Goal: Task Accomplishment & Management: Use online tool/utility

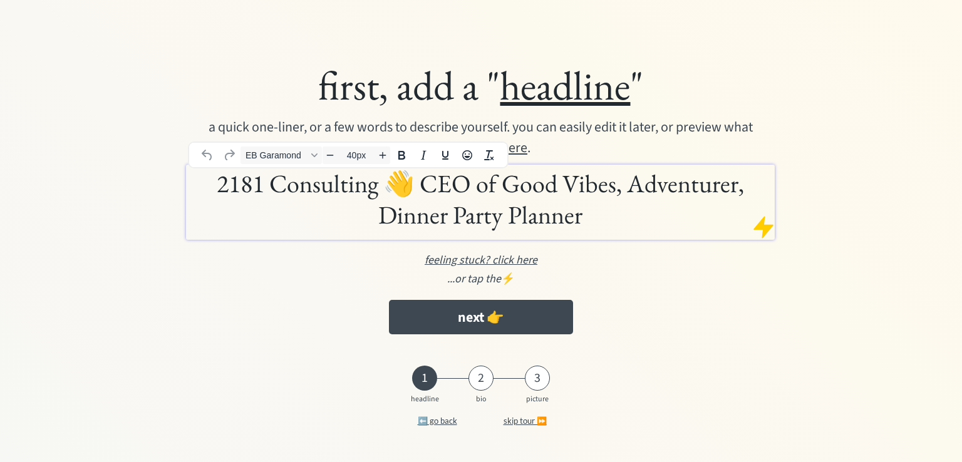
click at [403, 209] on h1 "2181 Consulting 👋 CEO of Good Vibes, Adventurer, Dinner Party Planner" at bounding box center [480, 199] width 582 height 63
click at [402, 209] on h1 "2181 Consulting 👋 CEO of Good Vibes, Adventurer, Dinner Party Planner" at bounding box center [480, 199] width 582 height 63
click at [393, 194] on h1 "2181 Consulting 👋 CEO of Good Vibes, Adventurer, Dinner Party Planner" at bounding box center [480, 199] width 582 height 63
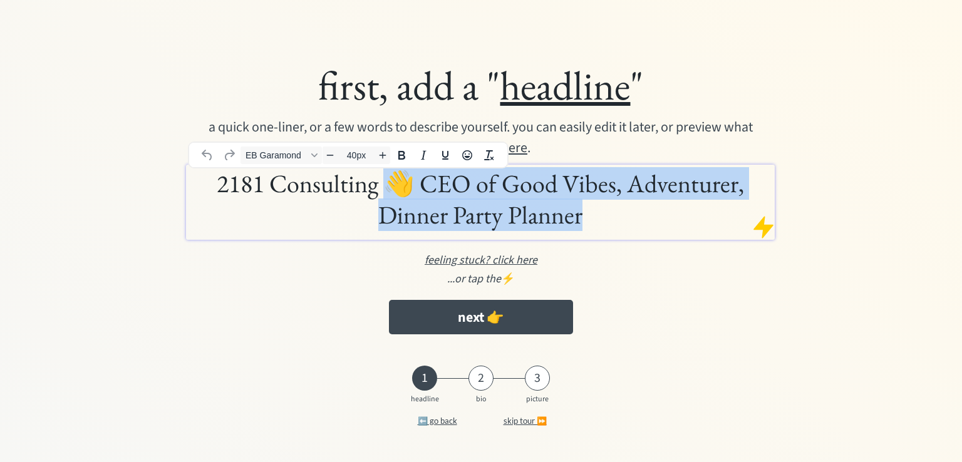
drag, startPoint x: 390, startPoint y: 186, endPoint x: 596, endPoint y: 223, distance: 209.3
click at [596, 223] on h1 "2181 Consulting 👋 CEO of Good Vibes, Adventurer, Dinner Party Planner" at bounding box center [480, 199] width 582 height 63
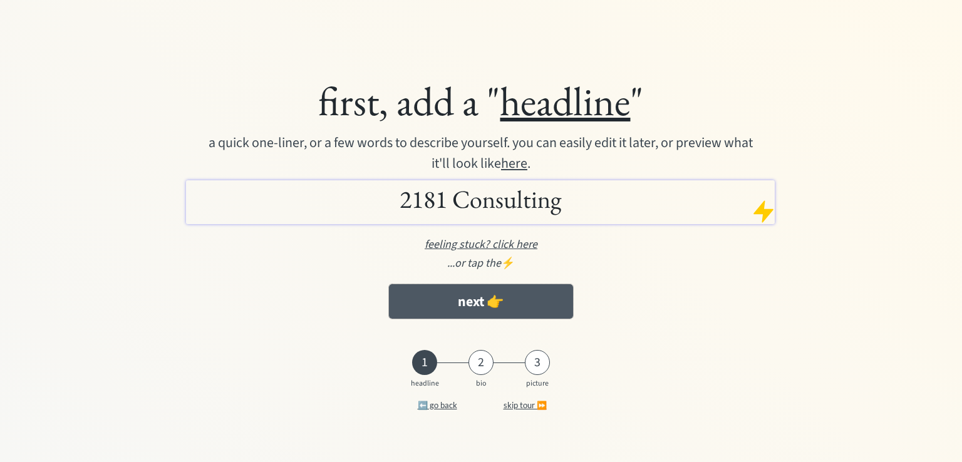
click at [540, 297] on button "next 👉" at bounding box center [481, 301] width 184 height 34
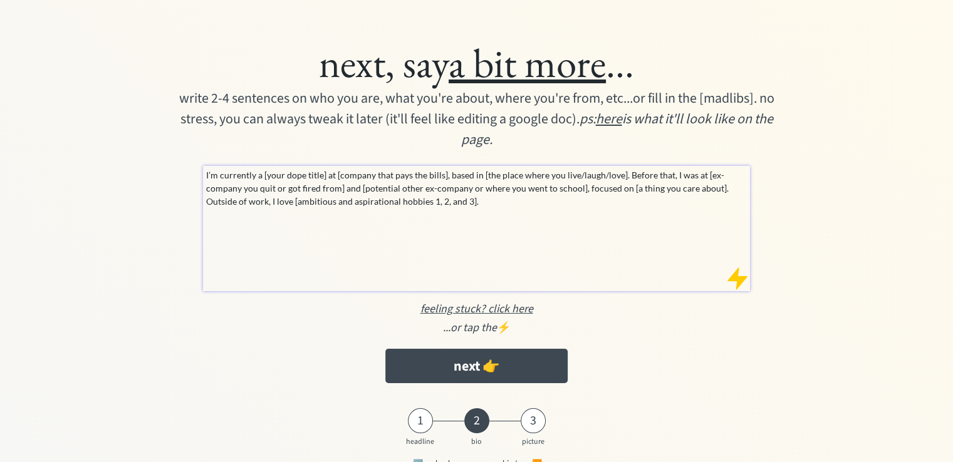
click at [505, 202] on p "I’m currently a [your dope title] at [company that pays the bills], based in [t…" at bounding box center [477, 187] width 542 height 39
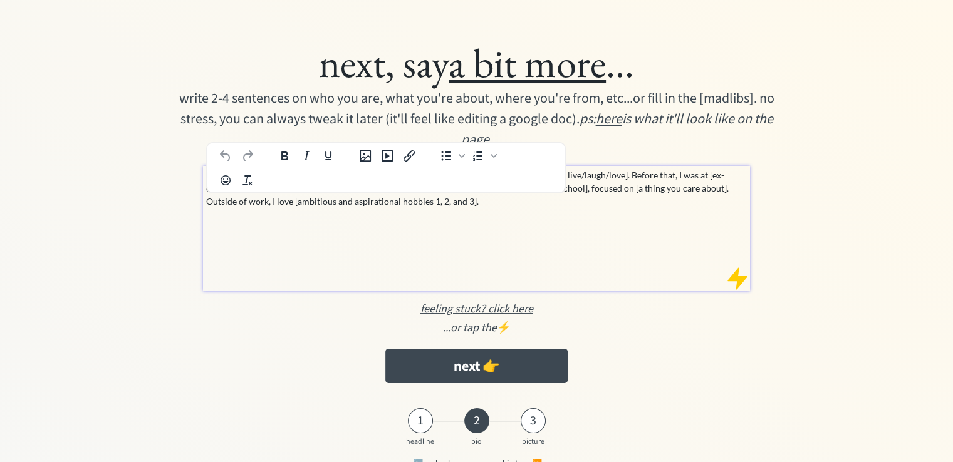
click at [505, 202] on p "I’m currently a [your dope title] at [company that pays the bills], based in [t…" at bounding box center [477, 187] width 542 height 39
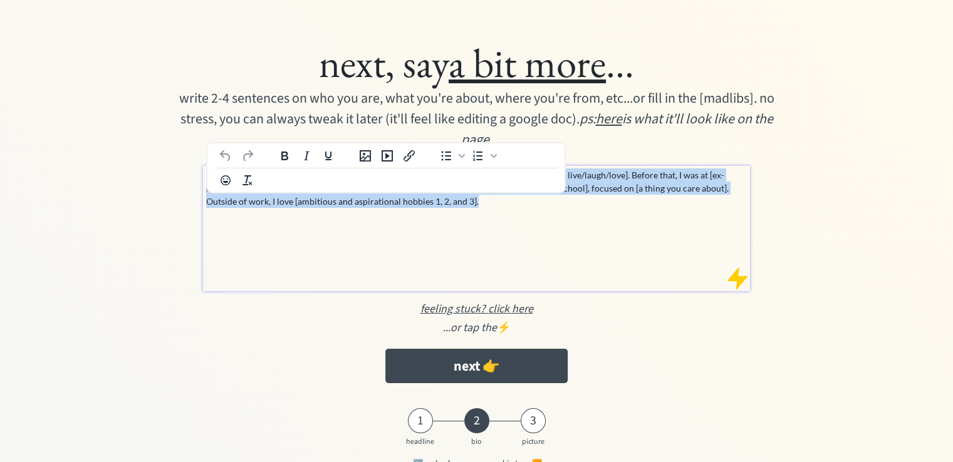
click at [505, 202] on p "I’m currently a [your dope title] at [company that pays the bills], based in [t…" at bounding box center [477, 187] width 542 height 39
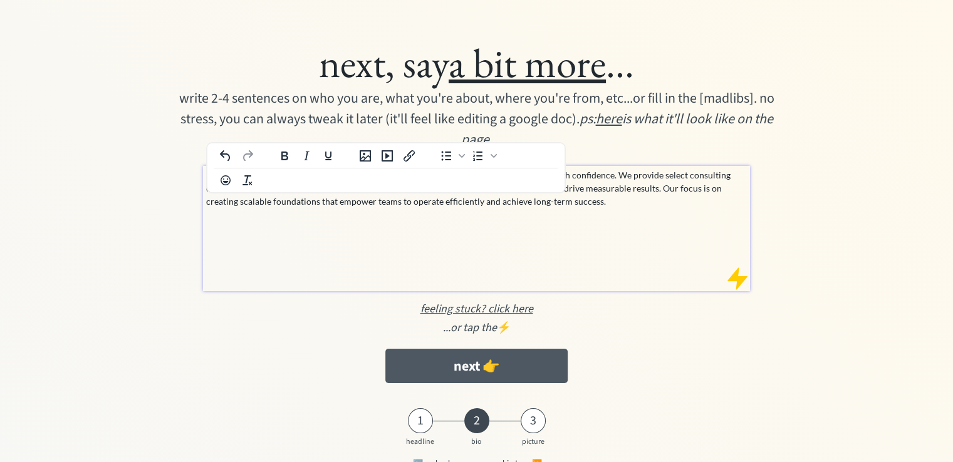
click at [499, 365] on button "next 👉" at bounding box center [476, 366] width 182 height 34
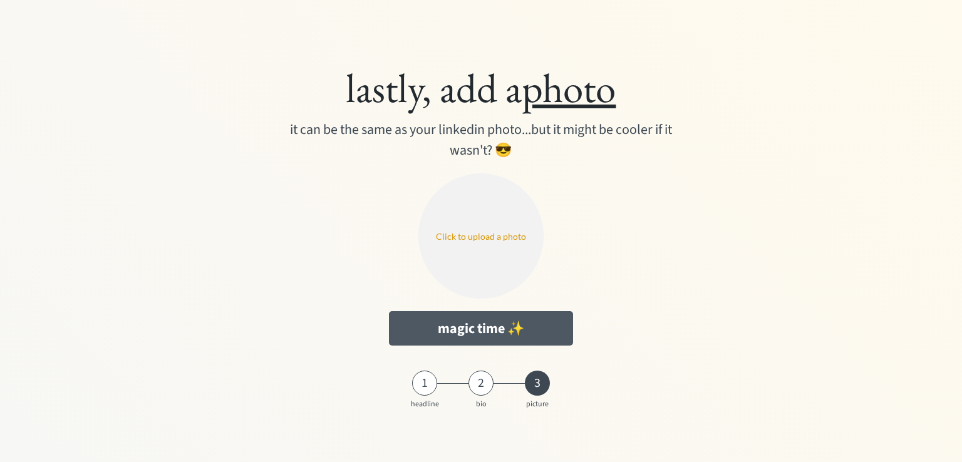
click at [537, 328] on button "magic time ✨" at bounding box center [481, 328] width 184 height 34
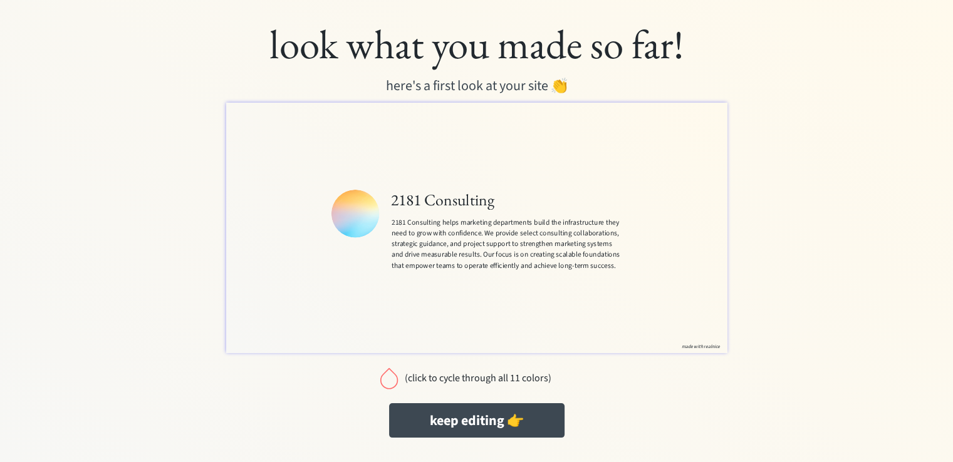
click at [384, 383] on div at bounding box center [388, 378] width 25 height 25
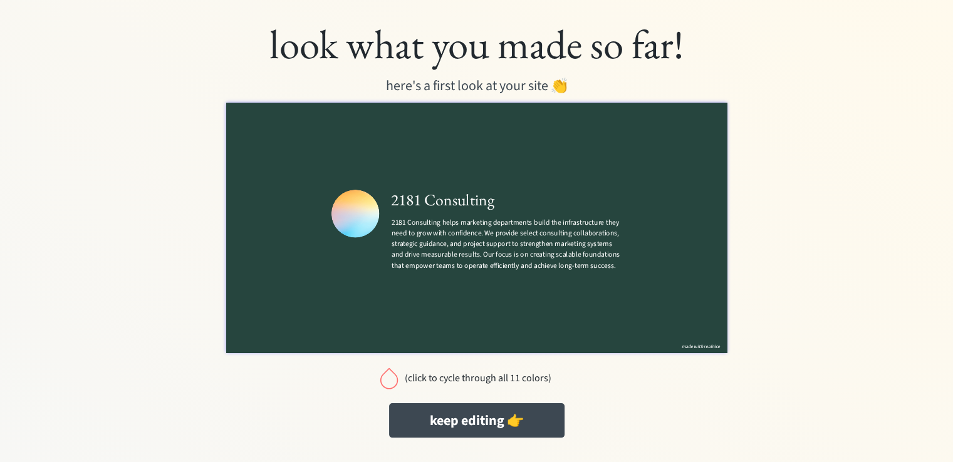
click at [384, 383] on div at bounding box center [388, 378] width 25 height 25
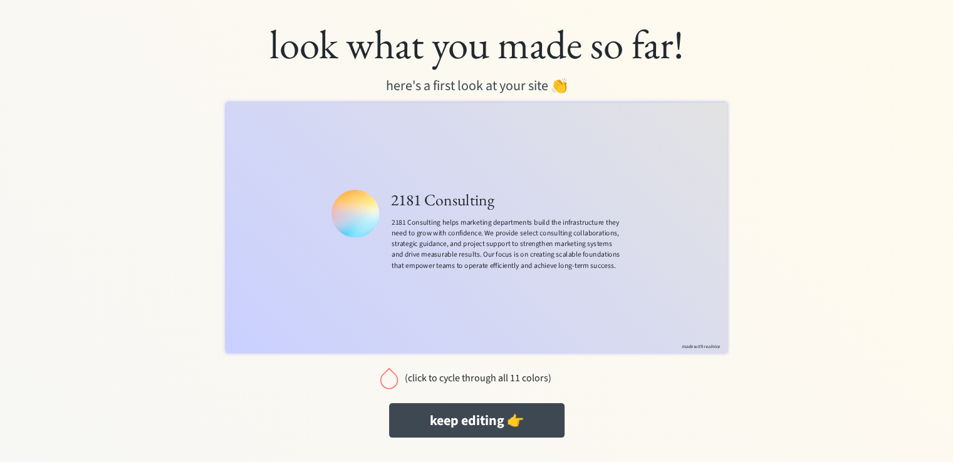
click at [396, 373] on div at bounding box center [388, 378] width 25 height 25
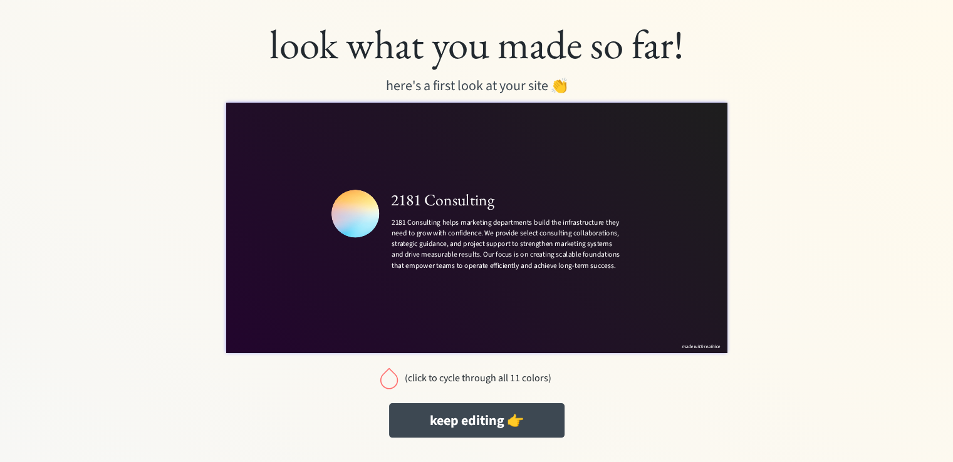
click at [396, 373] on div at bounding box center [388, 378] width 25 height 25
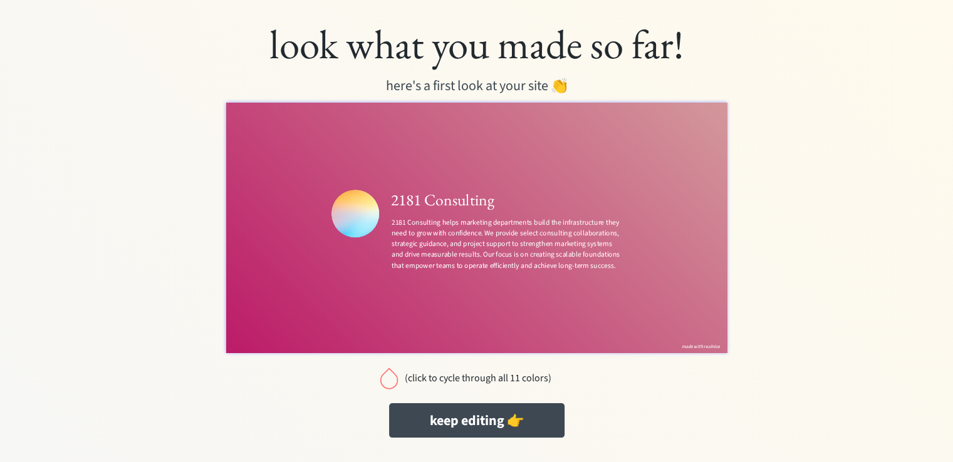
click at [396, 373] on div at bounding box center [388, 378] width 25 height 25
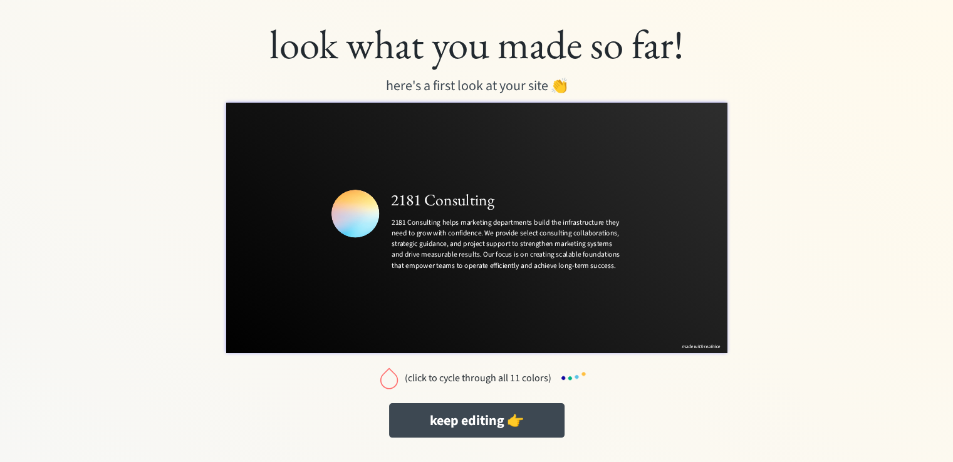
click at [396, 373] on div at bounding box center [388, 378] width 25 height 25
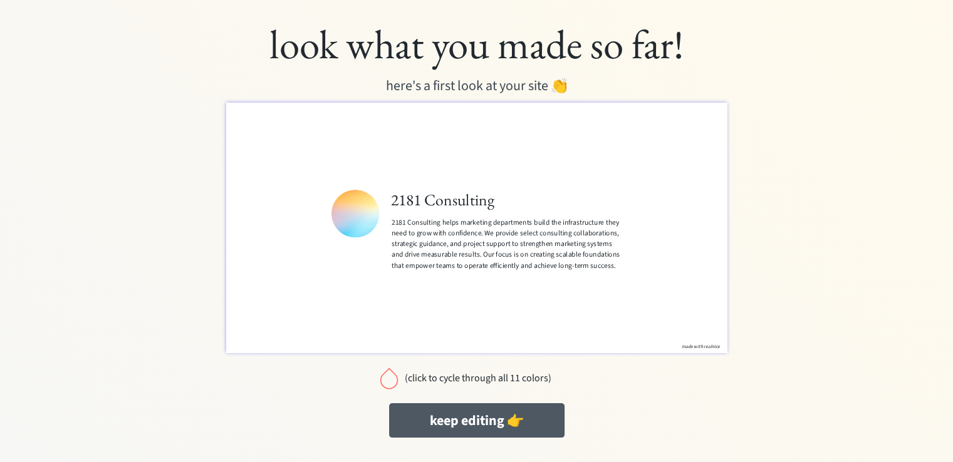
click at [430, 428] on button "keep editing 👉" at bounding box center [476, 420] width 175 height 34
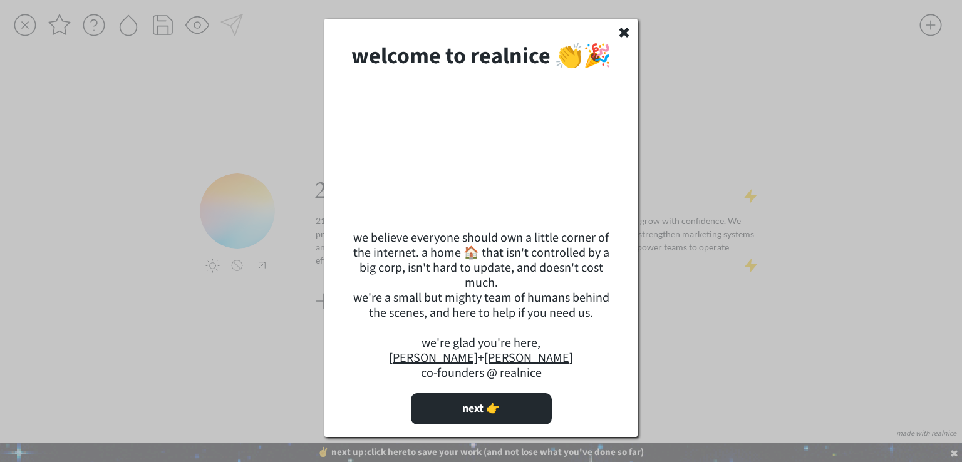
click at [626, 39] on div "welcome to realnice 👏🎉 we believe everyone should own a little corner of the in…" at bounding box center [480, 228] width 313 height 418
click at [624, 31] on use at bounding box center [623, 32] width 9 height 9
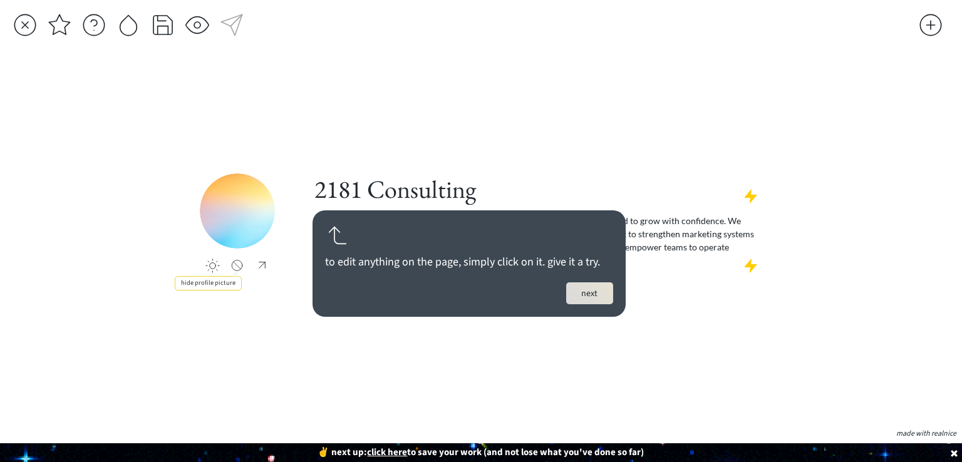
click at [235, 266] on div at bounding box center [237, 265] width 16 height 13
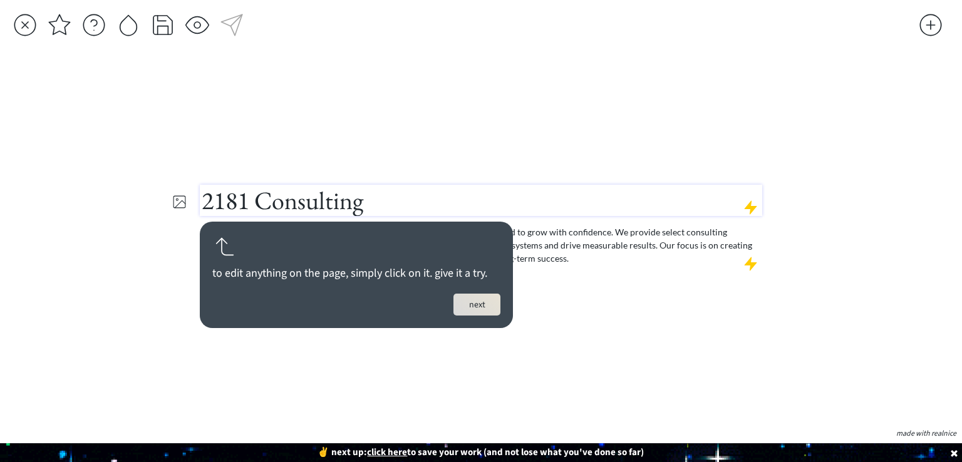
click at [417, 194] on h1 "2181 Consulting" at bounding box center [481, 200] width 559 height 31
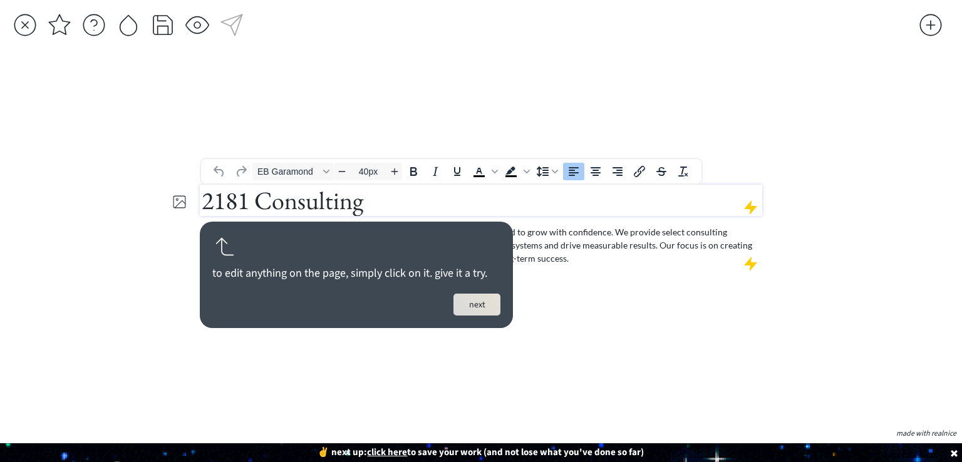
click at [470, 307] on button "next" at bounding box center [476, 305] width 47 height 22
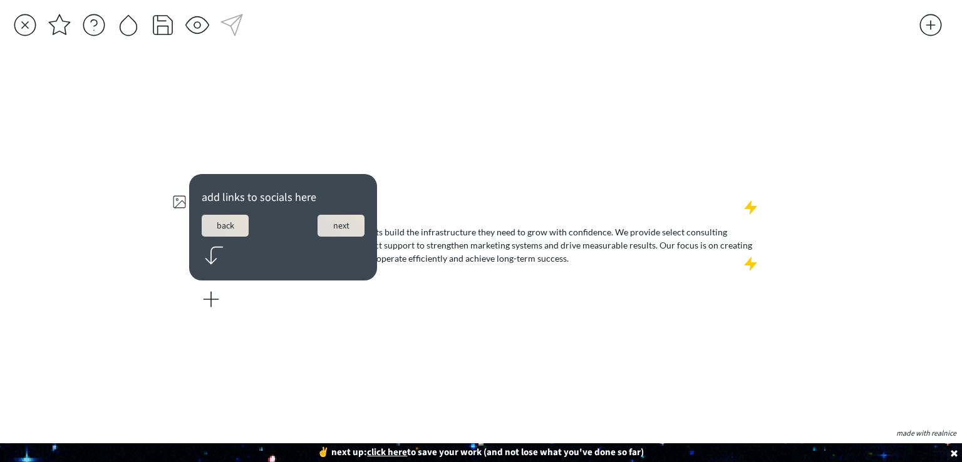
click at [336, 230] on button "next" at bounding box center [341, 226] width 47 height 22
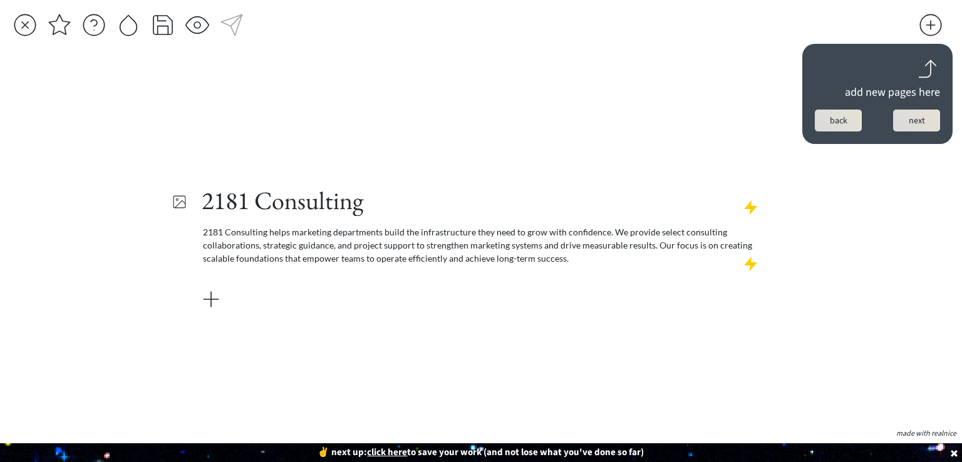
click at [909, 125] on button "next" at bounding box center [916, 121] width 47 height 22
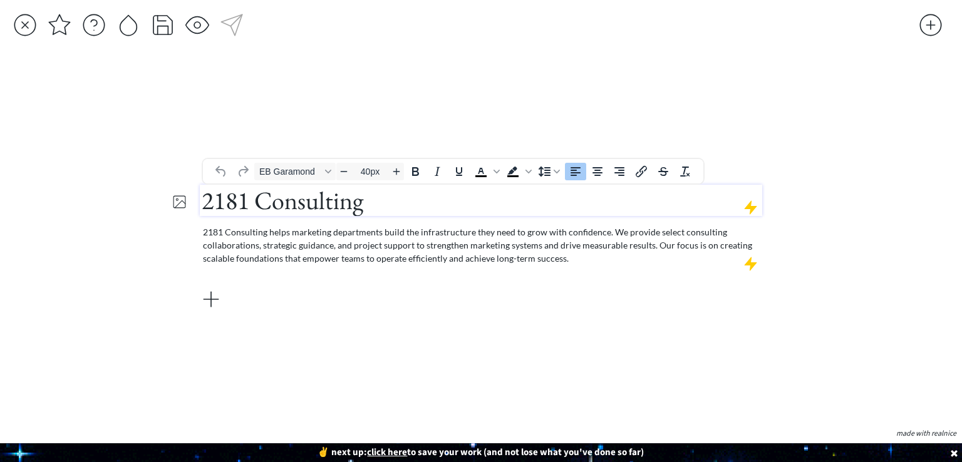
click at [299, 191] on h1 "2181 Consulting" at bounding box center [481, 200] width 559 height 31
click at [396, 177] on span "Increase font size" at bounding box center [396, 171] width 15 height 15
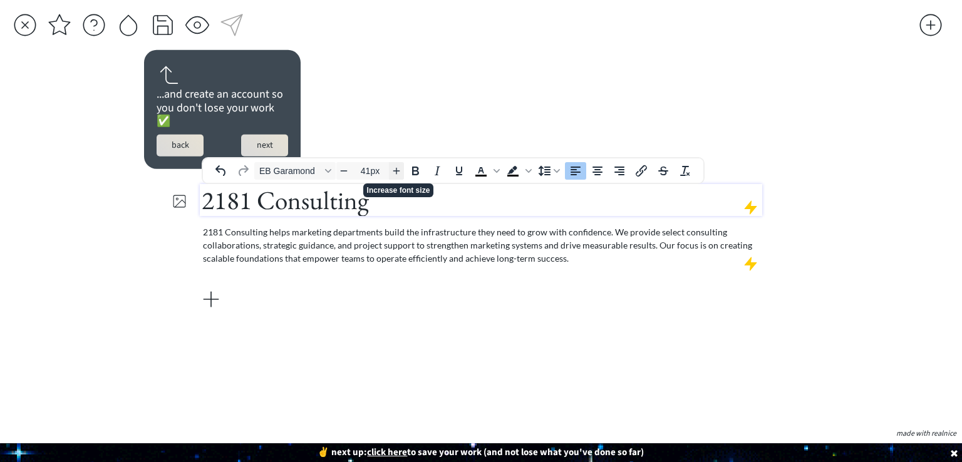
click at [396, 177] on span "Increase font size" at bounding box center [396, 170] width 15 height 15
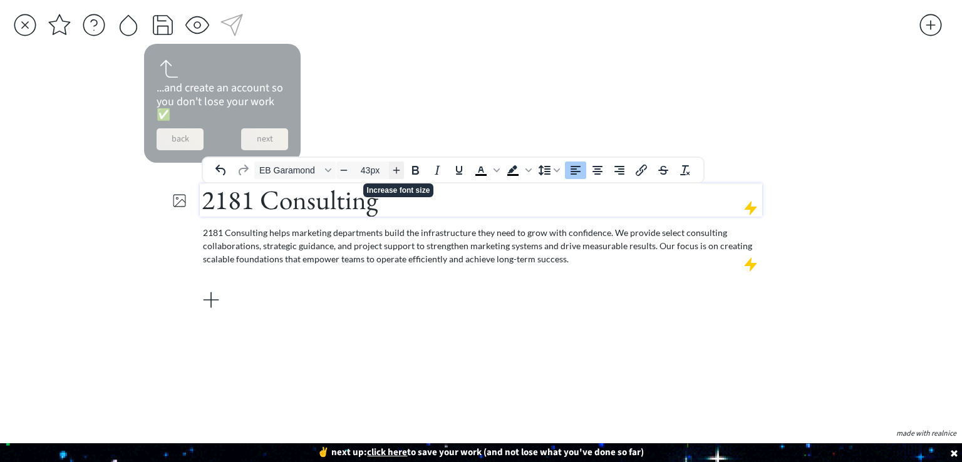
click at [395, 177] on span "Increase font size" at bounding box center [396, 170] width 15 height 15
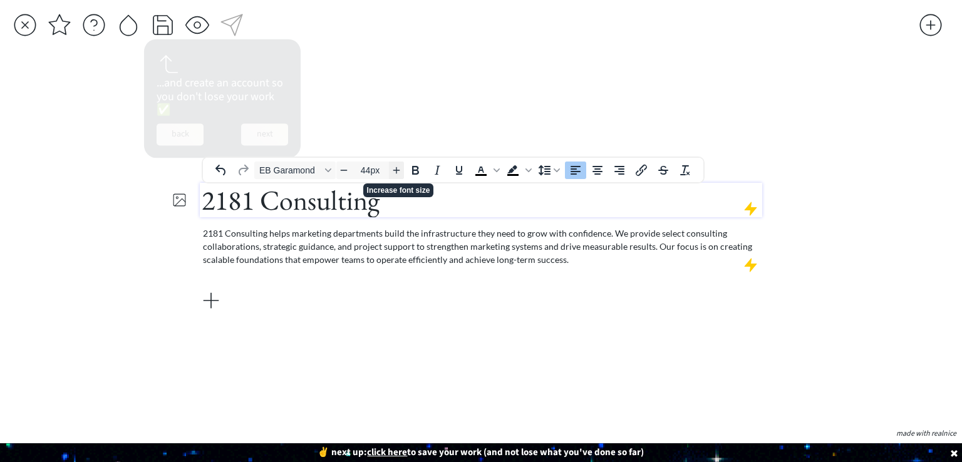
click at [395, 177] on span "Increase font size" at bounding box center [396, 170] width 15 height 15
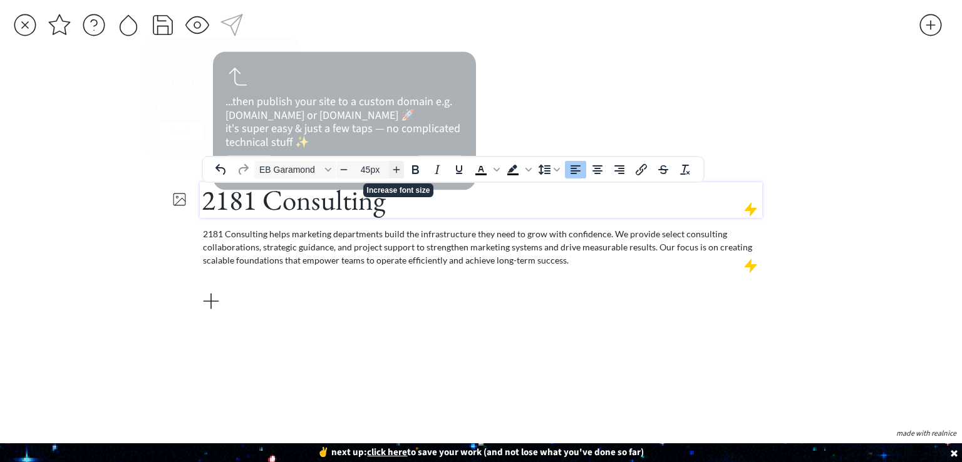
click at [395, 177] on button "Increase font size" at bounding box center [396, 170] width 15 height 18
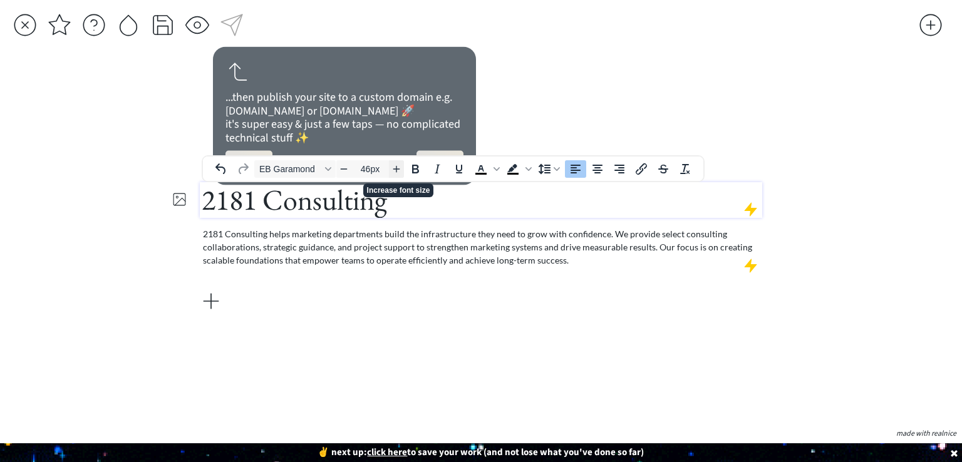
click at [395, 177] on button "Increase font size" at bounding box center [396, 169] width 15 height 18
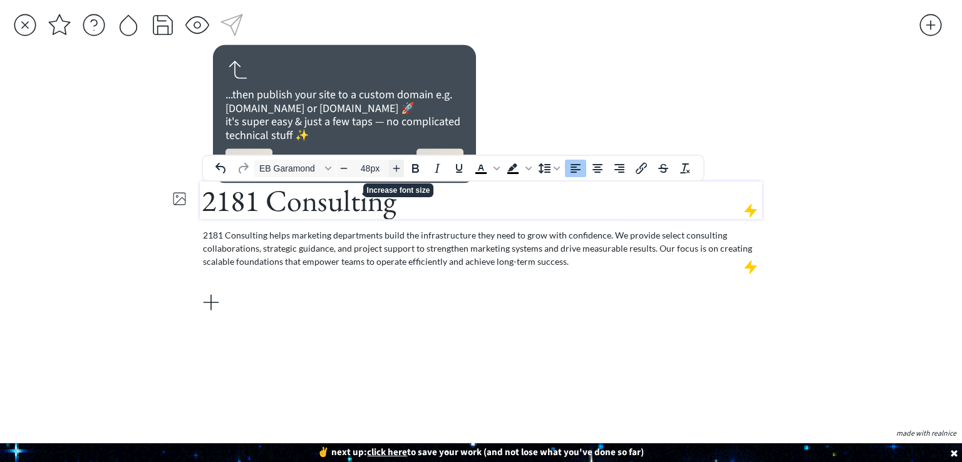
click at [395, 177] on button "Increase font size" at bounding box center [396, 169] width 15 height 18
type input "49px"
click at [395, 177] on div "EB Garamond 49px To open the popup, press Shift+Enter To open the popup, press …" at bounding box center [453, 167] width 500 height 24
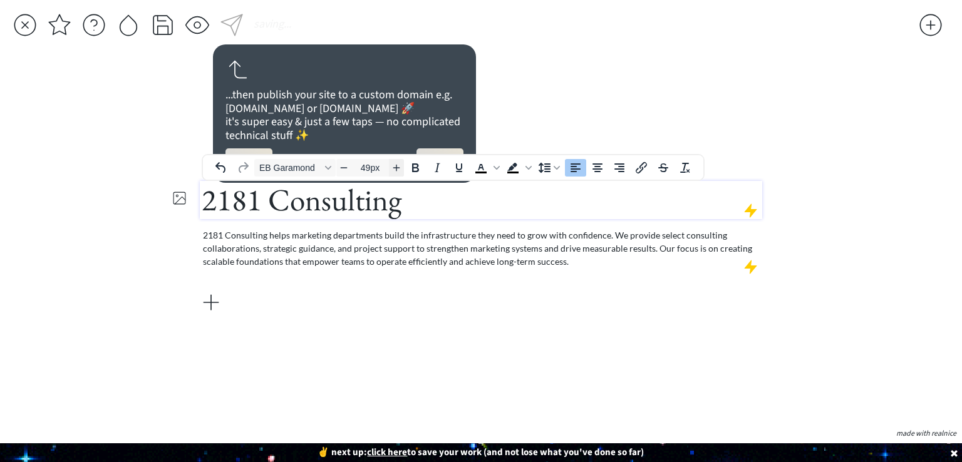
click at [395, 177] on div "EB Garamond 49px To open the popup, press Shift+Enter To open the popup, press …" at bounding box center [453, 167] width 500 height 24
drag, startPoint x: 403, startPoint y: 226, endPoint x: 401, endPoint y: 254, distance: 28.2
click at [401, 254] on p "2181 Consulting helps marketing departments build the infrastructure they need …" at bounding box center [481, 248] width 557 height 39
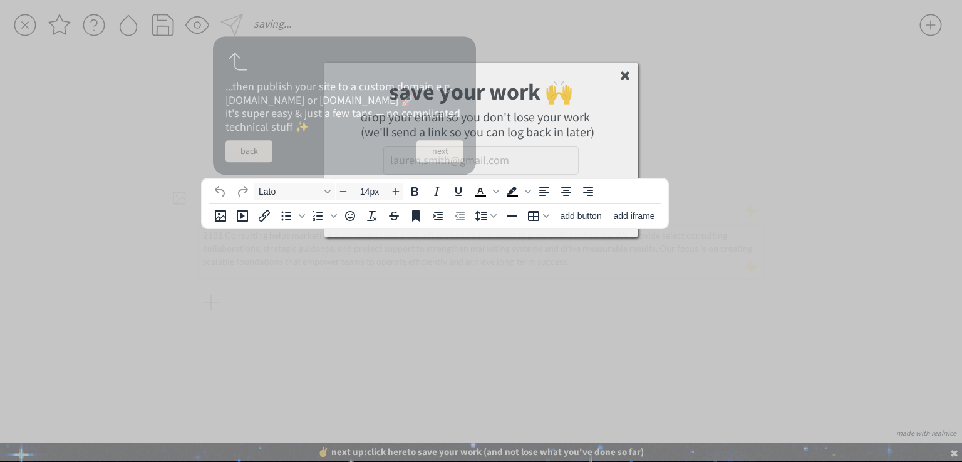
click at [401, 255] on div at bounding box center [481, 230] width 962 height 462
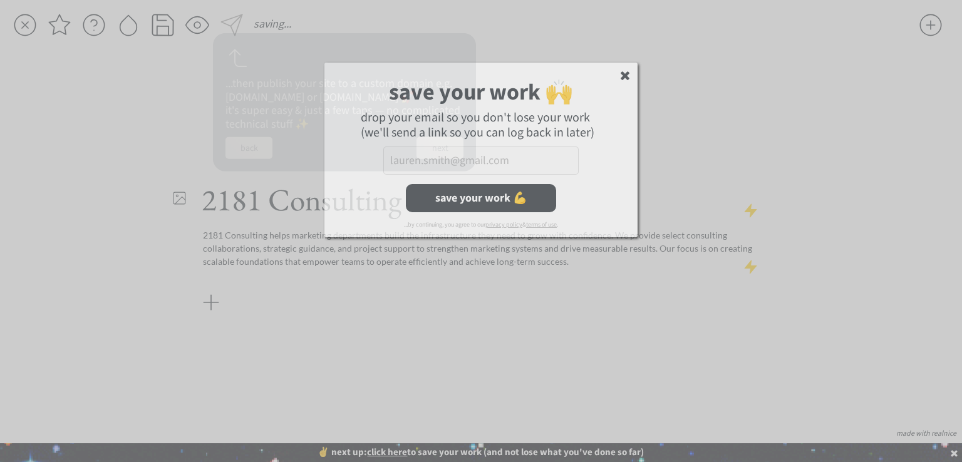
click at [401, 255] on div at bounding box center [481, 231] width 962 height 462
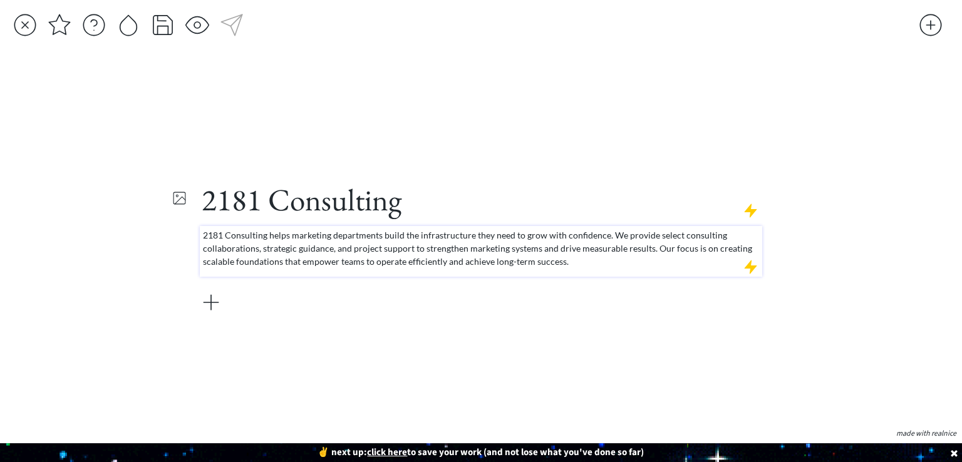
click at [406, 265] on p "2181 Consulting helps marketing departments build the infrastructure they need …" at bounding box center [481, 248] width 557 height 39
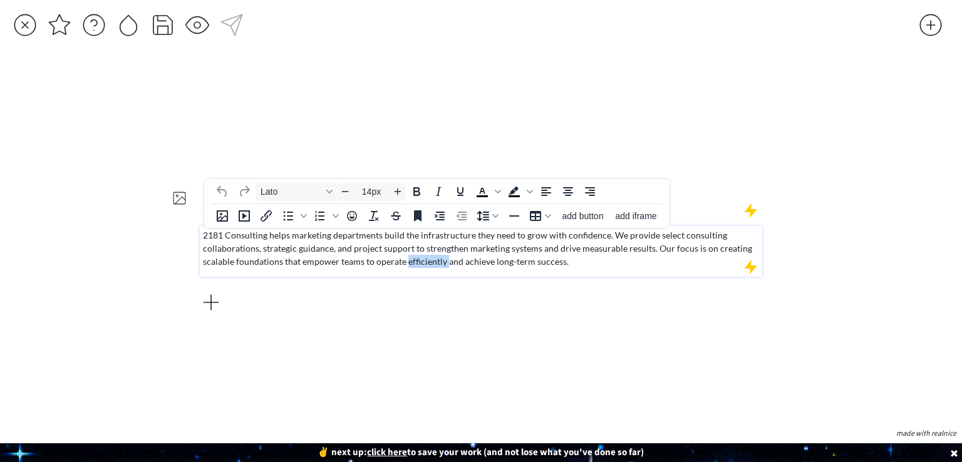
click at [406, 266] on p "2181 Consulting helps marketing departments build the infrastructure they need …" at bounding box center [481, 248] width 557 height 39
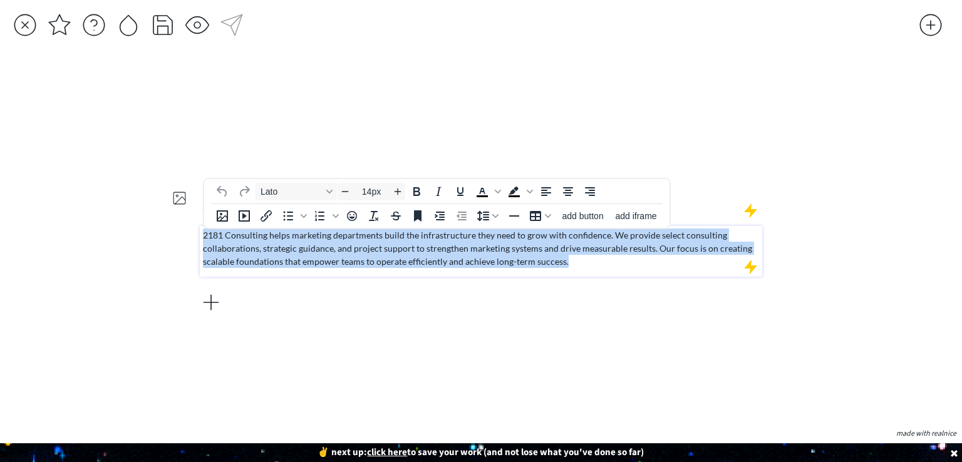
click at [406, 266] on p "2181 Consulting helps marketing departments build the infrastructure they need …" at bounding box center [481, 248] width 557 height 39
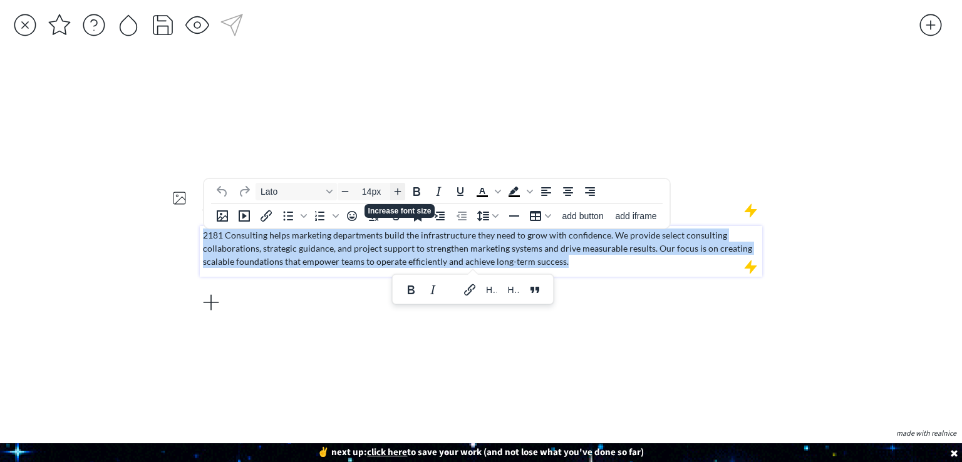
click at [400, 192] on icon "Increase font size" at bounding box center [398, 192] width 10 height 10
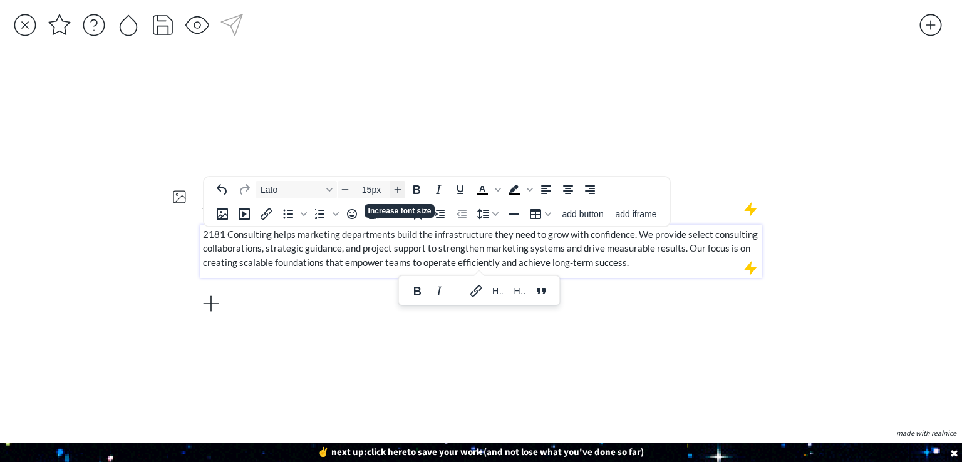
click at [400, 192] on icon "Increase font size" at bounding box center [398, 190] width 10 height 10
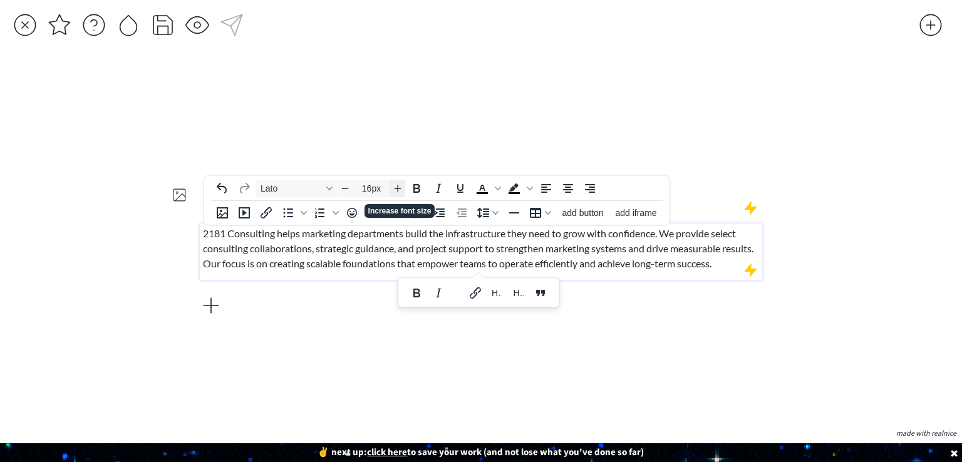
click at [400, 192] on icon "Increase font size" at bounding box center [398, 188] width 10 height 10
click at [400, 200] on div "To open the popup, press Shift+Enter To open the popup, press Shift+Enter add b…" at bounding box center [436, 212] width 465 height 24
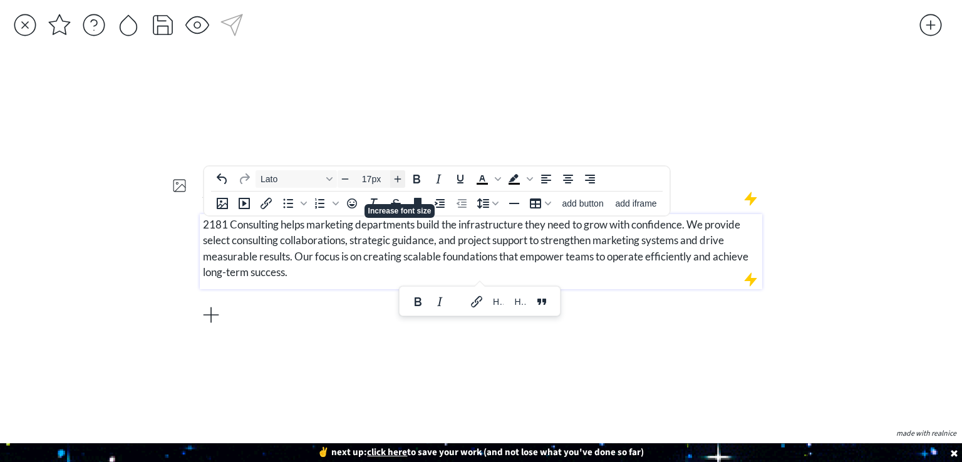
click at [400, 192] on div "To open the popup, press Shift+Enter To open the popup, press Shift+Enter add b…" at bounding box center [436, 203] width 465 height 24
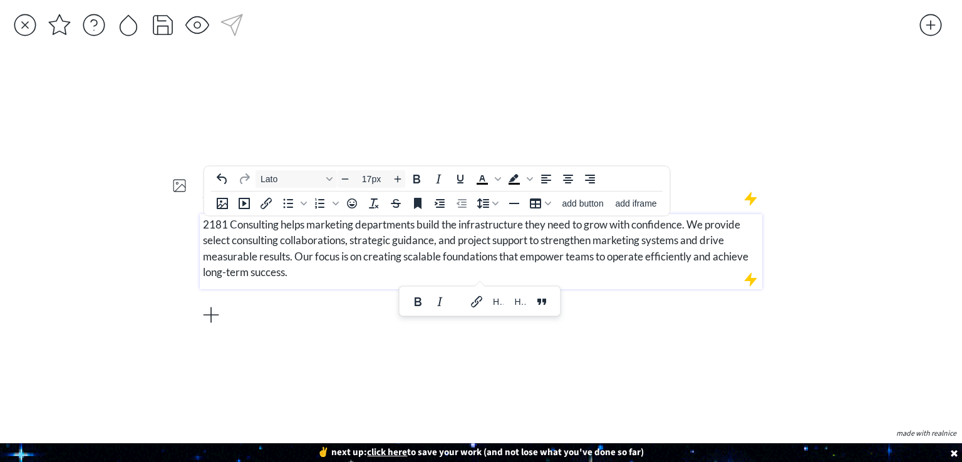
click at [400, 192] on div "To open the popup, press Shift+Enter To open the popup, press Shift+Enter add b…" at bounding box center [436, 203] width 465 height 24
click at [400, 179] on icon "Increase font size" at bounding box center [398, 179] width 10 height 10
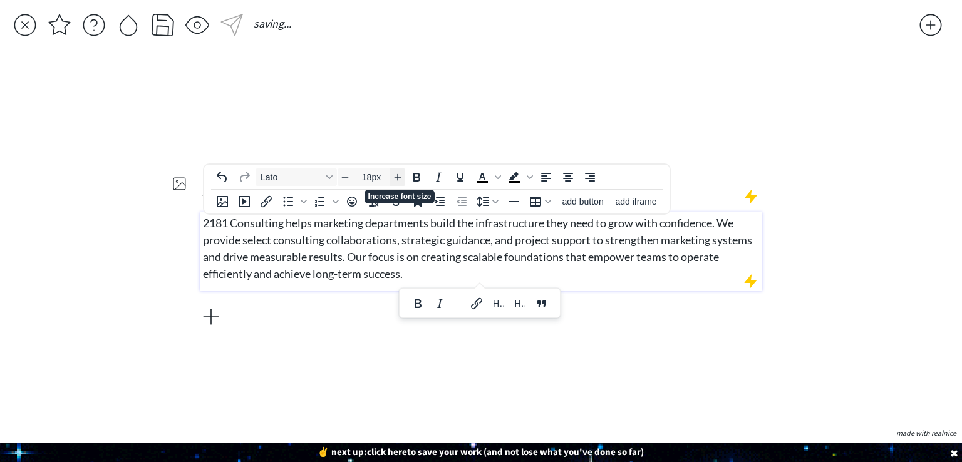
click at [400, 179] on icon "Increase font size" at bounding box center [398, 177] width 10 height 10
type input "20px"
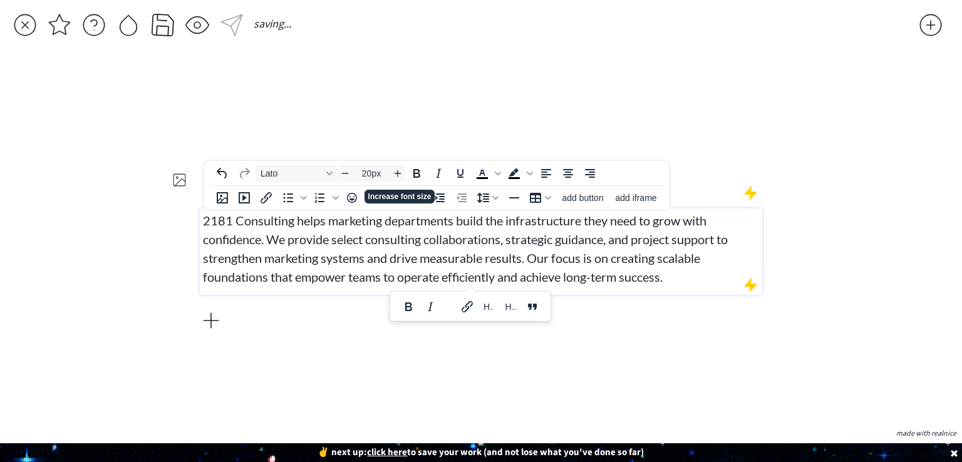
click at [441, 251] on span "2181 Consulting helps marketing departments build the infrastructure they need …" at bounding box center [465, 248] width 525 height 71
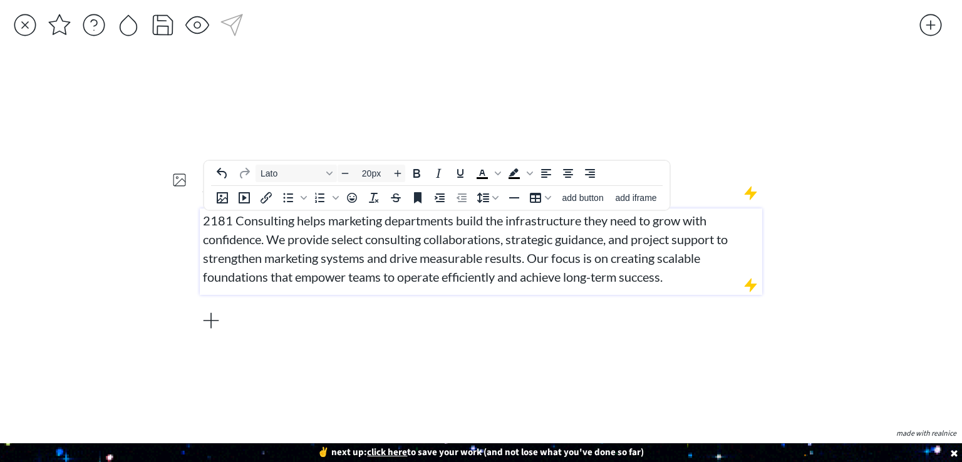
click at [856, 229] on div "saving... click to upload a picture 2181 Consulting 2181 Consulting helps marke…" at bounding box center [481, 231] width 962 height 462
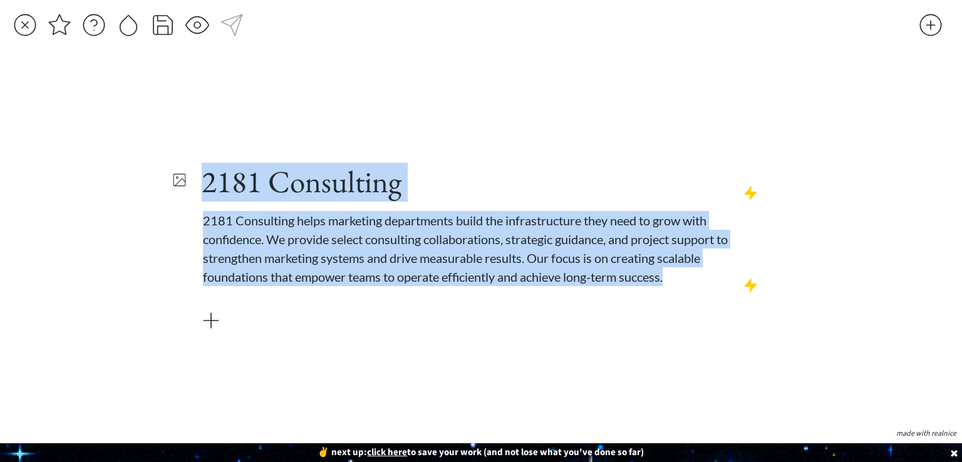
drag, startPoint x: 198, startPoint y: 127, endPoint x: 816, endPoint y: 274, distance: 635.6
click at [816, 274] on div "saving... click to upload a picture 2181 Consulting 2181 Consulting helps marke…" at bounding box center [481, 231] width 962 height 462
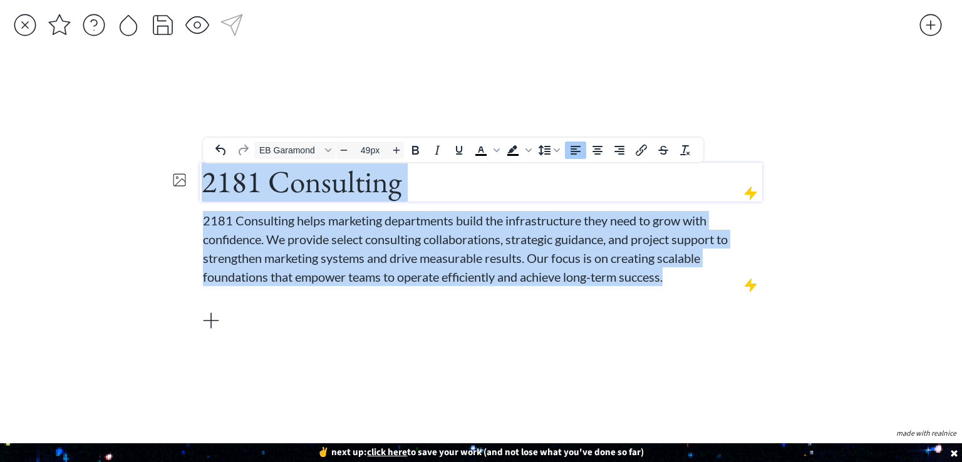
click at [422, 197] on h1 "2181 Consulting" at bounding box center [481, 182] width 559 height 38
type input "49px"
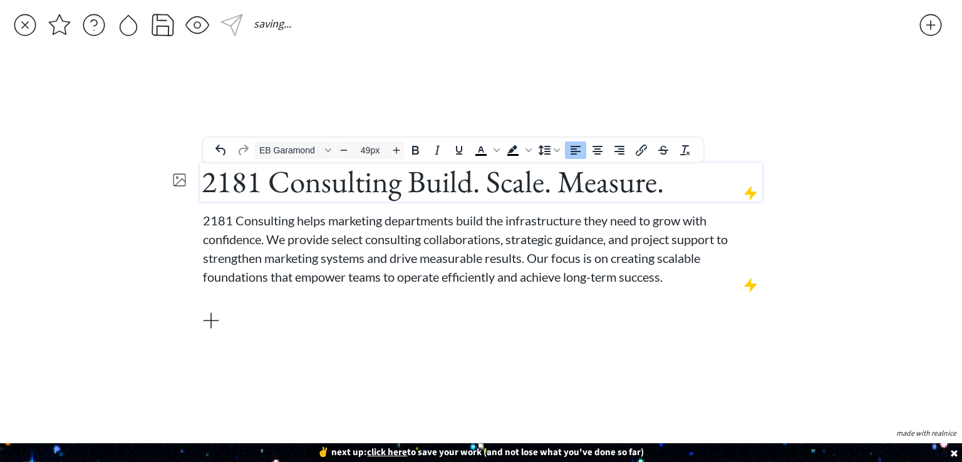
click at [410, 189] on span "2181 Consulting Build. Scale. Measure." at bounding box center [433, 182] width 462 height 40
paste div
type input "49px"
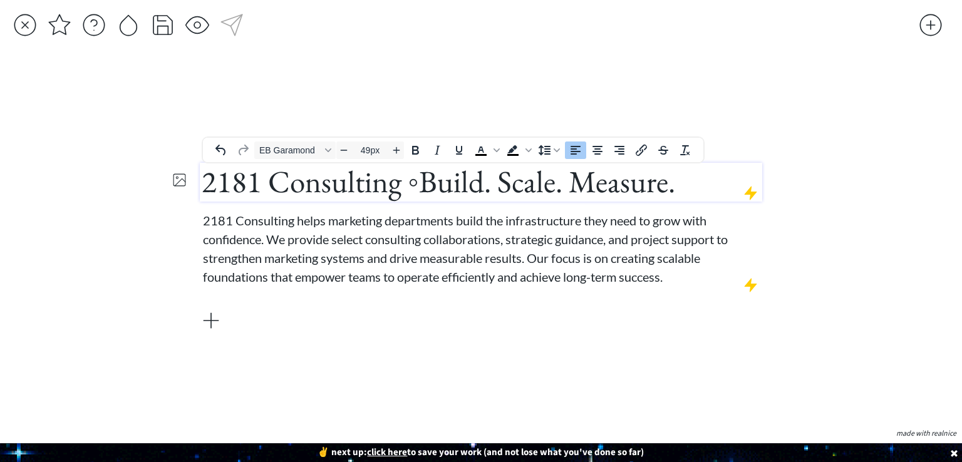
click at [424, 118] on div "click to upload a picture 2181 Consulting ◦Build. Scale. Measure. 2181 Consulti…" at bounding box center [481, 248] width 562 height 353
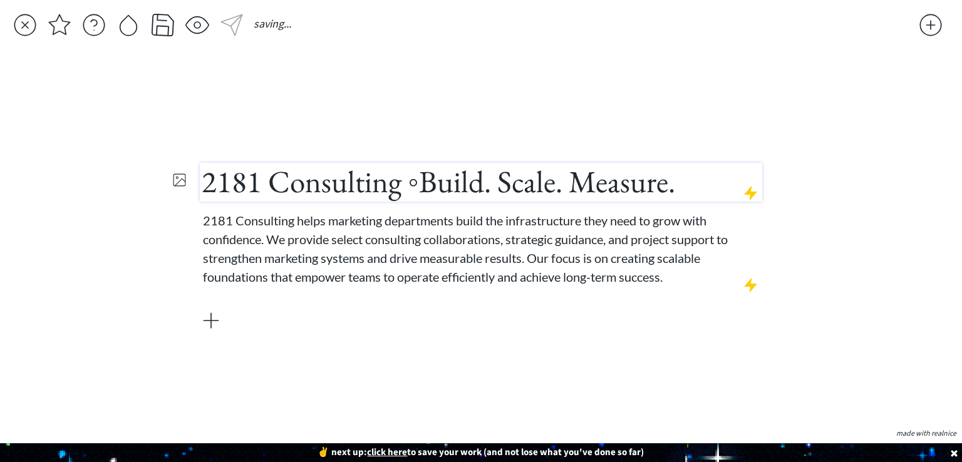
click at [423, 177] on span "2181 Consulting ◦Build. Scale. Measure." at bounding box center [438, 182] width 473 height 40
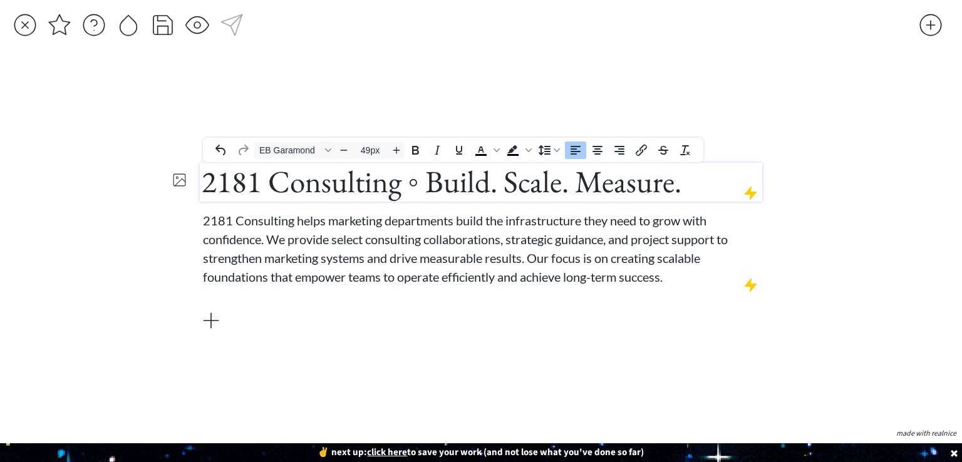
click at [844, 214] on div "saving... click to upload a picture 2181 Consulting ◦ Build. Scale. Measure. 21…" at bounding box center [481, 231] width 962 height 462
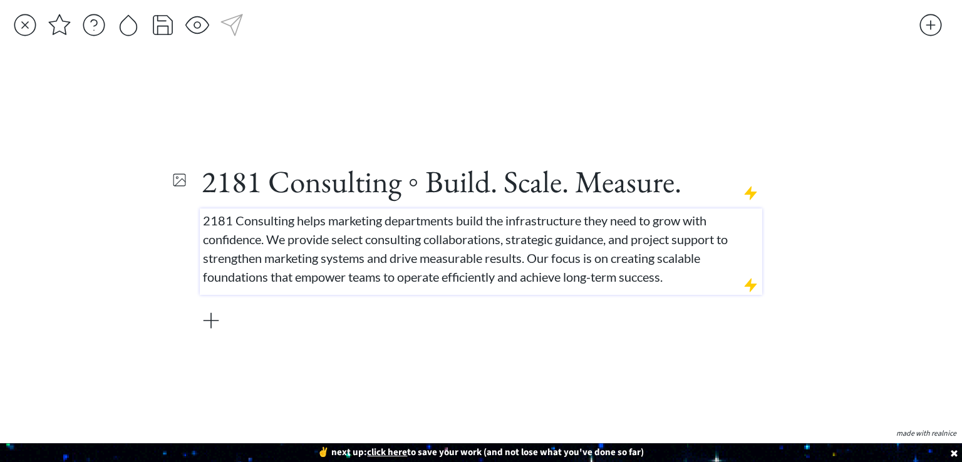
click at [683, 277] on p "2181 Consulting helps marketing departments build the infrastructure they need …" at bounding box center [481, 248] width 557 height 75
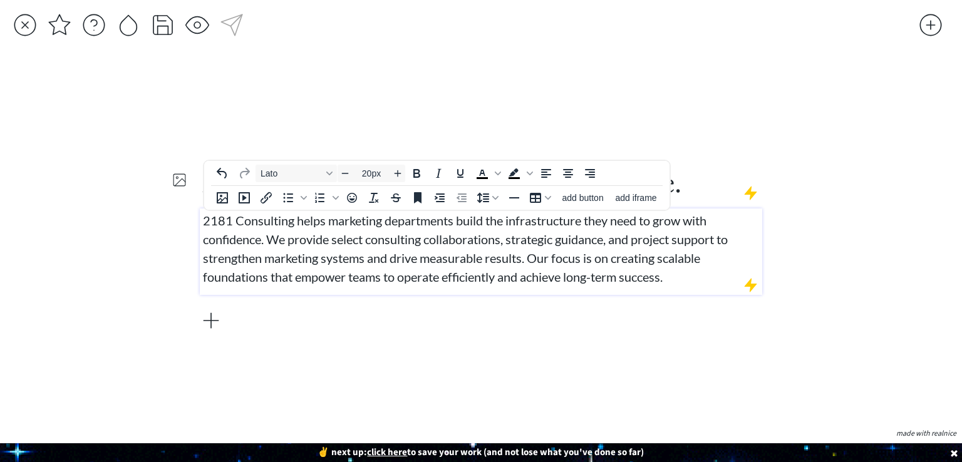
click at [438, 123] on div "click to upload a picture 2181 Consulting ◦ Build. Scale. Measure. 2181 Consult…" at bounding box center [481, 248] width 562 height 353
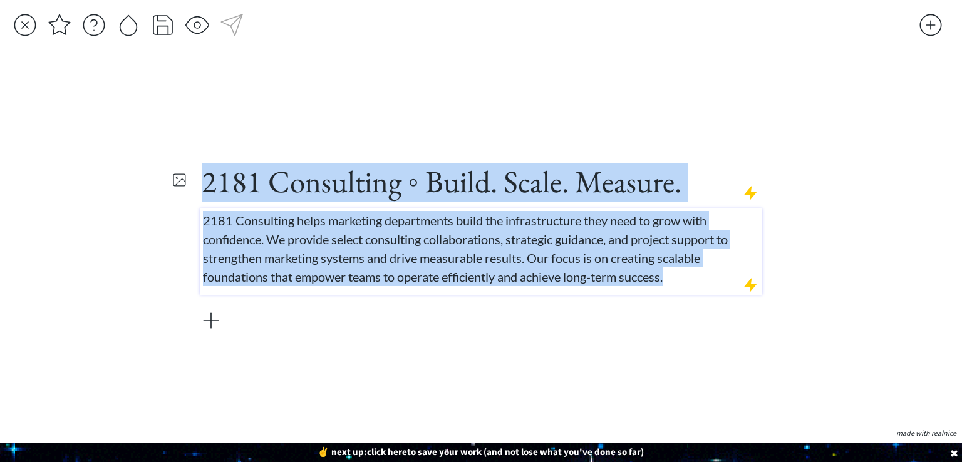
drag, startPoint x: 198, startPoint y: 132, endPoint x: 701, endPoint y: 288, distance: 526.7
click at [701, 288] on div "saving... click to upload a picture 2181 Consulting ◦ Build. Scale. Measure. 21…" at bounding box center [481, 231] width 962 height 462
copy div "2181 Consulting ◦ Build. Scale. Measure. 2181 Consulting helps marketing depart…"
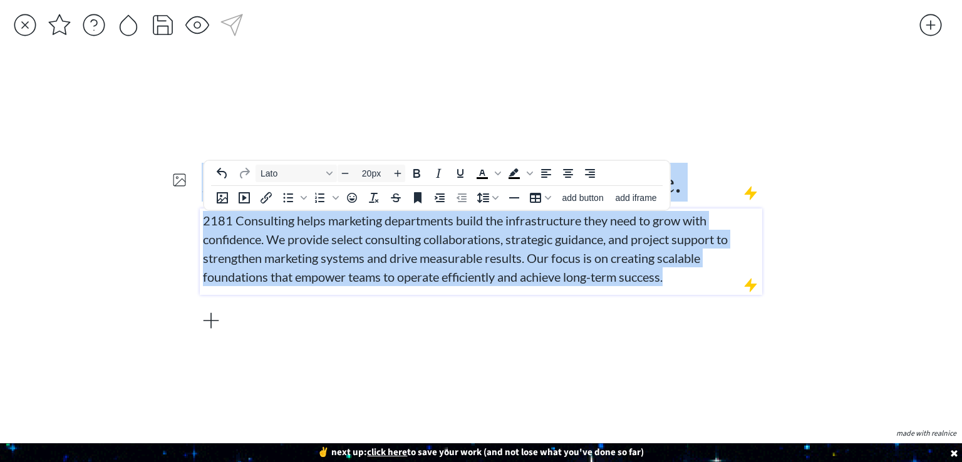
click at [468, 236] on span "2181 Consulting helps marketing departments build the infrastructure they need …" at bounding box center [465, 248] width 525 height 71
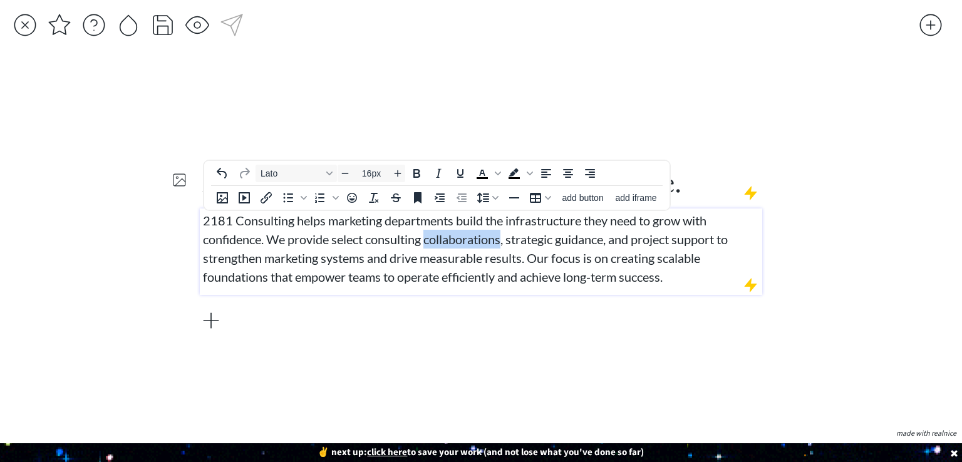
click at [468, 236] on span "2181 Consulting helps marketing departments build the infrastructure they need …" at bounding box center [465, 248] width 525 height 71
type input "20px"
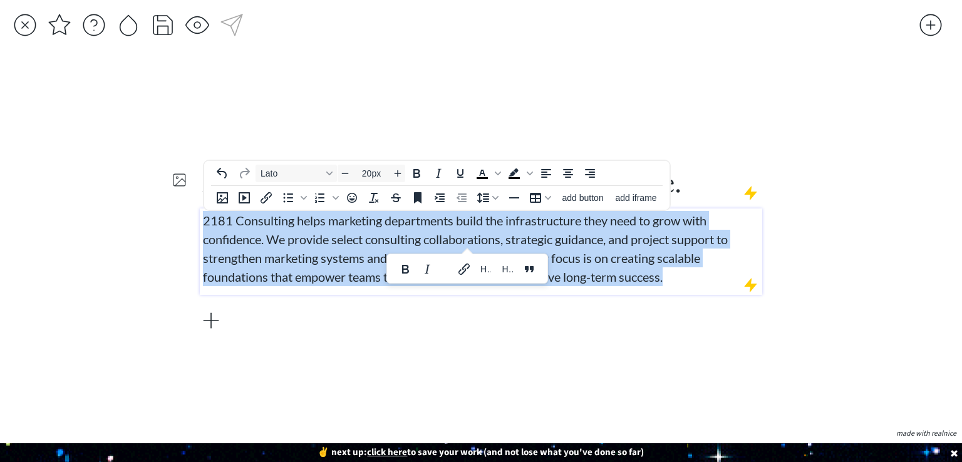
click at [468, 236] on span "2181 Consulting helps marketing departments build the infrastructure they need …" at bounding box center [465, 248] width 525 height 71
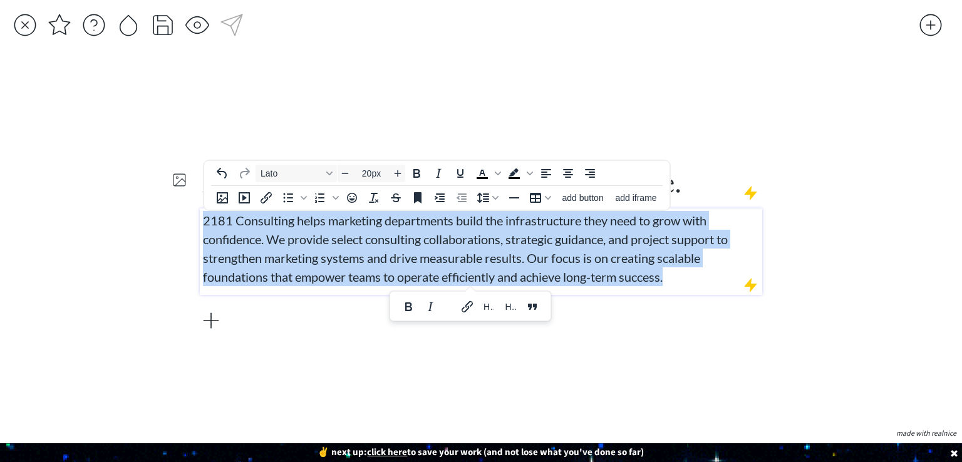
paste div
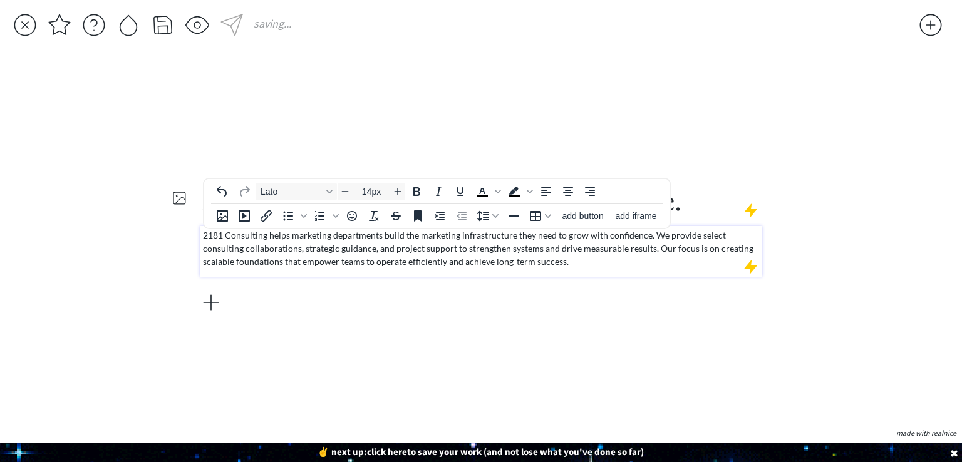
click at [466, 234] on p "2181 Consulting helps marketing departments build the marketing infrastructure …" at bounding box center [481, 248] width 557 height 39
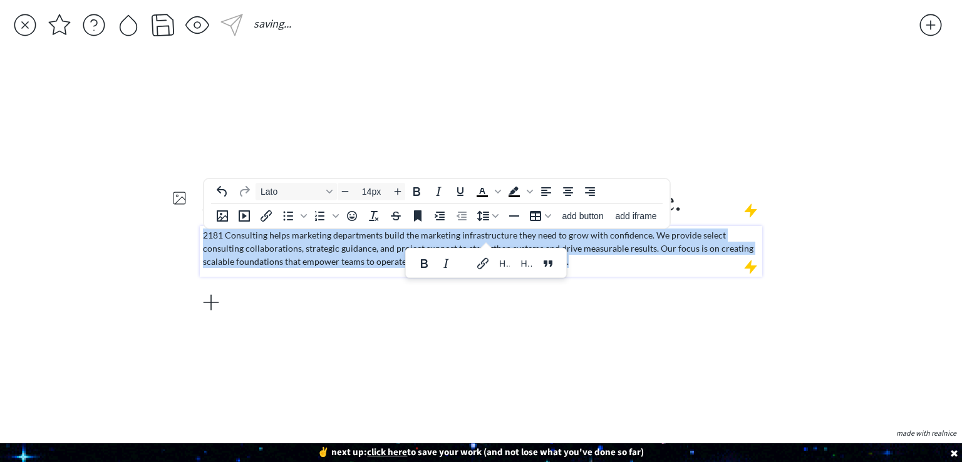
click at [466, 234] on p "2181 Consulting helps marketing departments build the marketing infrastructure …" at bounding box center [481, 248] width 557 height 39
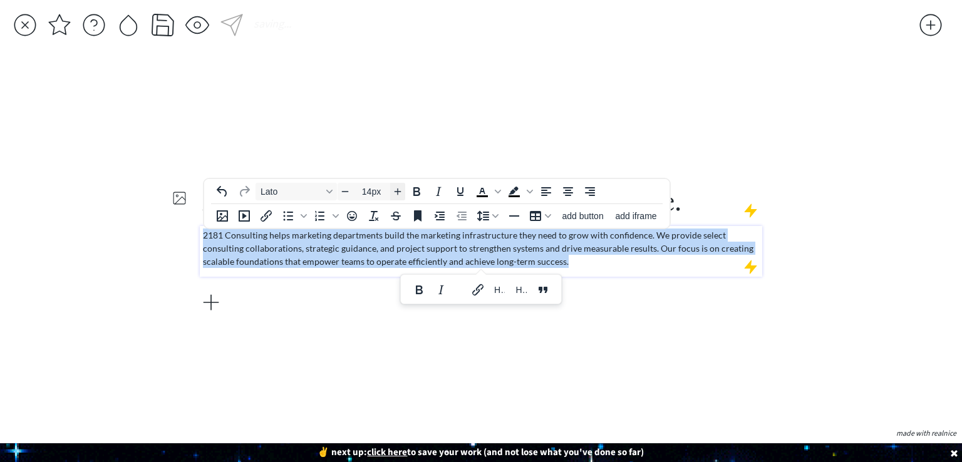
click at [395, 191] on icon "Increase font size" at bounding box center [398, 191] width 7 height 7
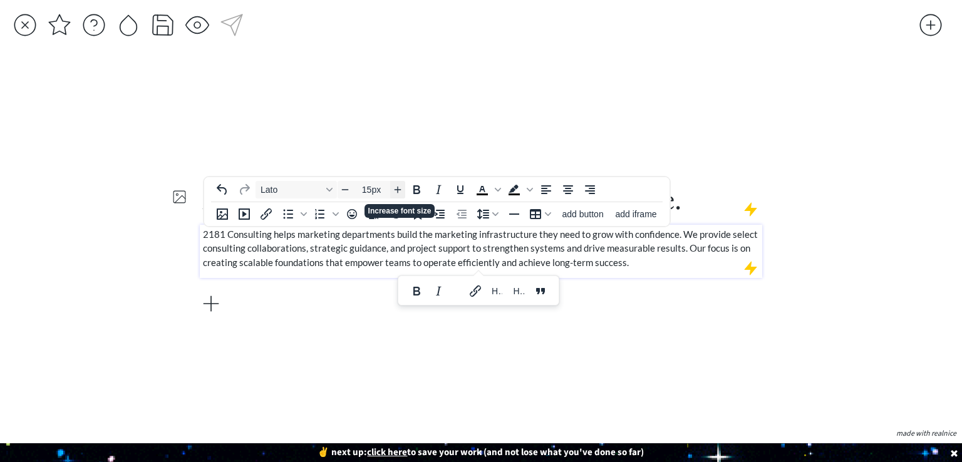
click at [395, 191] on icon "Increase font size" at bounding box center [398, 190] width 10 height 10
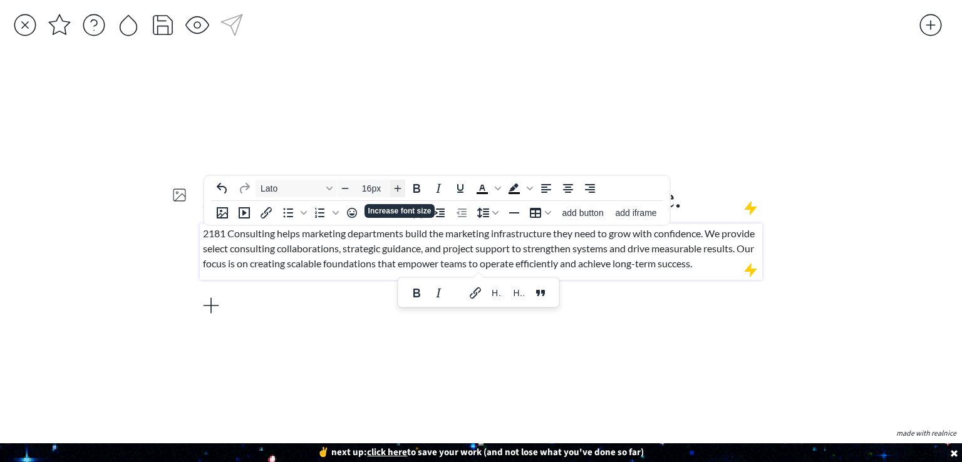
click at [395, 191] on icon "Increase font size" at bounding box center [398, 188] width 10 height 10
click at [395, 200] on div "To open the popup, press Shift+Enter To open the popup, press Shift+Enter add b…" at bounding box center [436, 212] width 465 height 24
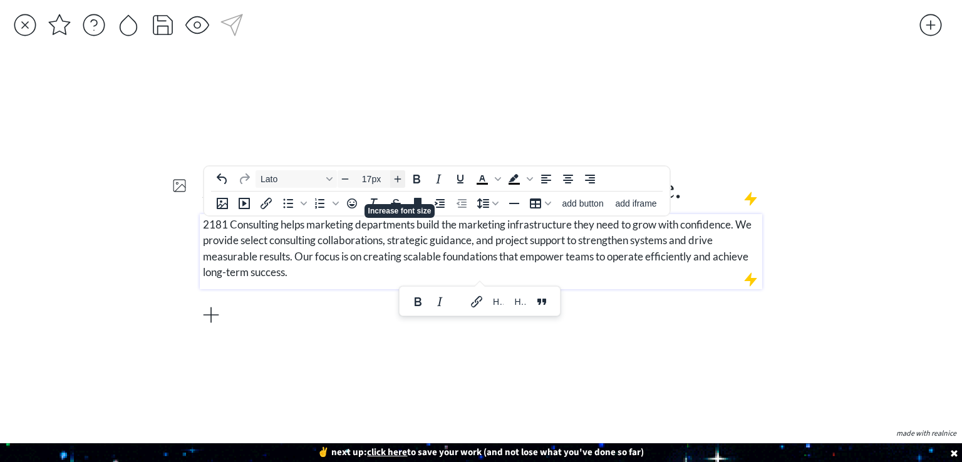
click at [395, 191] on div "To open the popup, press Shift+Enter To open the popup, press Shift+Enter add b…" at bounding box center [436, 203] width 465 height 24
click at [396, 181] on icon "Increase font size" at bounding box center [398, 179] width 10 height 10
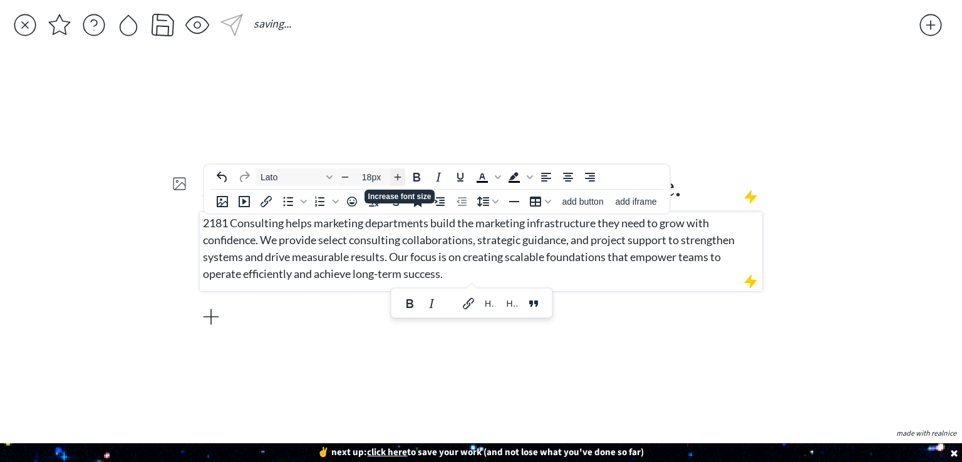
click at [396, 181] on icon "Increase font size" at bounding box center [398, 177] width 10 height 10
click at [396, 181] on span "Increase font size" at bounding box center [397, 177] width 15 height 15
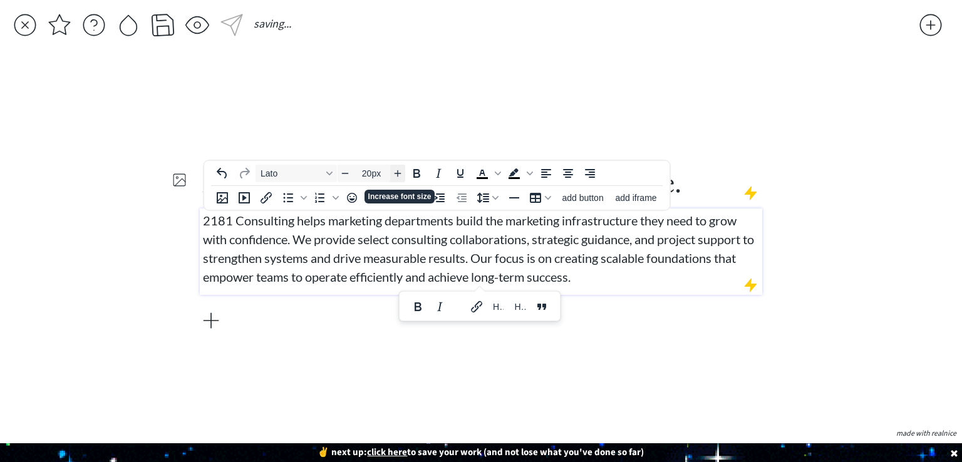
click at [396, 181] on button "Increase font size" at bounding box center [397, 174] width 15 height 18
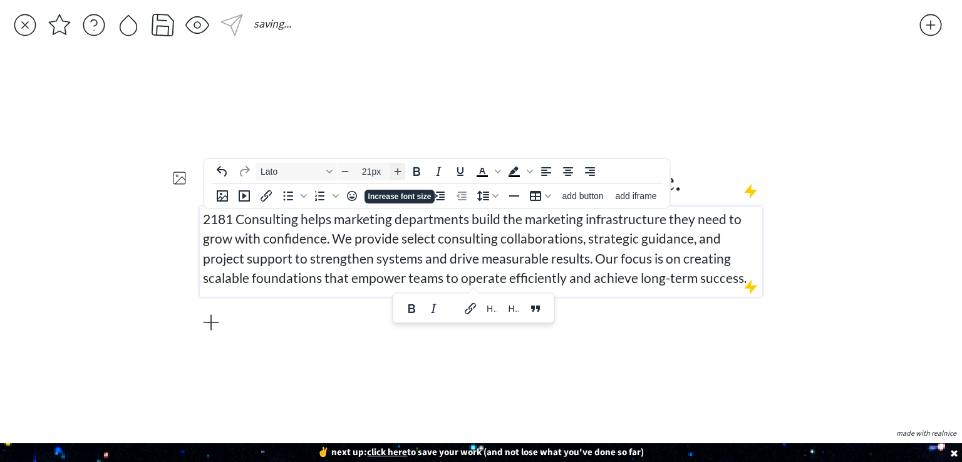
click at [396, 181] on div "Lato 21px To open the popup, press Shift+Enter To open the popup, press Shift+E…" at bounding box center [406, 171] width 404 height 24
click at [396, 182] on div "Lato 21px To open the popup, press Shift+Enter To open the popup, press Shift+E…" at bounding box center [406, 171] width 404 height 24
click at [394, 170] on icon "Increase font size" at bounding box center [398, 172] width 10 height 10
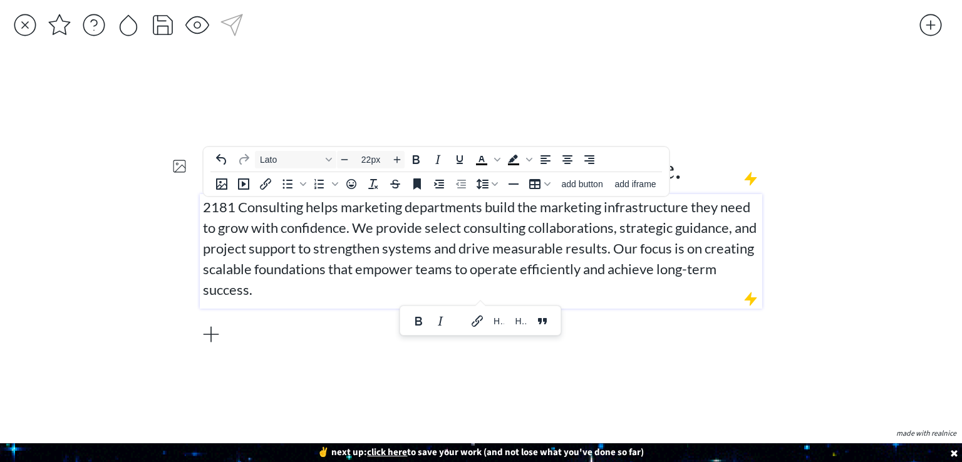
click at [393, 172] on div "To open the popup, press Shift+Enter To open the popup, press Shift+Enter add b…" at bounding box center [436, 184] width 465 height 24
click at [395, 158] on icon "Increase font size" at bounding box center [397, 161] width 10 height 10
click at [395, 159] on icon "Increase font size" at bounding box center [397, 161] width 10 height 10
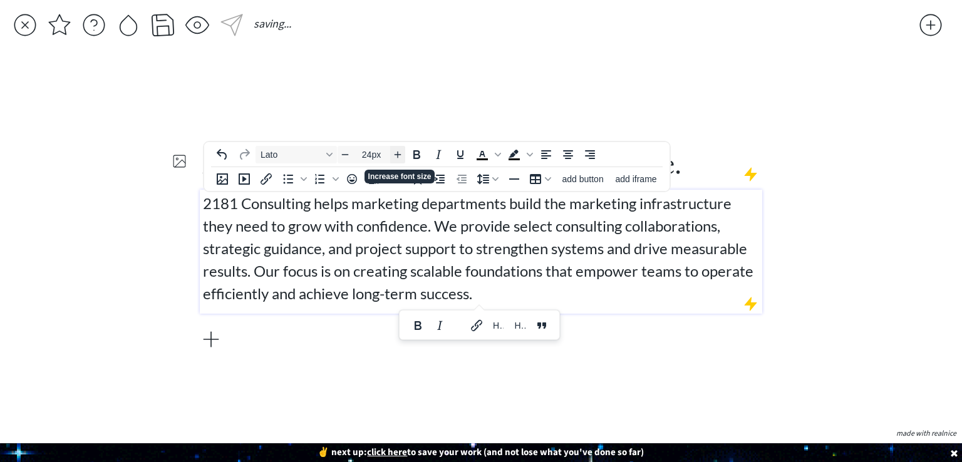
click at [395, 160] on span "Increase font size" at bounding box center [397, 154] width 15 height 15
type input "25px"
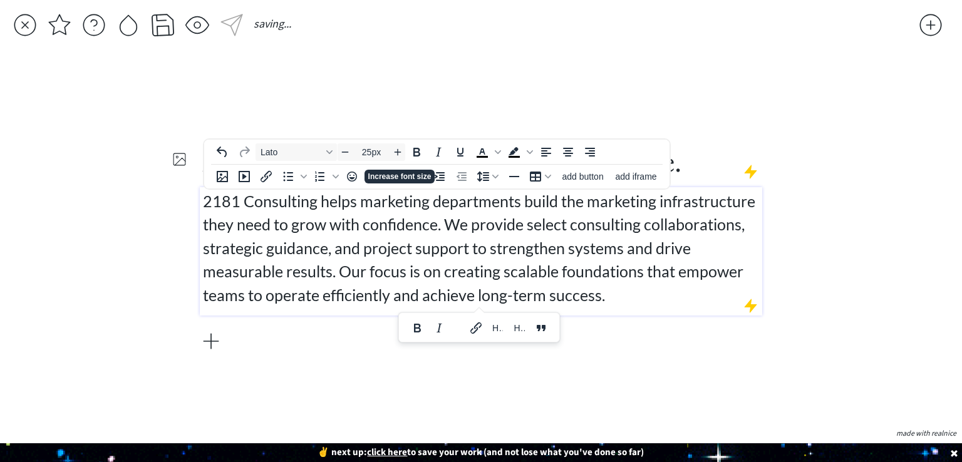
click at [446, 78] on div "click to upload a picture 2181 Consulting ◦ Build. Scale. Measure. 2181 Consult…" at bounding box center [481, 248] width 562 height 353
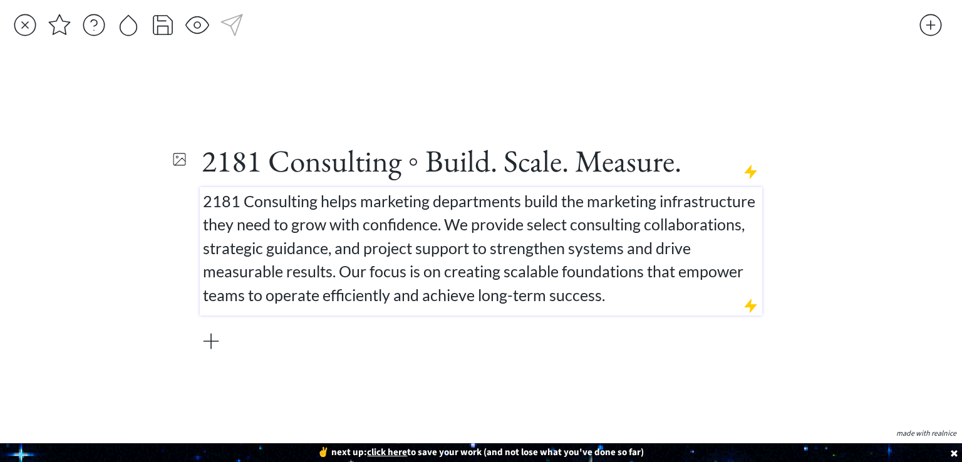
click at [632, 294] on p "2181 Consulting helps marketing departments build the marketing infrastructure …" at bounding box center [481, 249] width 557 height 118
click at [214, 343] on div at bounding box center [211, 341] width 25 height 25
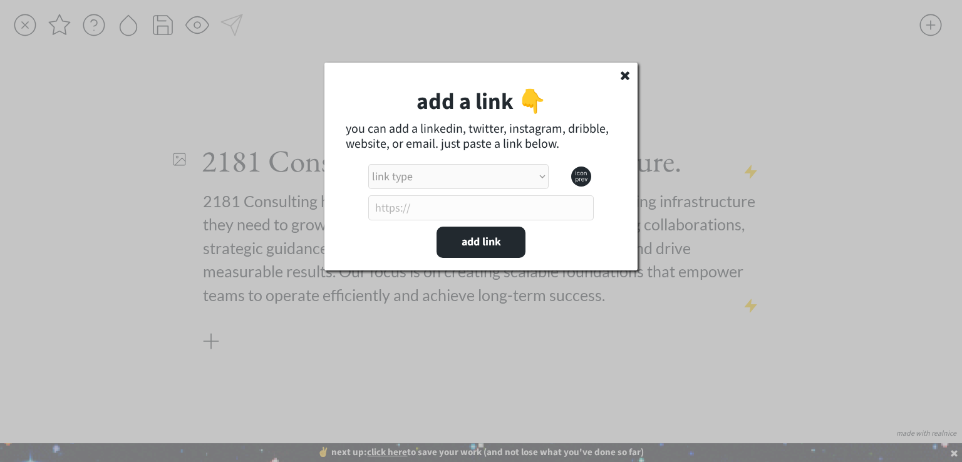
click at [626, 74] on use at bounding box center [625, 75] width 9 height 9
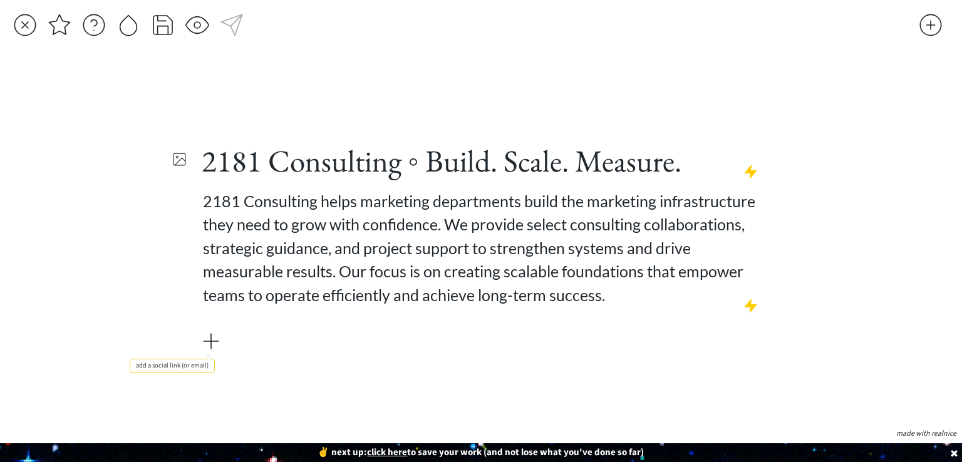
click at [215, 338] on div at bounding box center [211, 341] width 25 height 25
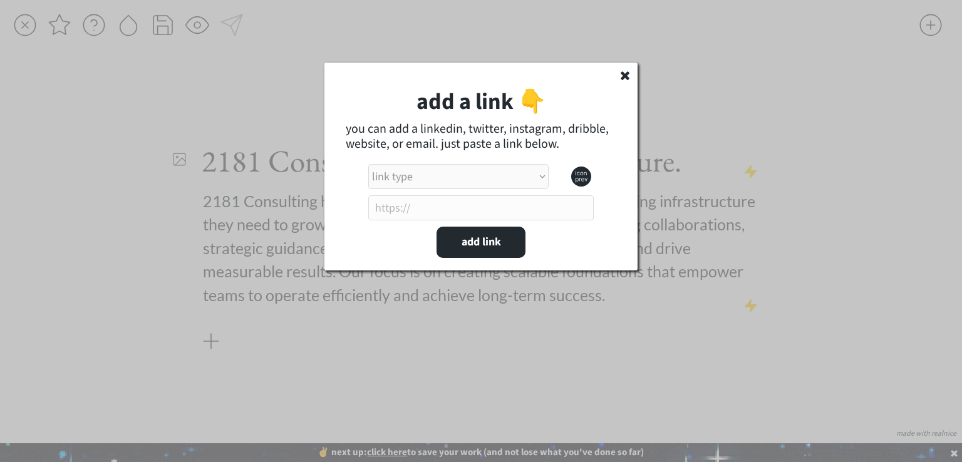
click at [436, 182] on select "link type apple music apple podcasts beehiiv behance bluesky calendar discord d…" at bounding box center [458, 176] width 180 height 25
select select ""other_website""
click at [368, 164] on select "link type apple music apple podcasts beehiiv behance bluesky calendar discord d…" at bounding box center [458, 176] width 180 height 25
click at [400, 213] on input "input" at bounding box center [480, 207] width 225 height 25
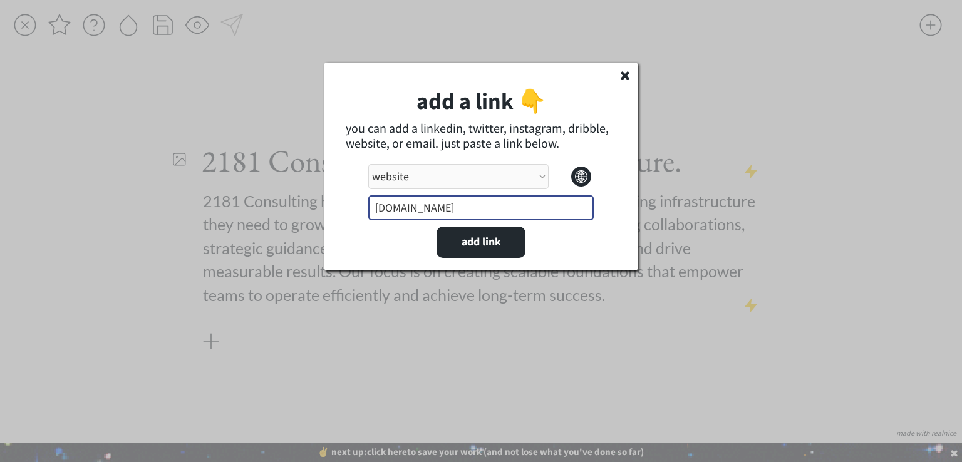
type input "aleshiamoyamba.com"
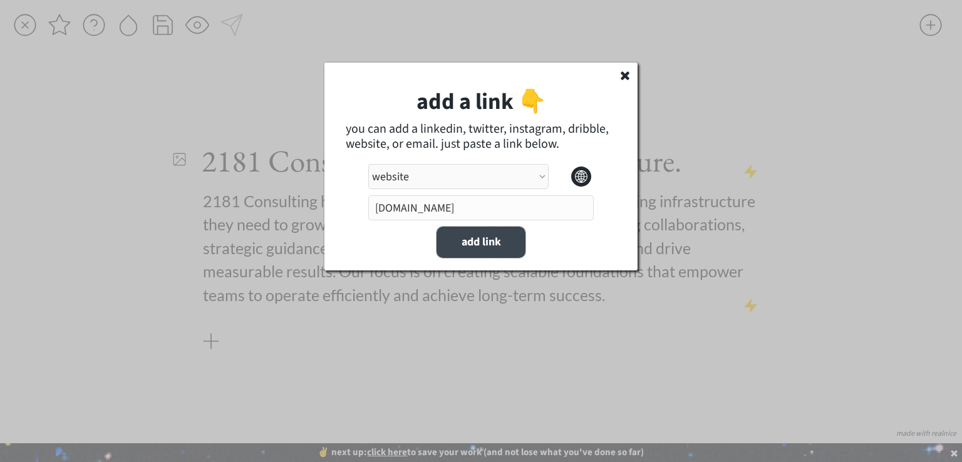
click at [476, 254] on button "add link" at bounding box center [481, 242] width 89 height 31
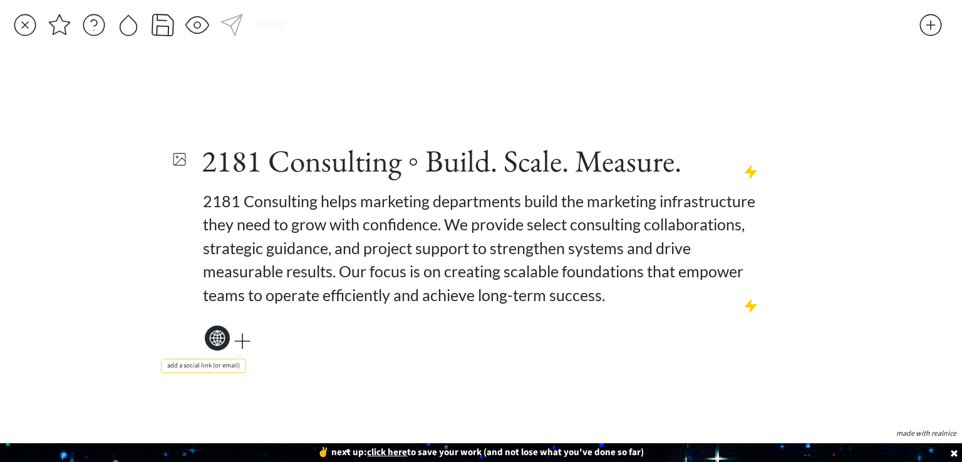
click at [241, 343] on div at bounding box center [242, 341] width 25 height 25
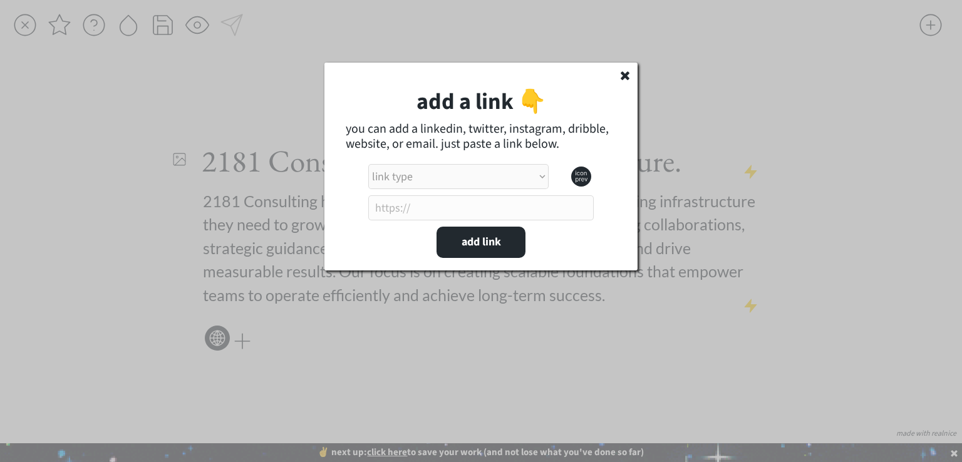
click at [467, 183] on select "link type apple music apple podcasts beehiiv behance bluesky calendar discord d…" at bounding box center [458, 176] width 180 height 25
select select ""website_alt_1""
click at [368, 164] on select "link type apple music apple podcasts beehiiv behance bluesky calendar discord d…" at bounding box center [458, 176] width 180 height 25
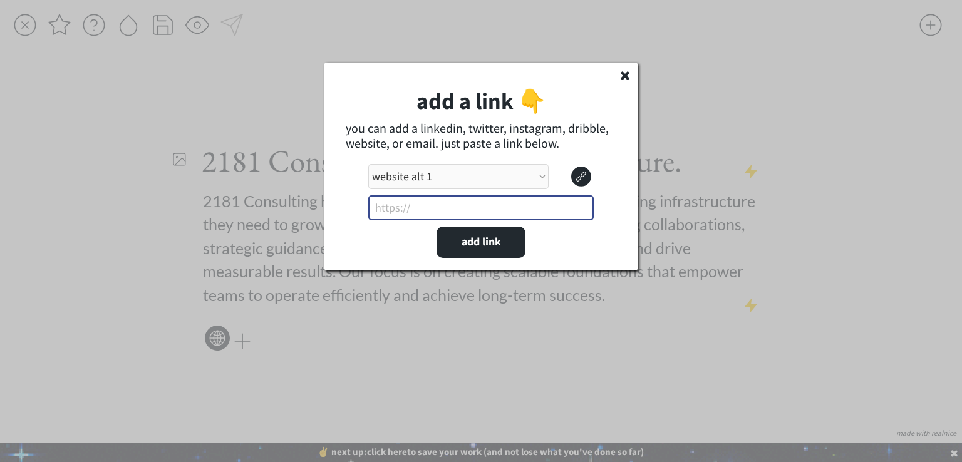
click at [491, 206] on input "input" at bounding box center [480, 207] width 225 height 25
click at [626, 76] on use at bounding box center [625, 75] width 9 height 9
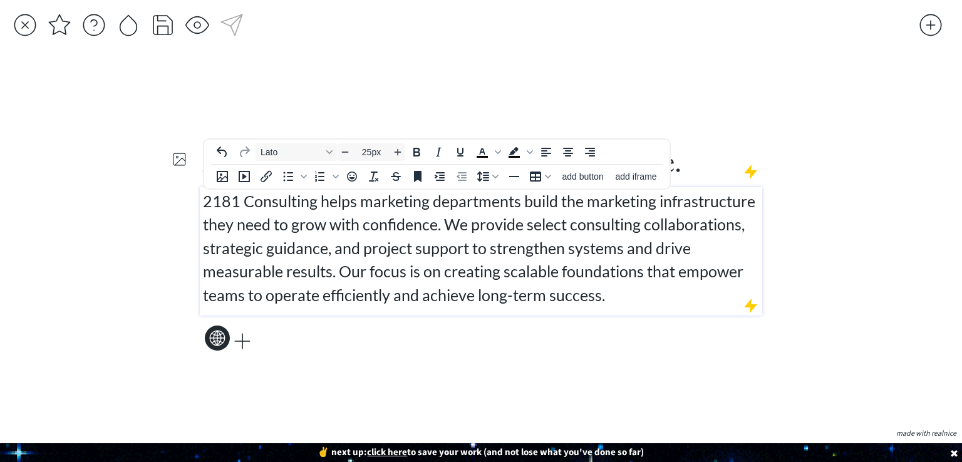
click at [491, 253] on span "2181 Consulting helps marketing departments build the marketing infrastructure …" at bounding box center [479, 248] width 552 height 113
click at [646, 304] on p "2181 Consulting helps marketing departments build the marketing infrastructure …" at bounding box center [481, 249] width 557 height 118
click at [639, 346] on div "2181 Consulting ◦ Build. Scale. Measure. 2181 Consulting helps marketing depart…" at bounding box center [481, 248] width 562 height 213
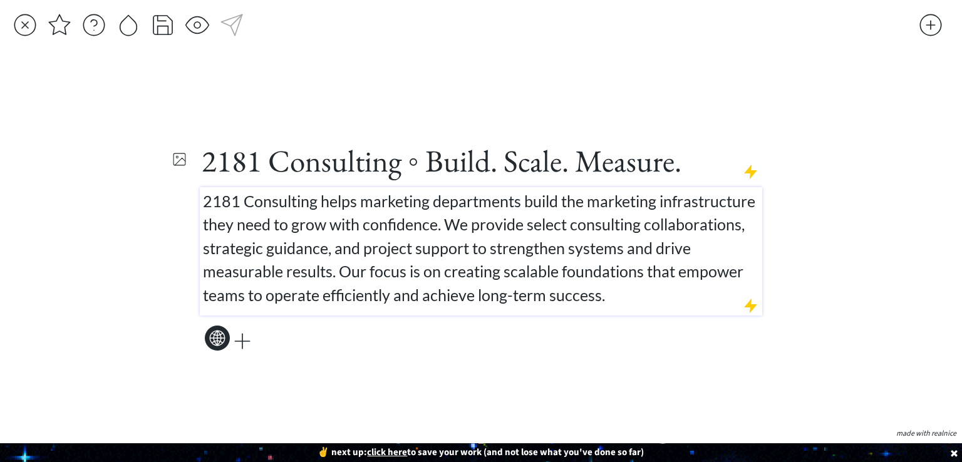
click at [616, 291] on p "2181 Consulting helps marketing departments build the marketing infrastructure …" at bounding box center [481, 249] width 557 height 118
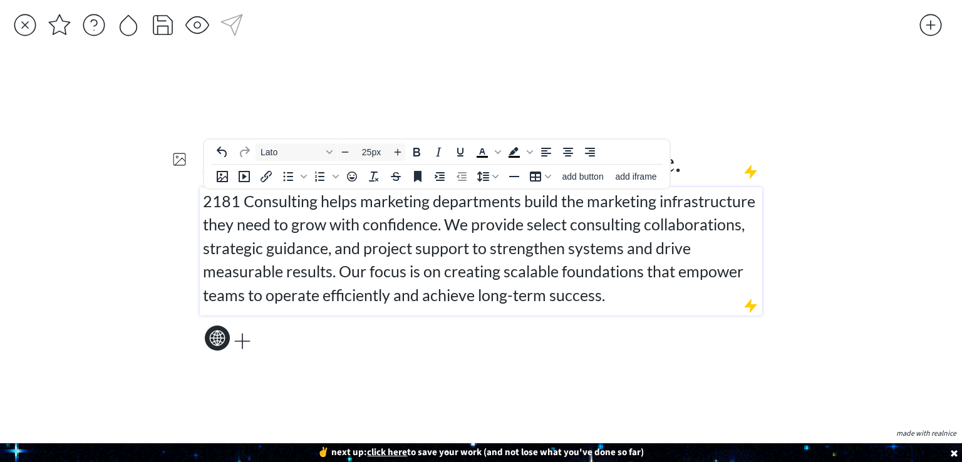
drag, startPoint x: 650, startPoint y: 284, endPoint x: 664, endPoint y: 274, distance: 16.7
click at [649, 284] on p "2181 Consulting helps marketing departments build the marketing infrastructure …" at bounding box center [481, 249] width 557 height 118
click at [865, 217] on div "saving... click to upload a picture 2181 Consulting ◦ Build. Scale. Measure. 21…" at bounding box center [481, 231] width 962 height 462
click at [664, 291] on p "2181 Consulting helps marketing departments build the marketing infrastructure …" at bounding box center [481, 249] width 557 height 118
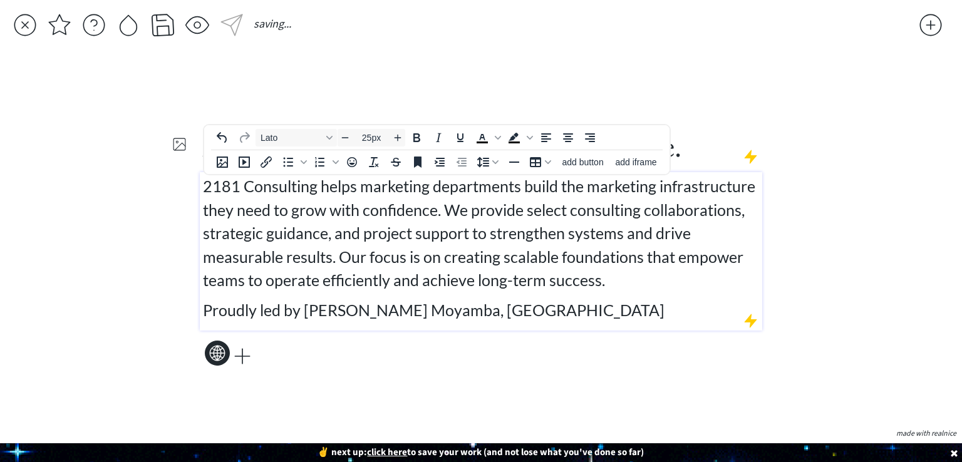
click at [295, 308] on span "Proudly led by Aleshia S. Moyamba, MA" at bounding box center [434, 310] width 462 height 19
click at [296, 309] on span "Proudly led by Aleshia S. Moyamba, MA" at bounding box center [434, 310] width 462 height 19
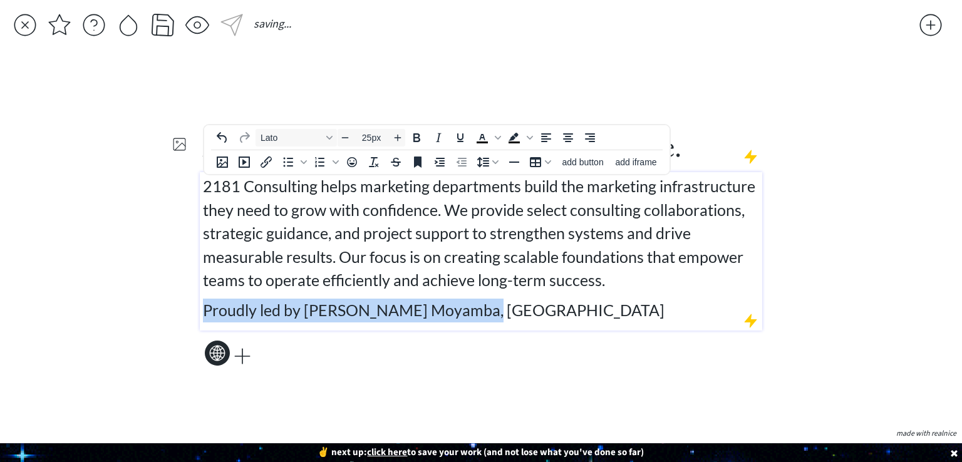
click at [296, 309] on span "Proudly led by Aleshia S. Moyamba, MA" at bounding box center [434, 310] width 462 height 19
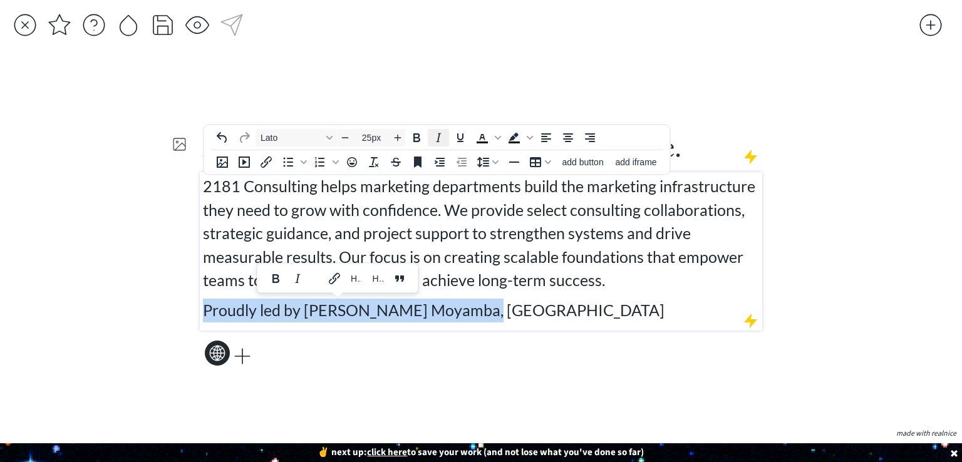
click at [433, 140] on icon "Italic" at bounding box center [438, 137] width 15 height 15
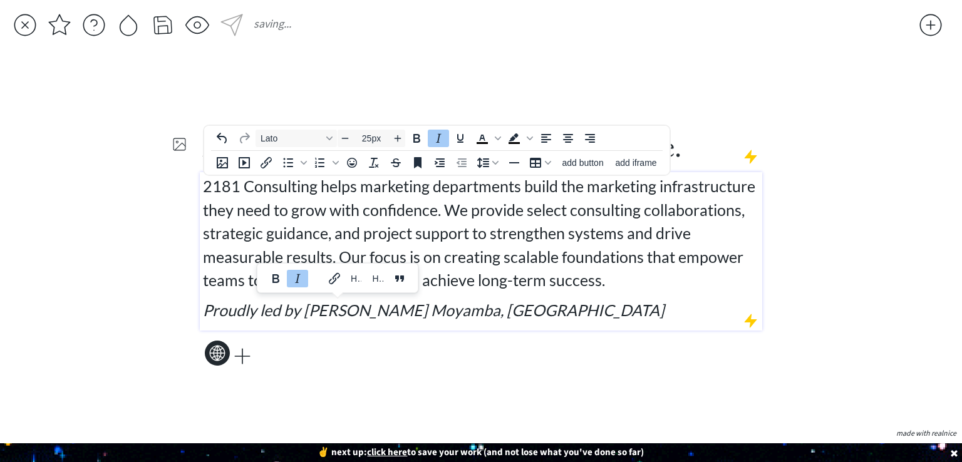
click at [493, 306] on p "Proudly led by Aleshia S. Moyamba, MA" at bounding box center [481, 311] width 557 height 24
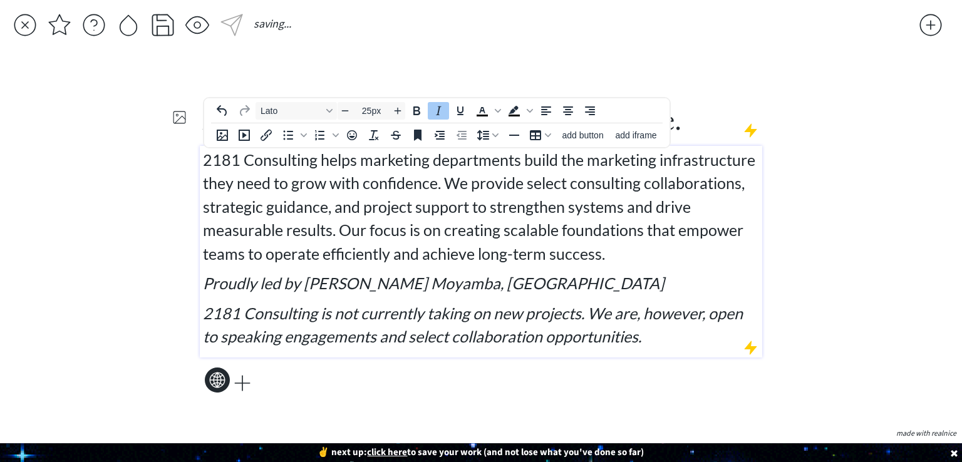
click at [393, 329] on span "2181 Consulting is not currently taking on new projects. We are, however, open …" at bounding box center [473, 325] width 540 height 43
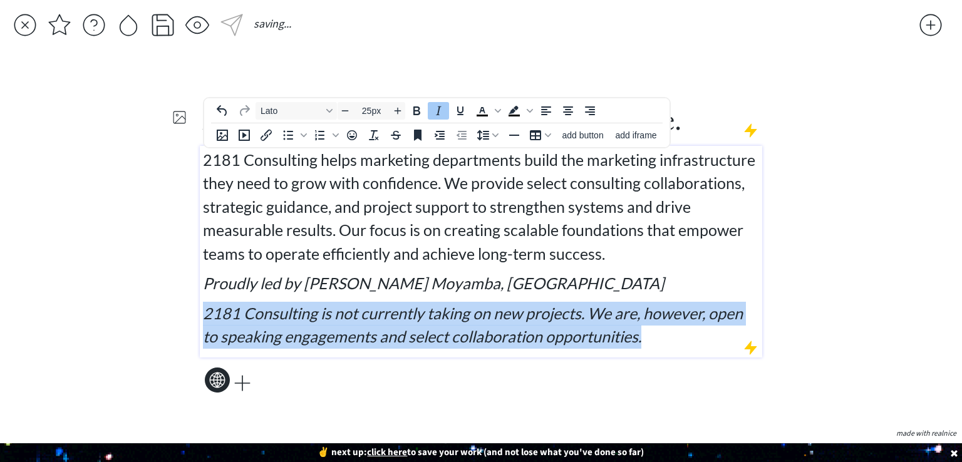
click at [393, 329] on span "2181 Consulting is not currently taking on new projects. We are, however, open …" at bounding box center [473, 325] width 540 height 43
click at [346, 106] on icon "Decrease font size" at bounding box center [345, 111] width 10 height 10
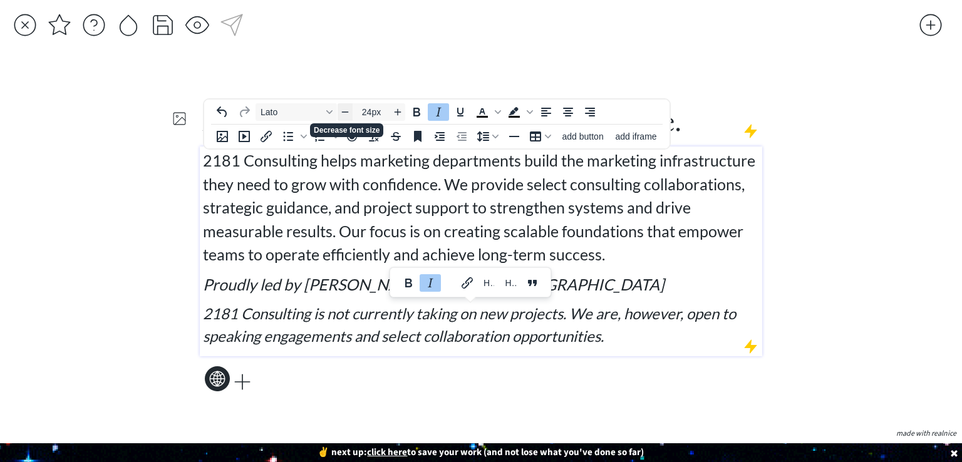
click at [346, 106] on span "Decrease font size" at bounding box center [345, 112] width 15 height 15
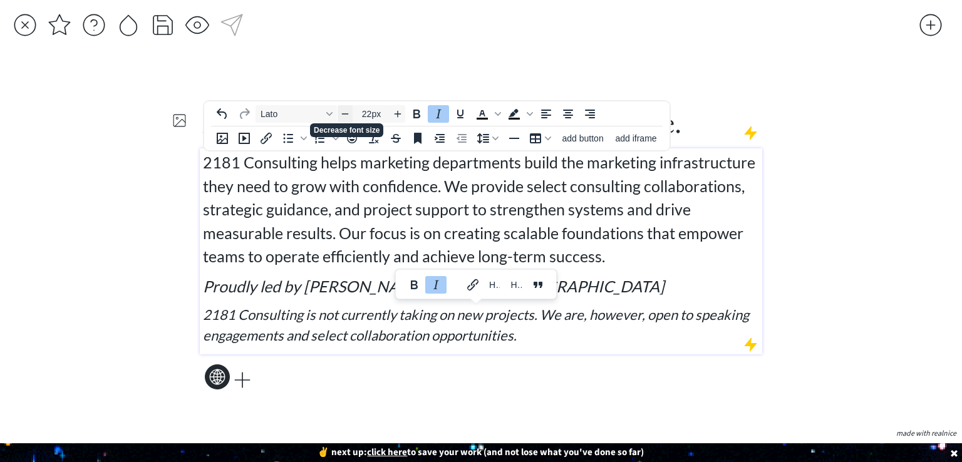
click at [346, 106] on span "Decrease font size" at bounding box center [345, 113] width 15 height 15
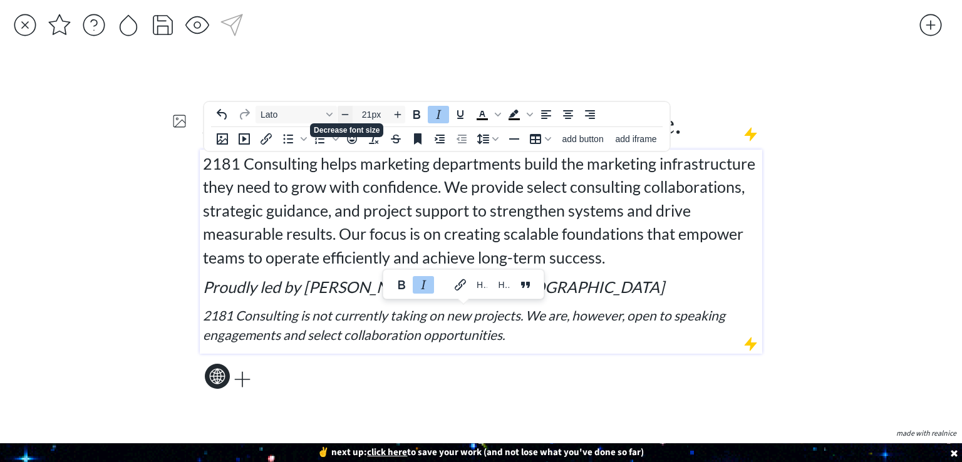
click at [346, 106] on button "Decrease font size" at bounding box center [345, 115] width 15 height 18
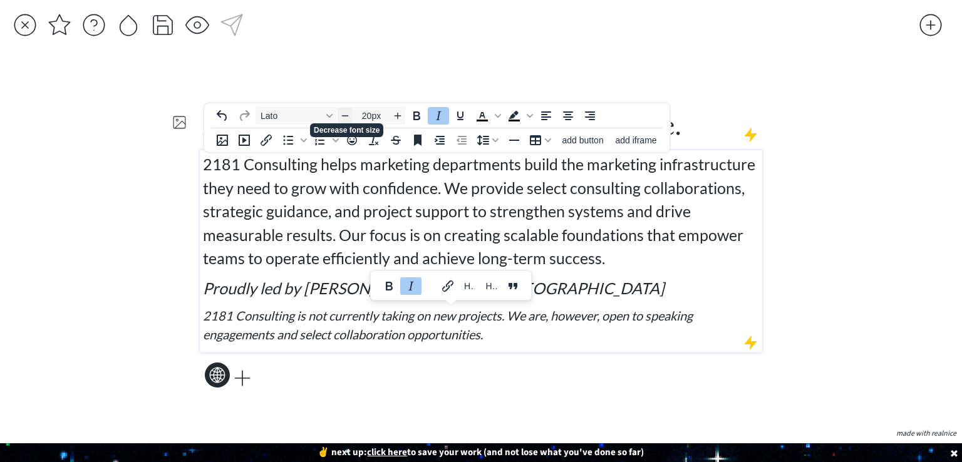
click at [346, 106] on div "Lato 20px To open the popup, press Shift+Enter To open the popup, press Shift+E…" at bounding box center [406, 115] width 404 height 24
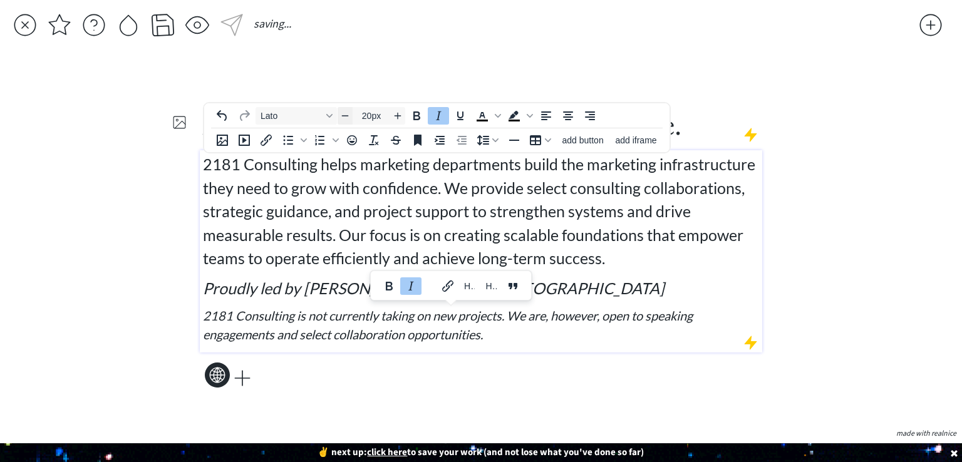
click at [346, 106] on div "Lato 20px To open the popup, press Shift+Enter To open the popup, press Shift+E…" at bounding box center [406, 115] width 404 height 24
click at [343, 119] on icon "Decrease font size" at bounding box center [345, 116] width 10 height 10
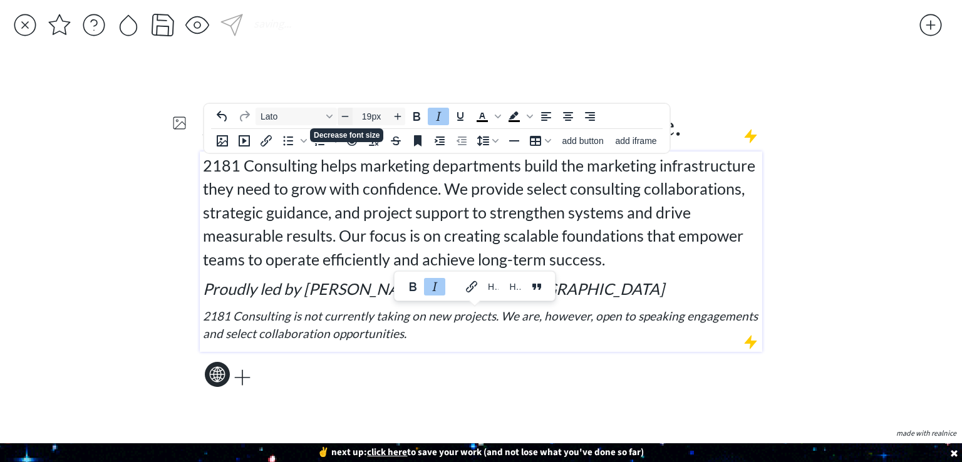
click at [343, 119] on icon "Decrease font size" at bounding box center [345, 116] width 10 height 10
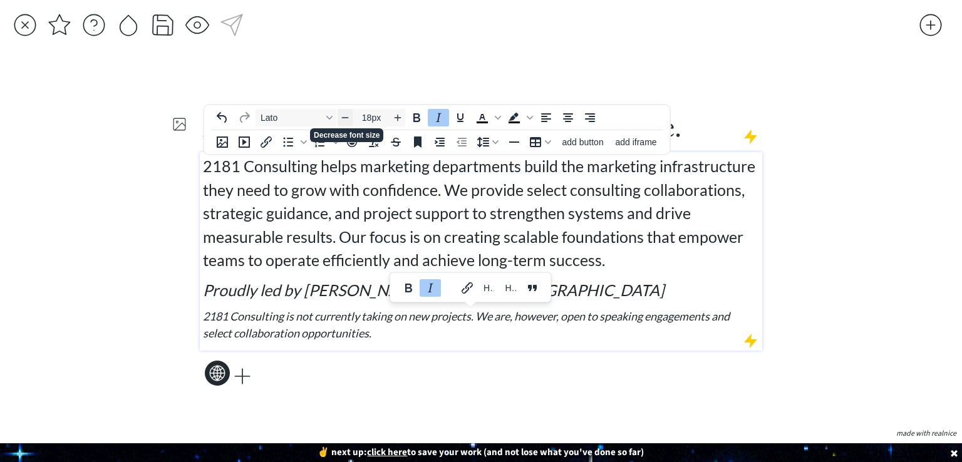
click at [343, 119] on icon "Decrease font size" at bounding box center [345, 118] width 10 height 10
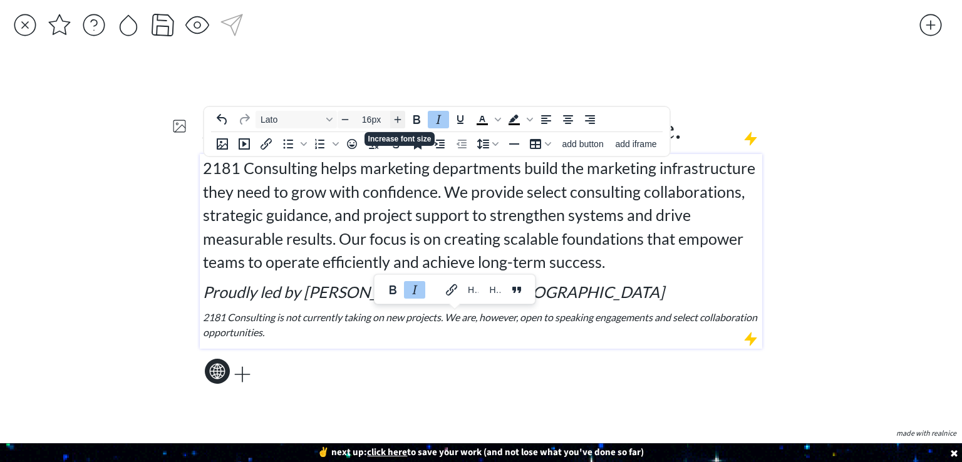
click at [401, 115] on icon "Increase font size" at bounding box center [398, 119] width 10 height 10
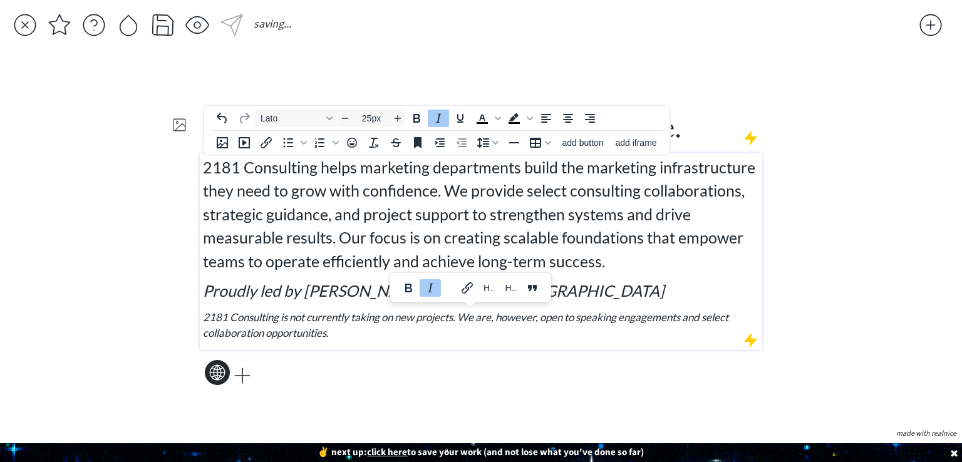
click at [625, 260] on p "2181 Consulting helps marketing departments build the marketing infrastructure …" at bounding box center [481, 215] width 557 height 118
click at [889, 246] on div "saving... click to upload a picture 2181 Consulting ◦ Build. Scale. Measure. 21…" at bounding box center [481, 231] width 962 height 462
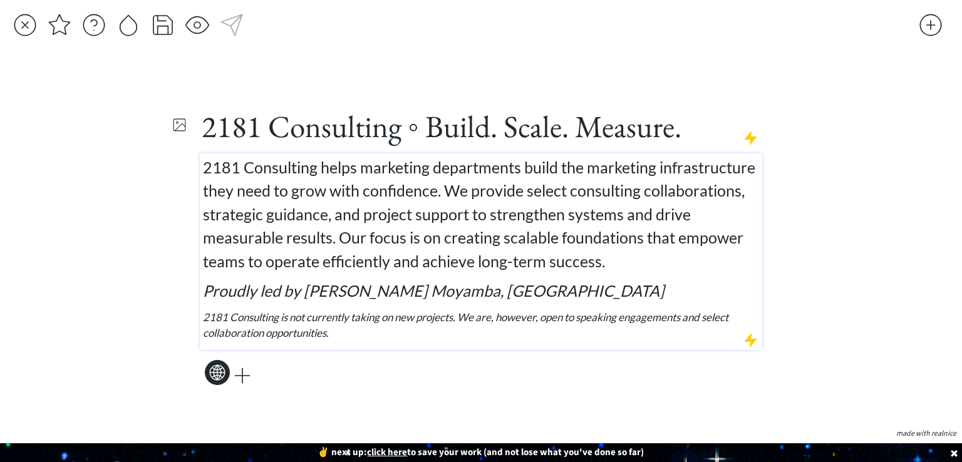
click at [478, 331] on p "2181 Consulting is not currently taking on new projects. We are, however, open …" at bounding box center [481, 325] width 557 height 32
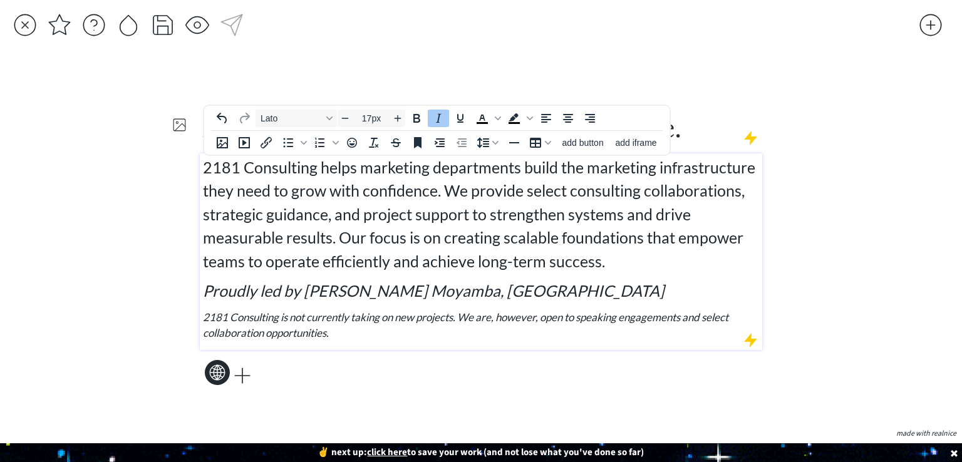
click at [478, 331] on p "2181 Consulting is not currently taking on new projects. We are, however, open …" at bounding box center [481, 325] width 557 height 32
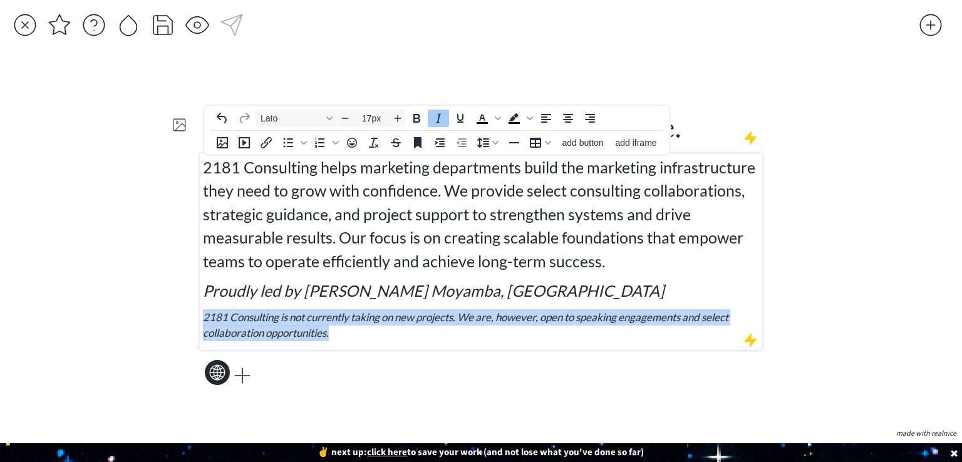
click at [478, 331] on p "2181 Consulting is not currently taking on new projects. We are, however, open …" at bounding box center [481, 325] width 557 height 32
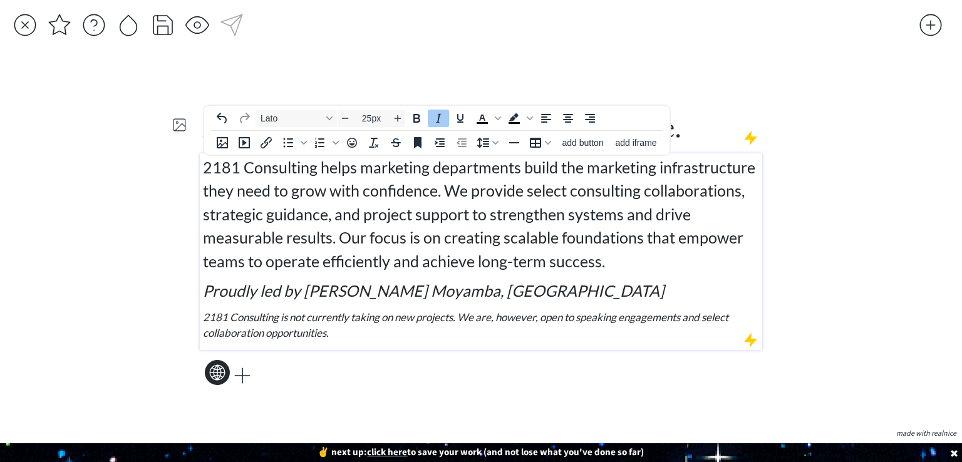
click at [610, 289] on p "Proudly led by Aleshia S. Moyamba, MA" at bounding box center [481, 291] width 557 height 24
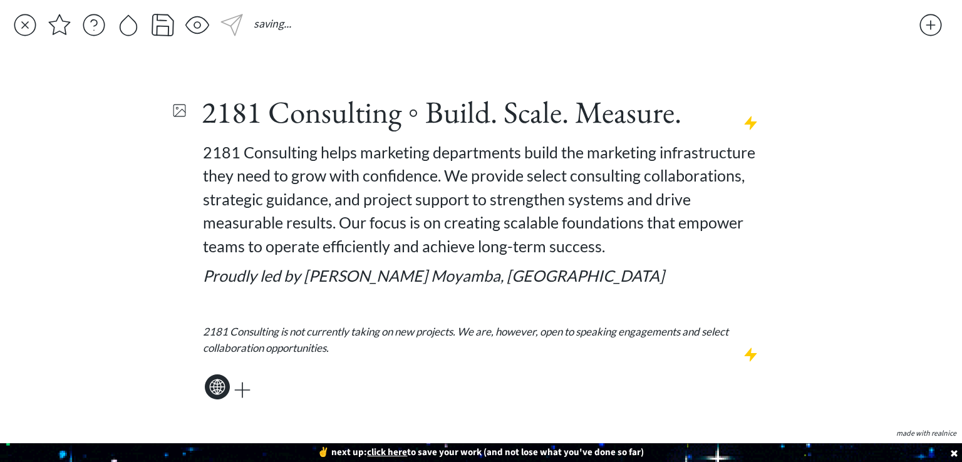
click at [906, 249] on div "saving... click to upload a picture 2181 Consulting ◦ Build. Scale. Measure. 21…" at bounding box center [481, 231] width 962 height 462
type input "17px"
click at [571, 331] on em "2181 Consulting is not currently taking on new projects. We are, however, open …" at bounding box center [465, 339] width 525 height 29
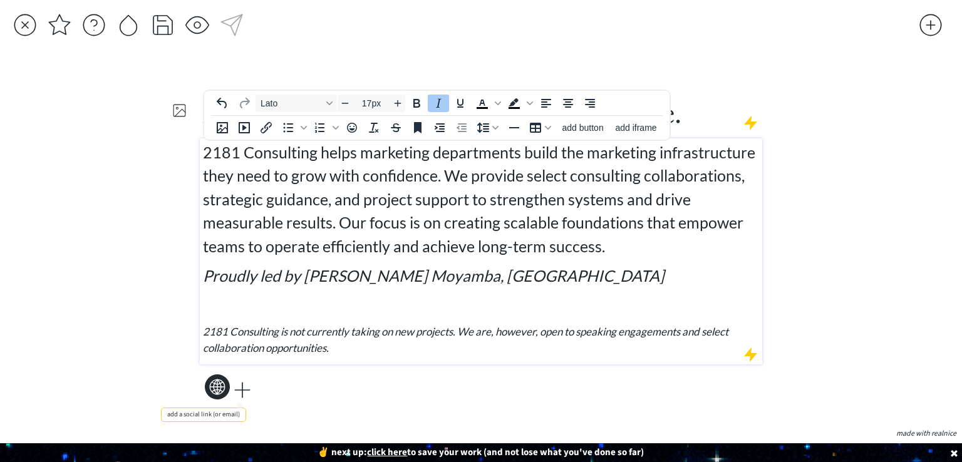
click at [242, 390] on div at bounding box center [242, 390] width 25 height 25
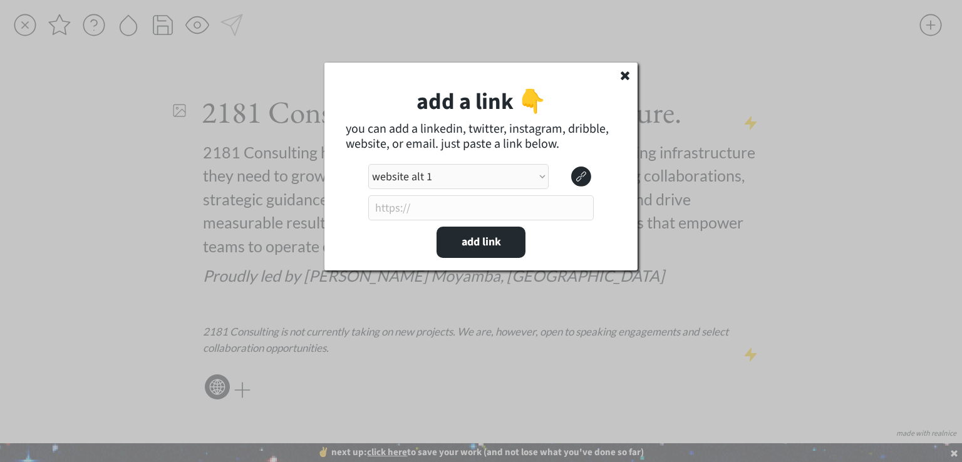
click at [432, 180] on select "link type apple music apple podcasts beehiiv behance bluesky calendar discord d…" at bounding box center [458, 176] width 180 height 25
select select ""email""
click at [368, 164] on select "link type apple music apple podcasts beehiiv behance bluesky calendar discord d…" at bounding box center [458, 176] width 180 height 25
click at [443, 215] on input "input" at bounding box center [480, 207] width 225 height 25
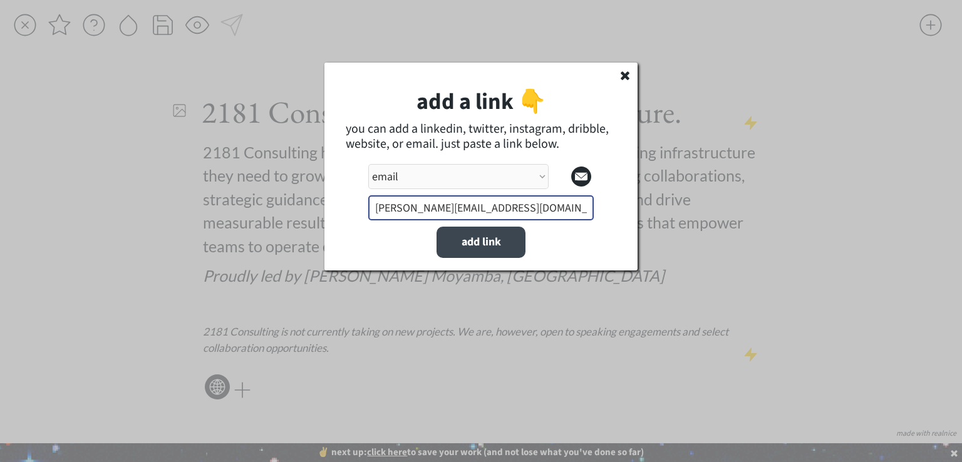
type input "aleshia@aleshiamoyamba.com"
click at [465, 243] on button "add link" at bounding box center [481, 242] width 89 height 31
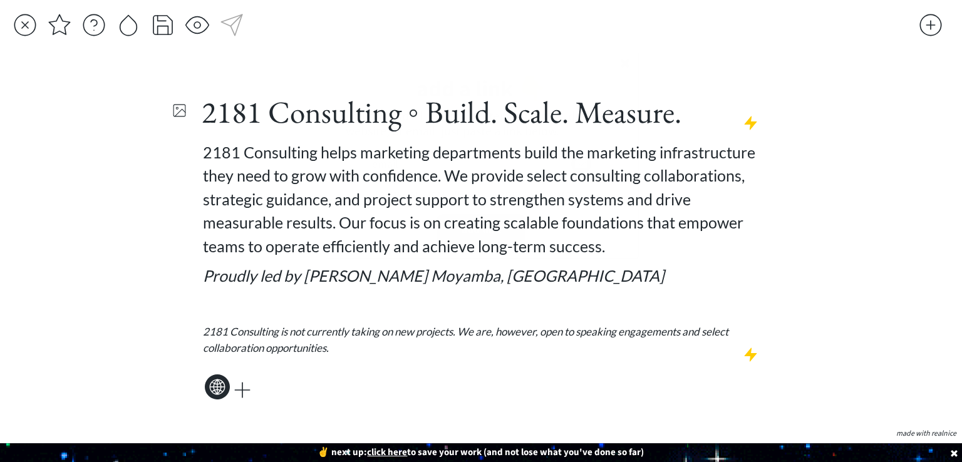
select select ""PLACEHOLDER_1427118222253""
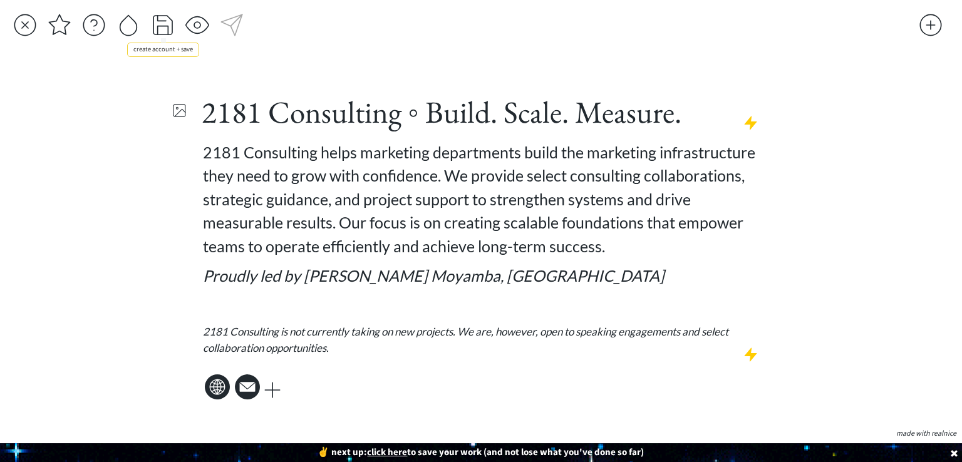
click at [171, 23] on div at bounding box center [162, 25] width 25 height 25
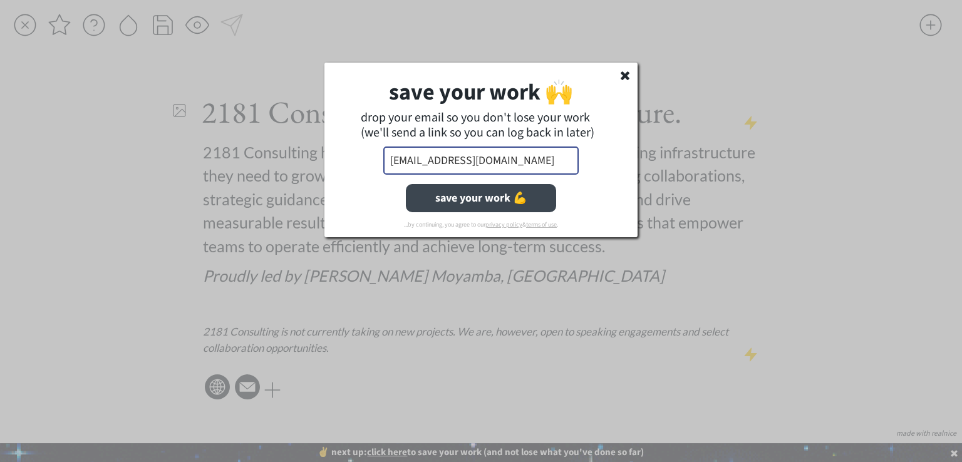
type input "aleshiamoyamba@gmail.com"
click at [456, 198] on button "save your work 💪" at bounding box center [481, 198] width 150 height 28
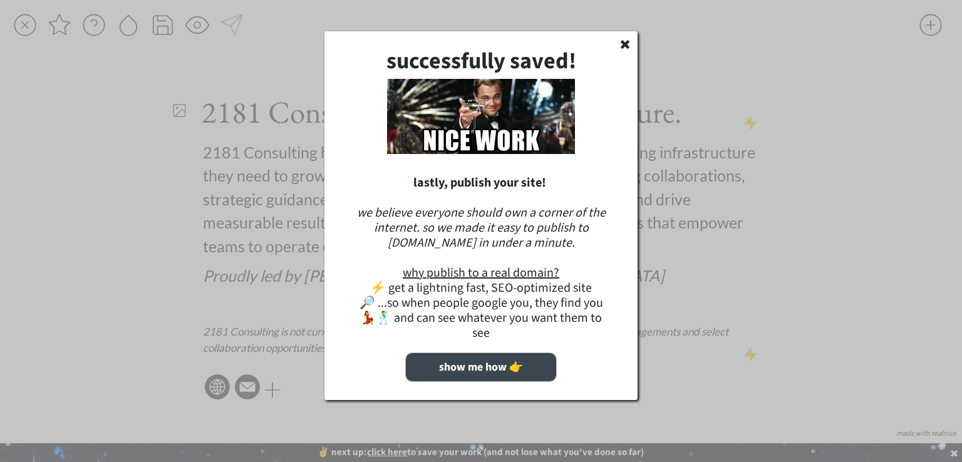
click at [494, 353] on button "show me how 👉" at bounding box center [481, 367] width 150 height 28
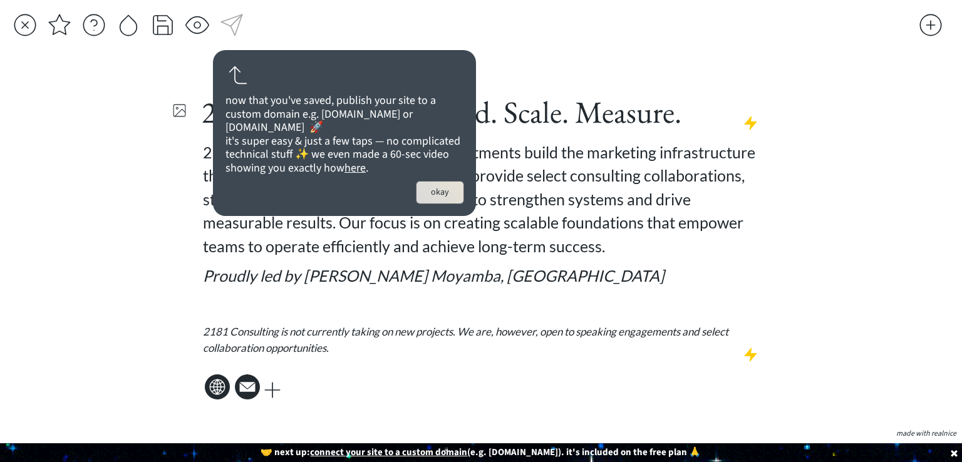
click at [438, 204] on button "okay" at bounding box center [439, 193] width 47 height 22
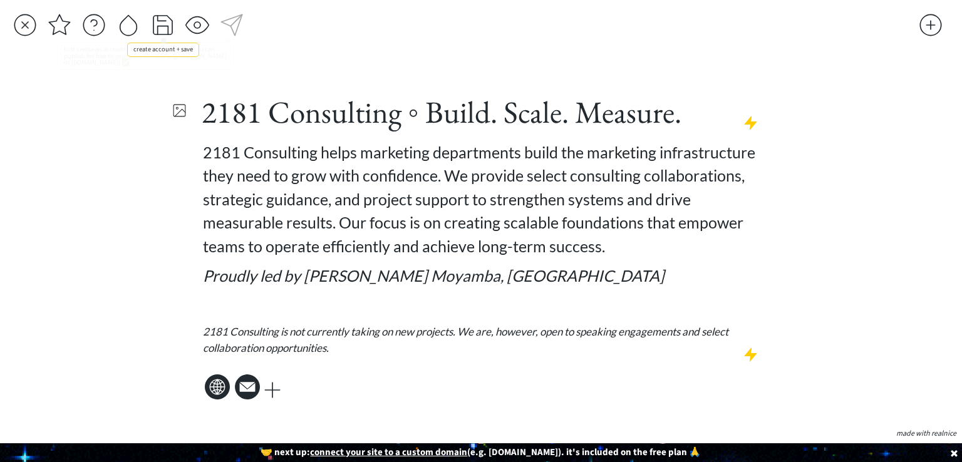
click at [160, 36] on div at bounding box center [162, 25] width 25 height 25
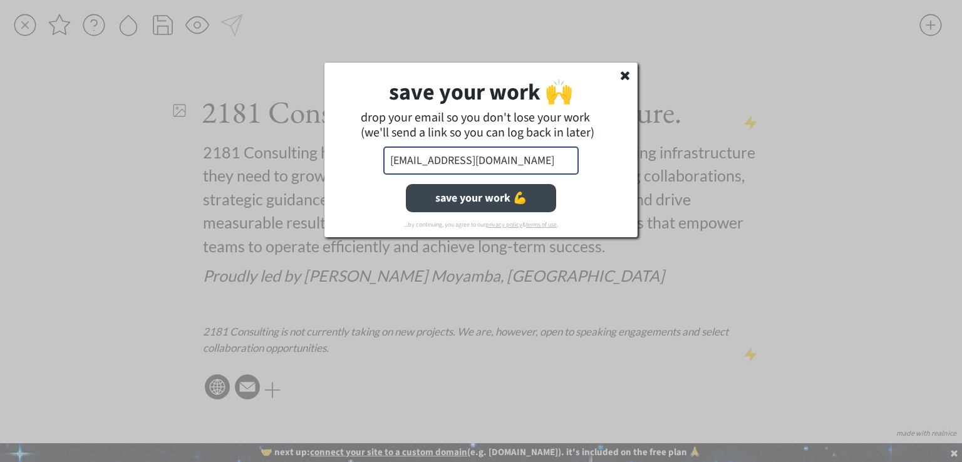
click at [475, 192] on button "save your work 💪" at bounding box center [481, 198] width 150 height 28
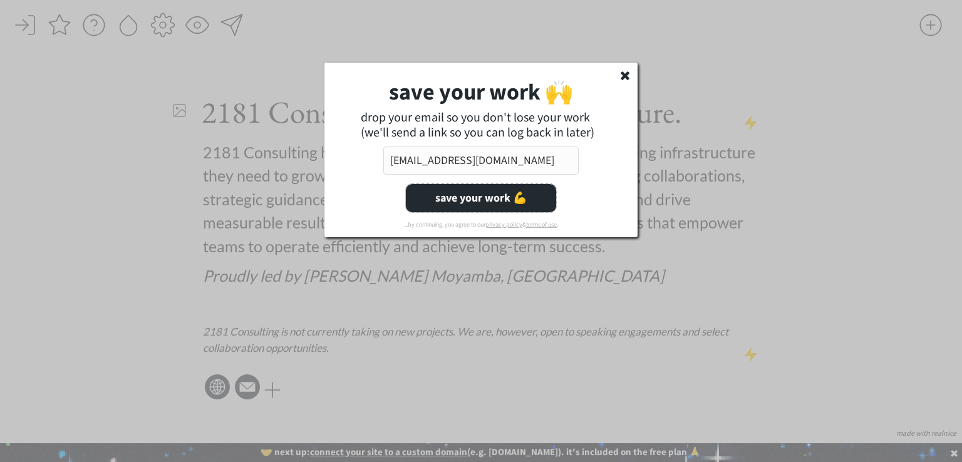
click at [495, 225] on link "privacy policy" at bounding box center [503, 224] width 37 height 9
click at [452, 194] on button "save your work 💪" at bounding box center [481, 198] width 150 height 28
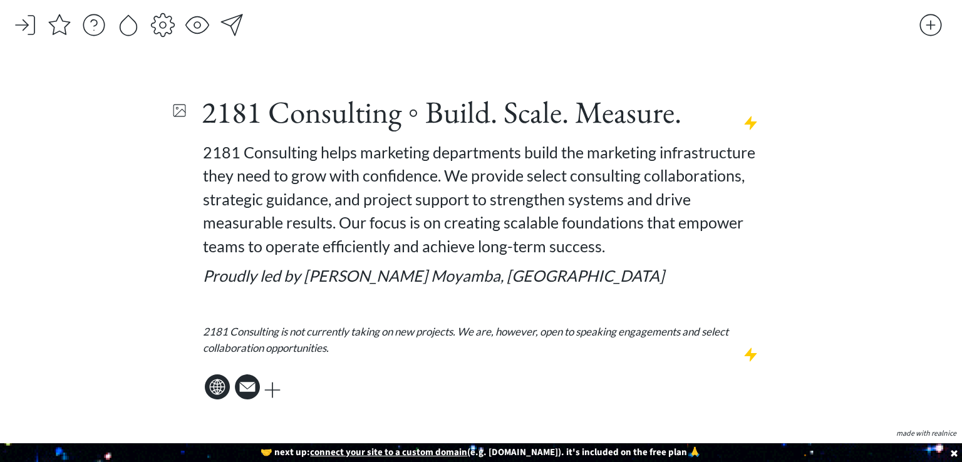
click at [378, 450] on u "connect your site to a custom domain" at bounding box center [388, 452] width 157 height 13
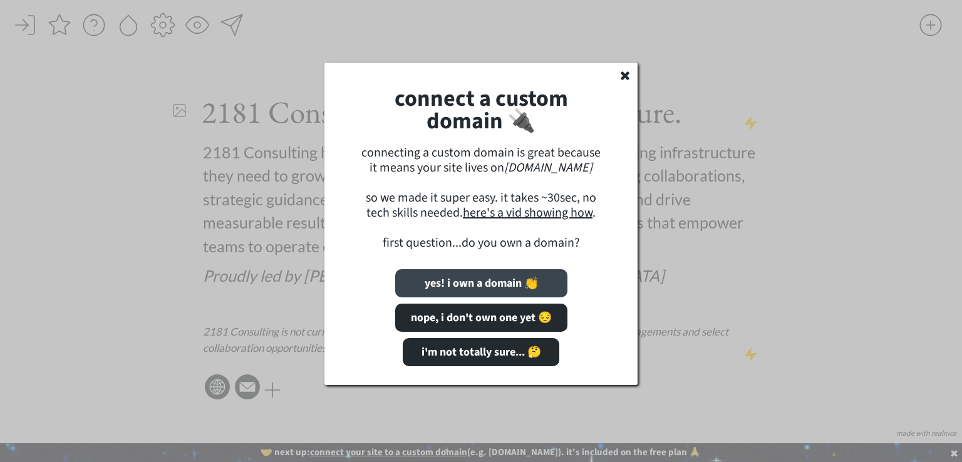
click at [495, 279] on button "yes! i own a domain 👏" at bounding box center [481, 283] width 172 height 28
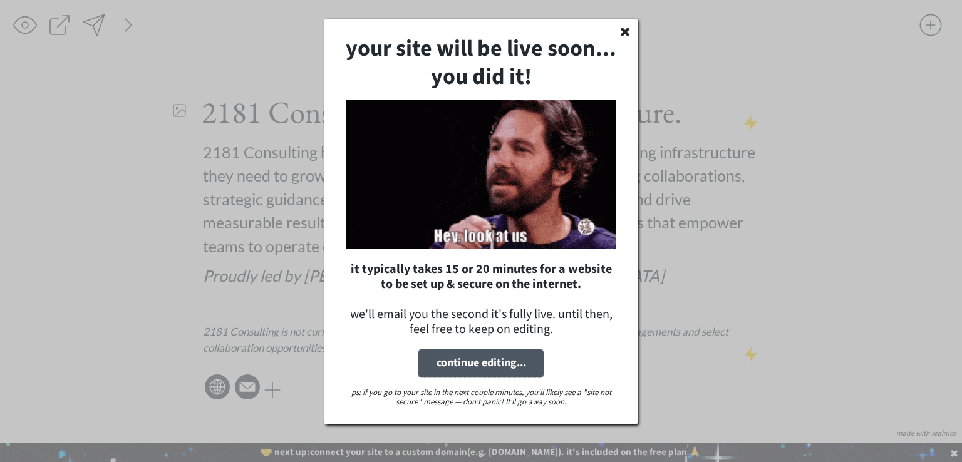
click at [517, 363] on button "continue editing..." at bounding box center [480, 363] width 125 height 28
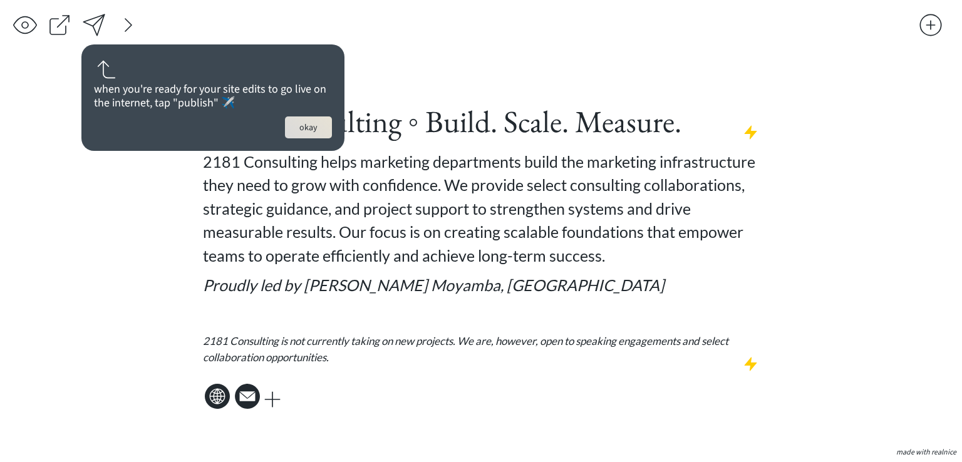
click at [785, 199] on div "saving... click to upload a picture 2181 Consulting ◦ Build. Scale. Measure. 21…" at bounding box center [481, 231] width 962 height 462
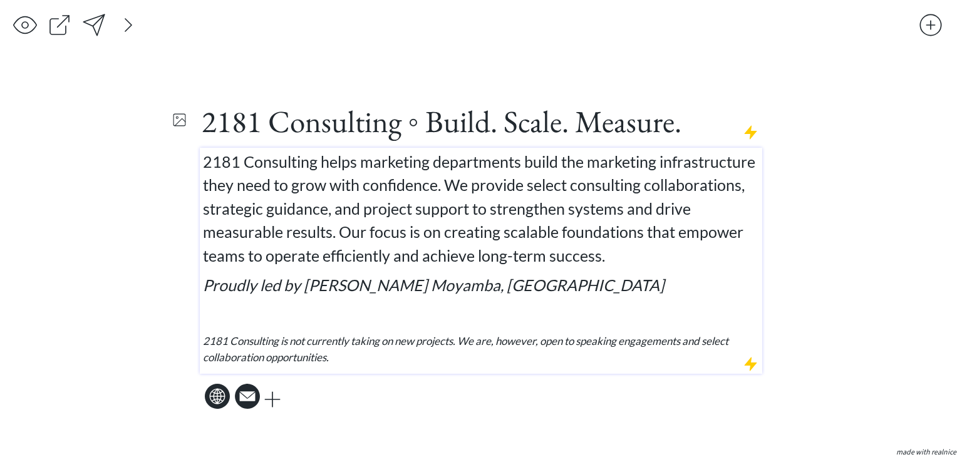
type input "25px"
click at [415, 288] on span "Proudly led by Aleshia S. Moyamba, MA" at bounding box center [434, 285] width 462 height 19
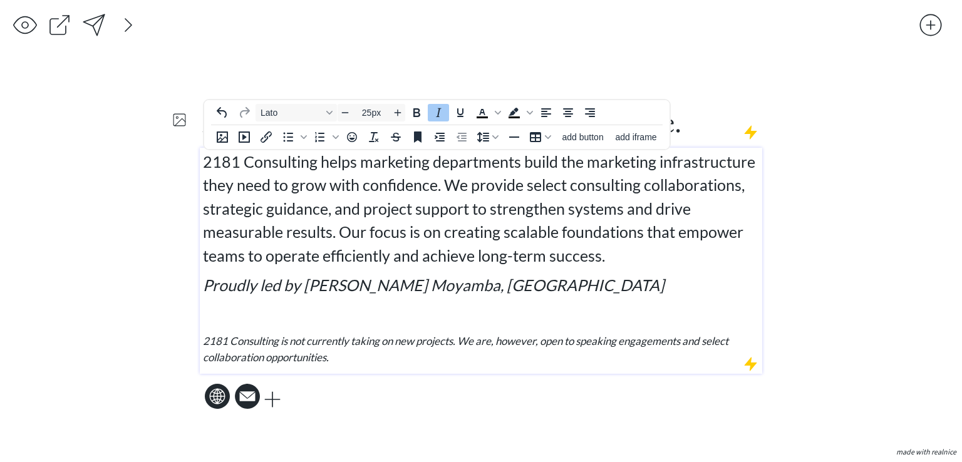
click at [413, 289] on span "Proudly led by Aleshia S. Moyamba, MA" at bounding box center [434, 285] width 462 height 19
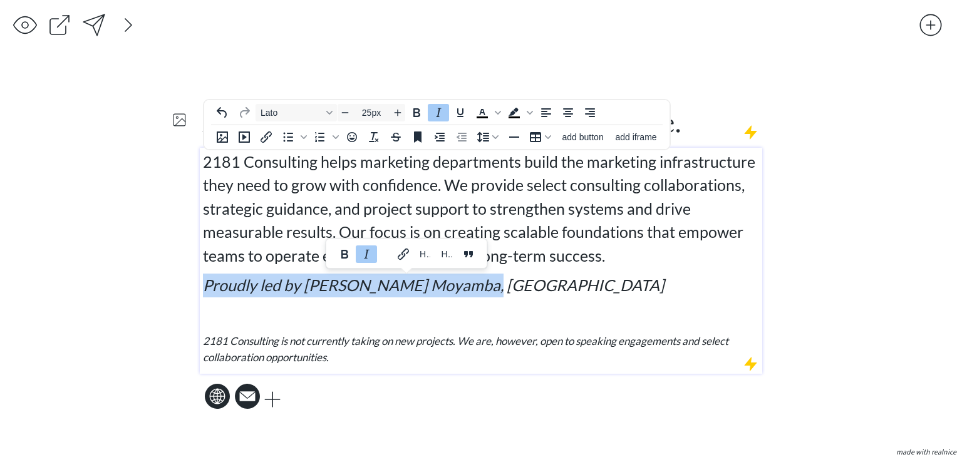
click at [413, 291] on span "Proudly led by Aleshia S. Moyamba, MA" at bounding box center [434, 285] width 462 height 19
click at [339, 254] on icon "Link" at bounding box center [334, 254] width 15 height 15
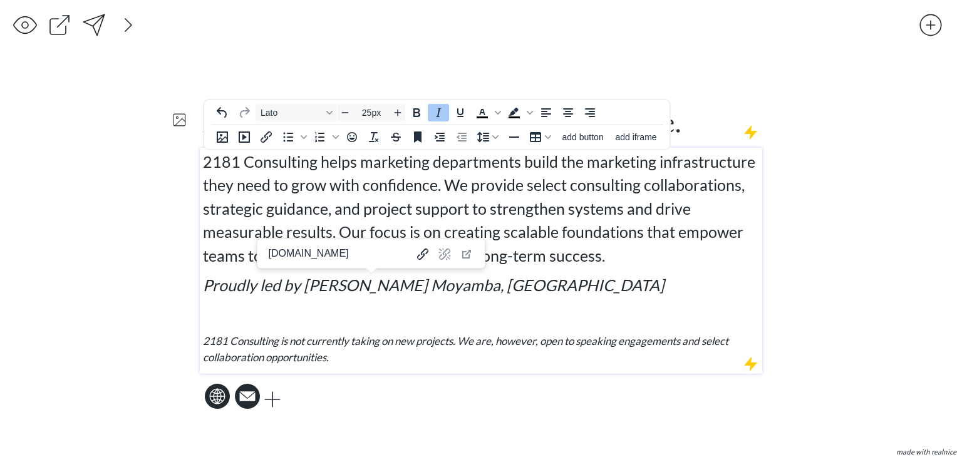
type input "www.aleshiamoyamba.com"
click at [415, 247] on icon "Link" at bounding box center [422, 254] width 15 height 15
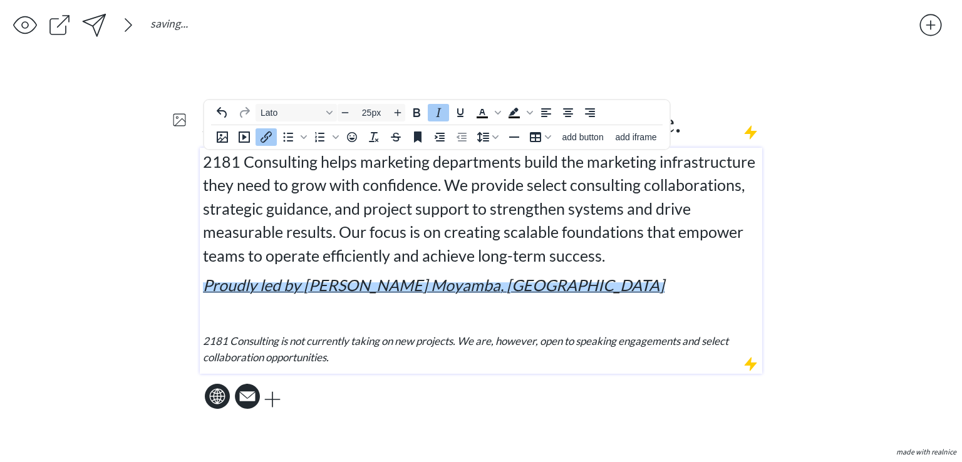
click at [507, 282] on p "Proudly led by Aleshia S. Moyamba, MA﻿" at bounding box center [481, 286] width 557 height 24
click at [868, 284] on div "saving... click to upload a picture 2181 Consulting ◦ Build. Scale. Measure. 21…" at bounding box center [481, 231] width 962 height 462
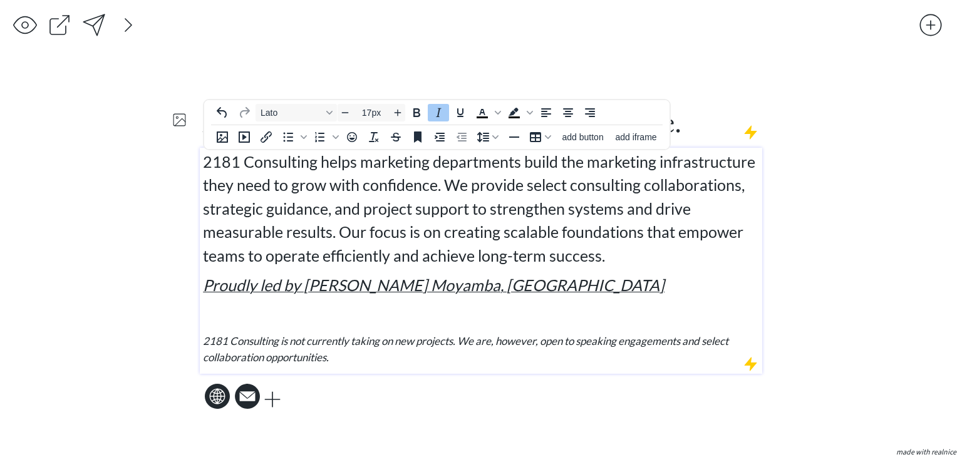
click at [586, 346] on em "2181 Consulting is not currently taking on new projects. We are, however, open …" at bounding box center [465, 348] width 525 height 29
click at [705, 343] on em "2181 Consulting is not currently taking on new projects. We are, however, open …" at bounding box center [465, 348] width 525 height 29
click at [710, 343] on em "2181 Consulting is not currently taking on new projects. We are, however, open …" at bounding box center [465, 348] width 525 height 29
click at [458, 339] on em "2181 Consulting is not currently taking on new projects. We are, however, open …" at bounding box center [465, 348] width 525 height 29
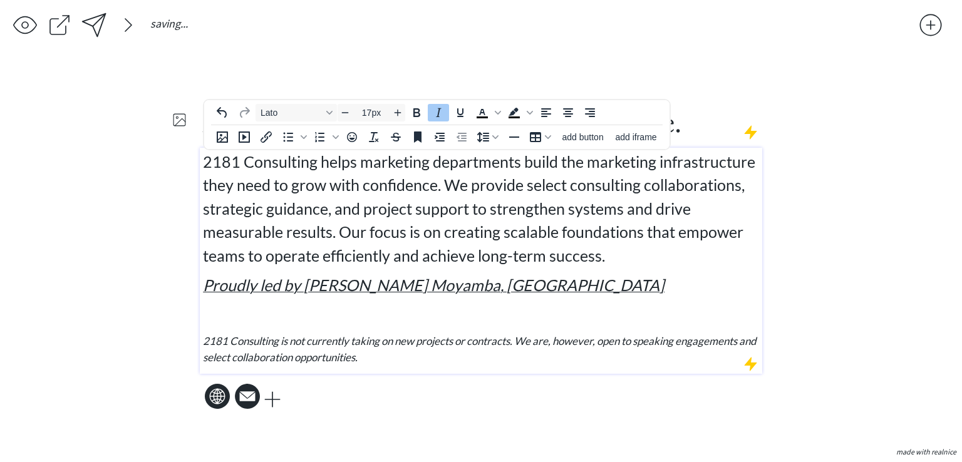
click at [804, 334] on div "saving... click to upload a picture 2181 Consulting ◦ Build. Scale. Measure. 21…" at bounding box center [481, 231] width 962 height 462
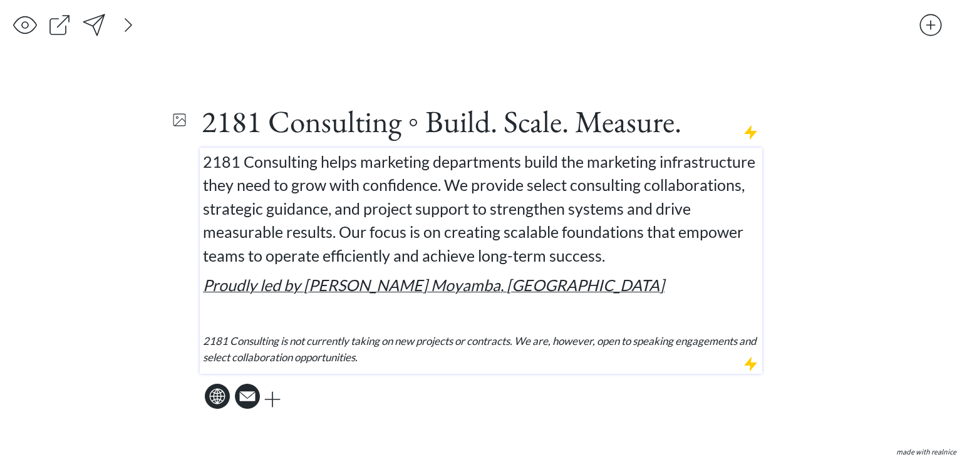
type input "25px"
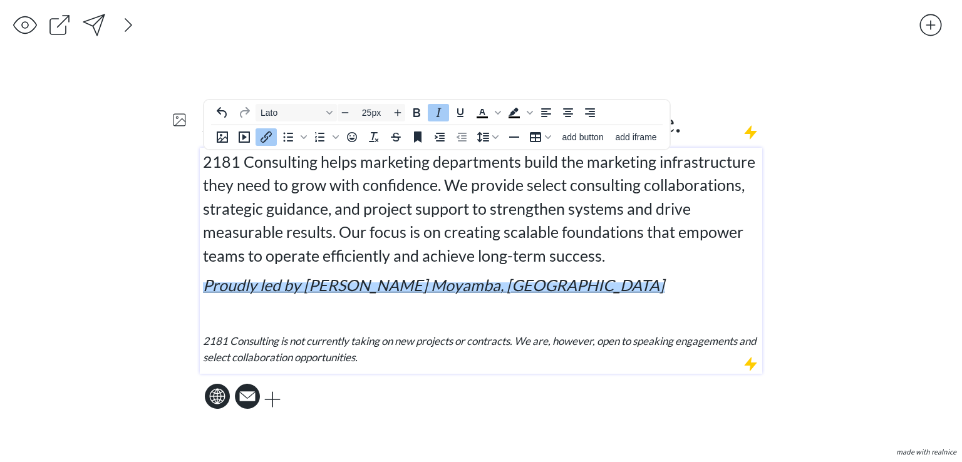
click at [207, 271] on div "2181 Consulting helps marketing departments build the marketing infrastructure …" at bounding box center [481, 257] width 557 height 215
click at [545, 257] on span "2181 Consulting helps marketing departments build the marketing infrastructure …" at bounding box center [479, 208] width 552 height 113
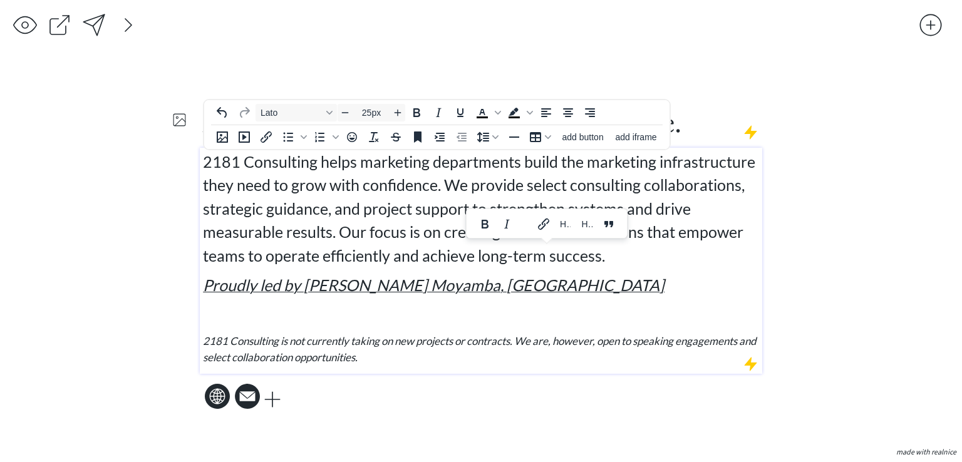
click at [663, 252] on p "2181 Consulting helps marketing departments build the marketing infrastructure …" at bounding box center [481, 209] width 557 height 118
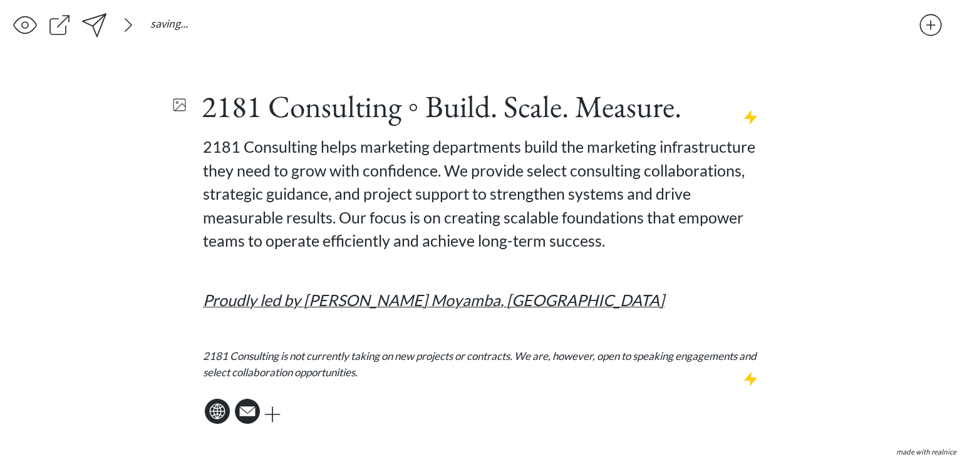
click at [918, 182] on div "saving... click to upload a picture 2181 Consulting ◦ Build. Scale. Measure. 21…" at bounding box center [481, 231] width 962 height 462
click at [381, 212] on span "2181 Consulting helps marketing departments build the marketing infrastructure …" at bounding box center [479, 193] width 552 height 113
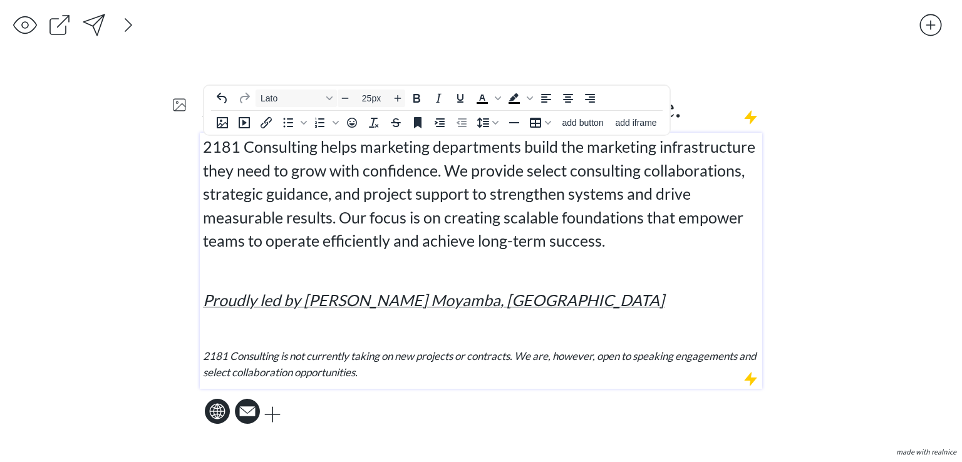
click at [361, 176] on span "2181 Consulting helps marketing departments build the marketing infrastructure …" at bounding box center [479, 193] width 552 height 113
click at [464, 175] on span "2181 Consulting helps marketing departments build the marketing infrastructure …" at bounding box center [479, 193] width 552 height 113
click at [616, 189] on span "2181 Consulting helps marketing departments build the marketing infrastructure …" at bounding box center [479, 193] width 552 height 113
click at [619, 206] on p "2181 Consulting helps marketing departments build the marketing infrastructure …" at bounding box center [481, 194] width 557 height 118
click at [465, 163] on span "2181 Consulting helps marketing departments build the marketing infrastructure …" at bounding box center [479, 193] width 552 height 113
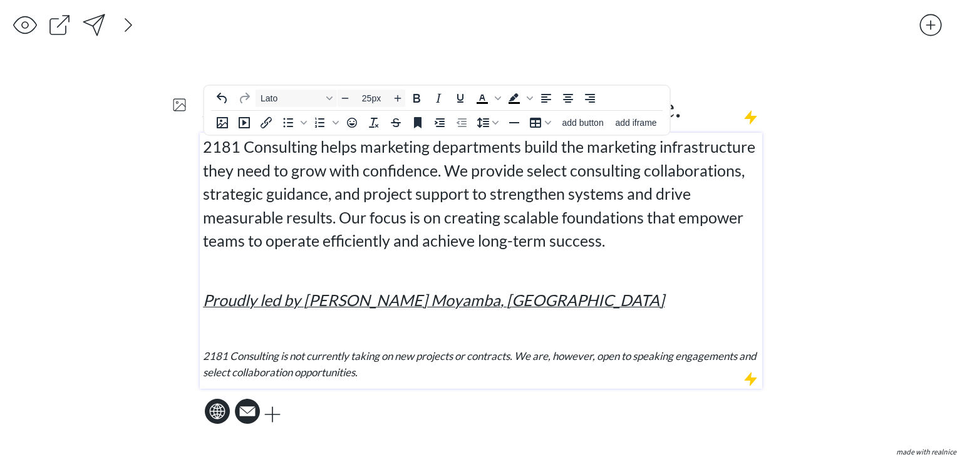
click at [634, 175] on span "2181 Consulting helps marketing departments build the marketing infrastructure …" at bounding box center [479, 193] width 552 height 113
click at [722, 184] on p "2181 Consulting helps marketing departments build the marketing infrastructure …" at bounding box center [481, 194] width 557 height 118
click at [646, 217] on span "2181 Consulting helps marketing departments build the marketing infrastructure …" at bounding box center [479, 193] width 552 height 113
click at [650, 239] on p "2181 Consulting helps marketing departments build the marketing infrastructure …" at bounding box center [481, 194] width 557 height 118
click at [863, 163] on div "saving... click to upload a picture 2181 Consulting ◦ Build. Scale. Measure. 21…" at bounding box center [481, 231] width 962 height 462
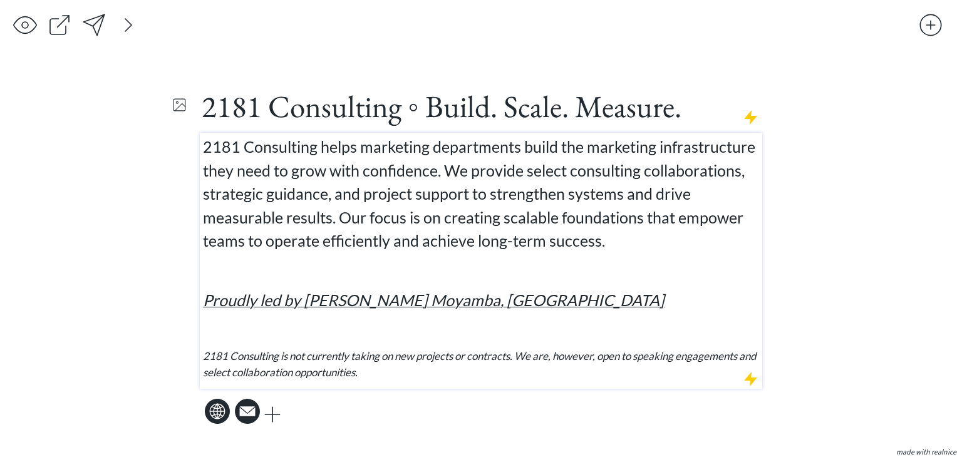
click at [518, 290] on p "Proudly led by Aleshia S. Moyamba, MA" at bounding box center [481, 301] width 557 height 24
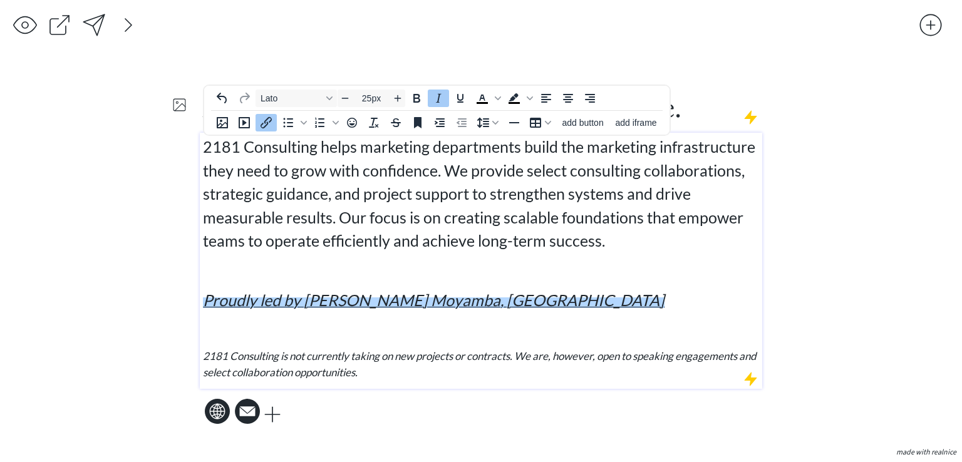
click at [601, 232] on span "2181 Consulting helps marketing departments build the marketing infrastructure …" at bounding box center [479, 193] width 552 height 113
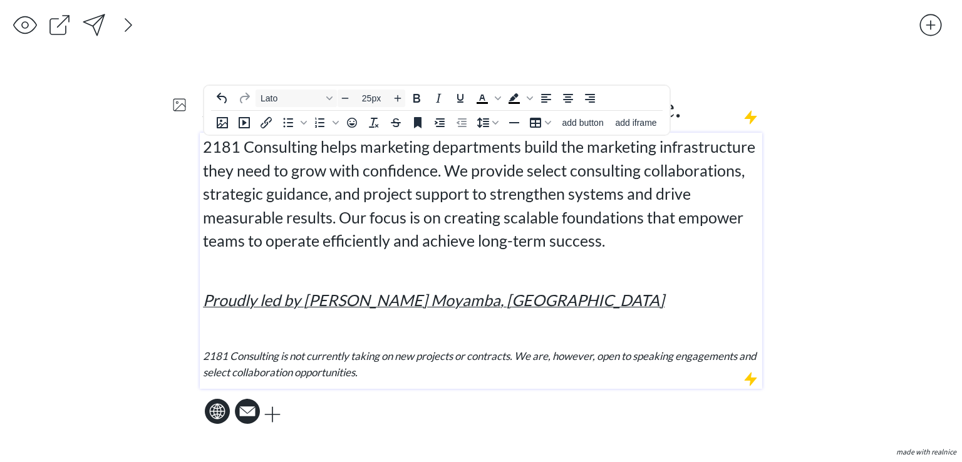
click at [930, 33] on div at bounding box center [930, 25] width 25 height 25
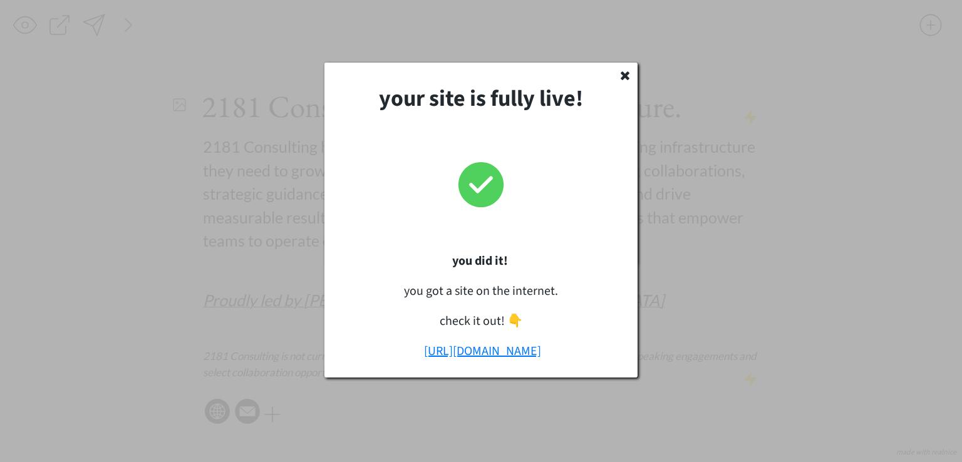
click at [492, 351] on link "https://2181consulting.com" at bounding box center [482, 352] width 117 height 18
click at [624, 81] on icon at bounding box center [625, 75] width 13 height 13
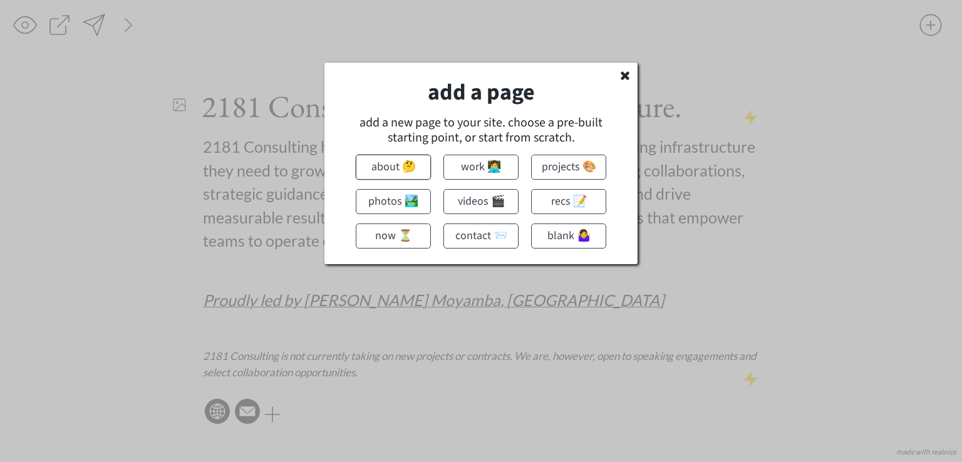
click at [400, 163] on button "about 🤔" at bounding box center [393, 167] width 75 height 25
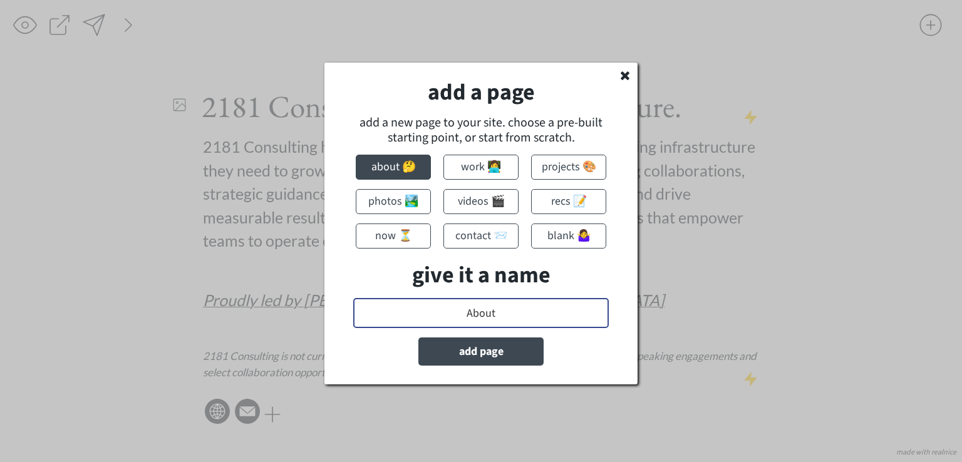
click at [498, 314] on input "input" at bounding box center [481, 313] width 256 height 30
type input "L"
click at [523, 350] on button "add page" at bounding box center [480, 352] width 125 height 28
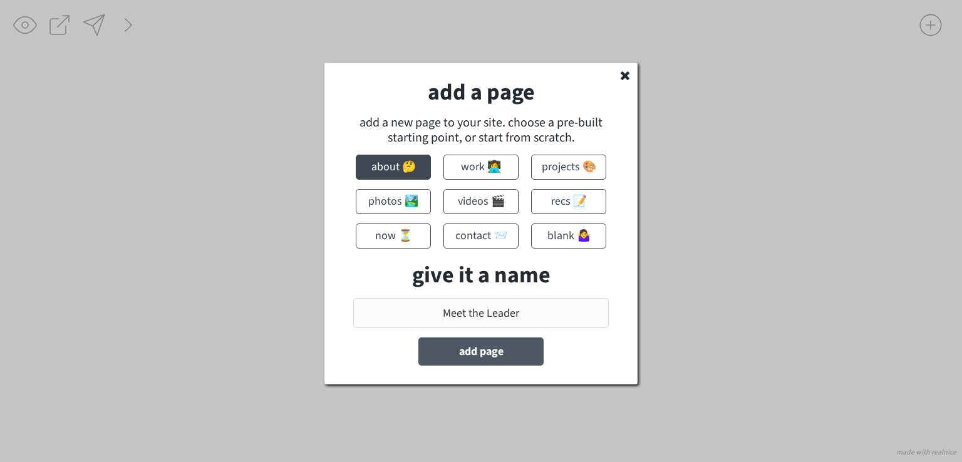
type input "About"
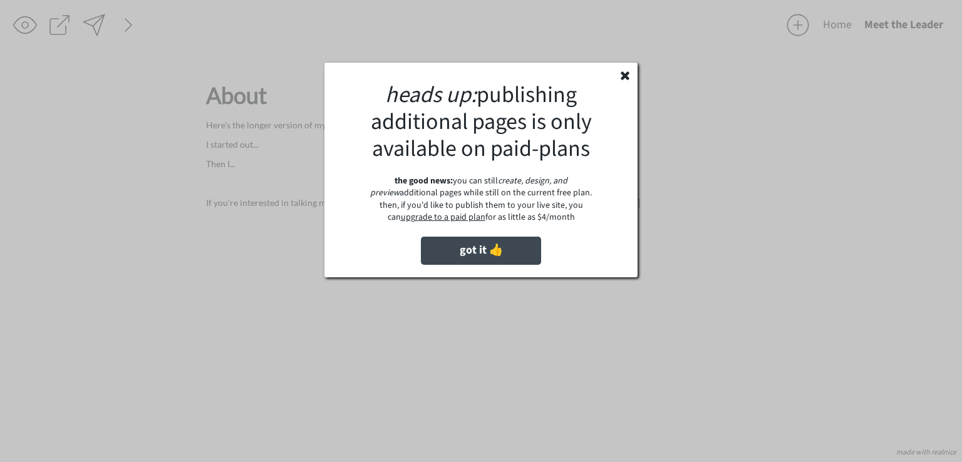
click at [622, 73] on use at bounding box center [625, 75] width 9 height 9
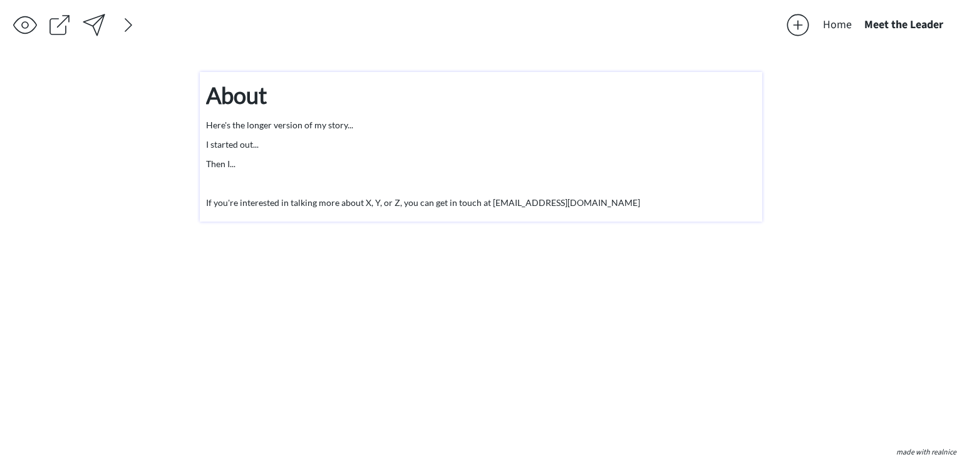
click at [266, 99] on strong "About" at bounding box center [236, 95] width 61 height 28
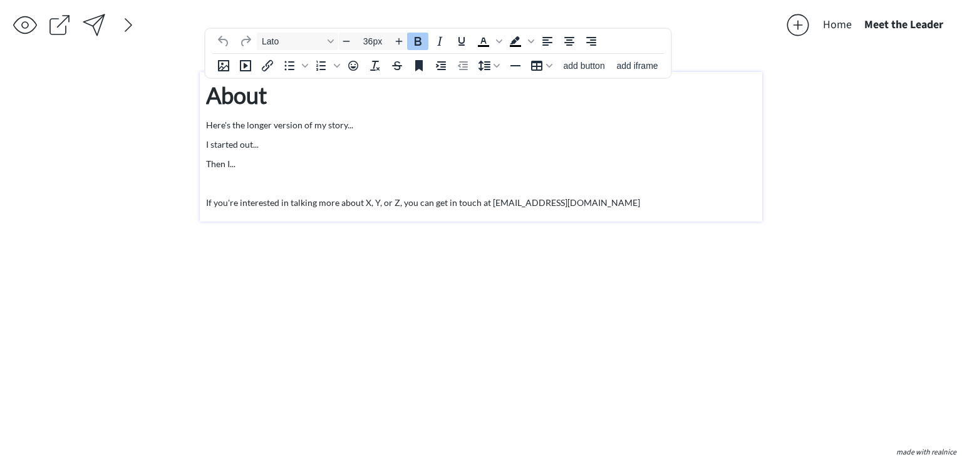
click at [266, 100] on strong "About" at bounding box center [236, 95] width 61 height 28
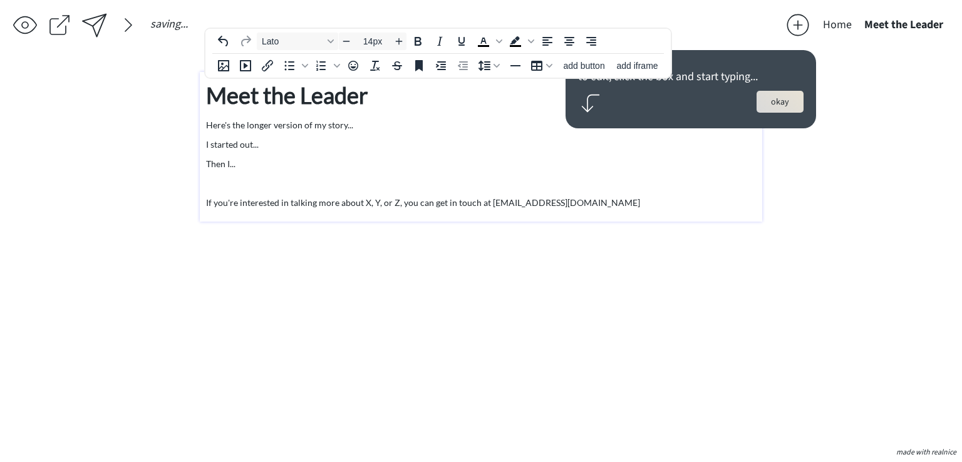
drag, startPoint x: 304, startPoint y: 187, endPoint x: 285, endPoint y: 78, distance: 110.7
click at [304, 187] on p at bounding box center [481, 183] width 550 height 13
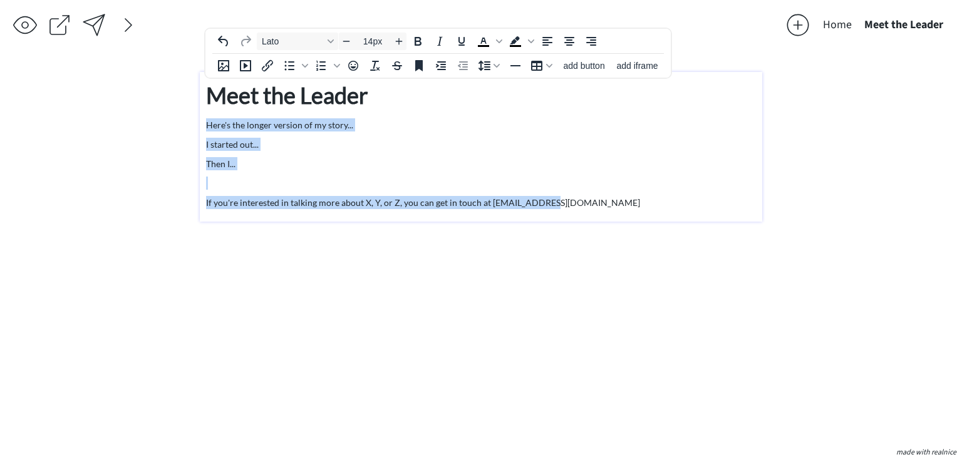
drag, startPoint x: 209, startPoint y: 116, endPoint x: 571, endPoint y: 204, distance: 372.5
click at [569, 204] on div "Meet the Leader Here's the longer version of my story... I started out... Then …" at bounding box center [481, 143] width 550 height 131
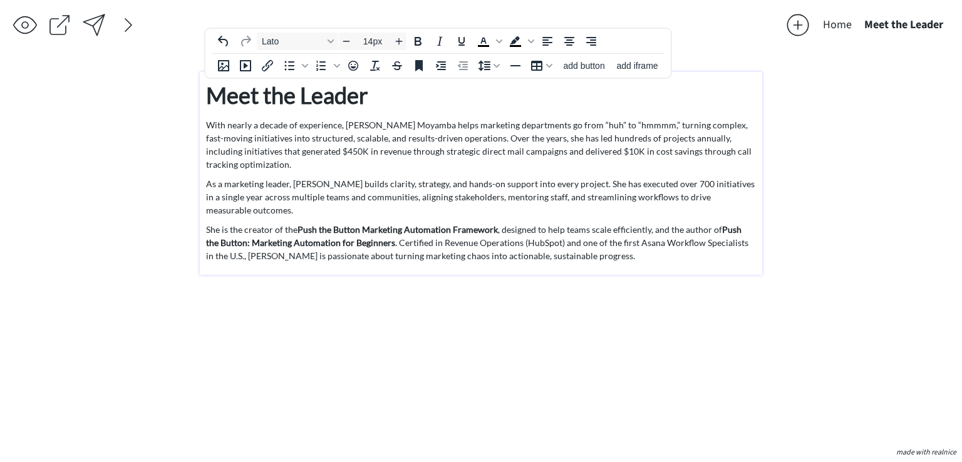
click at [528, 136] on p "With nearly a decade of experience, Aleshia S. Moyamba helps marketing departme…" at bounding box center [481, 144] width 550 height 53
click at [636, 131] on p "With nearly a decade of experience, Aleshia S. Moyamba helps marketing departme…" at bounding box center [481, 144] width 550 height 53
click at [600, 223] on p "She is the creator of the Push the Button Marketing Automation Framework , desi…" at bounding box center [481, 242] width 550 height 39
drag, startPoint x: 558, startPoint y: 190, endPoint x: 545, endPoint y: 181, distance: 15.8
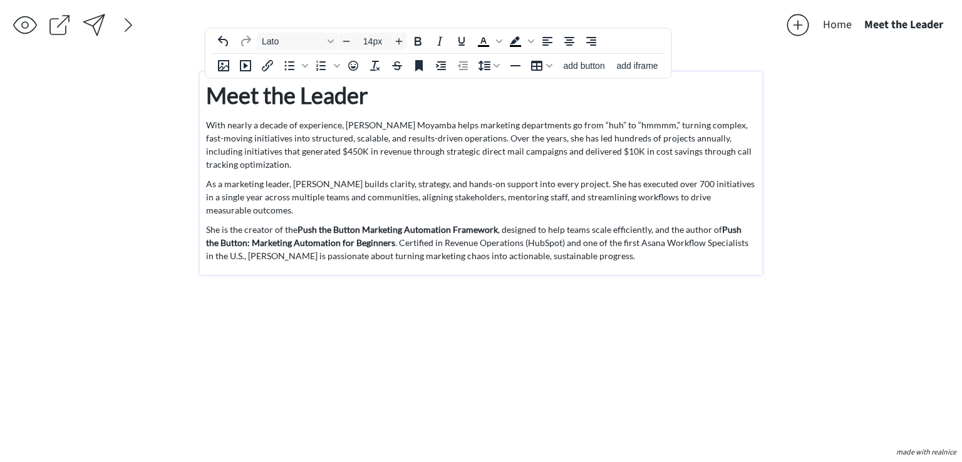
click at [557, 189] on p "As a marketing leader, Aleshia builds clarity, strategy, and hands-on support i…" at bounding box center [481, 196] width 550 height 39
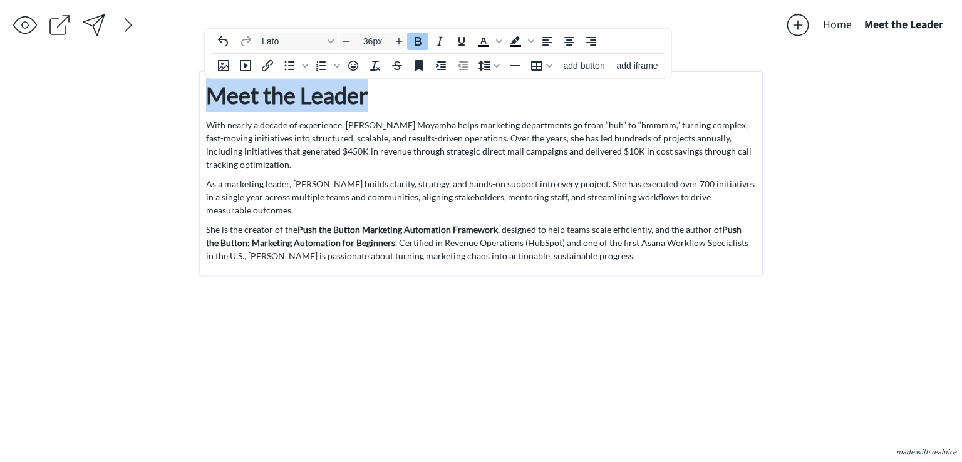
drag, startPoint x: 380, startPoint y: 101, endPoint x: 195, endPoint y: 104, distance: 184.2
click at [195, 104] on div "saving... Home Meet the Leader click to upload a picture 2181 Consulting ◦ Buil…" at bounding box center [481, 231] width 962 height 462
click at [319, 95] on strong "Meet the Leader" at bounding box center [287, 95] width 162 height 28
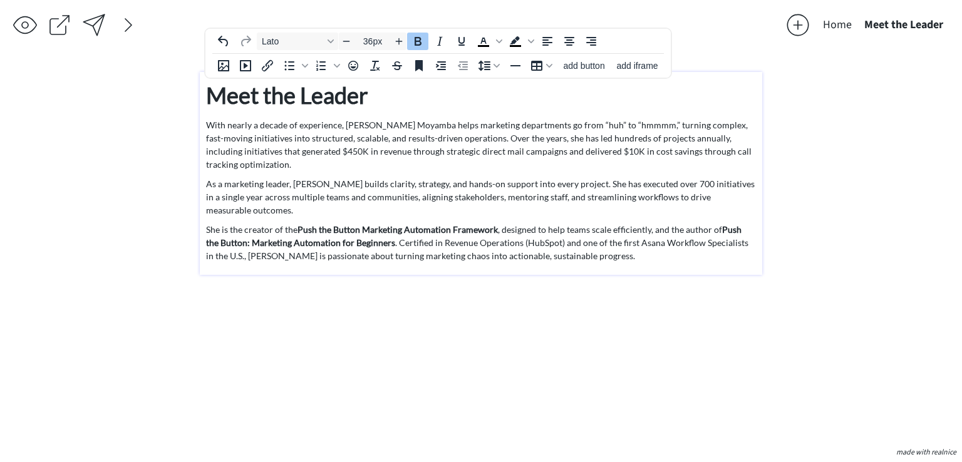
click at [385, 90] on p "Meet the Leader" at bounding box center [481, 95] width 550 height 34
click at [383, 98] on p "Meet the Leader" at bounding box center [481, 95] width 550 height 34
click at [428, 177] on p "As a marketing leader, Aleshia builds clarity, strategy, and hands-on support i…" at bounding box center [481, 196] width 550 height 39
click at [445, 224] on strong "Push the Button Marketing Automation Framework" at bounding box center [397, 229] width 200 height 11
click at [494, 224] on strong "Push the Button Marketing Automation Framework" at bounding box center [397, 229] width 200 height 11
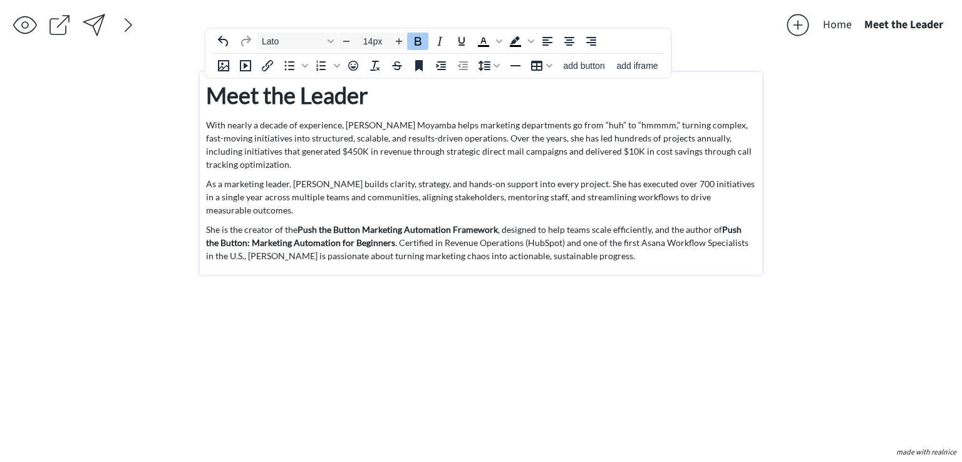
click at [556, 223] on p "She is the creator of the Push the Button Marketing Automation Framework , desi…" at bounding box center [481, 242] width 550 height 39
click at [574, 223] on p "She is the creator of the Push the Button Marketing Automation Framework , desi…" at bounding box center [481, 242] width 550 height 39
click at [569, 232] on p "She is the creator of the Push the Button Marketing Automation Framework , desi…" at bounding box center [481, 242] width 550 height 39
click at [629, 227] on p "She is the creator of the Push the Button Marketing Automation Framework , desi…" at bounding box center [481, 242] width 550 height 39
click at [629, 232] on p "She is the creator of the Push the Button Marketing Automation Framework , desi…" at bounding box center [481, 242] width 550 height 39
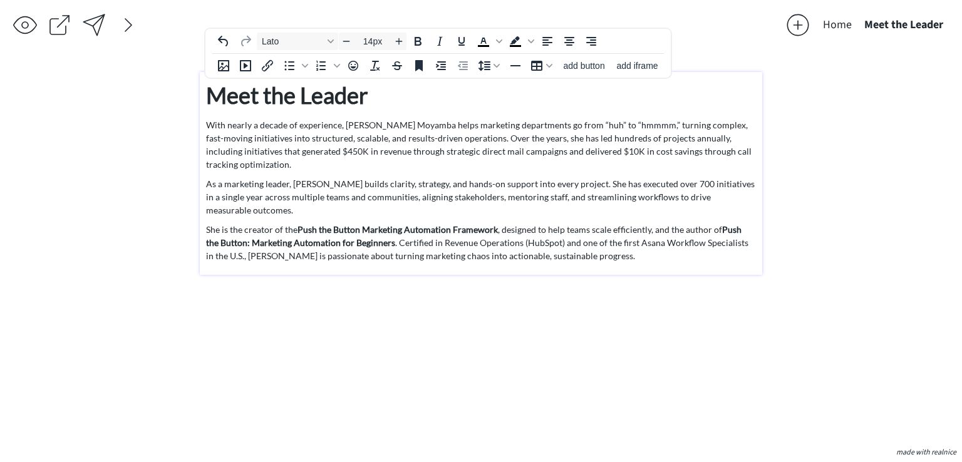
click at [519, 223] on p "She is the creator of the Push the Button Marketing Automation Framework , desi…" at bounding box center [481, 242] width 550 height 39
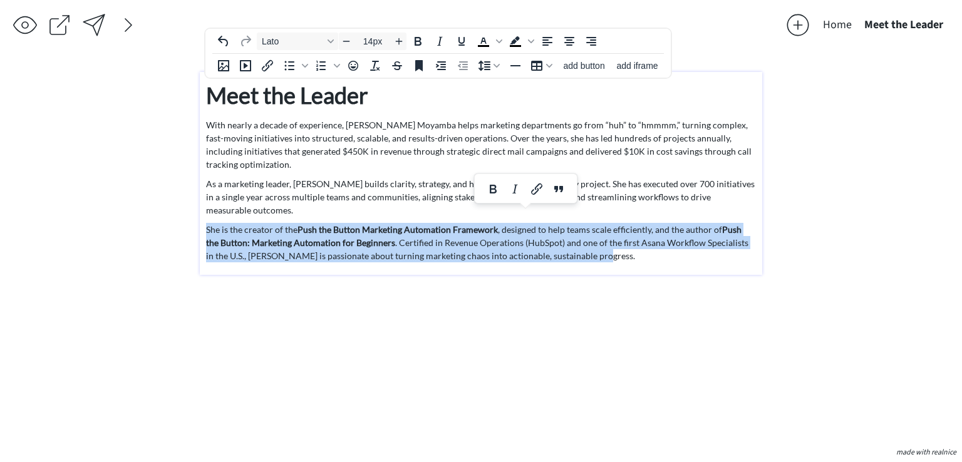
click at [519, 223] on p "She is the creator of the Push the Button Marketing Automation Framework , desi…" at bounding box center [481, 242] width 550 height 39
click at [562, 232] on p "She is the creator of the Push the Button Marketing Automation Framework , desi…" at bounding box center [481, 242] width 550 height 39
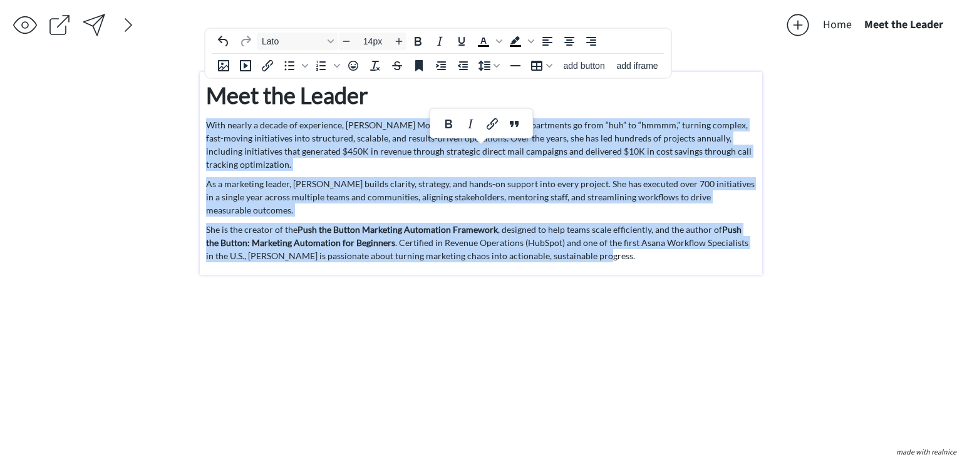
drag, startPoint x: 569, startPoint y: 234, endPoint x: 188, endPoint y: 126, distance: 395.7
click at [188, 126] on div "saving... Home Meet the Leader click to upload a picture 2181 Consulting ◦ Buil…" at bounding box center [481, 231] width 962 height 462
click at [401, 46] on span "Increase font size" at bounding box center [398, 41] width 15 height 15
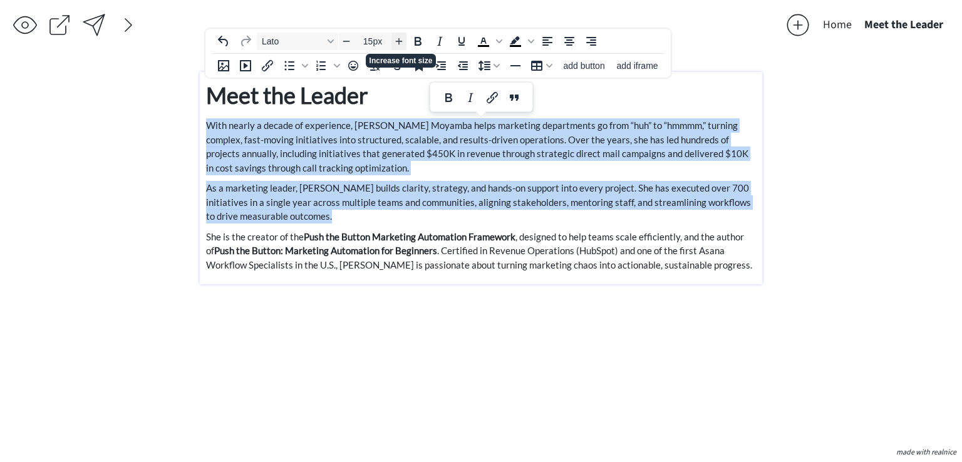
click at [401, 46] on span "Increase font size" at bounding box center [398, 41] width 15 height 15
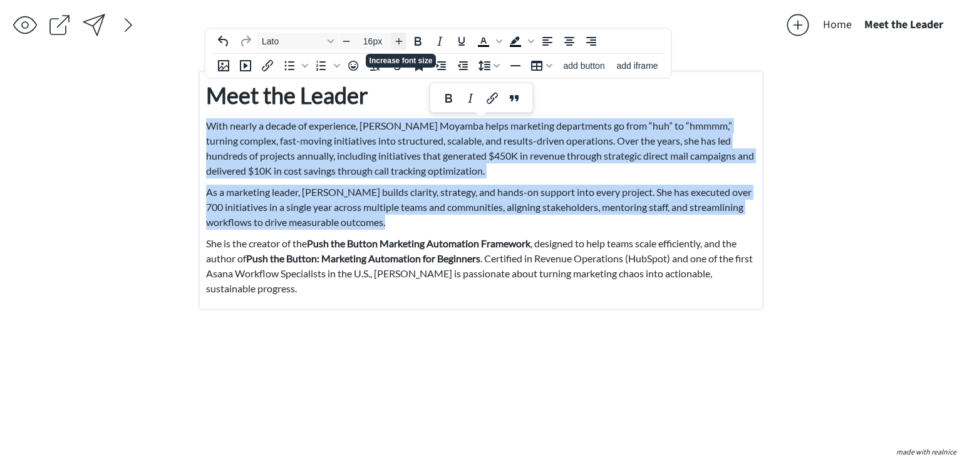
click at [401, 46] on span "Increase font size" at bounding box center [398, 41] width 15 height 15
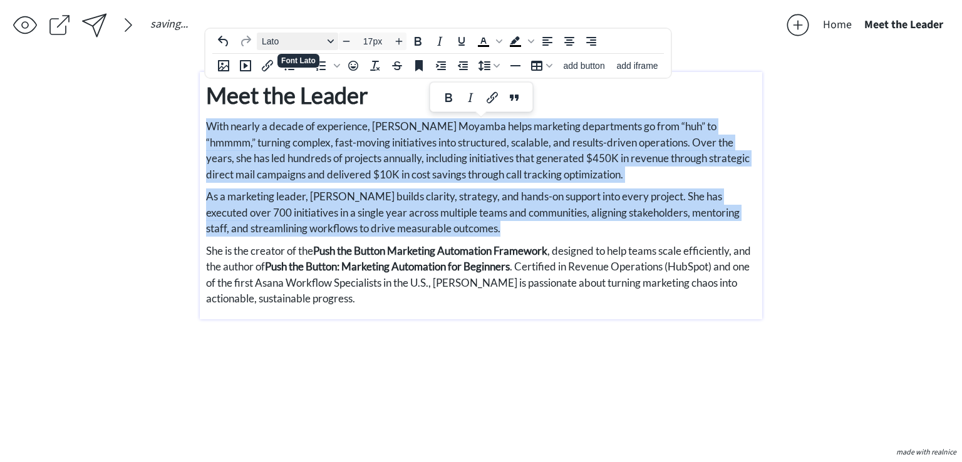
click at [301, 46] on span "Lato" at bounding box center [292, 41] width 61 height 10
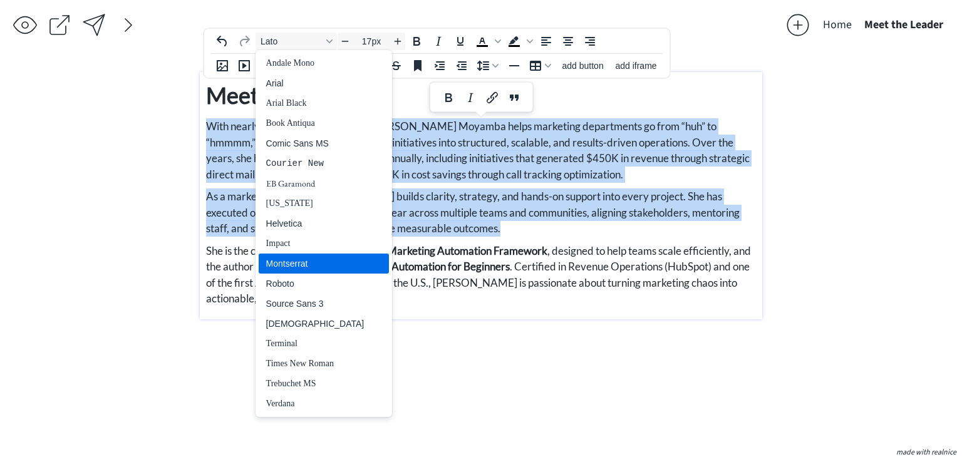
click at [636, 213] on span "As a marketing leader, Aleshia builds clarity, strategy, and hands-on support i…" at bounding box center [473, 212] width 534 height 45
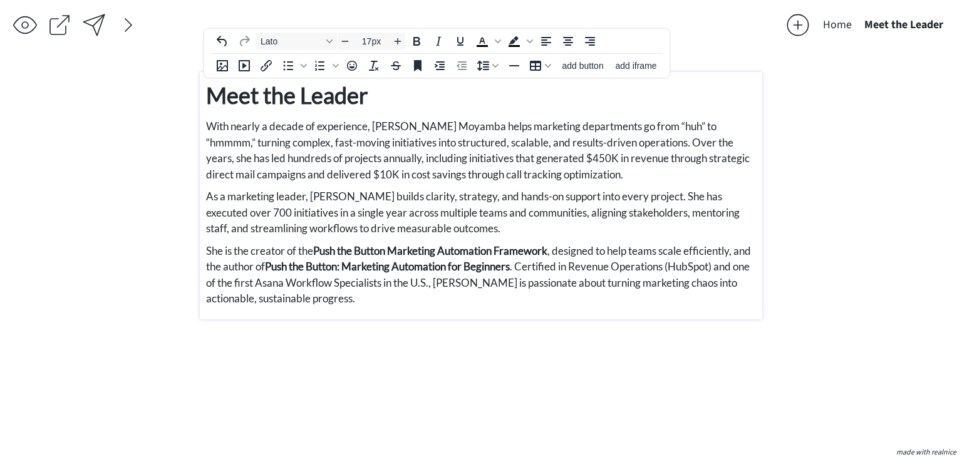
click at [699, 272] on p "She is the creator of the Push the Button Marketing Automation Framework , desi…" at bounding box center [481, 275] width 550 height 64
click at [579, 306] on p "She is the creator of the Push the Button Marketing Automation Framework , desi…" at bounding box center [481, 275] width 550 height 64
click at [625, 61] on span "add iframe" at bounding box center [635, 66] width 41 height 10
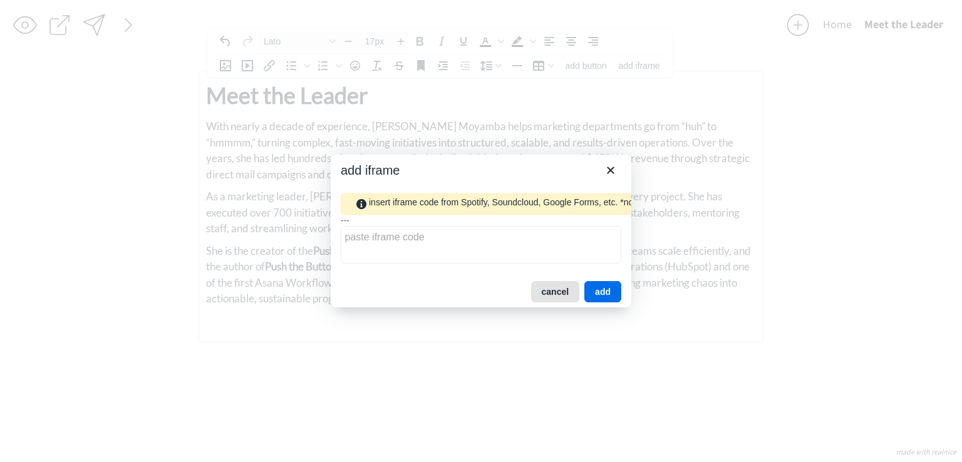
click at [576, 293] on button "cancel" at bounding box center [555, 291] width 49 height 21
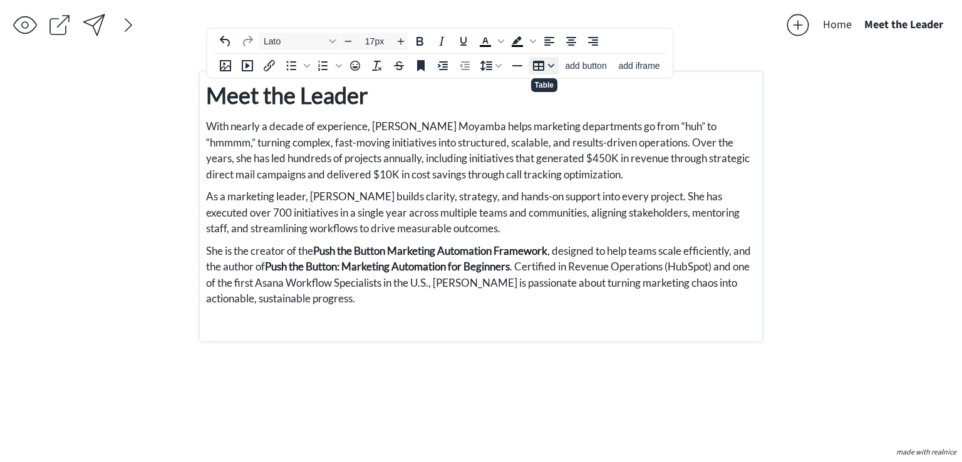
click at [540, 73] on button "Table" at bounding box center [544, 66] width 30 height 18
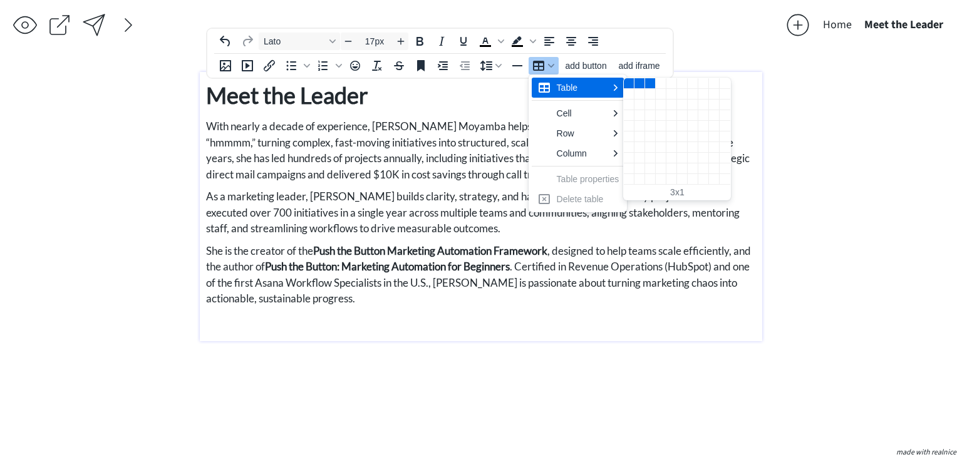
click at [649, 86] on div "3 columns, 1 rows" at bounding box center [650, 83] width 11 height 11
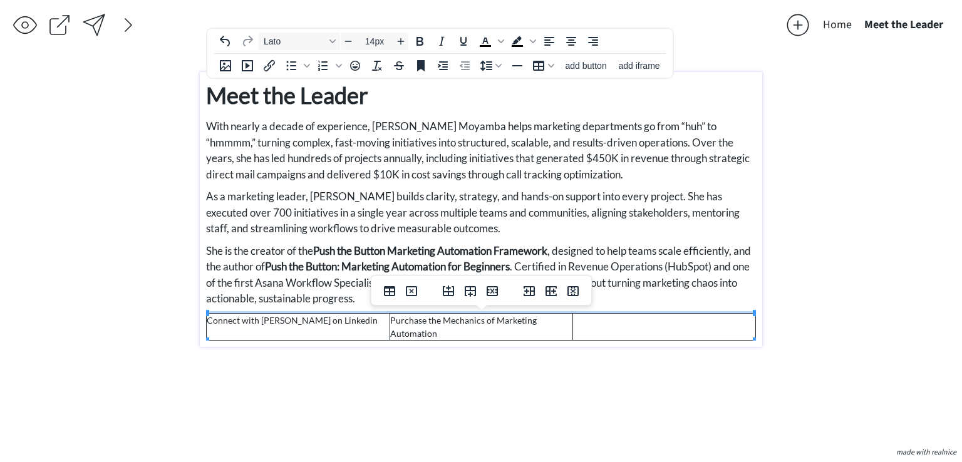
click at [603, 319] on td at bounding box center [663, 326] width 183 height 27
click at [318, 321] on td "Connect with Aleshia on Linkedin" at bounding box center [298, 326] width 183 height 27
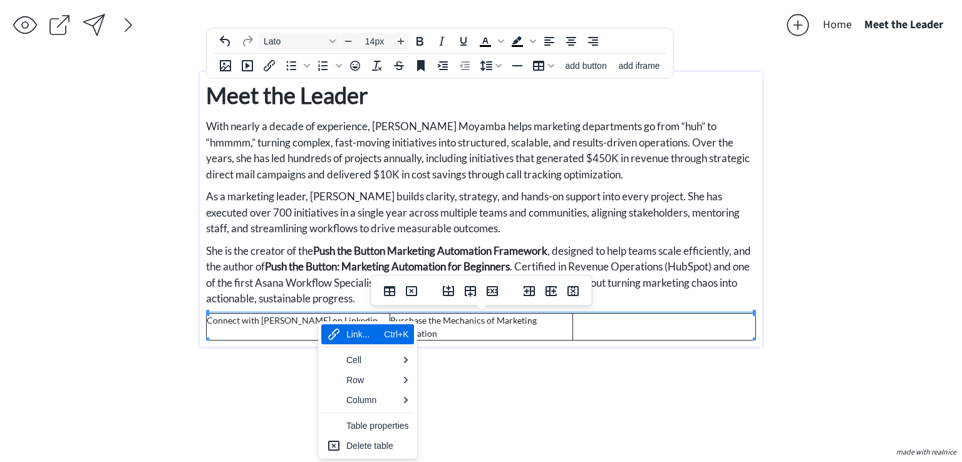
click at [310, 321] on td "Connect with Aleshia on Linkedin" at bounding box center [298, 326] width 183 height 27
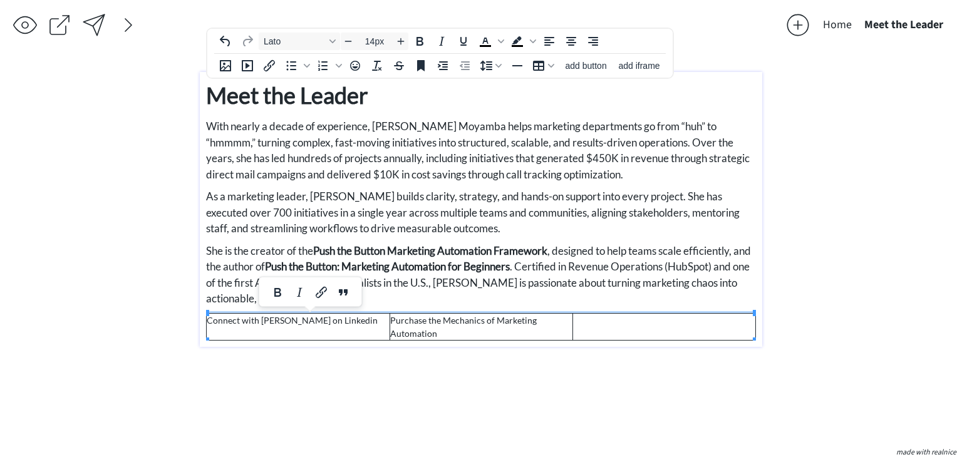
click at [318, 319] on td "Connect with Aleshia on Linkedin" at bounding box center [298, 326] width 183 height 27
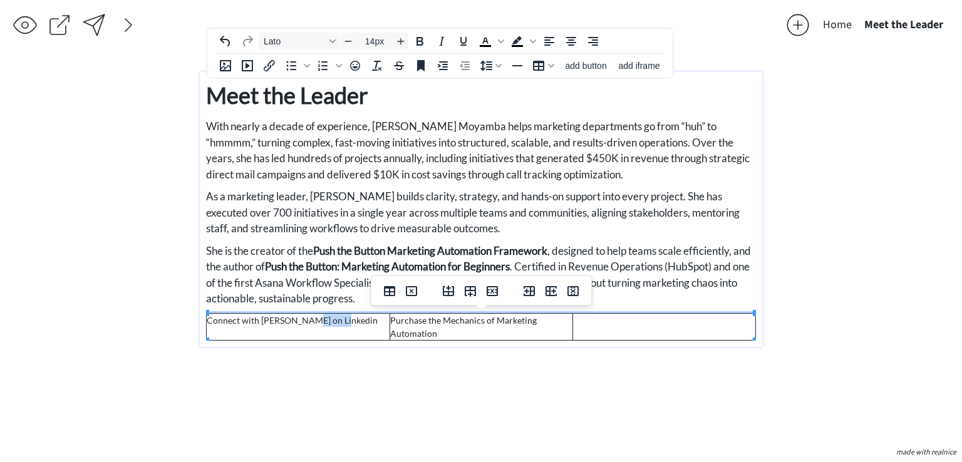
click at [318, 319] on td "Connect with Aleshia on Linkedin" at bounding box center [298, 326] width 183 height 27
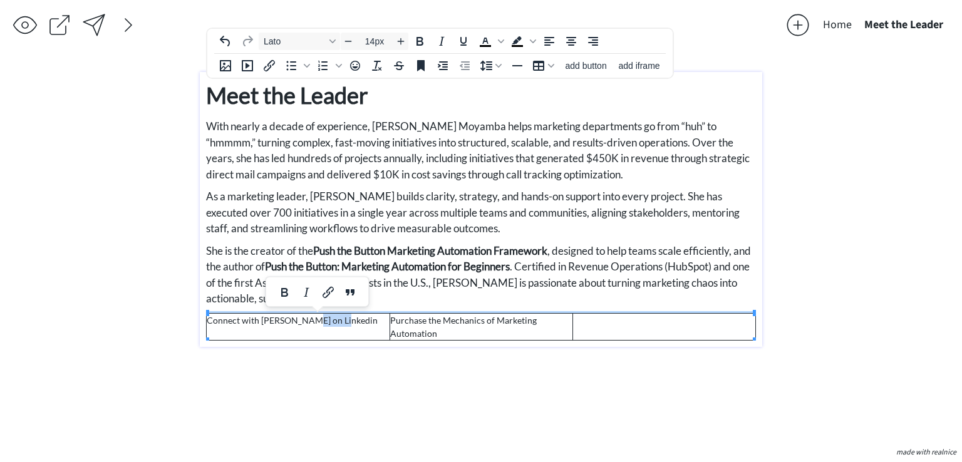
click at [335, 316] on td "Connect with Aleshia on Linkedin" at bounding box center [298, 326] width 183 height 27
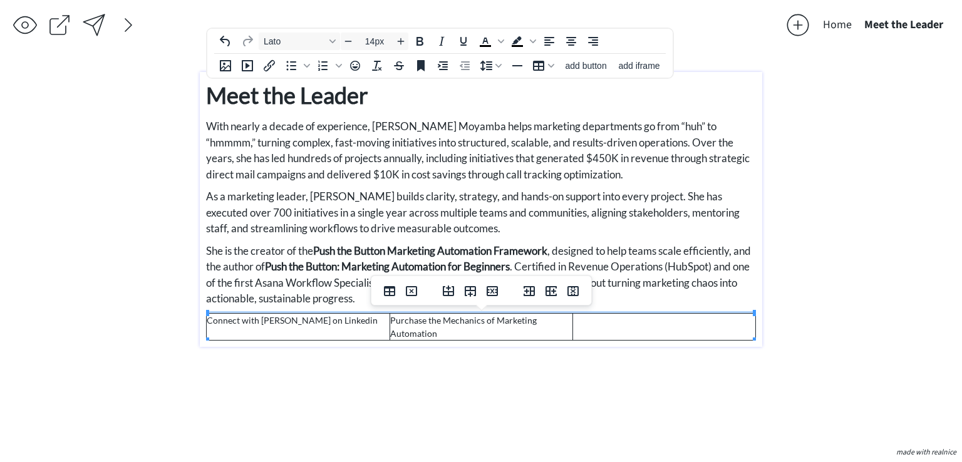
click at [388, 319] on td "Connect with Aleshia on Linkedin" at bounding box center [298, 326] width 183 height 27
click at [390, 321] on td "Purchase the Mechanics of Marketing Automation" at bounding box center [481, 326] width 183 height 27
click at [388, 316] on td "Connect with Aleshia on Linkedin" at bounding box center [298, 326] width 183 height 27
click at [406, 324] on td "Purchase the Mechanics of Marketing Automation" at bounding box center [481, 326] width 183 height 27
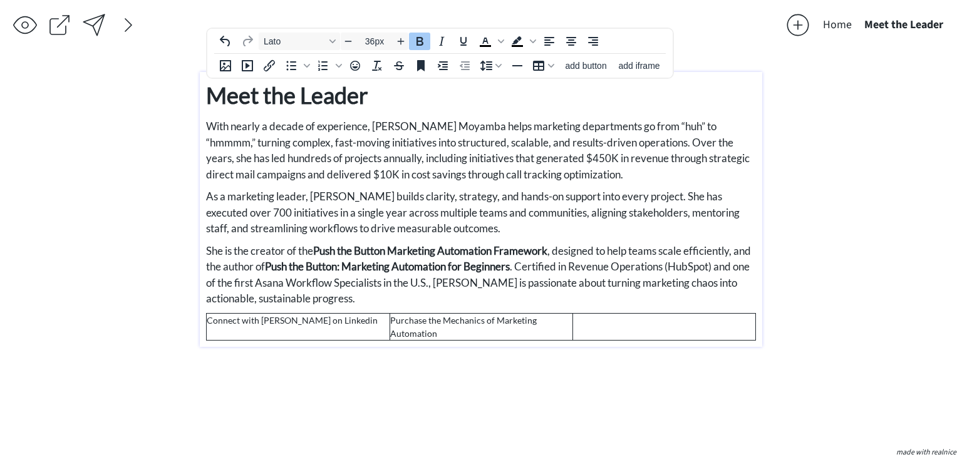
click at [303, 100] on strong "Meet the Leader" at bounding box center [287, 95] width 162 height 28
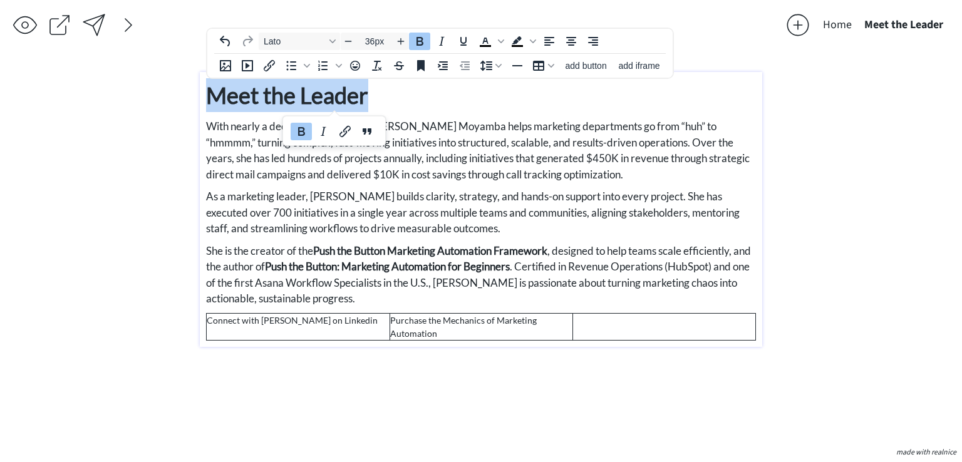
click at [303, 100] on strong "Meet the Leader" at bounding box center [287, 95] width 162 height 28
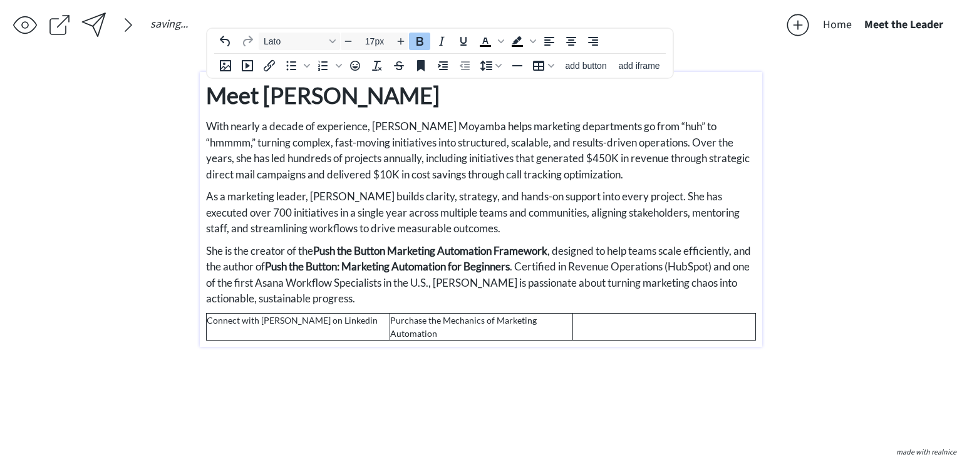
click at [316, 139] on span "With nearly a decade of experience, Aleshia S. Moyamba helps marketing departme…" at bounding box center [478, 150] width 544 height 61
click at [314, 103] on strong "Meet Aleshia" at bounding box center [323, 95] width 234 height 28
click at [346, 144] on span "With nearly a decade of experience, Aleshia S. Moyamba helps marketing departme…" at bounding box center [478, 150] width 544 height 61
click at [591, 163] on span "With nearly a decade of experience, Aleshia S. Moyamba helps marketing departme…" at bounding box center [478, 150] width 544 height 61
drag, startPoint x: 720, startPoint y: 148, endPoint x: 646, endPoint y: 182, distance: 81.8
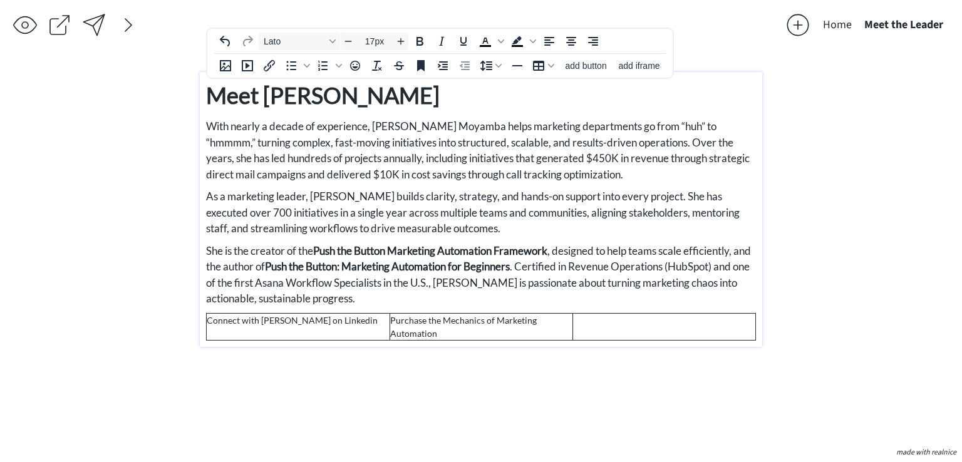
click at [719, 148] on span "With nearly a decade of experience, Aleshia S. Moyamba helps marketing departme…" at bounding box center [478, 150] width 544 height 61
click at [524, 299] on p "She is the creator of the Push the Button Marketing Automation Framework , desi…" at bounding box center [481, 275] width 550 height 64
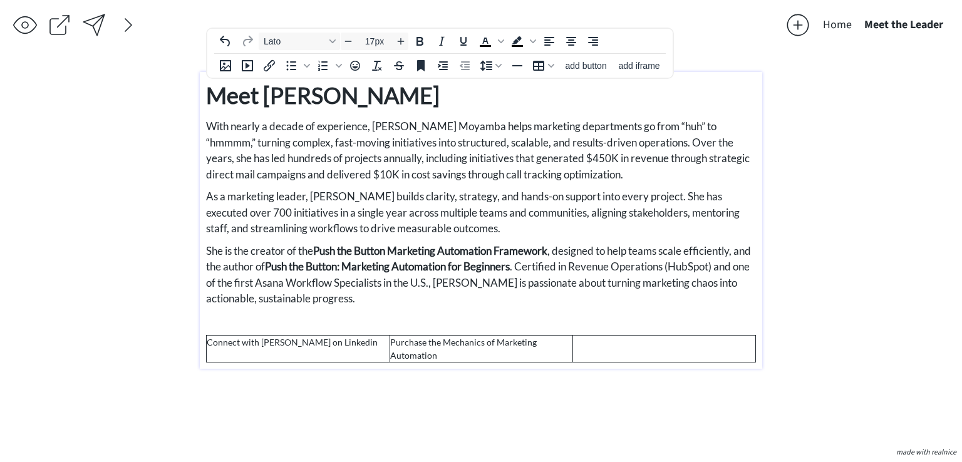
type input "14px"
click at [609, 349] on td at bounding box center [663, 349] width 183 height 27
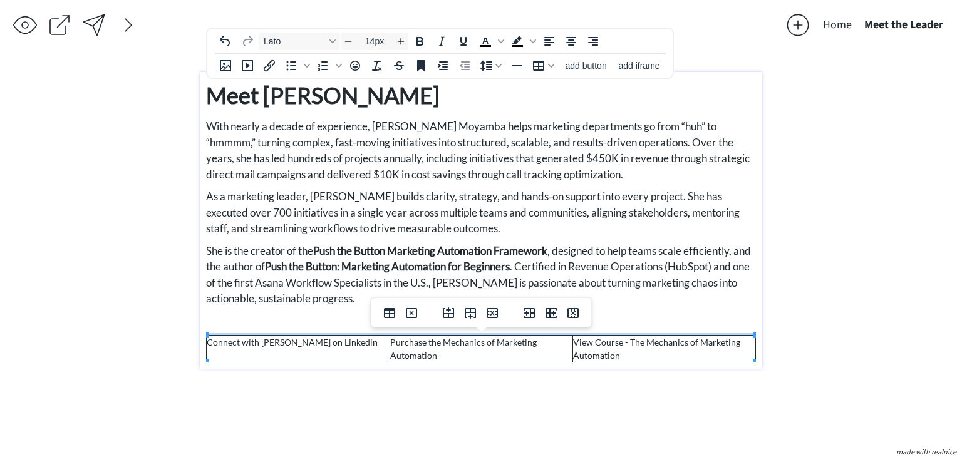
click at [316, 343] on td "Connect with Aleshia on Linkedin" at bounding box center [298, 349] width 183 height 27
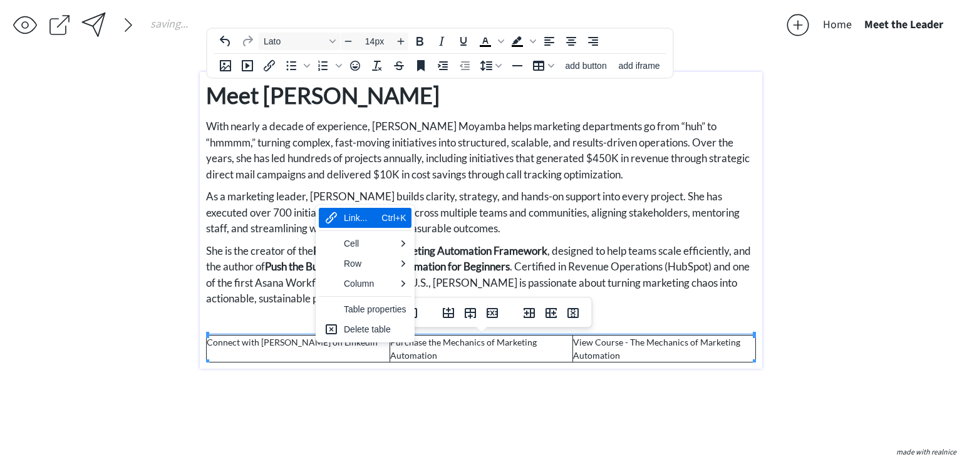
click at [318, 349] on td "Connect with Aleshia on Linkedin" at bounding box center [298, 349] width 183 height 27
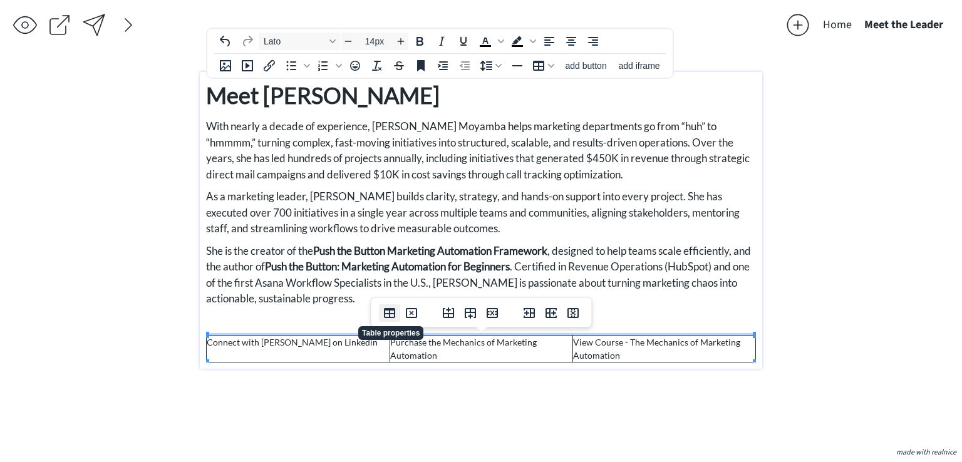
click at [391, 315] on icon "Table properties" at bounding box center [389, 313] width 15 height 15
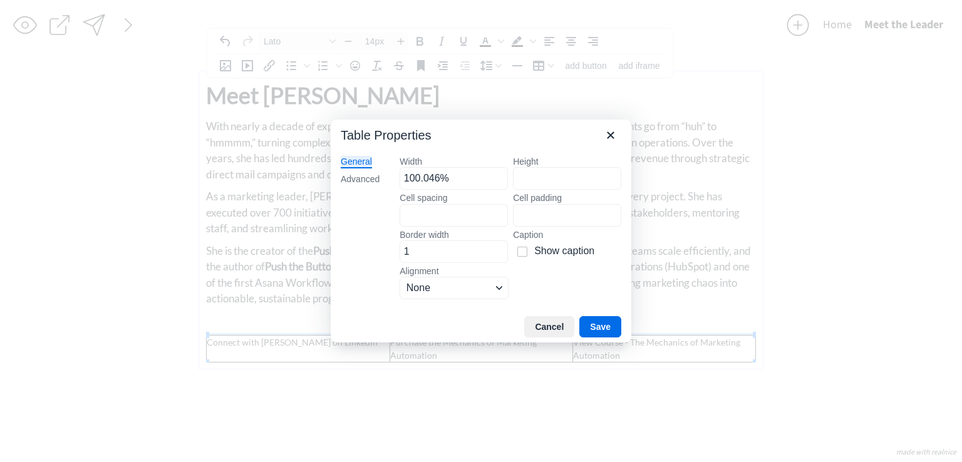
click at [378, 169] on div "General Advanced" at bounding box center [360, 228] width 59 height 165
click at [374, 183] on div "Advanced" at bounding box center [360, 179] width 39 height 13
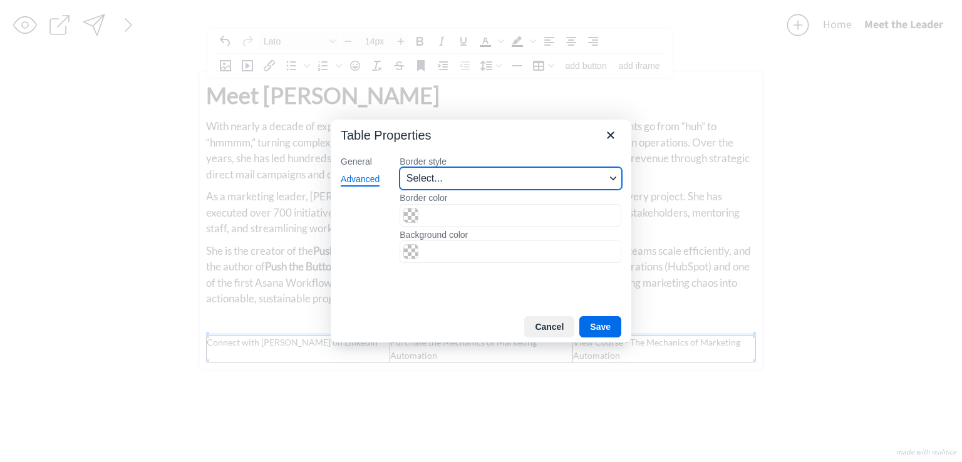
click at [410, 182] on span "Select..." at bounding box center [505, 178] width 199 height 15
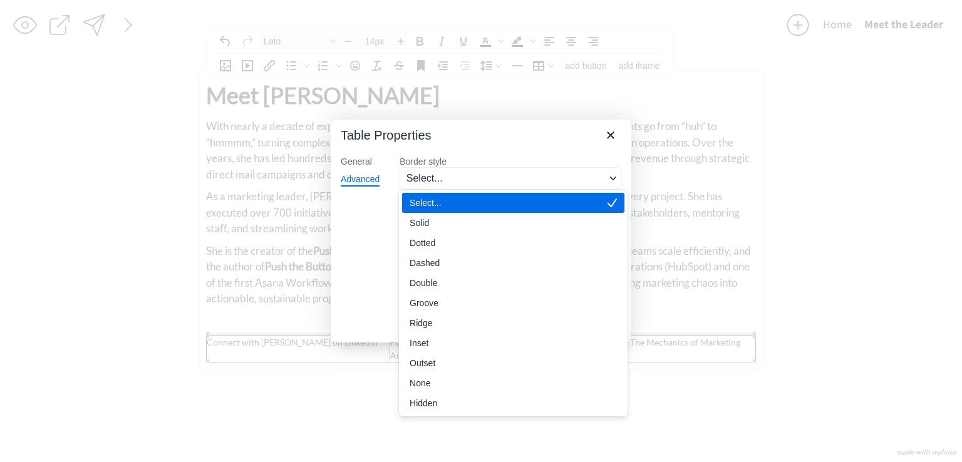
click at [416, 200] on div "Select..." at bounding box center [505, 202] width 190 height 15
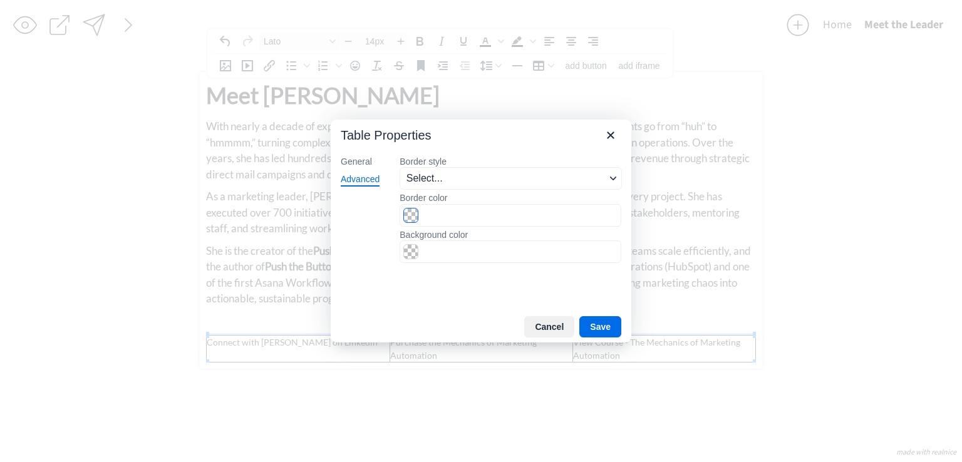
click at [413, 212] on span "Color swatch" at bounding box center [410, 215] width 15 height 15
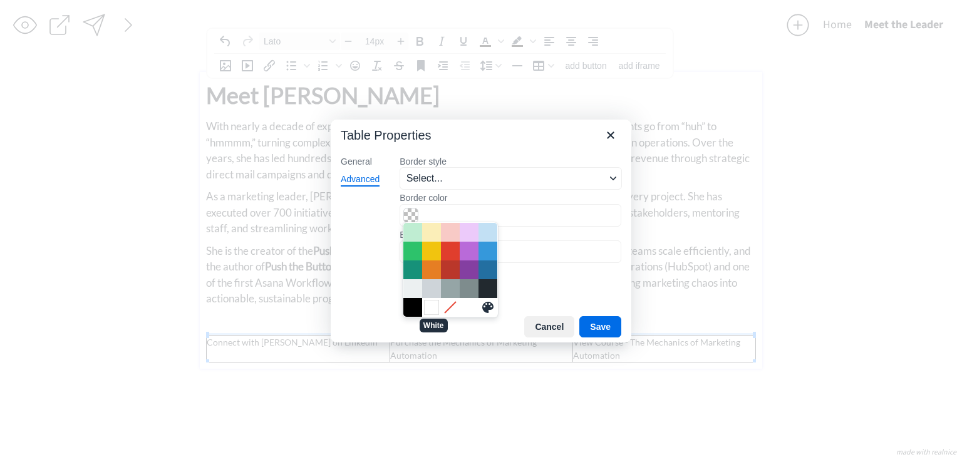
click at [426, 304] on div "White" at bounding box center [431, 307] width 15 height 15
type input "#FFFFFF"
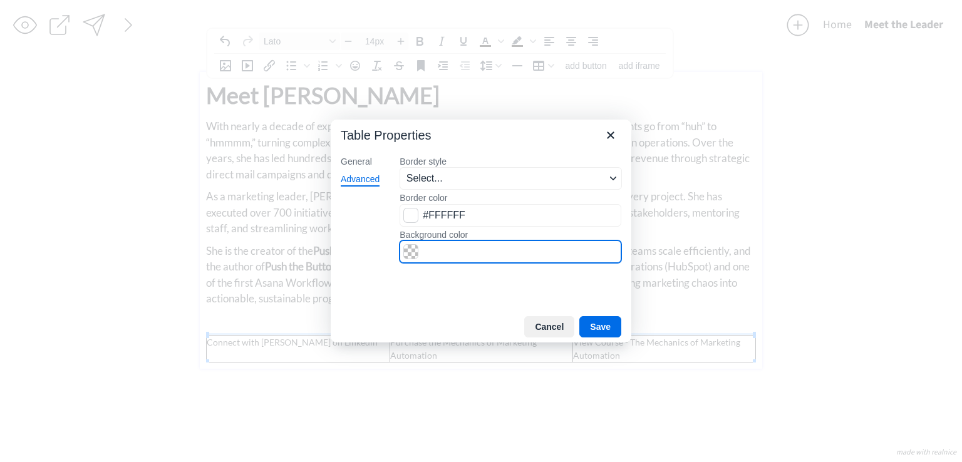
click at [414, 259] on input "Background color" at bounding box center [511, 251] width 222 height 23
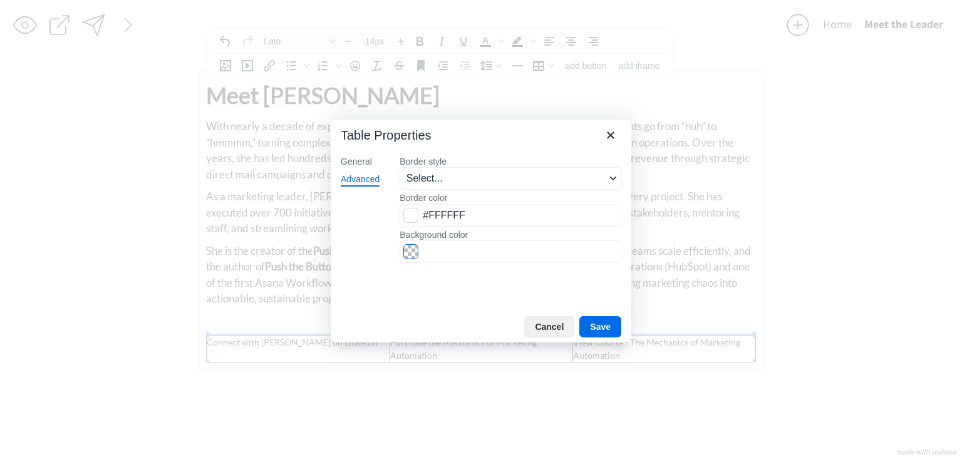
click at [412, 245] on span "Color swatch" at bounding box center [410, 251] width 15 height 15
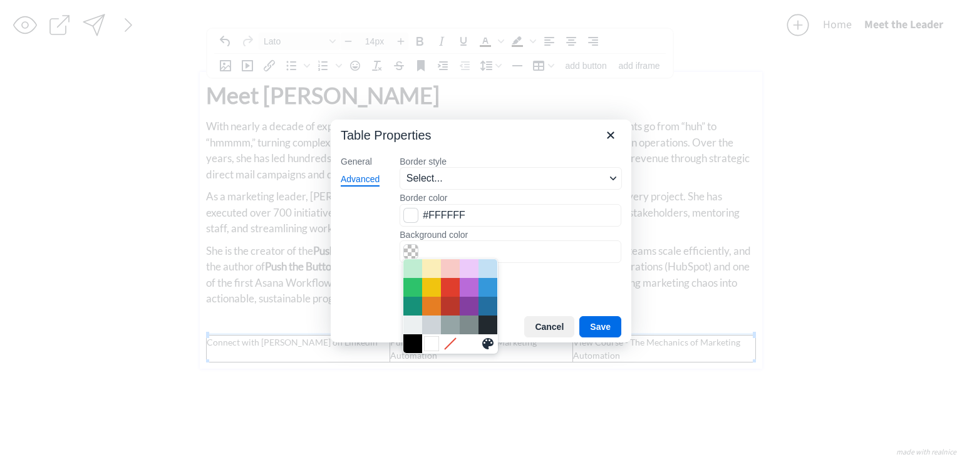
click at [433, 337] on div "White" at bounding box center [431, 343] width 15 height 15
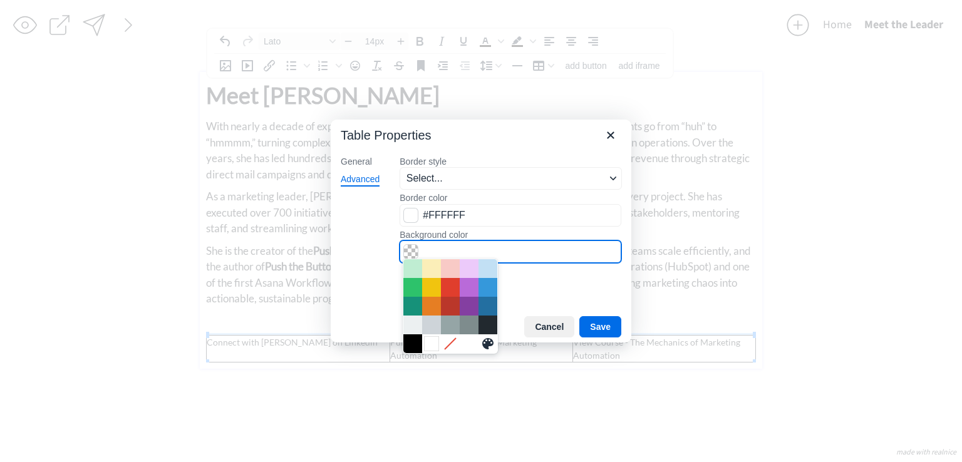
type input "#FFFFFF"
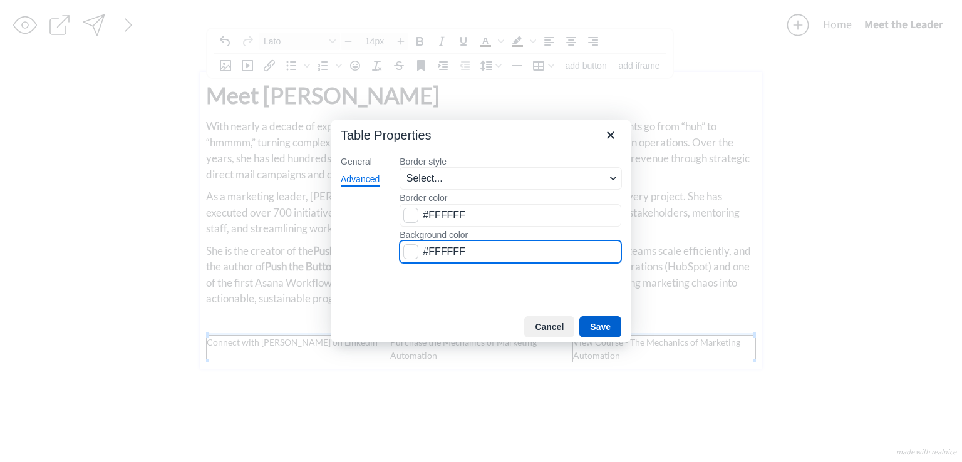
click at [604, 326] on button "Save" at bounding box center [600, 326] width 42 height 21
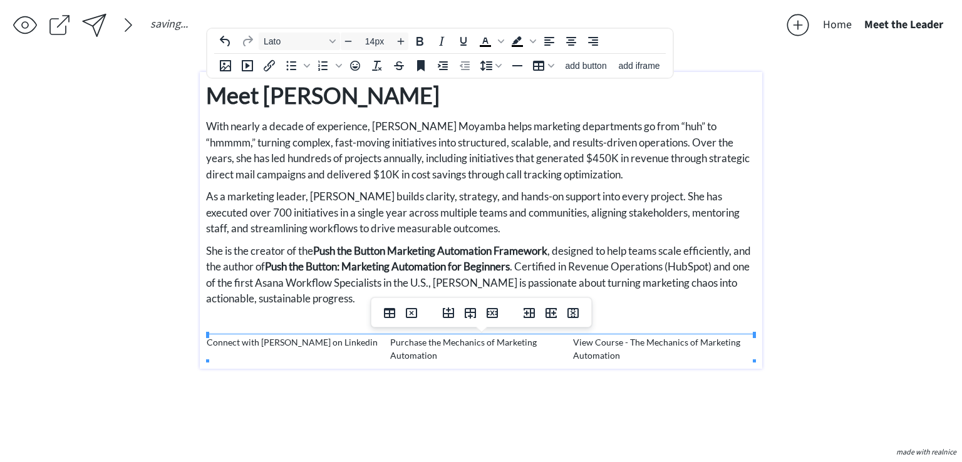
click at [344, 341] on td "Connect with Aleshia on Linkedin" at bounding box center [298, 349] width 183 height 27
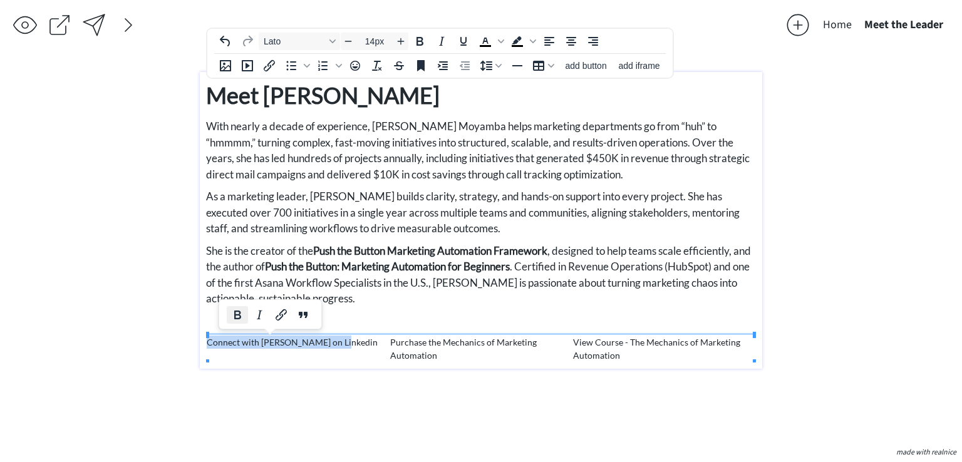
click at [237, 311] on icon "Bold" at bounding box center [237, 314] width 15 height 15
click at [432, 339] on td "Purchase the Mechanics of Marketing Automation" at bounding box center [481, 349] width 183 height 27
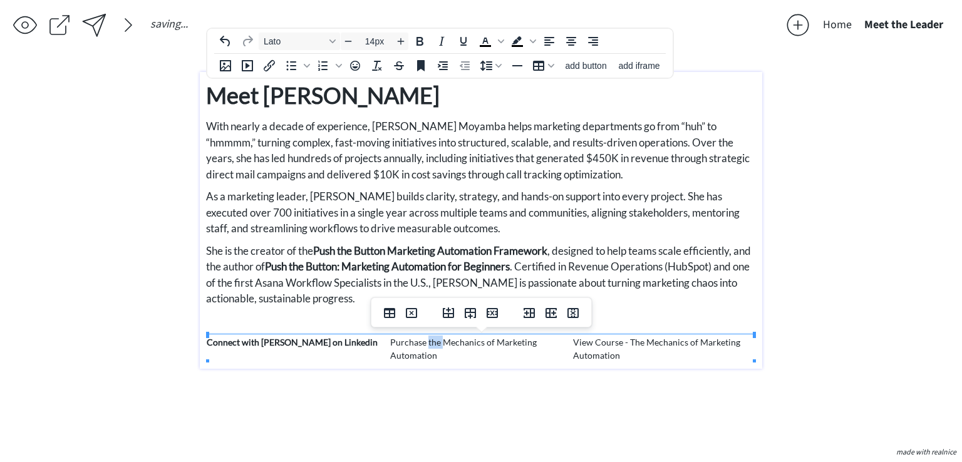
click at [432, 339] on td "Purchase the Mechanics of Marketing Automation" at bounding box center [481, 349] width 183 height 27
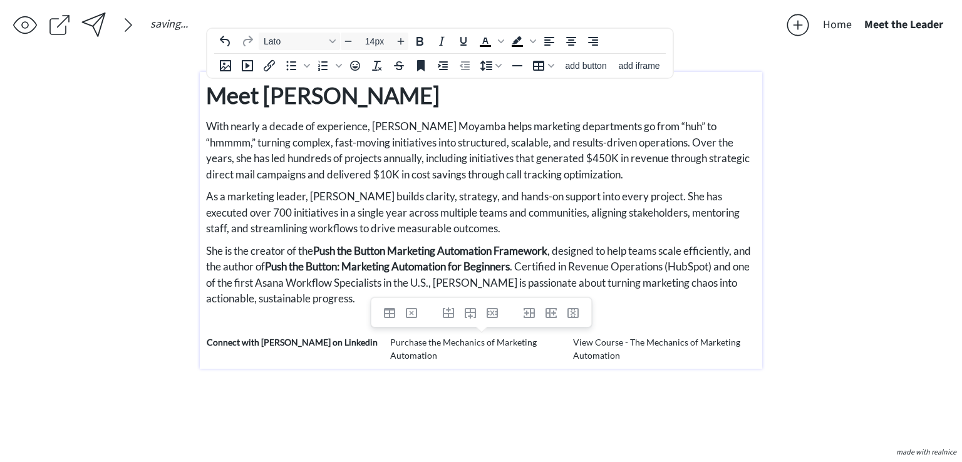
click at [420, 356] on td "Purchase the Mechanics of Marketing Automation" at bounding box center [481, 349] width 183 height 27
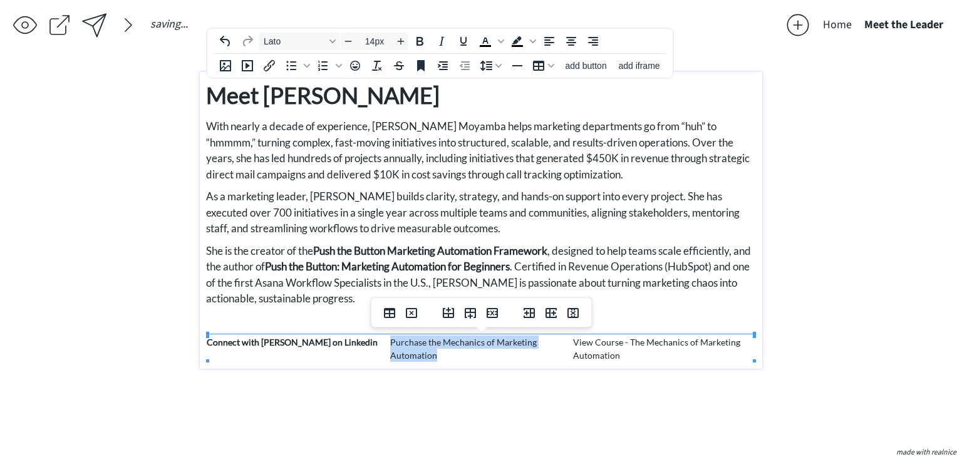
click at [420, 356] on td "Purchase the Mechanics of Marketing Automation" at bounding box center [481, 349] width 183 height 27
click at [423, 315] on icon "Bold" at bounding box center [428, 314] width 15 height 15
click at [590, 350] on td "View Course - The Mechanics of Marketing Automation" at bounding box center [663, 349] width 183 height 27
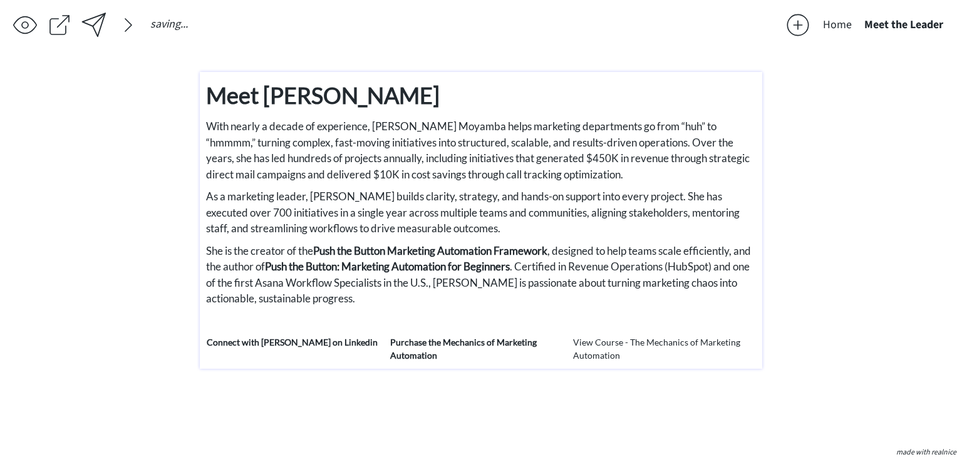
click at [589, 343] on td "View Course - The Mechanics of Marketing Automation" at bounding box center [663, 349] width 183 height 27
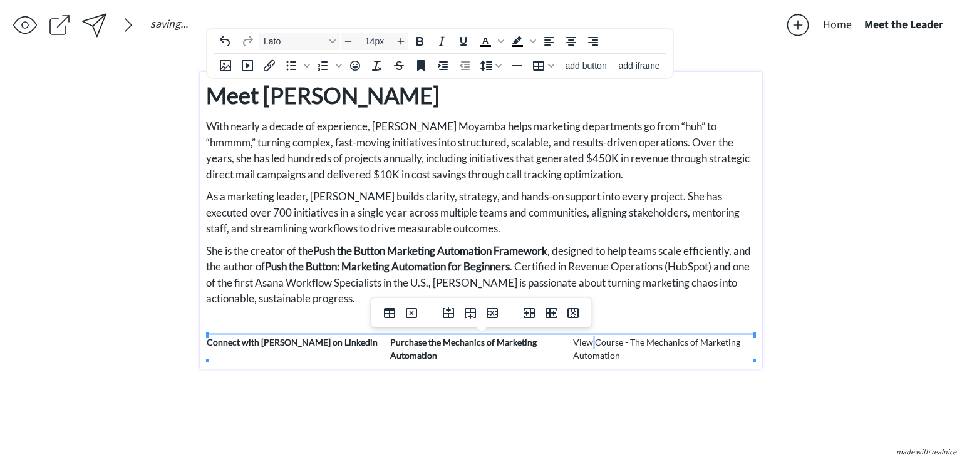
click at [589, 343] on td "View Course - The Mechanics of Marketing Automation" at bounding box center [663, 349] width 183 height 27
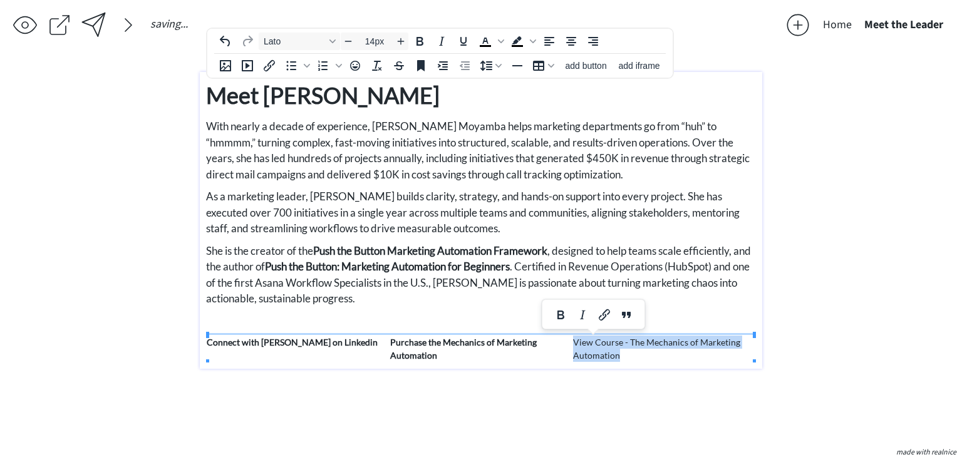
click at [589, 343] on td "View Course - The Mechanics of Marketing Automation" at bounding box center [663, 349] width 183 height 27
click at [626, 307] on icon "Bold" at bounding box center [621, 314] width 15 height 15
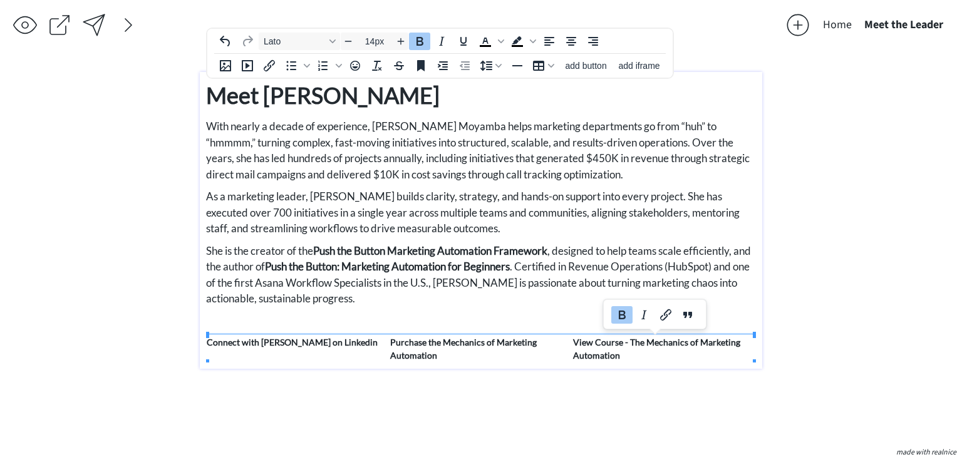
click at [664, 352] on td "View Course - The Mechanics of Marketing Automation" at bounding box center [663, 349] width 183 height 27
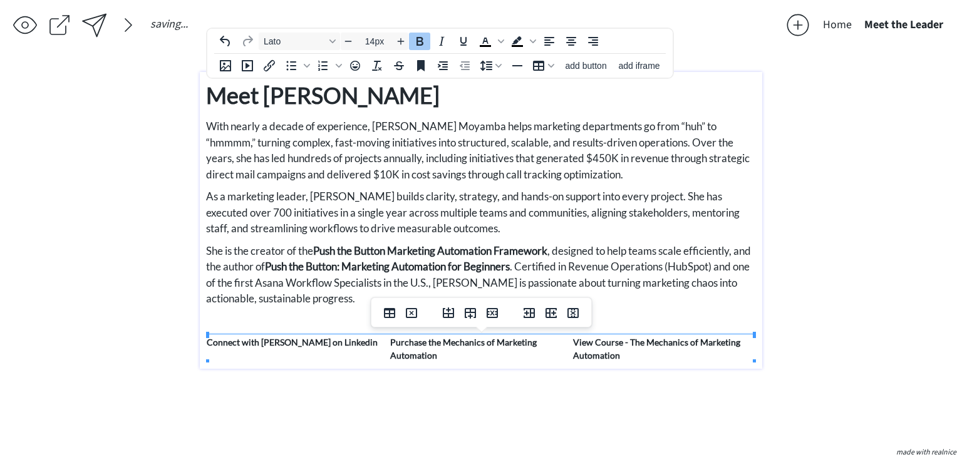
click at [875, 346] on div "saving... Home Meet the Leader click to upload a picture 2181 Consulting ◦ Buil…" at bounding box center [481, 231] width 962 height 462
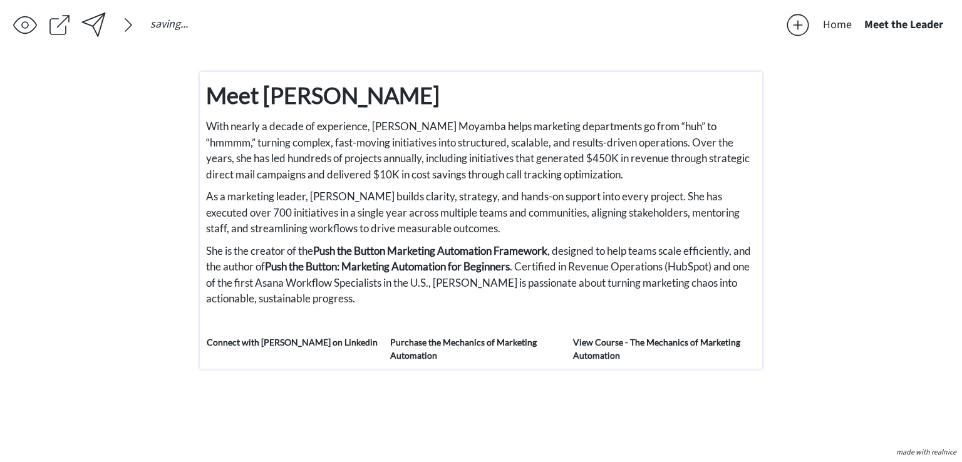
click at [608, 338] on strong "View Course - The Mechanics of Marketing Automation" at bounding box center [656, 349] width 167 height 24
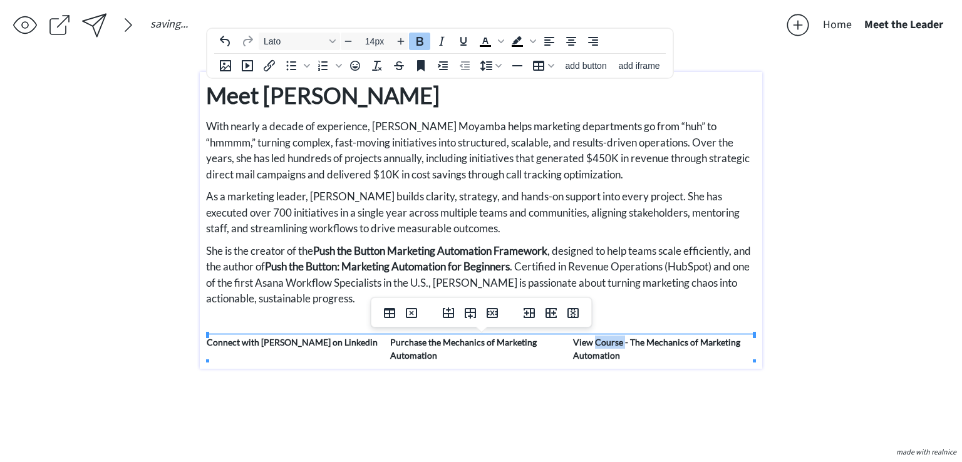
click at [608, 338] on strong "View Course - The Mechanics of Marketing Automation" at bounding box center [656, 349] width 167 height 24
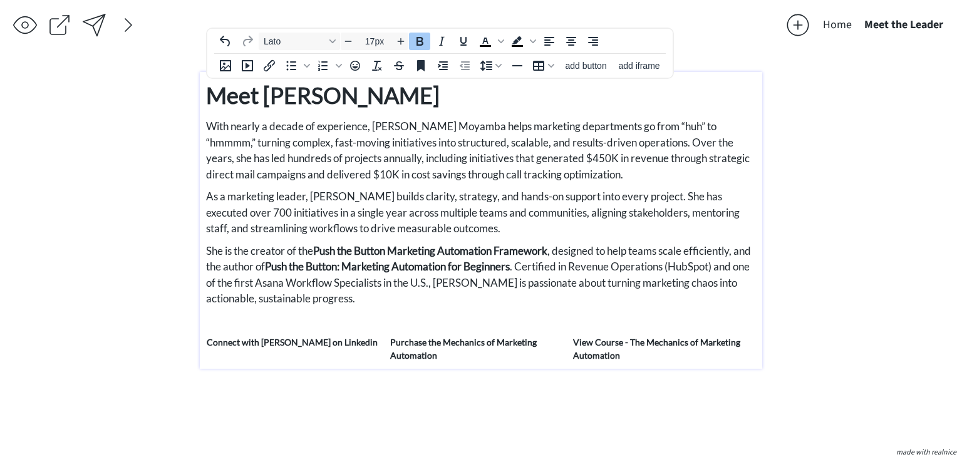
click at [319, 164] on p "With nearly a decade of experience, Aleshia S. Moyamba helps marketing departme…" at bounding box center [481, 150] width 550 height 64
click at [320, 164] on p "With nearly a decade of experience, Aleshia S. Moyamba helps marketing departme…" at bounding box center [481, 150] width 550 height 64
click at [267, 190] on span "As a marketing leader, Aleshia builds clarity, strategy, and hands-on support i…" at bounding box center [473, 212] width 534 height 45
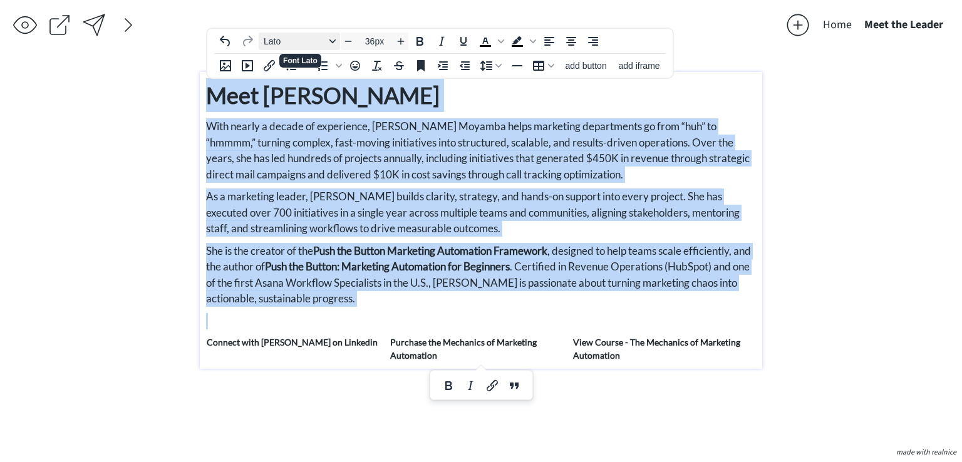
click at [323, 36] on span "Lato" at bounding box center [294, 41] width 61 height 10
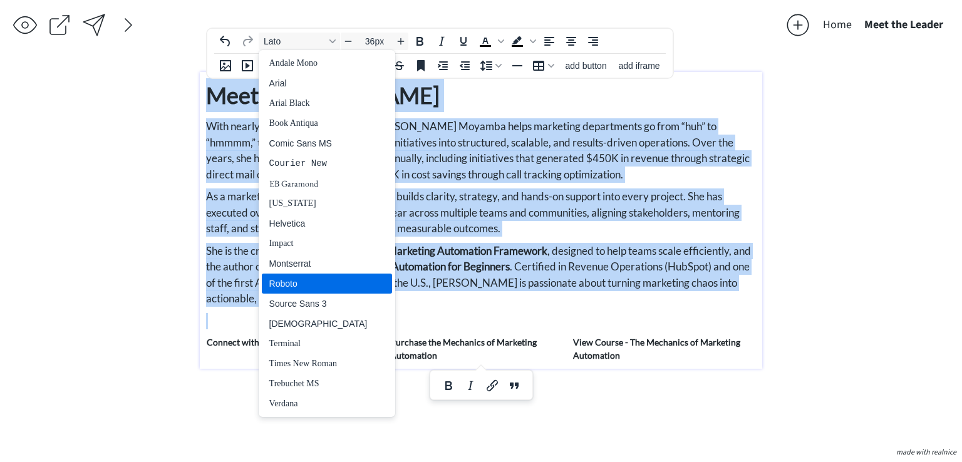
click at [302, 286] on div "Roboto" at bounding box center [318, 283] width 98 height 15
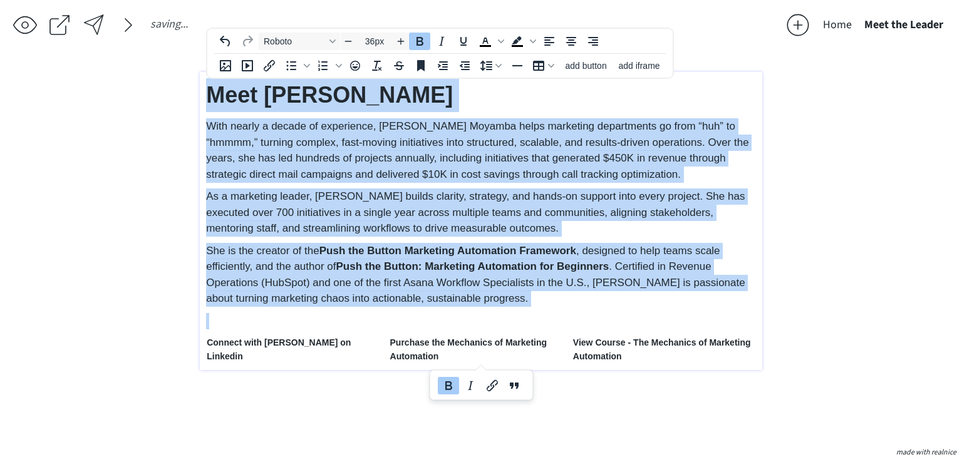
click at [345, 230] on span "As a marketing leader, Aleshia builds clarity, strategy, and hands-on support i…" at bounding box center [475, 212] width 539 height 44
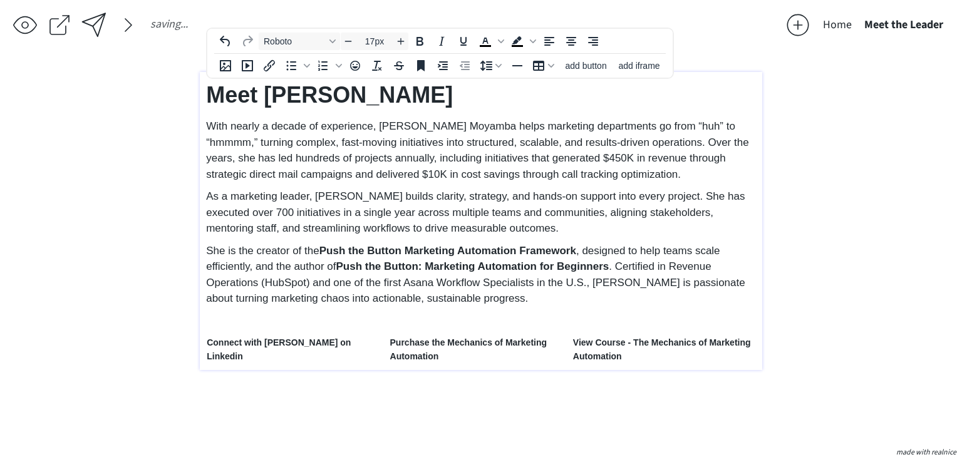
click at [428, 143] on span "With nearly a decade of experience, Aleshia S. Moyamba helps marketing departme…" at bounding box center [477, 150] width 542 height 60
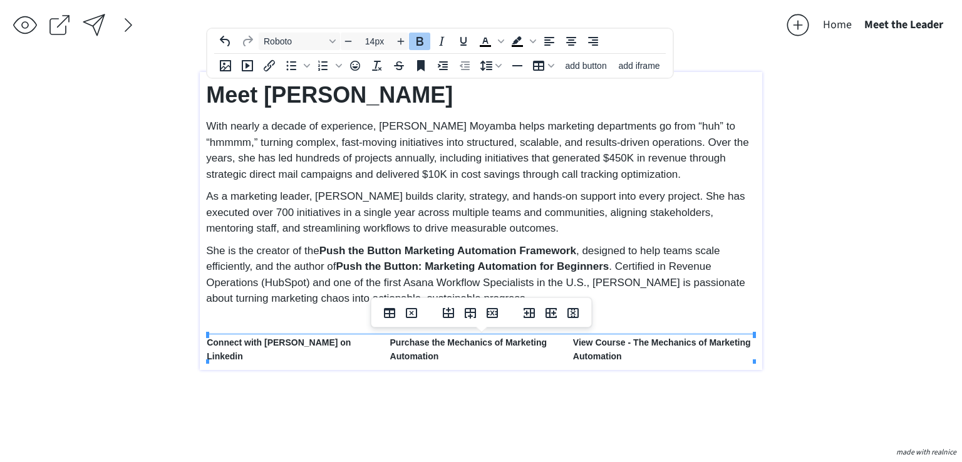
click at [329, 336] on td "Connect with Aleshia on Linkedin" at bounding box center [298, 350] width 183 height 28
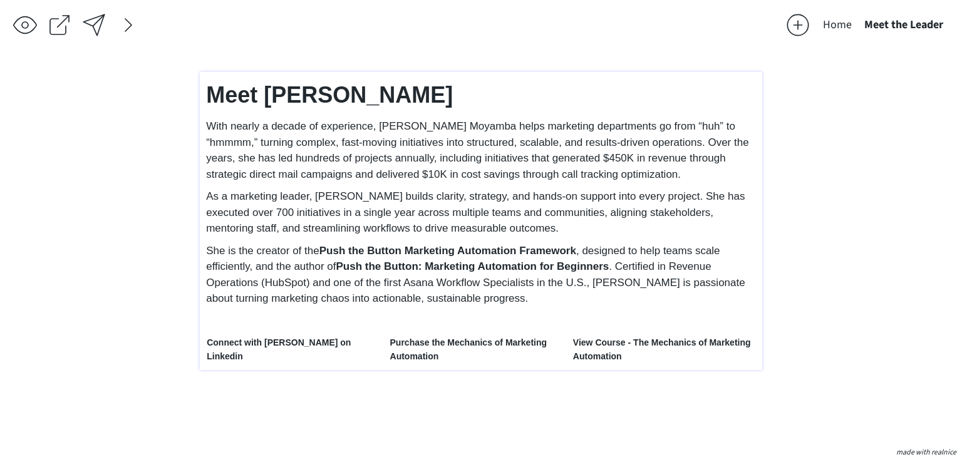
click at [301, 339] on strong "Connect with Aleshia on Linkedin" at bounding box center [279, 350] width 144 height 24
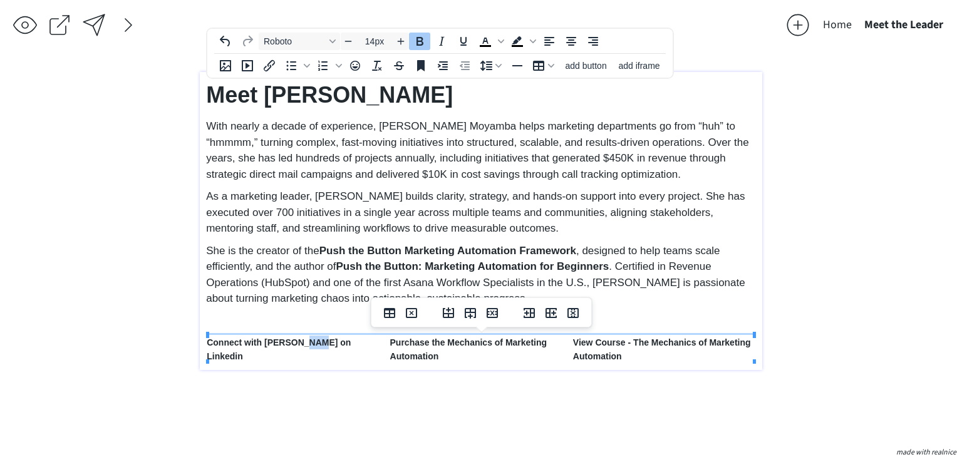
click at [301, 339] on strong "Connect with Aleshia on Linkedin" at bounding box center [279, 350] width 144 height 24
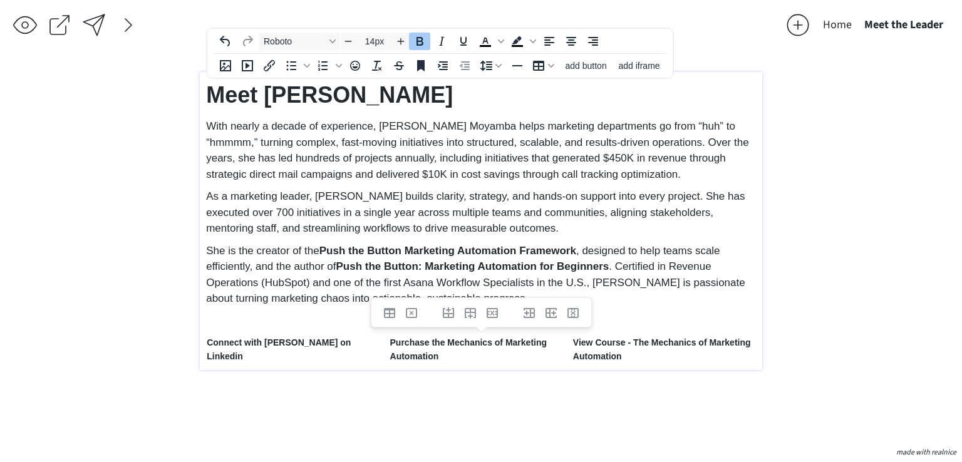
click at [289, 338] on strong "Connect with Aleshia on Linkedin" at bounding box center [279, 350] width 144 height 24
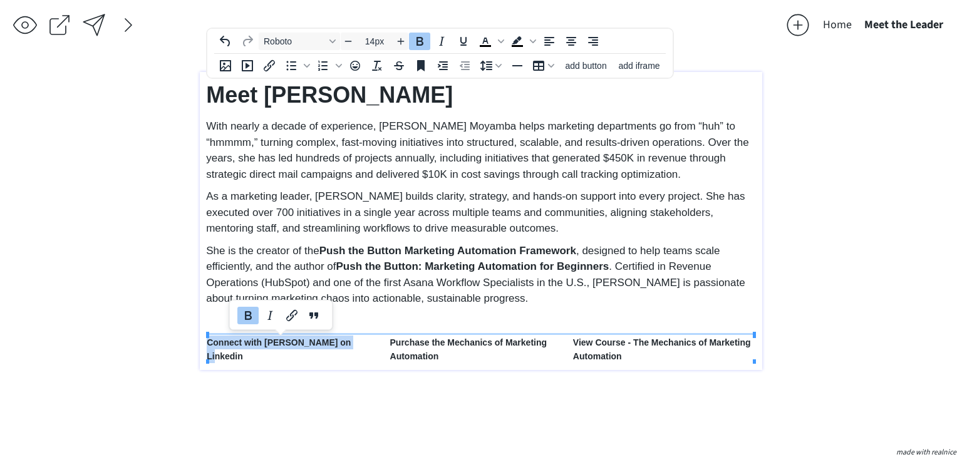
click at [289, 338] on strong "Connect with Aleshia on Linkedin" at bounding box center [279, 350] width 144 height 24
click at [396, 49] on button "Increase font size" at bounding box center [400, 42] width 15 height 18
type input "16px"
click at [269, 339] on strong "Connect with Aleshia on Linkedin" at bounding box center [289, 351] width 165 height 26
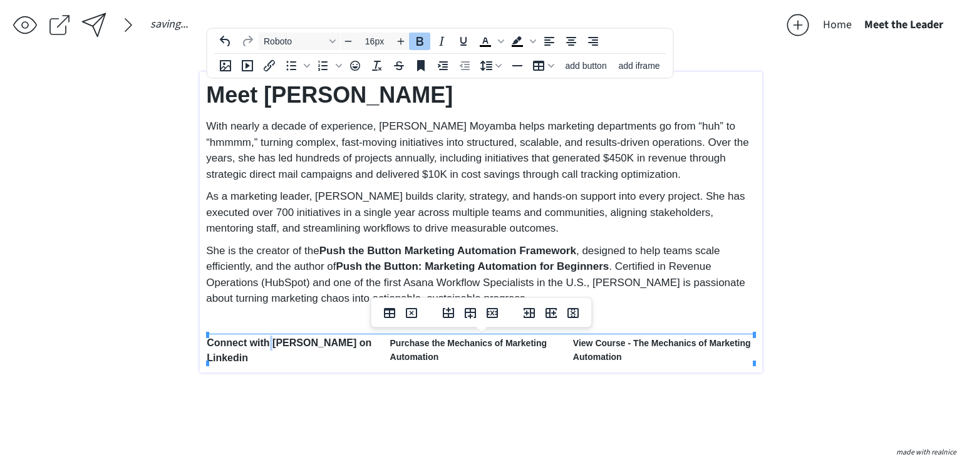
click at [269, 339] on strong "Connect with Aleshia on Linkedin" at bounding box center [289, 351] width 165 height 26
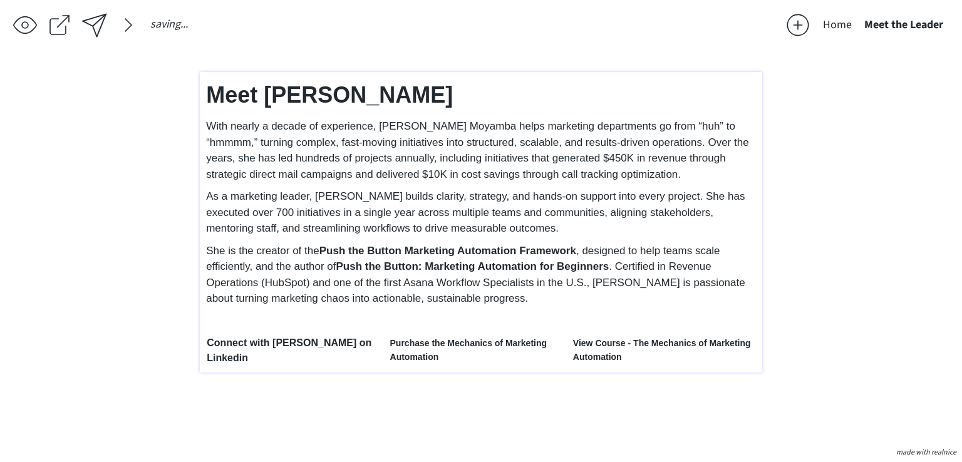
click at [271, 340] on strong "Connect with Aleshia on Linkedin" at bounding box center [289, 351] width 165 height 26
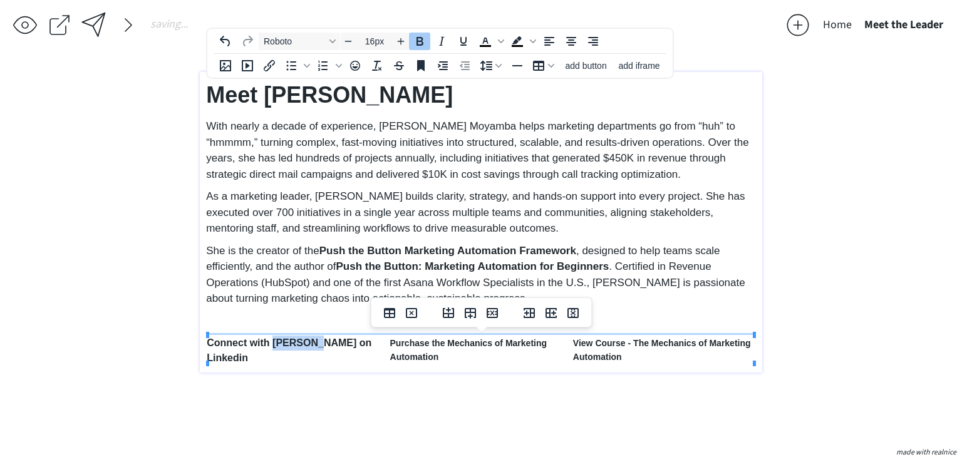
click at [271, 340] on strong "Connect with Aleshia on Linkedin" at bounding box center [289, 351] width 165 height 26
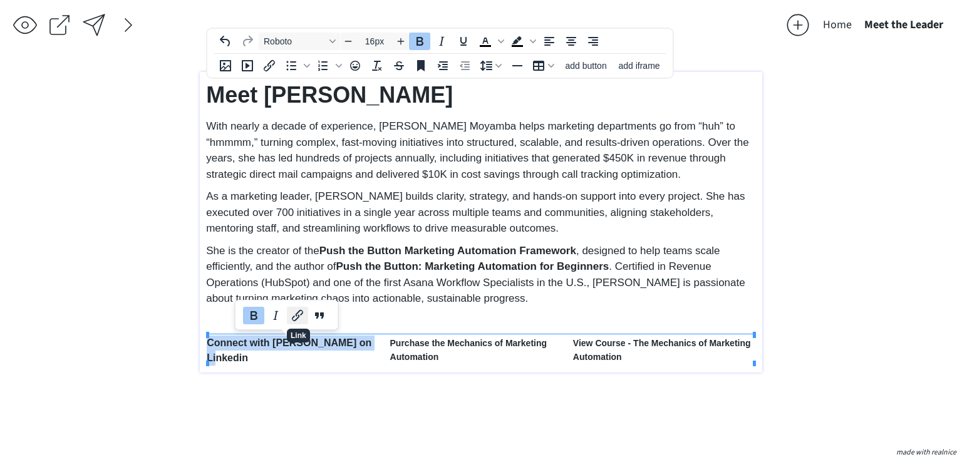
click at [296, 316] on icon "Link" at bounding box center [297, 315] width 11 height 11
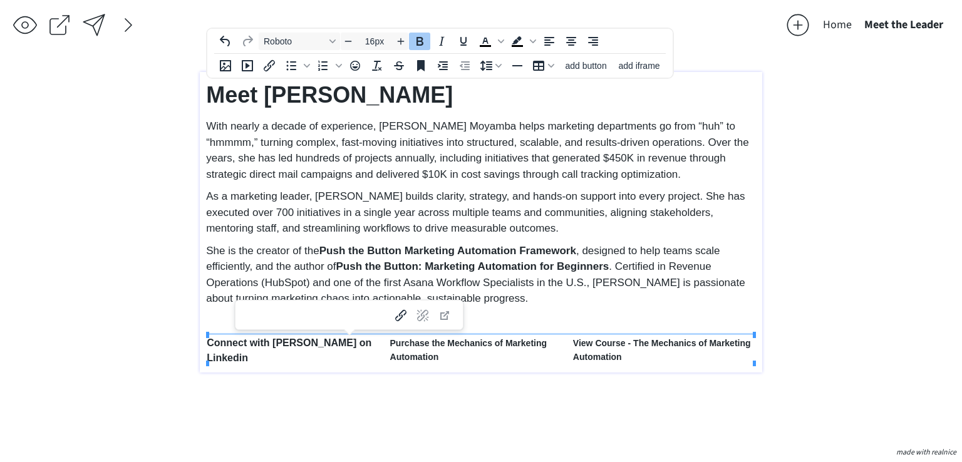
type input "https://www.linkedin.com/in/aleshiamoyamba/"
click at [395, 315] on icon "Link" at bounding box center [400, 315] width 11 height 11
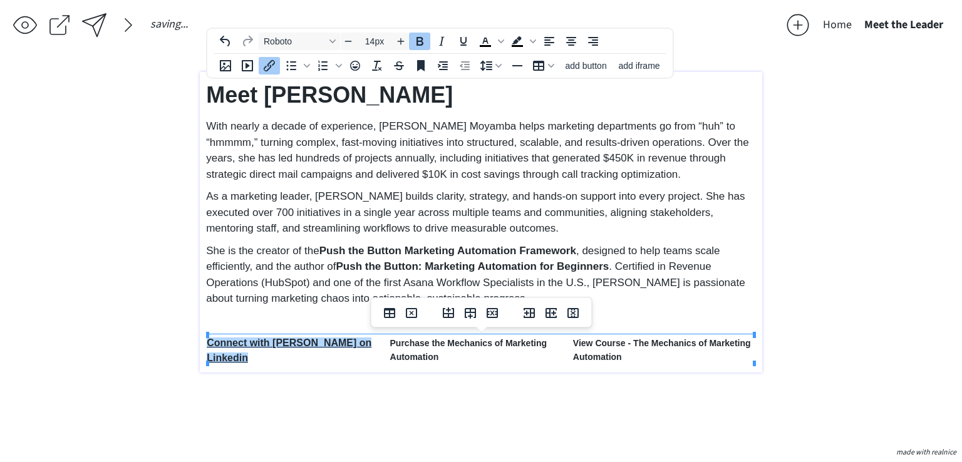
click at [419, 344] on strong "Purchase the Mechanics of Marketing Automation" at bounding box center [468, 350] width 157 height 24
click at [433, 346] on strong "Purchase the Mechanics of Marketing Automation" at bounding box center [468, 350] width 157 height 24
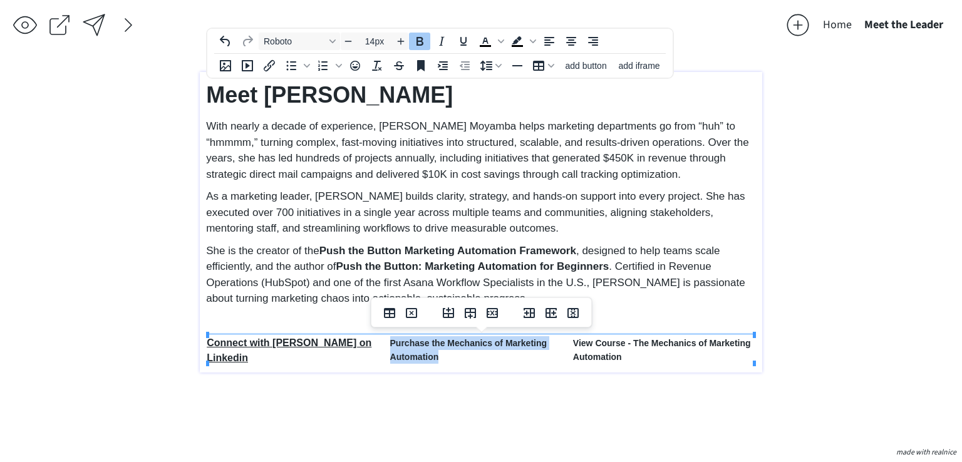
click at [433, 346] on strong "Purchase the Mechanics of Marketing Automation" at bounding box center [468, 350] width 157 height 24
click at [403, 46] on icon "Increase font size" at bounding box center [401, 41] width 10 height 10
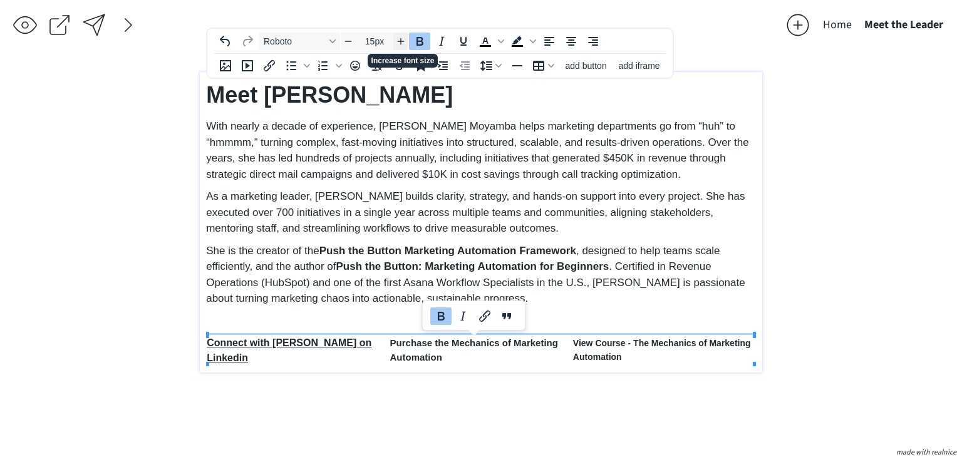
click at [403, 46] on icon "Increase font size" at bounding box center [401, 41] width 10 height 10
click at [662, 349] on td "View Course - The Mechanics of Marketing Automation" at bounding box center [663, 351] width 183 height 31
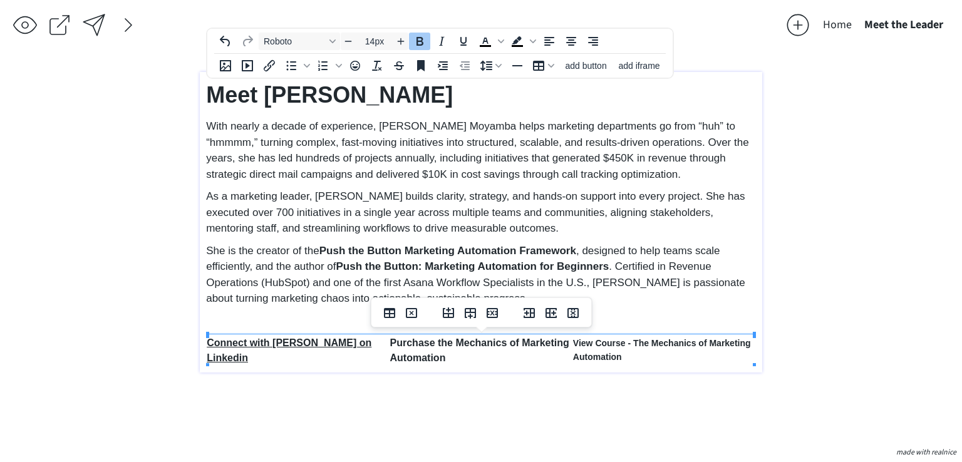
click at [662, 349] on td "View Course - The Mechanics of Marketing Automation" at bounding box center [663, 351] width 183 height 31
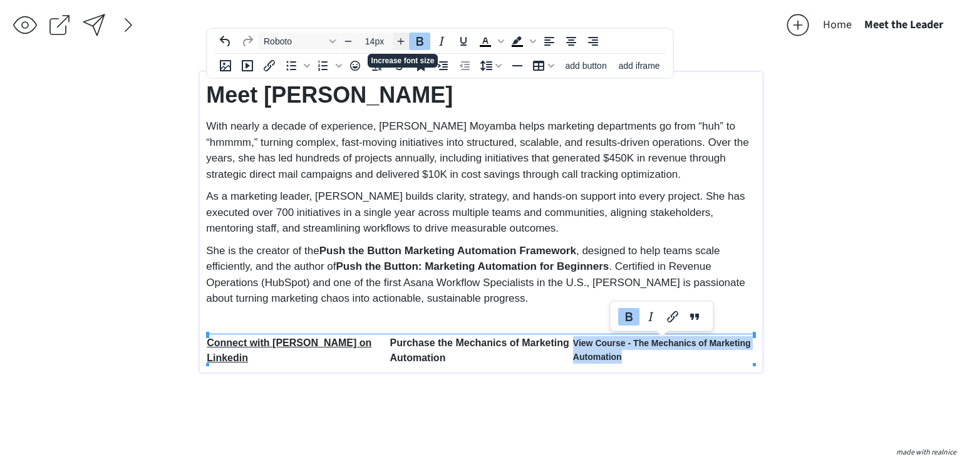
click at [403, 47] on span "Increase font size" at bounding box center [400, 41] width 15 height 15
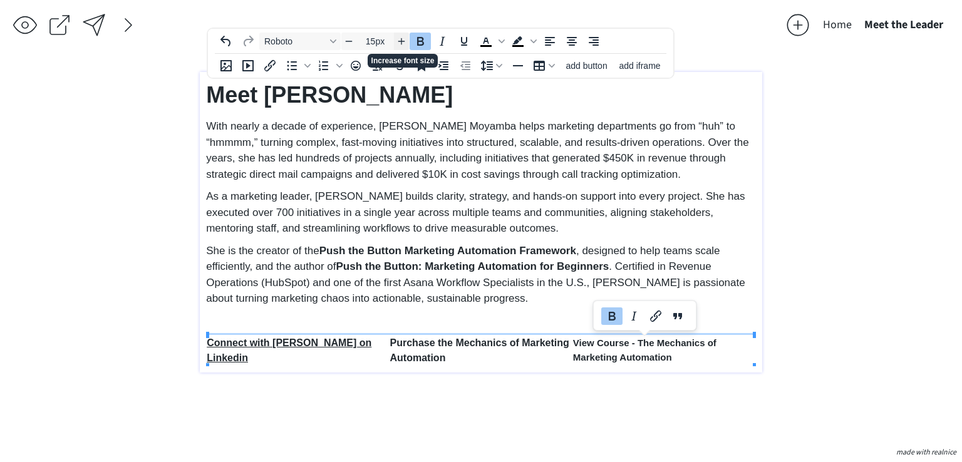
click at [403, 47] on span "Increase font size" at bounding box center [401, 41] width 15 height 15
type input "16px"
click at [799, 279] on div "saving... Home Meet the Leader click to upload a picture 2181 Consulting ◦ Buil…" at bounding box center [481, 231] width 962 height 462
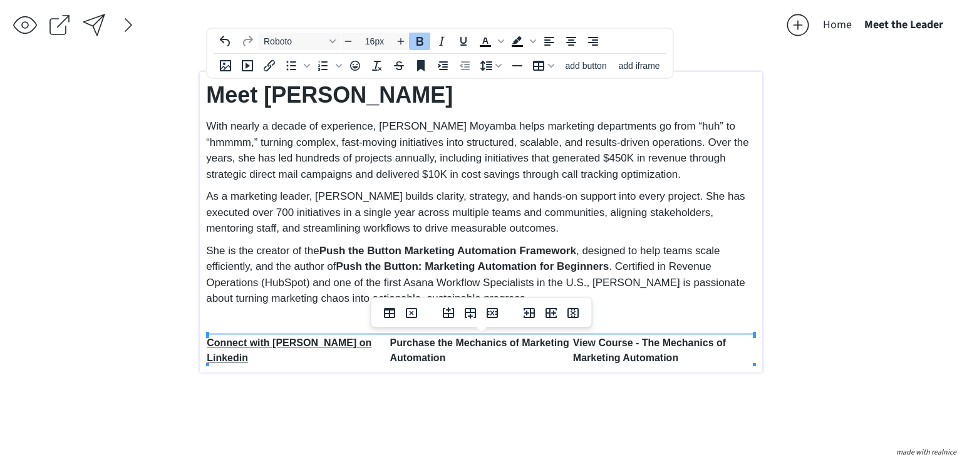
click at [524, 341] on strong "Purchase the Mechanics of Marketing Automation" at bounding box center [479, 351] width 179 height 26
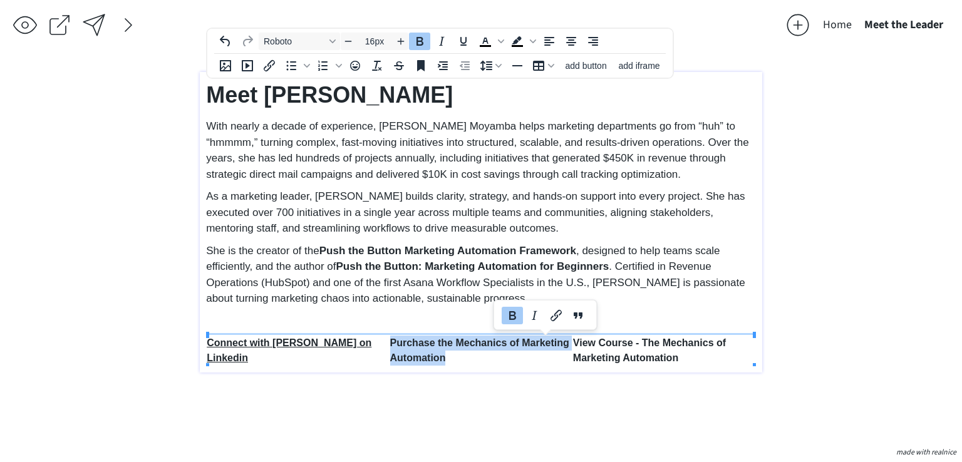
click at [524, 341] on strong "Purchase the Mechanics of Marketing Automation" at bounding box center [479, 351] width 179 height 26
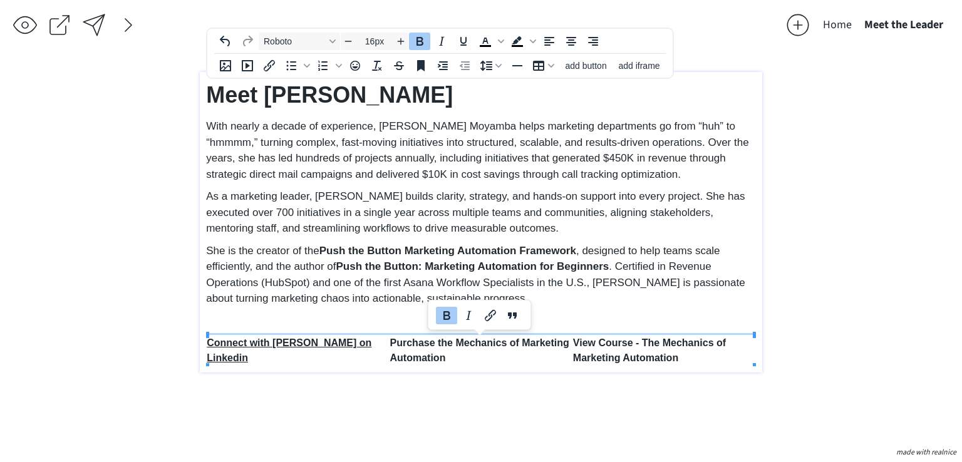
click at [612, 348] on strong "View Course - The Mechanics of Marketing Automation" at bounding box center [649, 351] width 153 height 26
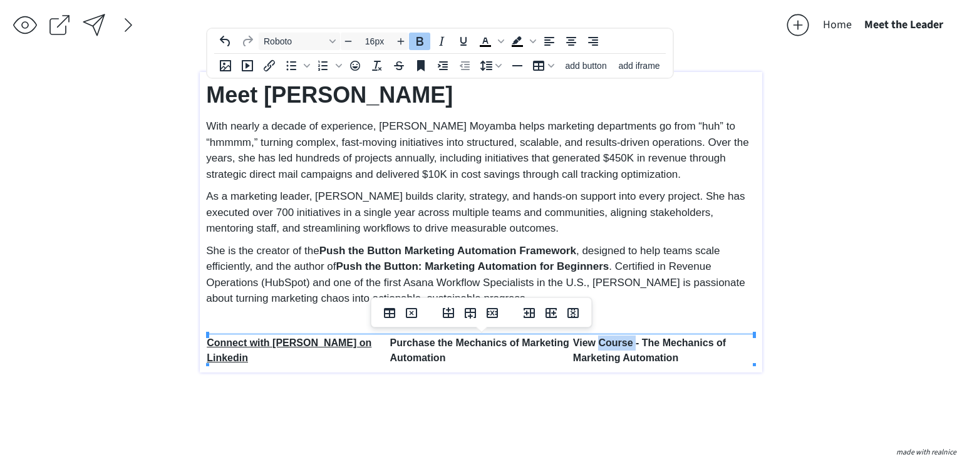
click at [612, 348] on strong "View Course - The Mechanics of Marketing Automation" at bounding box center [649, 351] width 153 height 26
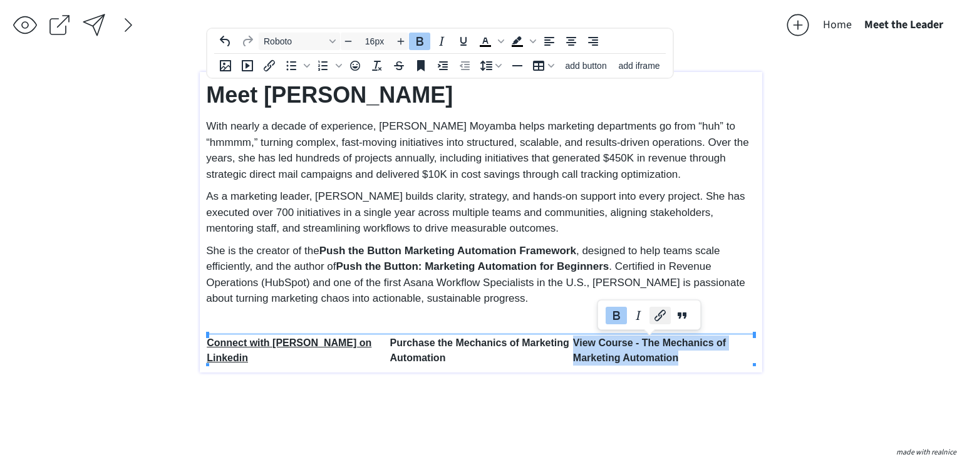
click at [659, 314] on icon "Link" at bounding box center [660, 315] width 11 height 11
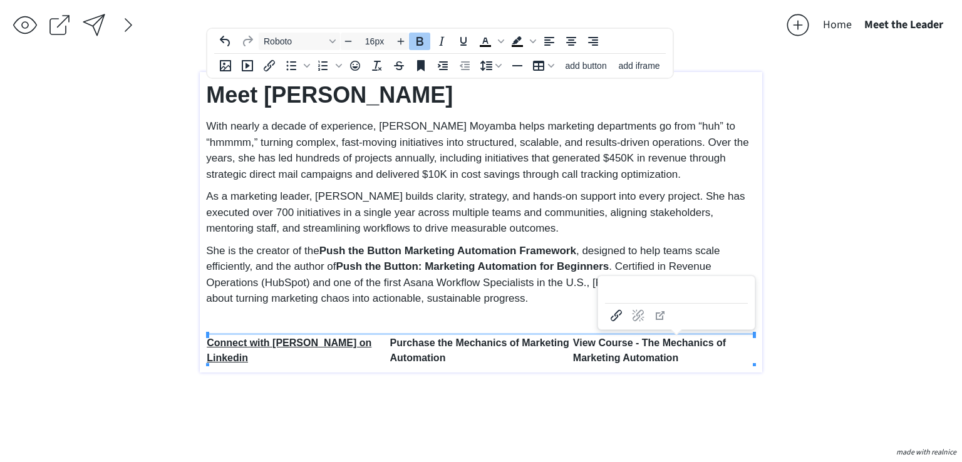
type input "https://aleshiamoyamba.gumroad.com/l/tnbrb"
click at [614, 316] on icon "Link" at bounding box center [616, 315] width 11 height 11
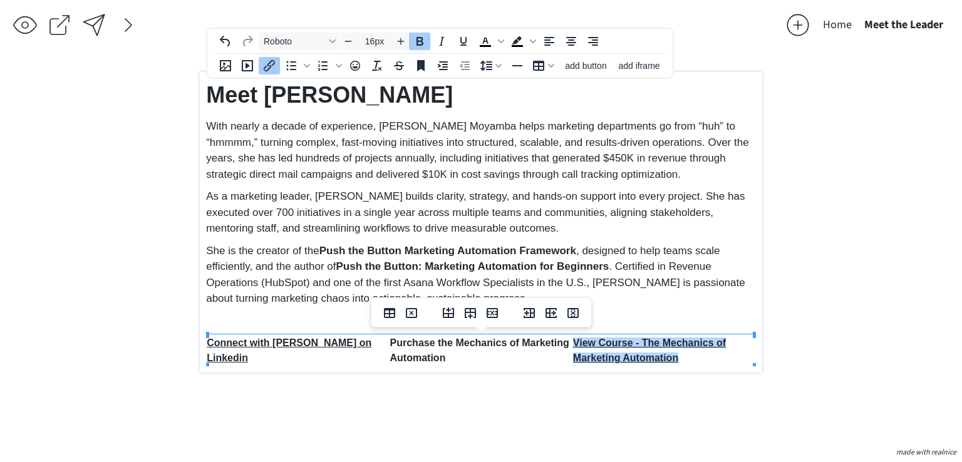
click at [819, 276] on div "saving... Home Meet the Leader click to upload a picture 2181 Consulting ◦ Buil…" at bounding box center [481, 231] width 962 height 462
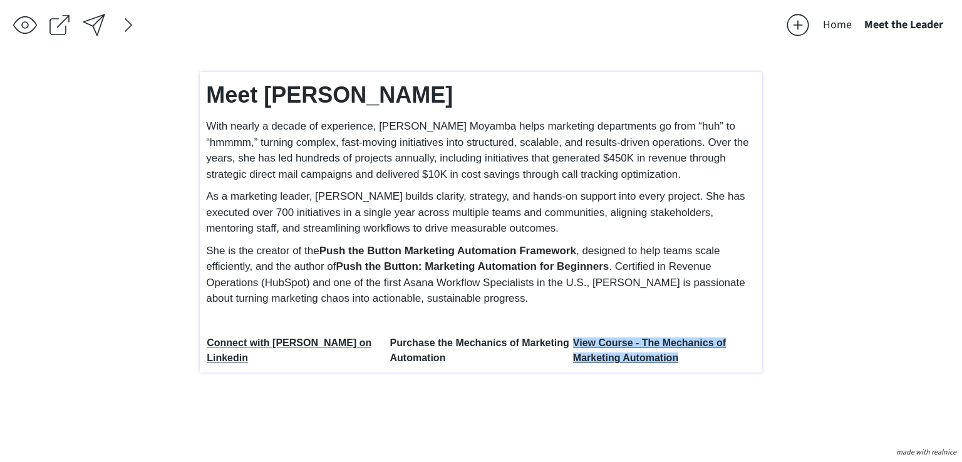
click at [447, 356] on td "Purchase the Mechanics of Marketing Automation" at bounding box center [481, 351] width 183 height 31
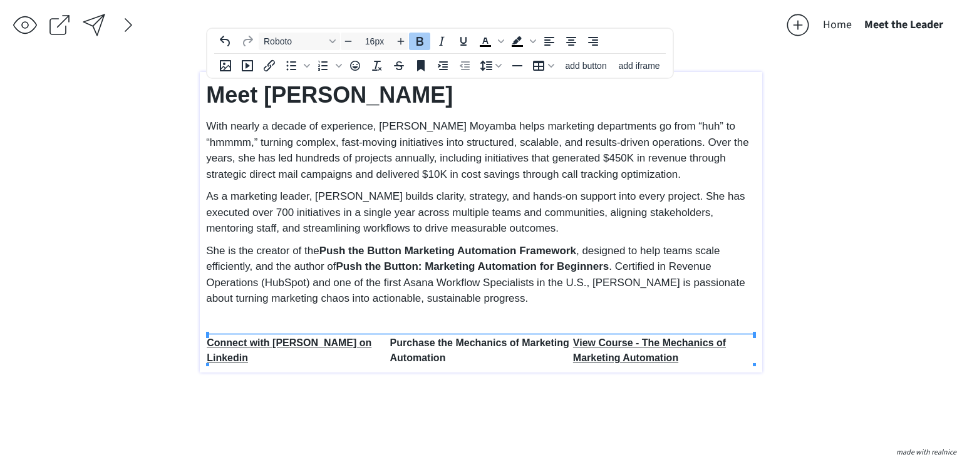
click at [404, 349] on td "Purchase the Mechanics of Marketing Automation" at bounding box center [481, 351] width 183 height 31
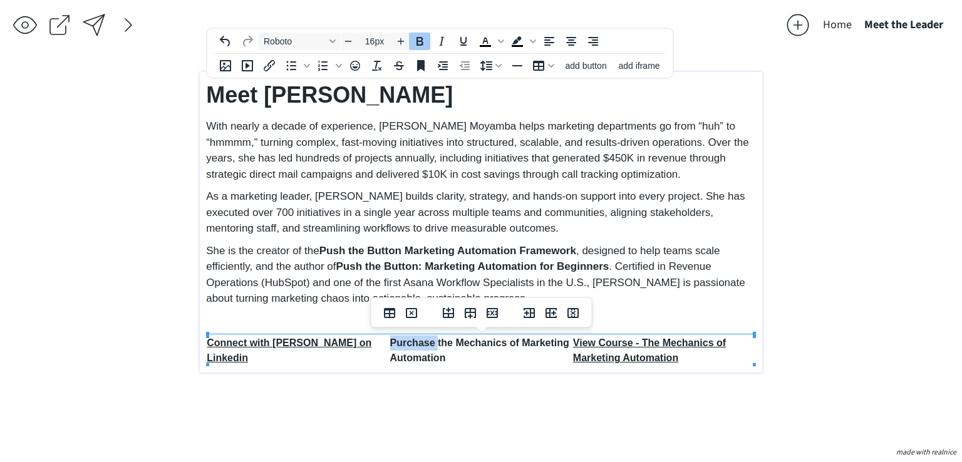
click at [404, 349] on td "Purchase the Mechanics of Marketing Automation" at bounding box center [481, 351] width 183 height 31
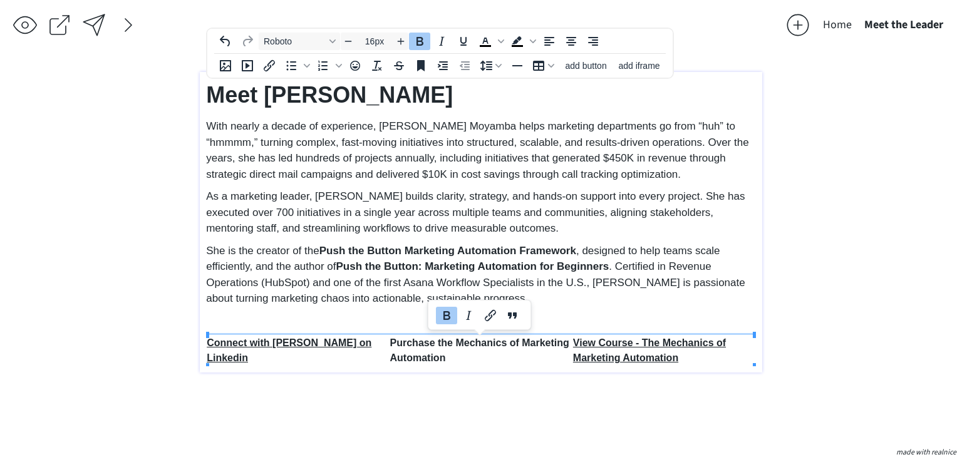
click at [809, 191] on div "saving... Home Meet the Leader click to upload a picture 2181 Consulting ◦ Buil…" at bounding box center [481, 231] width 962 height 462
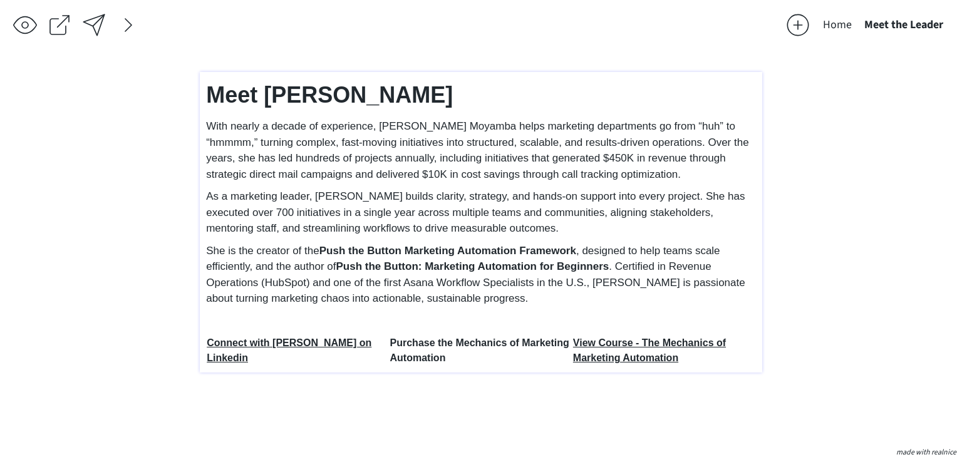
click at [268, 343] on strong "Connect with Aleshia on Linkedin" at bounding box center [289, 351] width 165 height 26
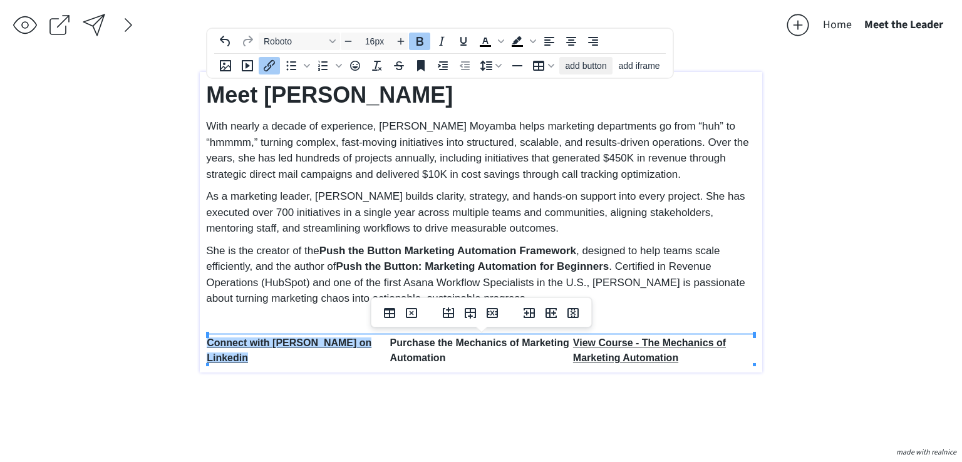
click at [569, 67] on span "add button" at bounding box center [586, 66] width 41 height 10
select select "18px"
select select "5px"
select select "10px"
select select "30px"
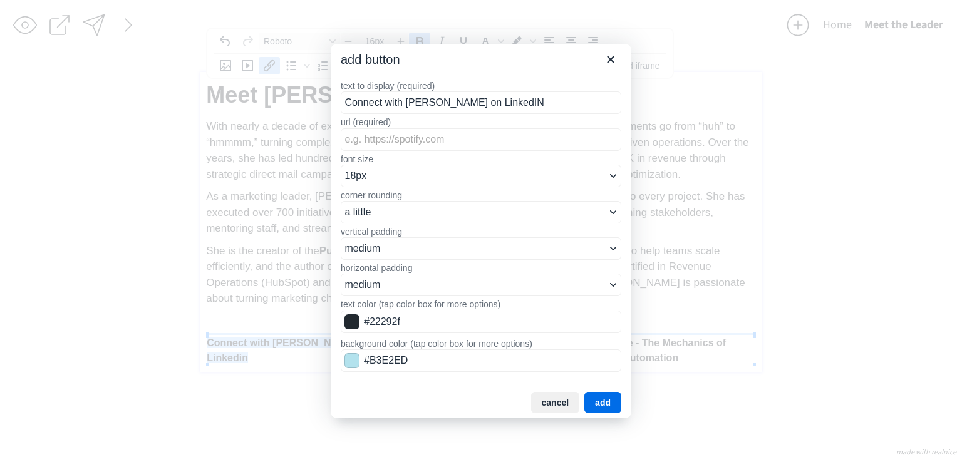
type input "Connect with Aleshia on LinkedIN"
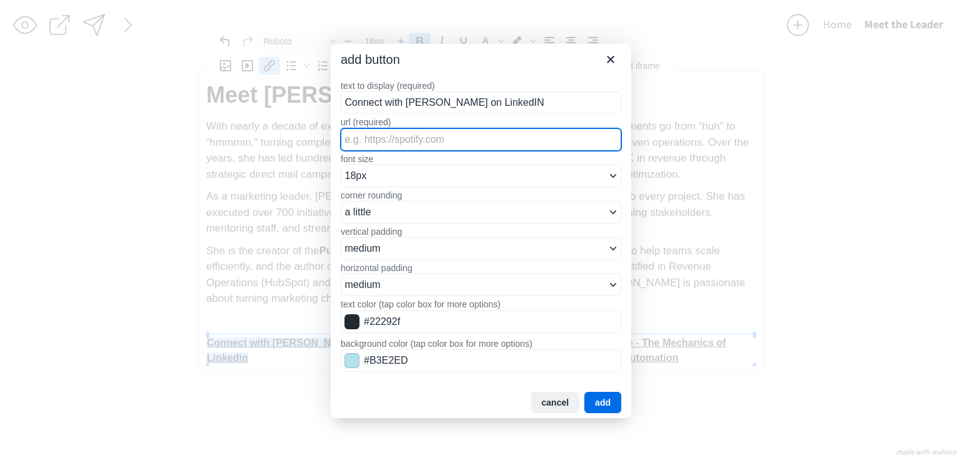
click at [383, 144] on input "url (required)" at bounding box center [481, 139] width 281 height 23
paste input "https://www.linkedin.com/in/aleshiamoyamba/"
type input "https://www.linkedin.com/in/aleshiamoyamba/"
click at [596, 394] on button "add" at bounding box center [602, 402] width 37 height 21
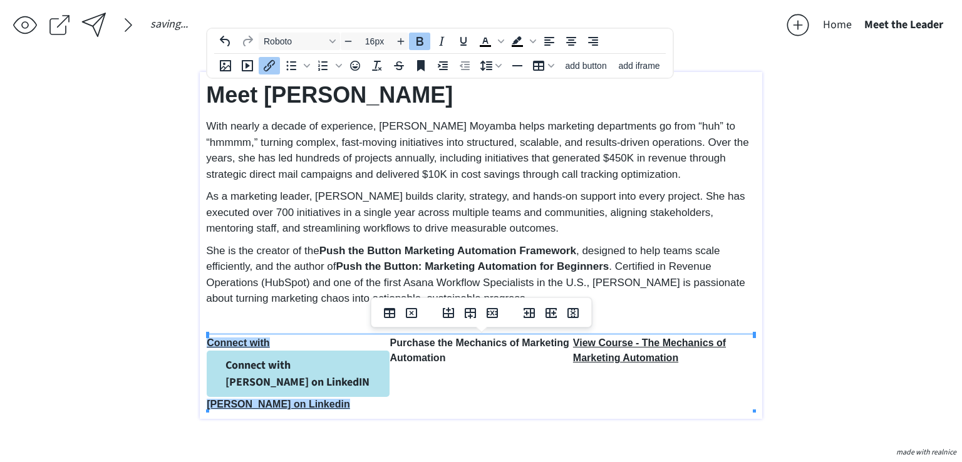
click at [313, 344] on td "Connect with Connect with Aleshia on LinkedIN Aleshia on Linkedin" at bounding box center [298, 374] width 183 height 77
click at [327, 402] on div "Meet Aleshia With nearly a decade of experience, Aleshia S. Moyamba helps marke…" at bounding box center [481, 245] width 562 height 347
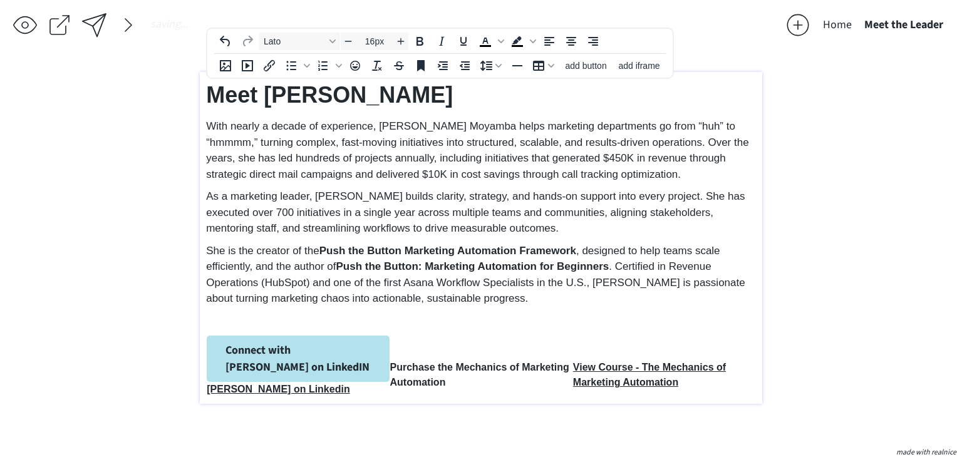
click at [315, 389] on td "Connect with Aleshia on LinkedIN Aleshia on Linkedin﻿" at bounding box center [298, 367] width 183 height 62
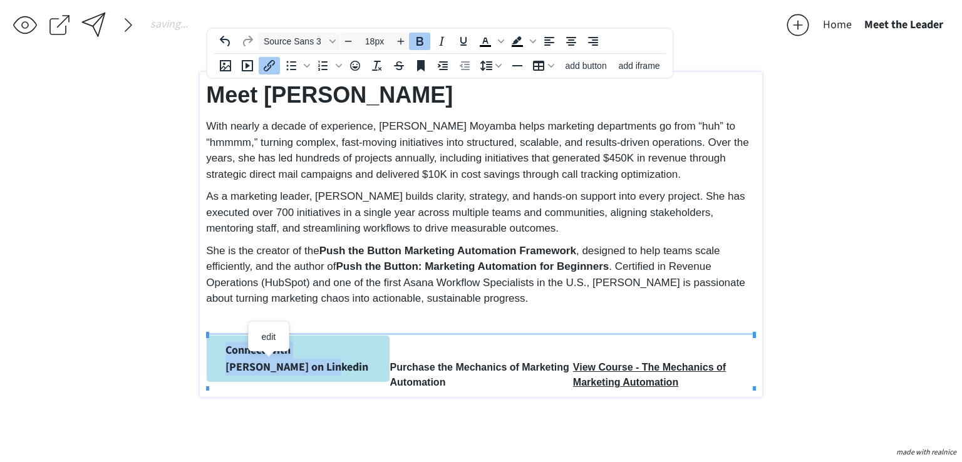
drag, startPoint x: 281, startPoint y: 369, endPoint x: 222, endPoint y: 341, distance: 64.4
click at [222, 341] on link "Connect with Aleshia on Linkedin﻿" at bounding box center [298, 359] width 182 height 46
click at [356, 41] on input "18px" at bounding box center [375, 41] width 38 height 15
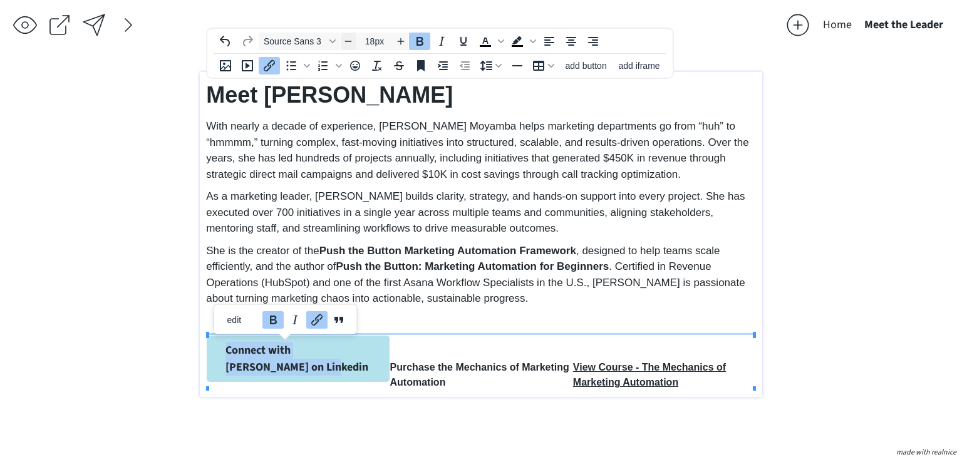
click at [346, 36] on icon "Decrease font size" at bounding box center [348, 41] width 10 height 10
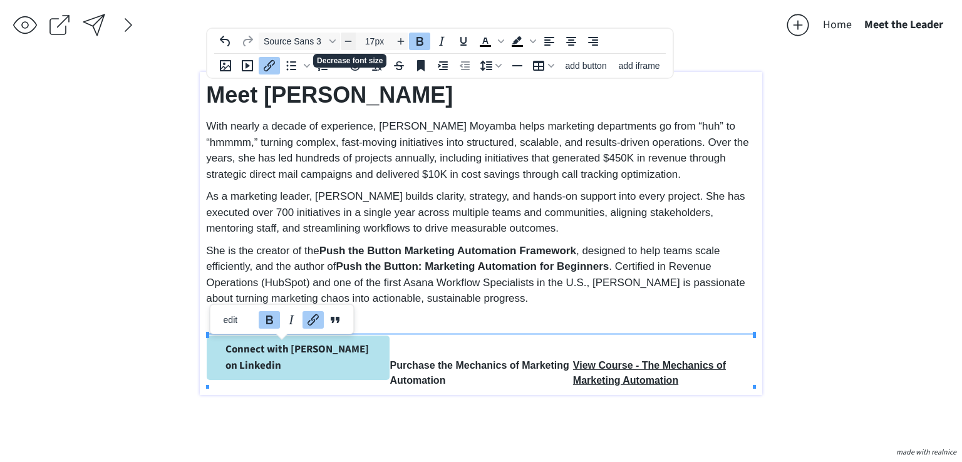
click at [346, 36] on icon "Decrease font size" at bounding box center [348, 41] width 10 height 10
type input "14px"
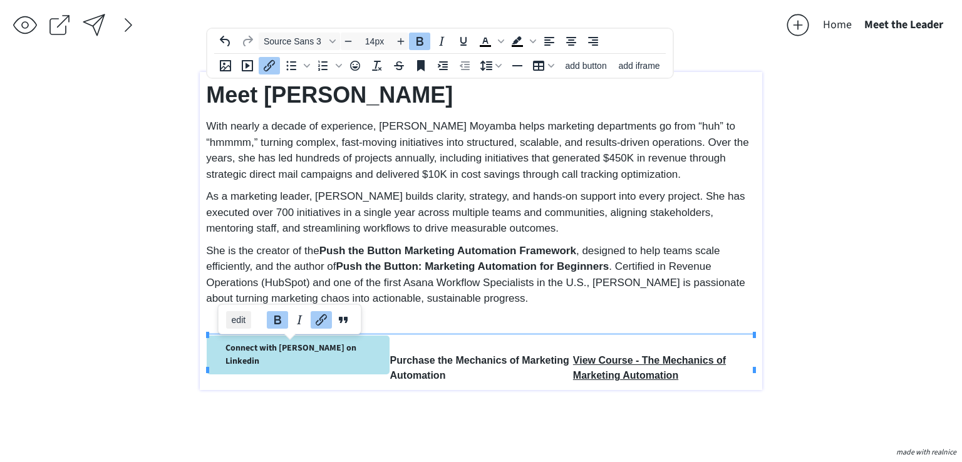
click at [231, 318] on span "edit" at bounding box center [238, 320] width 14 height 10
select select "18px"
select select "5px"
select select "10px"
select select "30px"
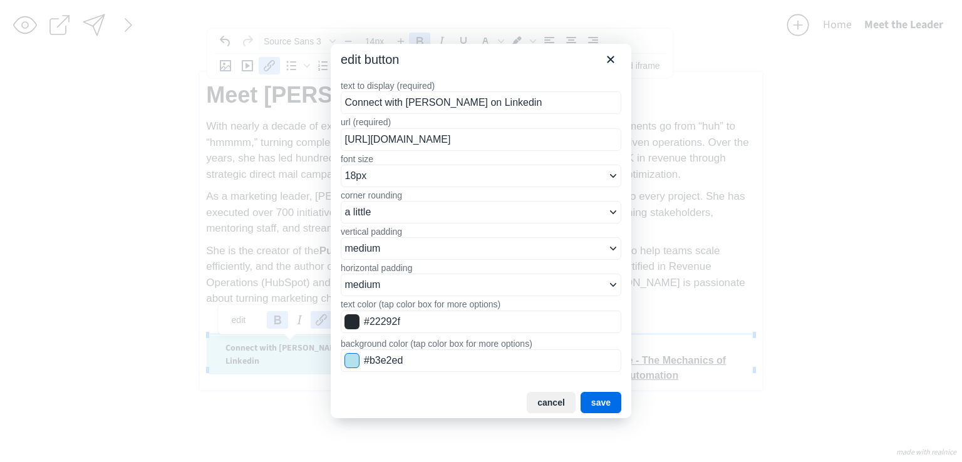
click at [349, 364] on span "Color swatch" at bounding box center [351, 360] width 15 height 15
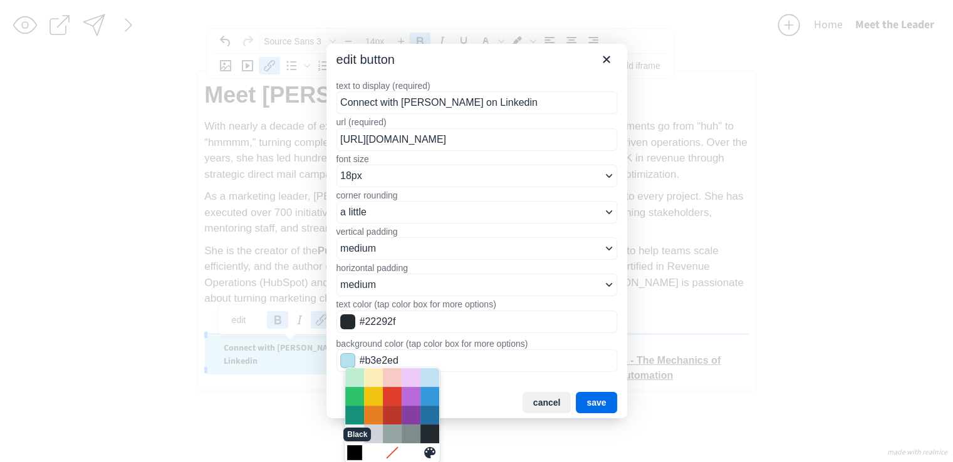
click at [355, 455] on div "Black" at bounding box center [354, 452] width 15 height 15
type input "#000000"
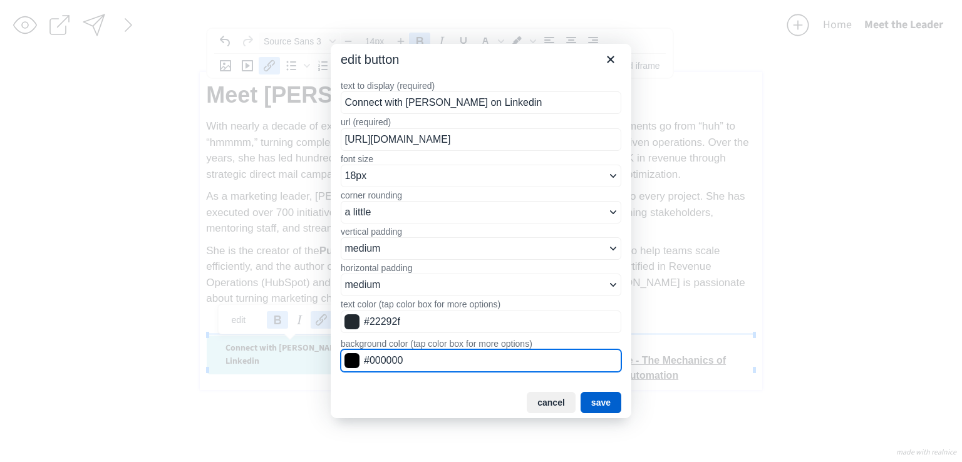
click at [602, 401] on button "save" at bounding box center [601, 402] width 41 height 21
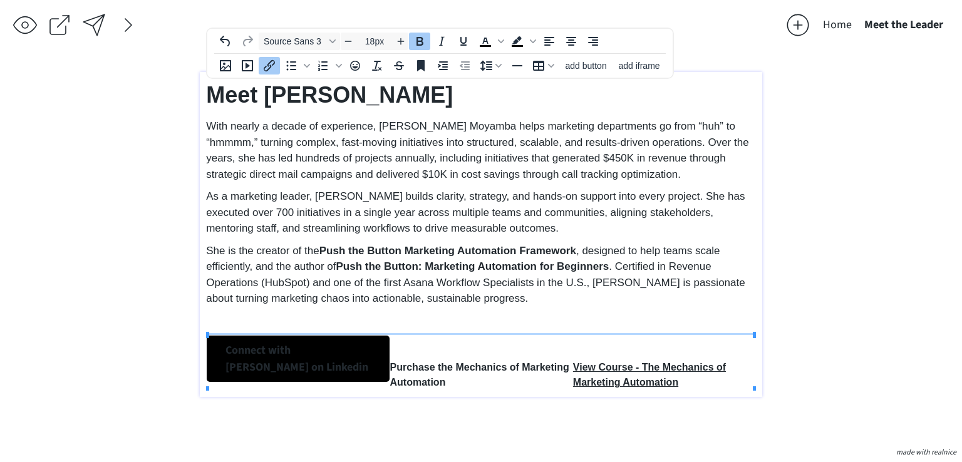
click at [326, 355] on link "Connect with Aleshia on Linkedin﻿" at bounding box center [298, 359] width 182 height 46
click at [323, 353] on link "Connect with Aleshia on Linkedin﻿" at bounding box center [298, 359] width 182 height 46
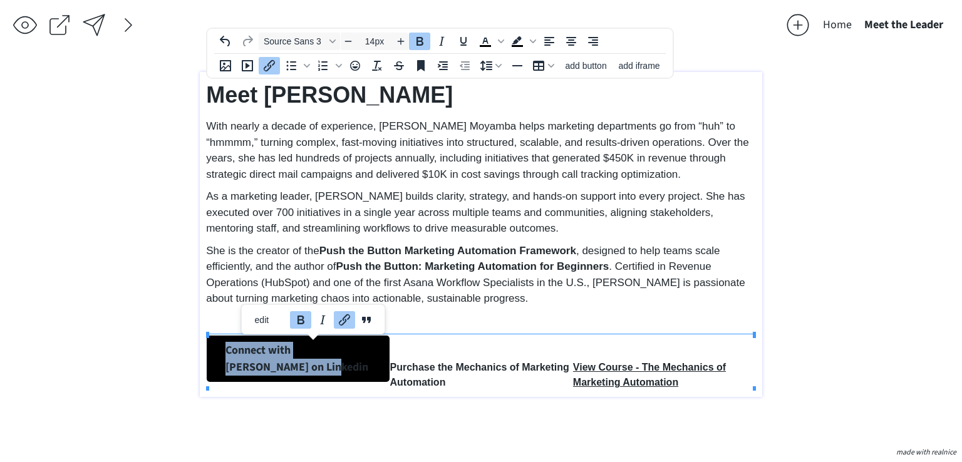
click at [323, 353] on link "Connect with Aleshia on Linkedin﻿" at bounding box center [298, 359] width 182 height 46
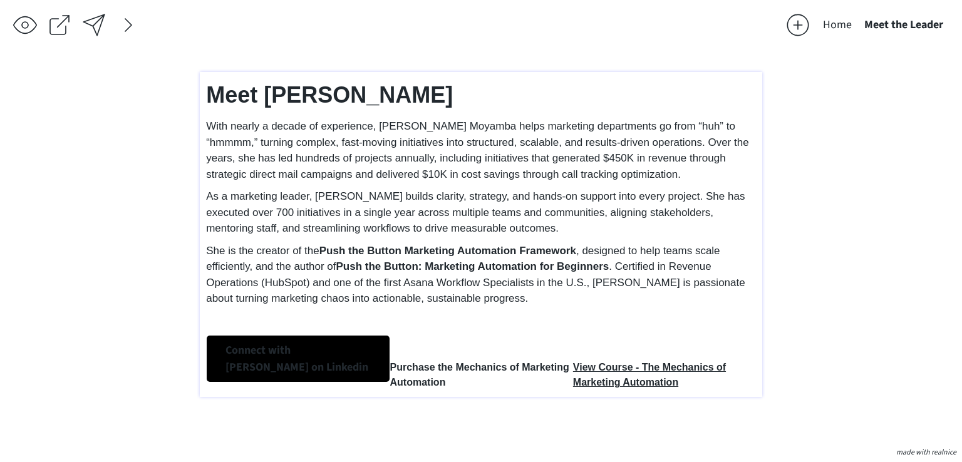
click at [281, 398] on div "click to upload a picture 2181 Consulting ◦ Build. Scale. Measure. 2181 Consult…" at bounding box center [481, 257] width 562 height 371
type input "18px"
click at [214, 338] on link "Connect with Aleshia on Linkedin﻿" at bounding box center [298, 359] width 182 height 46
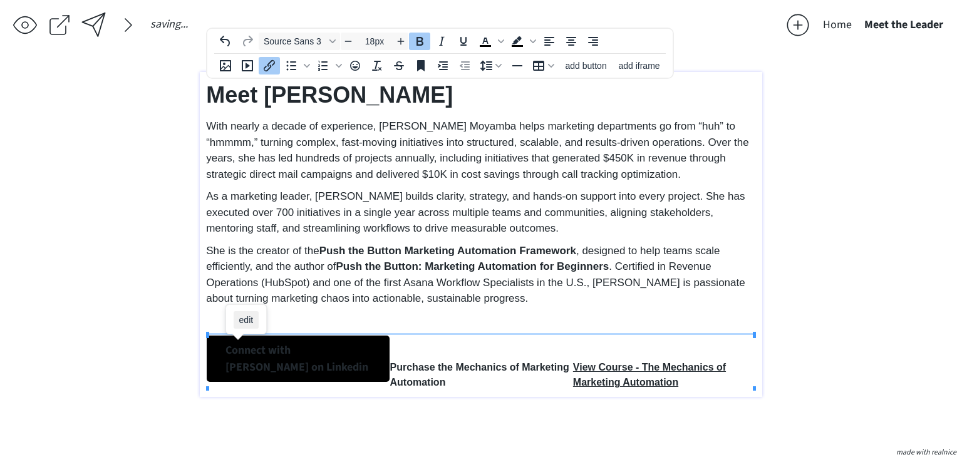
click at [252, 316] on span "edit" at bounding box center [246, 320] width 14 height 10
select select "18px"
select select "5px"
select select "10px"
select select "30px"
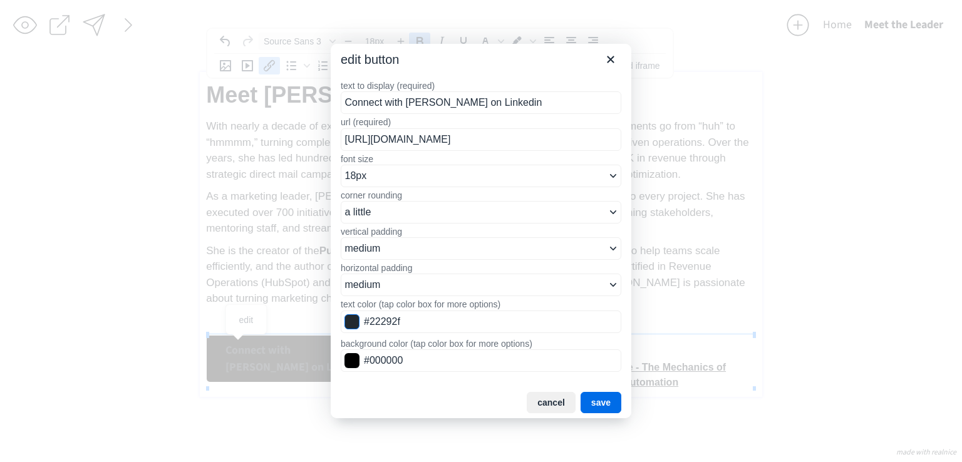
click at [347, 316] on span "Color swatch" at bounding box center [351, 321] width 15 height 15
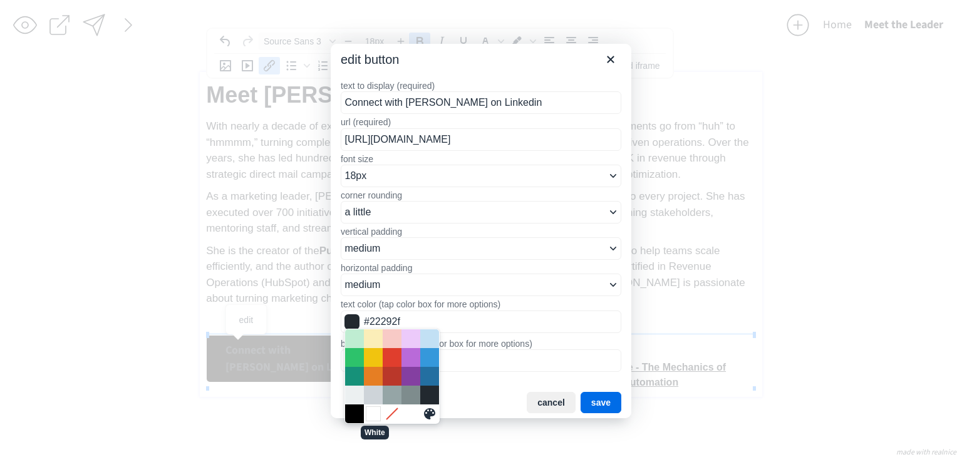
click at [370, 412] on div "White" at bounding box center [373, 413] width 15 height 15
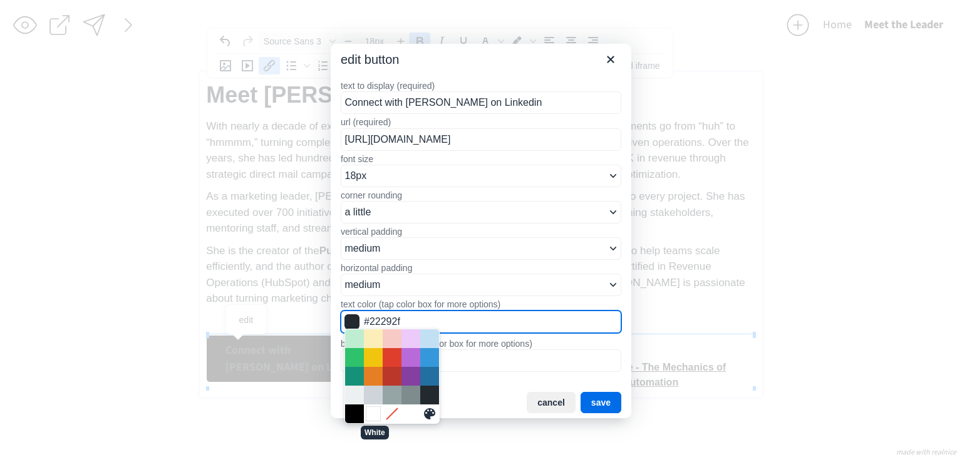
type input "#FFFFFF"
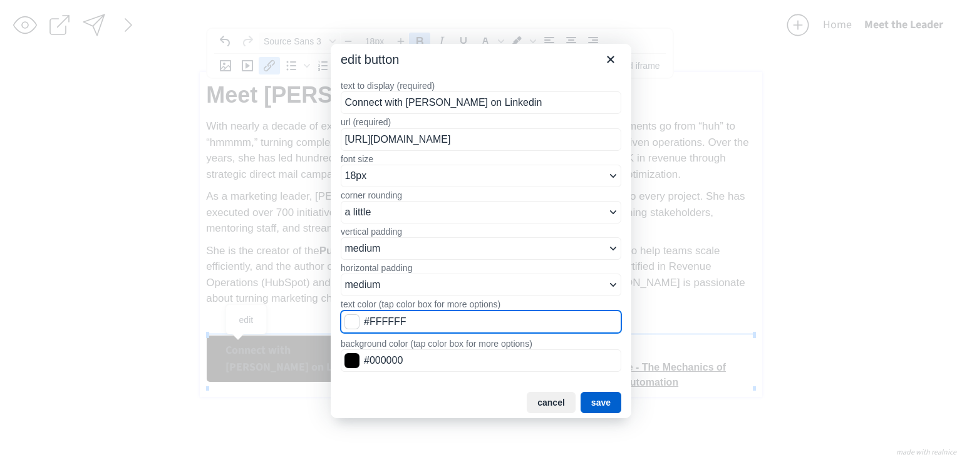
click at [604, 400] on button "save" at bounding box center [601, 402] width 41 height 21
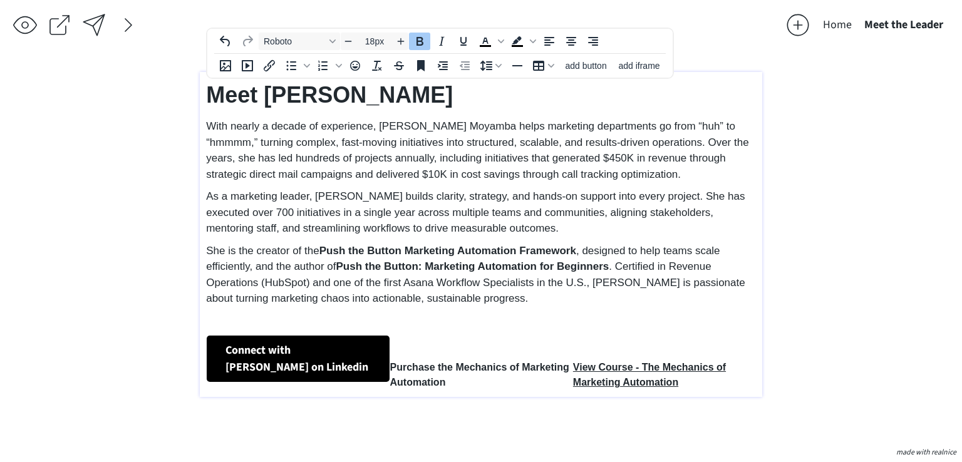
click at [363, 365] on link "Connect with Aleshia on Linkedin﻿" at bounding box center [298, 359] width 182 height 46
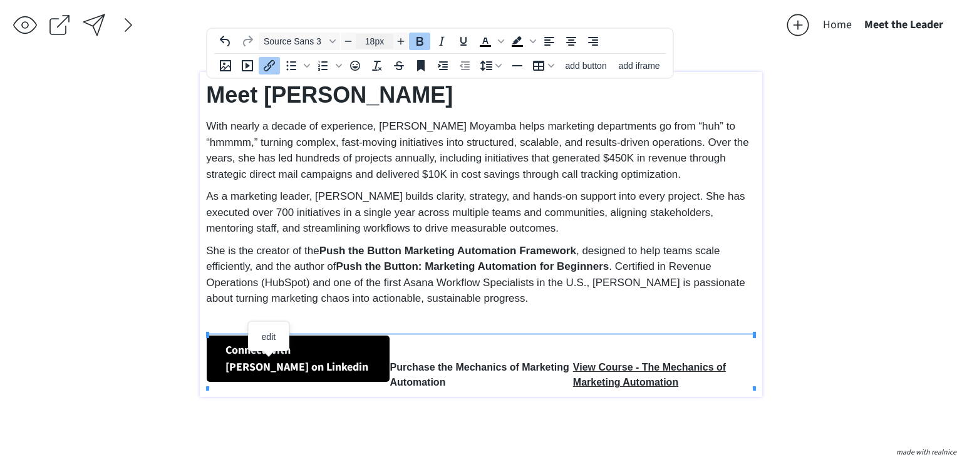
click at [357, 35] on input "18px" at bounding box center [375, 41] width 38 height 15
click at [356, 35] on input "18px" at bounding box center [375, 41] width 38 height 15
click at [353, 35] on span "Decrease font size" at bounding box center [348, 41] width 15 height 15
click at [353, 39] on icon "Decrease font size" at bounding box center [348, 41] width 10 height 10
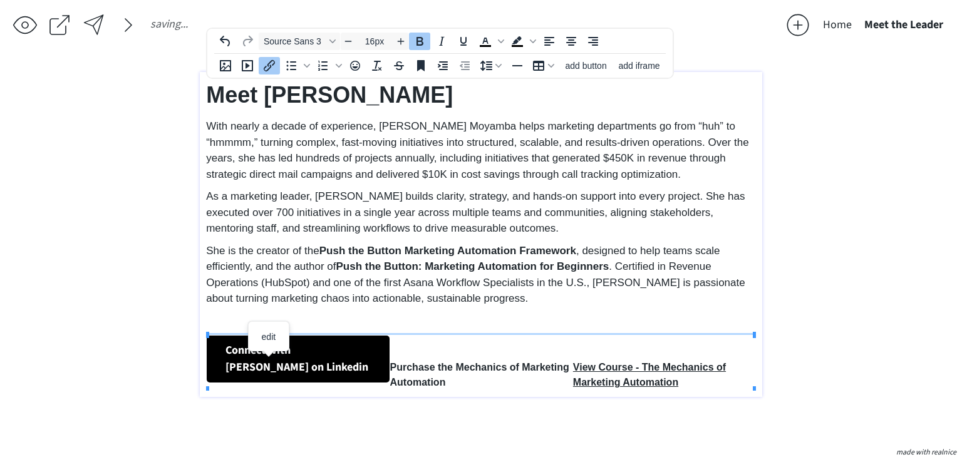
click at [331, 379] on link "Connect with Aleshia on Linkedin﻿ ﻿ ﻿ ﻿ ﻿" at bounding box center [298, 359] width 182 height 47
click at [331, 366] on link "Connect with Aleshia on Linkedin﻿﻿﻿" at bounding box center [298, 359] width 182 height 46
click at [347, 41] on icon "Decrease font size" at bounding box center [348, 41] width 10 height 10
click at [348, 41] on icon "Decrease font size" at bounding box center [348, 41] width 7 height 1
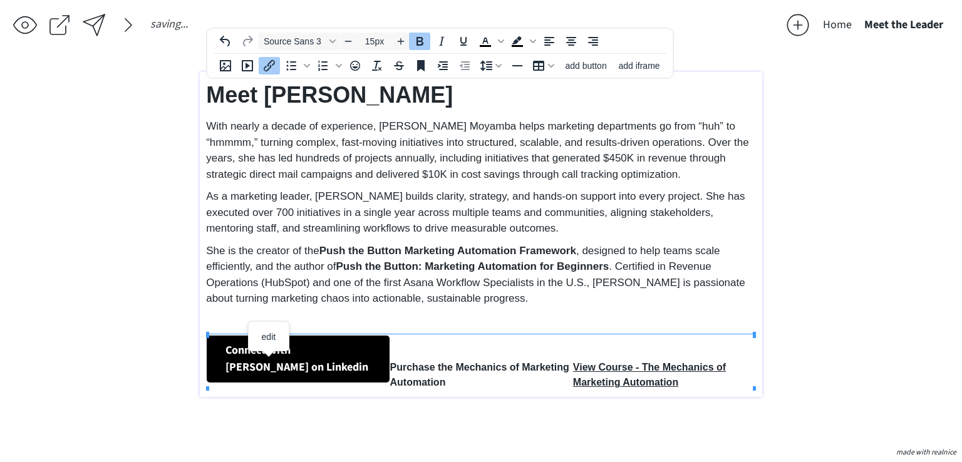
click at [874, 320] on div "saving... Home Meet the Leader click to upload a picture 2181 Consulting ◦ Buil…" at bounding box center [481, 231] width 962 height 462
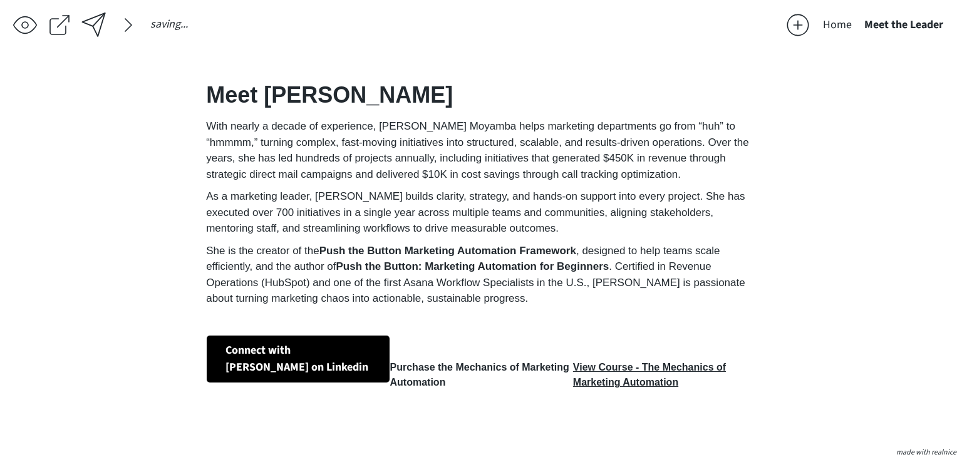
click at [873, 319] on div "saving... Home Meet the Leader click to upload a picture 2181 Consulting ◦ Buil…" at bounding box center [481, 231] width 962 height 462
click at [481, 370] on strong "Purchase the Mechanics of Marketing Automation" at bounding box center [479, 375] width 179 height 26
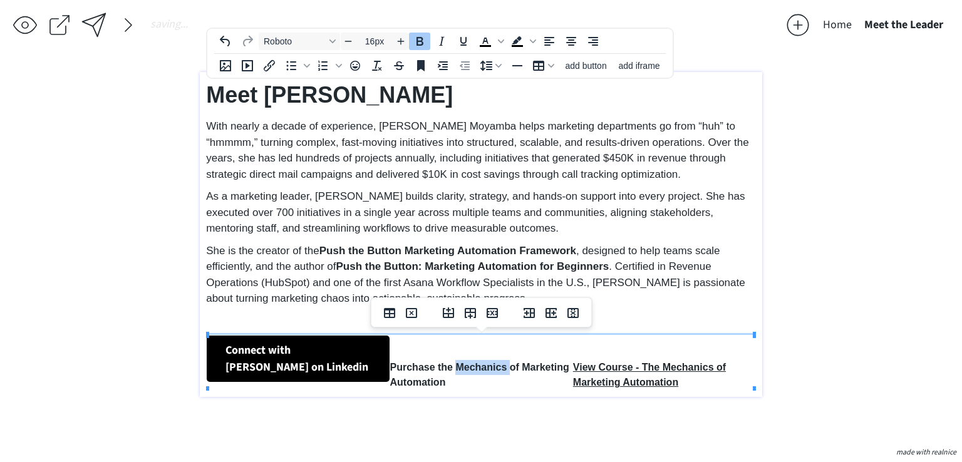
click at [481, 370] on strong "Purchase the Mechanics of Marketing Automation" at bounding box center [479, 375] width 179 height 26
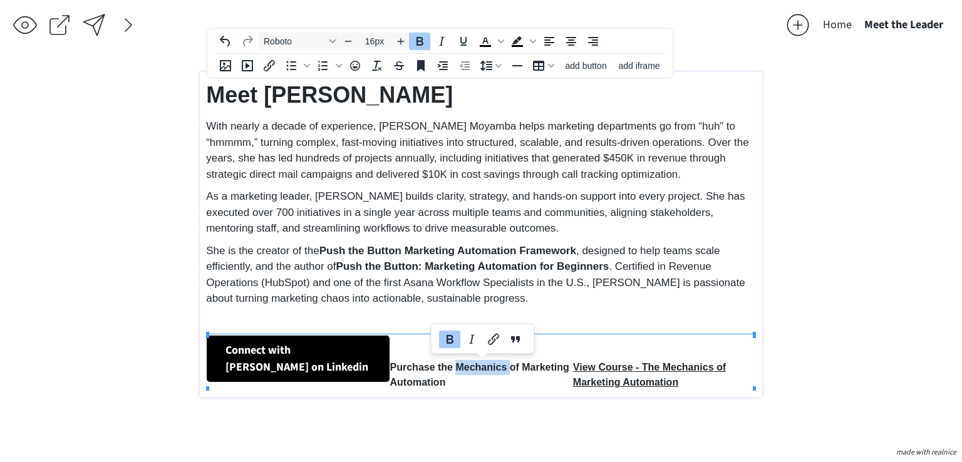
type input "18px"
click at [382, 341] on link "Connect with Aleshia on Linkedin﻿﻿﻿" at bounding box center [298, 359] width 182 height 46
click at [346, 316] on span "edit" at bounding box center [345, 320] width 14 height 10
select select "18px"
select select "5px"
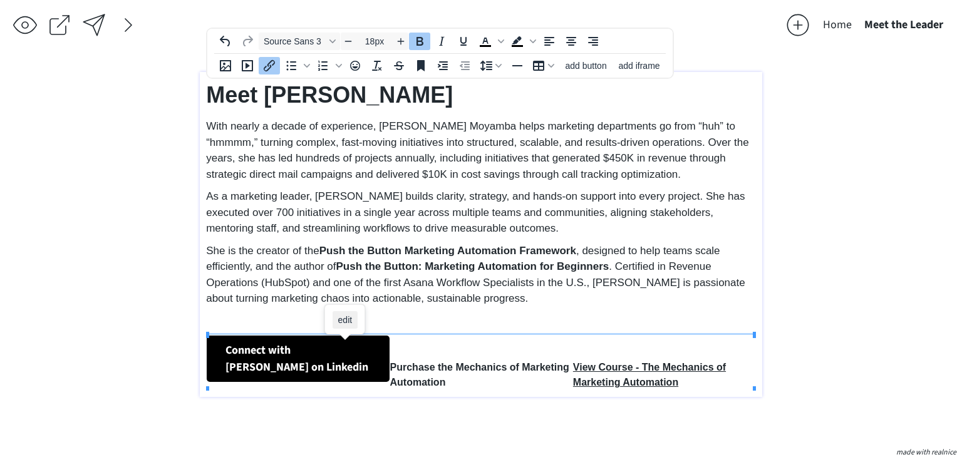
select select "10px"
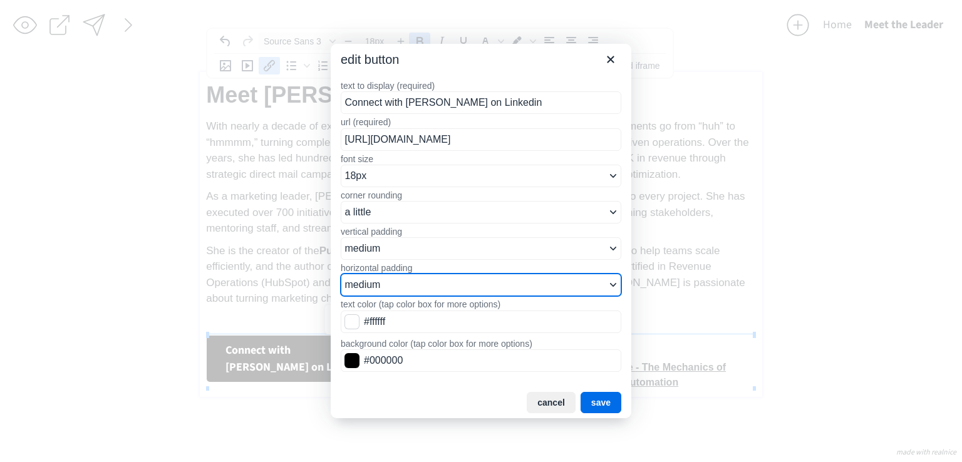
click at [546, 274] on select "small medium large" at bounding box center [481, 285] width 281 height 23
select select "15px"
click at [341, 274] on select "small medium large" at bounding box center [481, 285] width 281 height 23
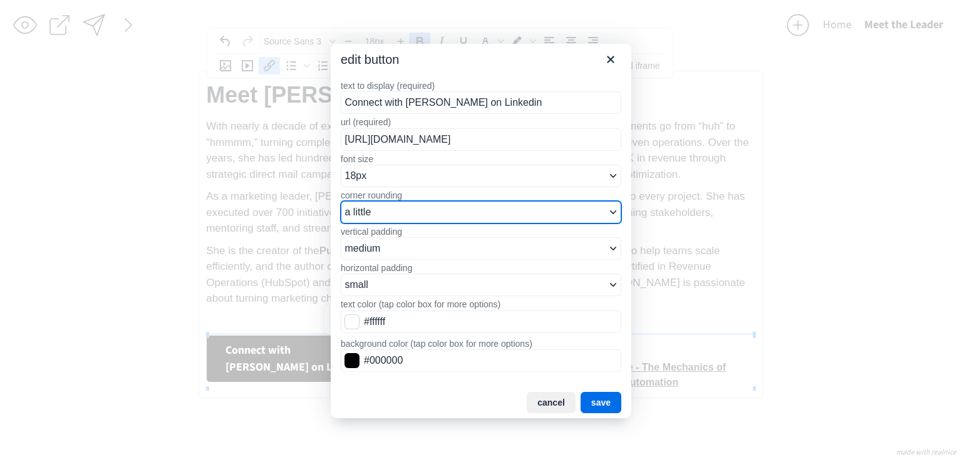
click at [436, 208] on select "none a little a decent amount a lot" at bounding box center [481, 212] width 281 height 23
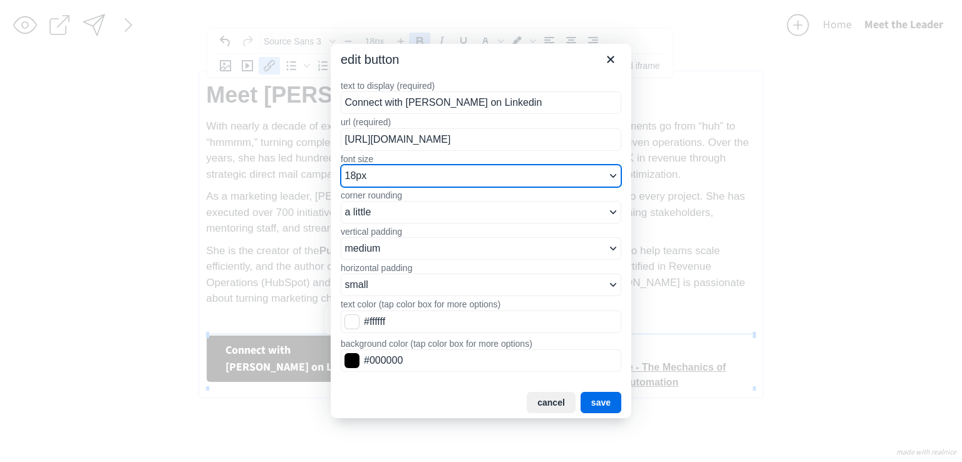
click at [432, 172] on select "8px 10px 12px 14px 16px 18px 24px 36px 48px" at bounding box center [481, 176] width 281 height 23
click at [603, 393] on button "save" at bounding box center [601, 403] width 41 height 21
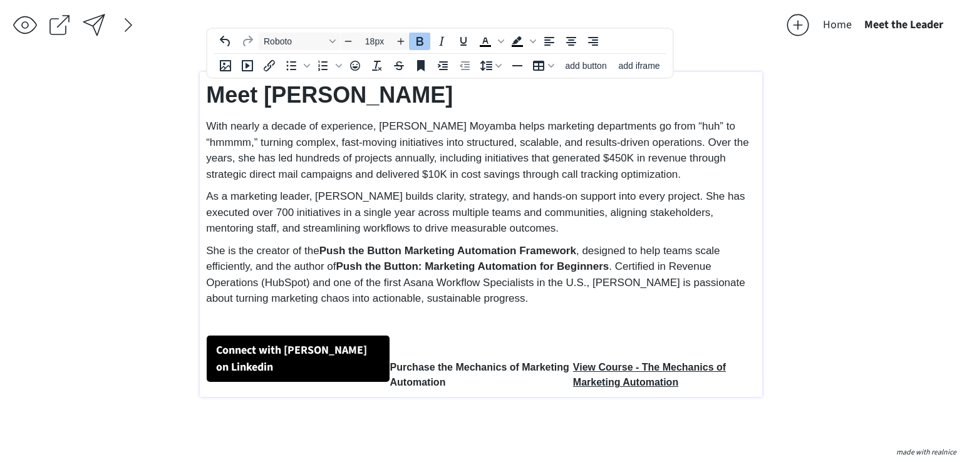
click at [363, 361] on link "Connect with Aleshia on Linkedin﻿﻿﻿" at bounding box center [298, 359] width 182 height 46
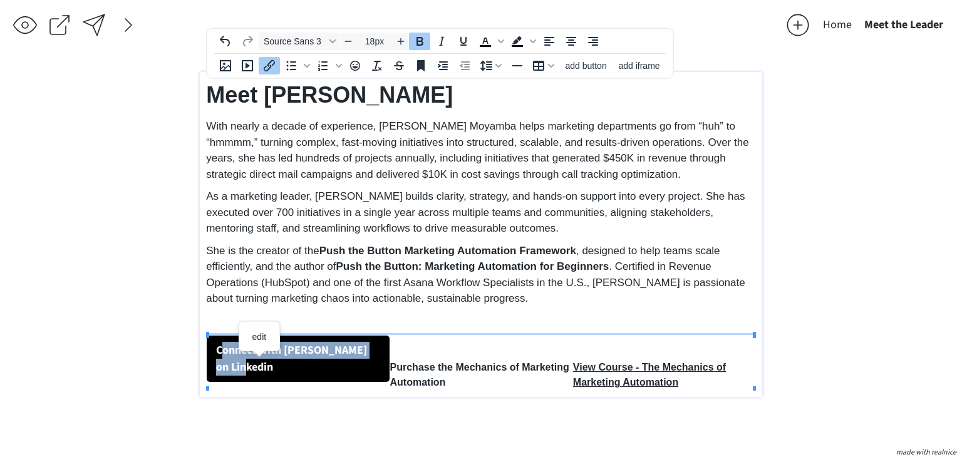
type input "14px"
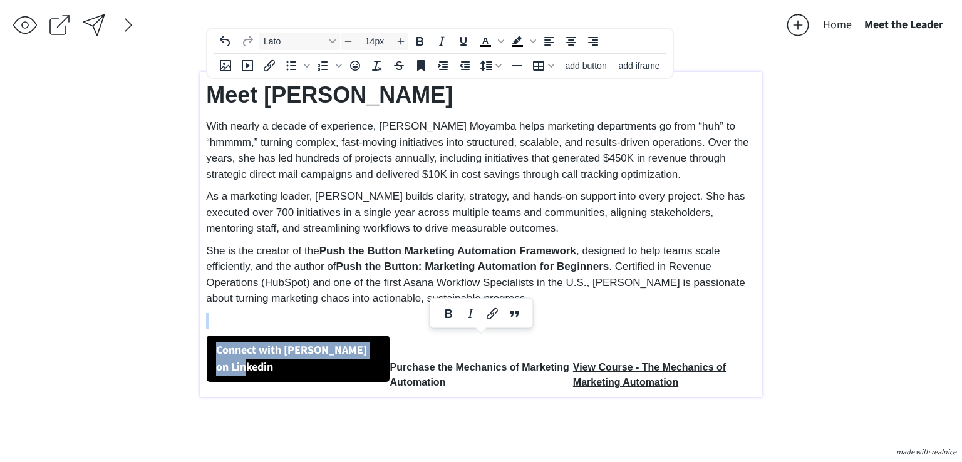
drag, startPoint x: 297, startPoint y: 369, endPoint x: 199, endPoint y: 343, distance: 101.6
click at [199, 343] on div "saving... Home Meet the Leader click to upload a picture 2181 Consulting ◦ Buil…" at bounding box center [481, 231] width 962 height 462
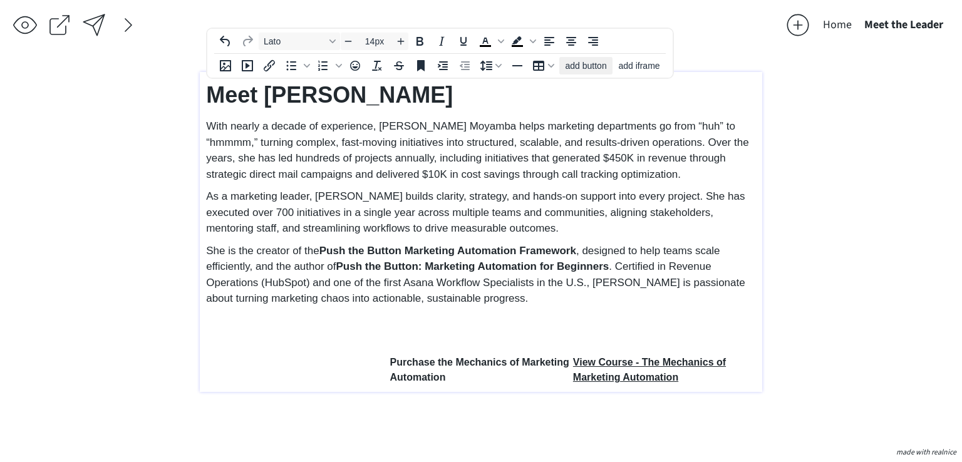
click at [587, 66] on span "add button" at bounding box center [586, 66] width 41 height 10
select select "18px"
select select "5px"
select select "10px"
select select "30px"
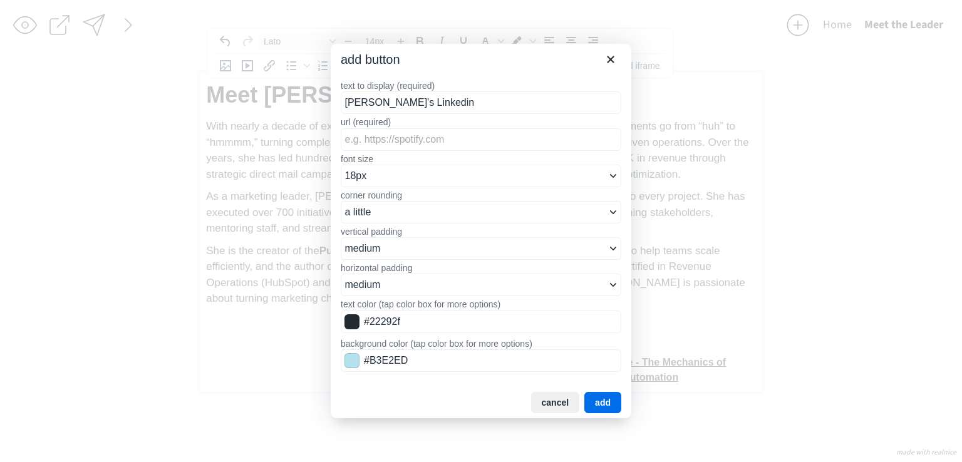
type input "Aleshia's Linkedin"
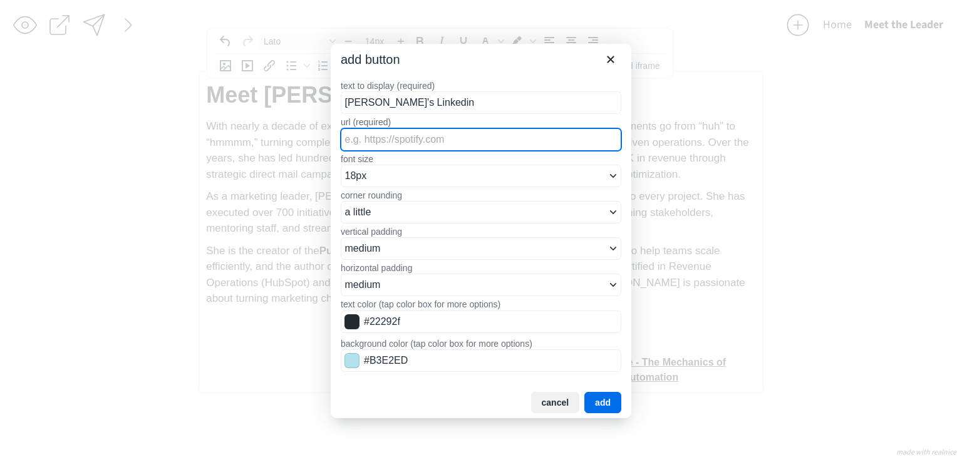
click at [376, 139] on input "url (required)" at bounding box center [481, 139] width 281 height 23
paste input "https://www.linkedin.com/in/aleshiamoyamba/"
type input "https://www.linkedin.com/in/aleshiamoyamba/"
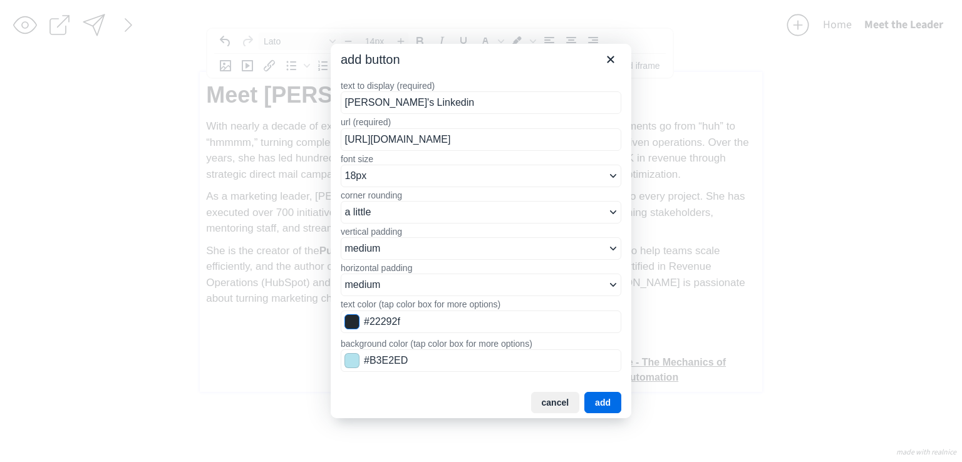
click at [354, 318] on span "Color swatch" at bounding box center [351, 321] width 15 height 15
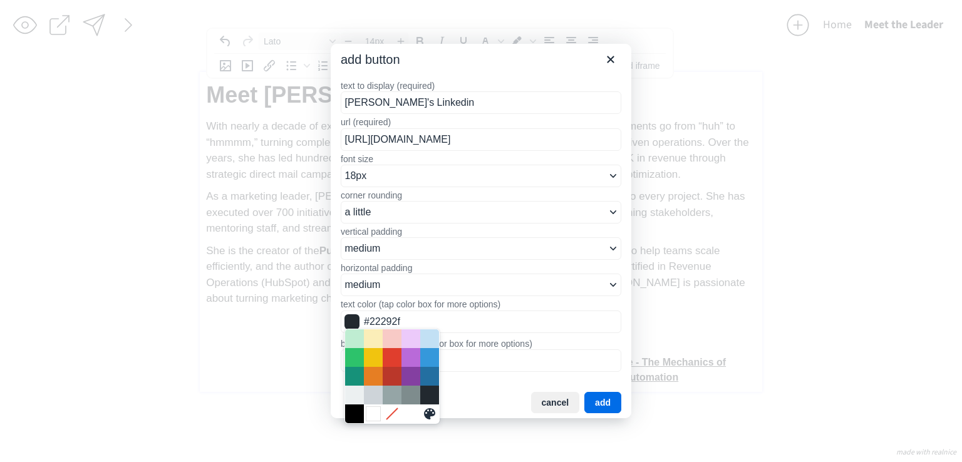
click at [370, 411] on div "White" at bounding box center [373, 413] width 15 height 15
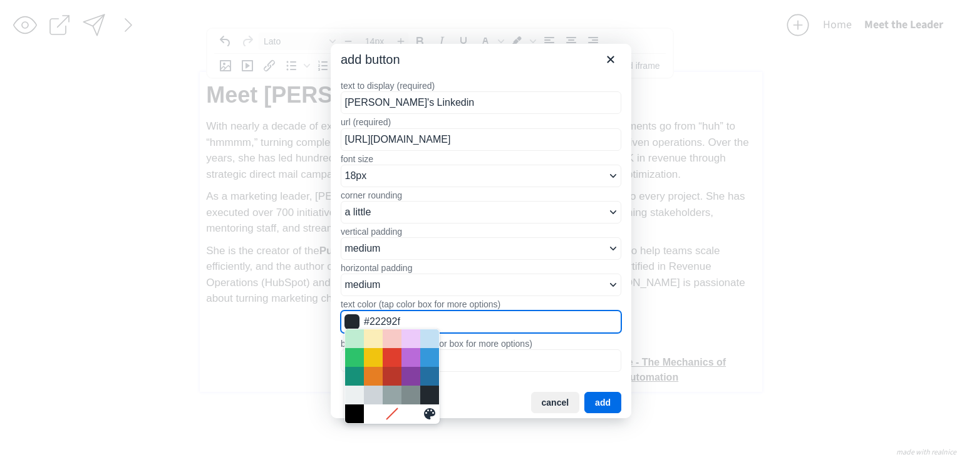
type input "#FFFFFF"
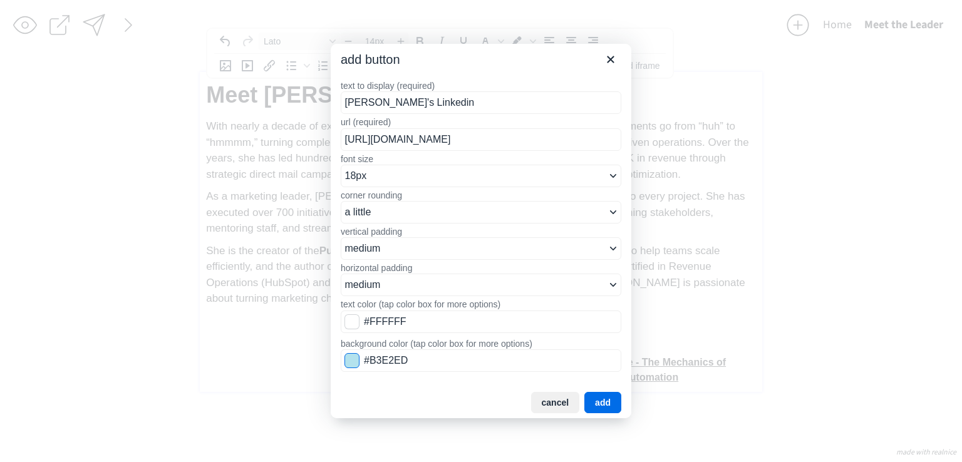
click at [354, 361] on span "Color swatch" at bounding box center [351, 360] width 15 height 15
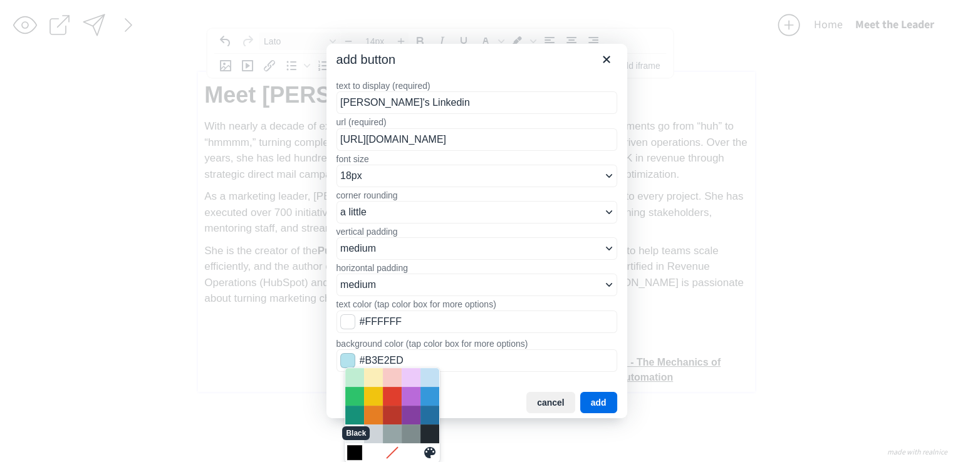
click at [348, 451] on div "Black" at bounding box center [354, 452] width 15 height 15
type input "#000000"
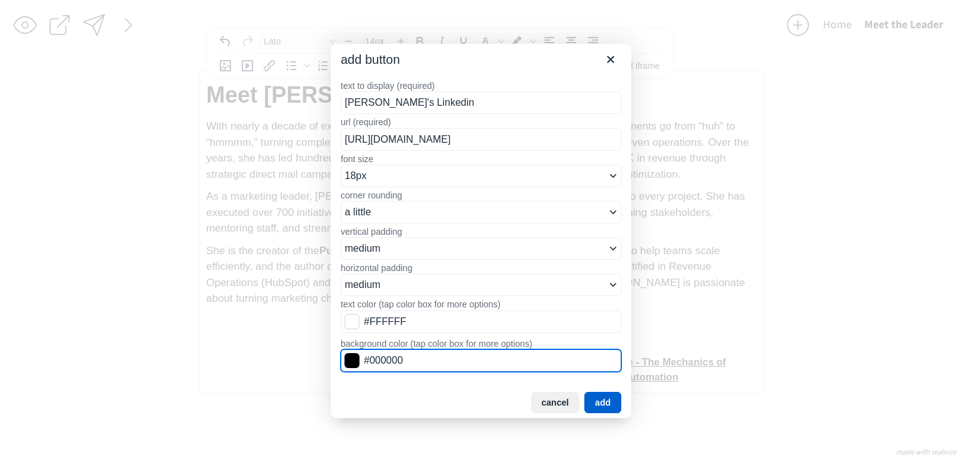
click at [597, 405] on button "add" at bounding box center [602, 402] width 37 height 21
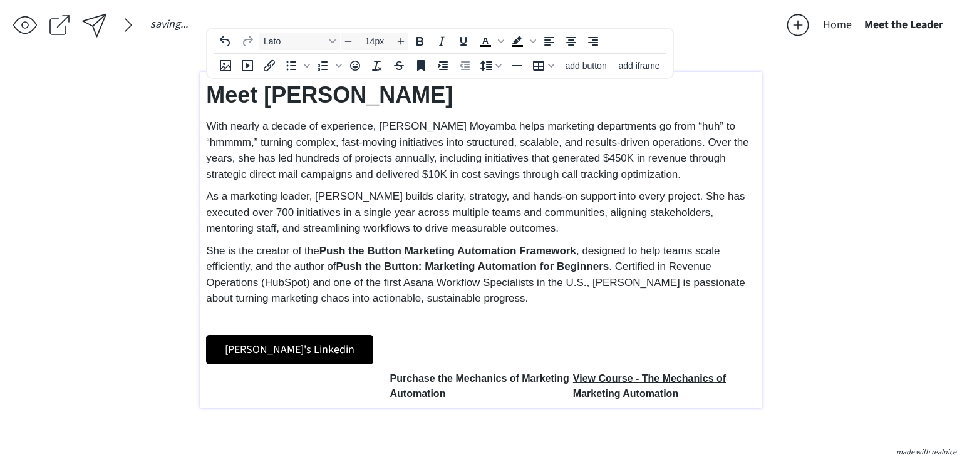
click at [423, 351] on p "Aleshia's Linkedin" at bounding box center [481, 349] width 550 height 29
click at [408, 339] on p "Aleshia's Linkedin" at bounding box center [481, 349] width 550 height 29
click at [438, 346] on p "Aleshia's Linkedin" at bounding box center [481, 349] width 550 height 29
click at [437, 396] on strong "Purchase the Mechanics of Marketing Automation" at bounding box center [479, 386] width 179 height 26
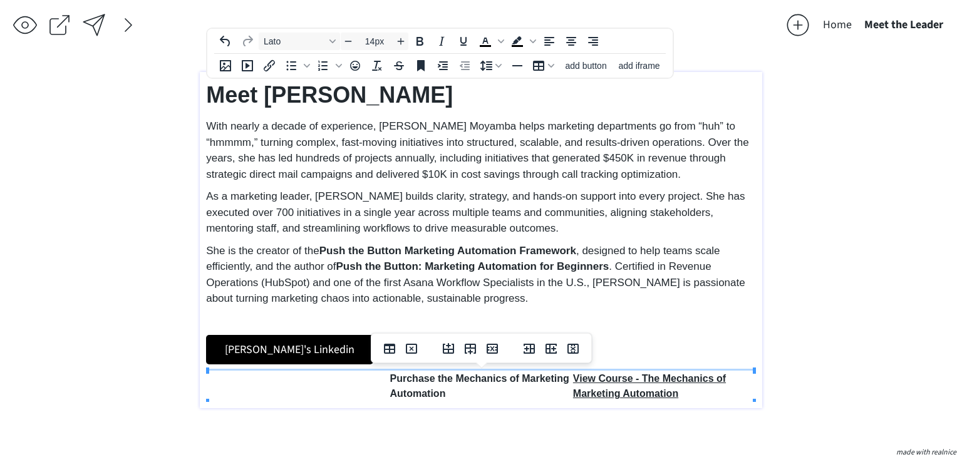
click at [264, 398] on td at bounding box center [298, 386] width 183 height 31
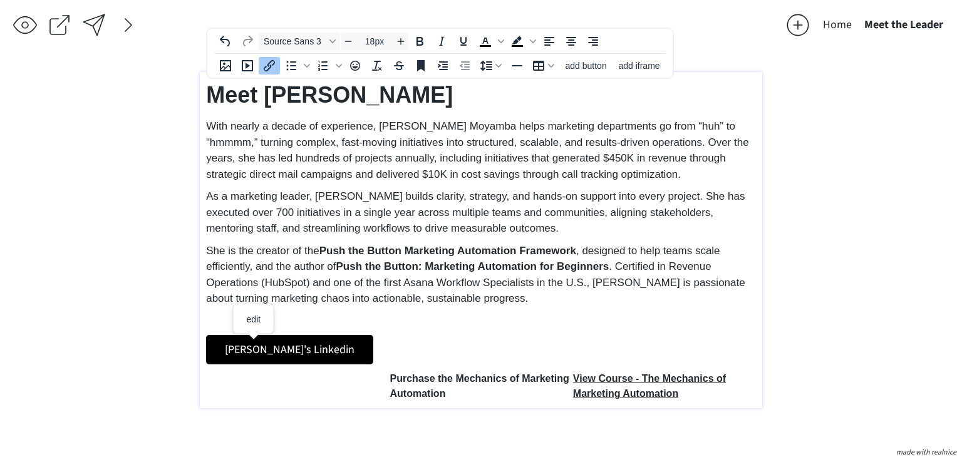
click at [253, 339] on body "saving... Home Meet the Leader click to upload a picture 2181 Consulting ◦ Buil…" at bounding box center [481, 231] width 962 height 462
drag, startPoint x: 336, startPoint y: 351, endPoint x: 252, endPoint y: 337, distance: 84.4
click at [245, 354] on p "Aleshia's Linkedin" at bounding box center [481, 349] width 550 height 29
drag, startPoint x: 333, startPoint y: 354, endPoint x: 323, endPoint y: 359, distance: 11.5
click at [333, 354] on p "Ales﻿" at bounding box center [481, 349] width 550 height 29
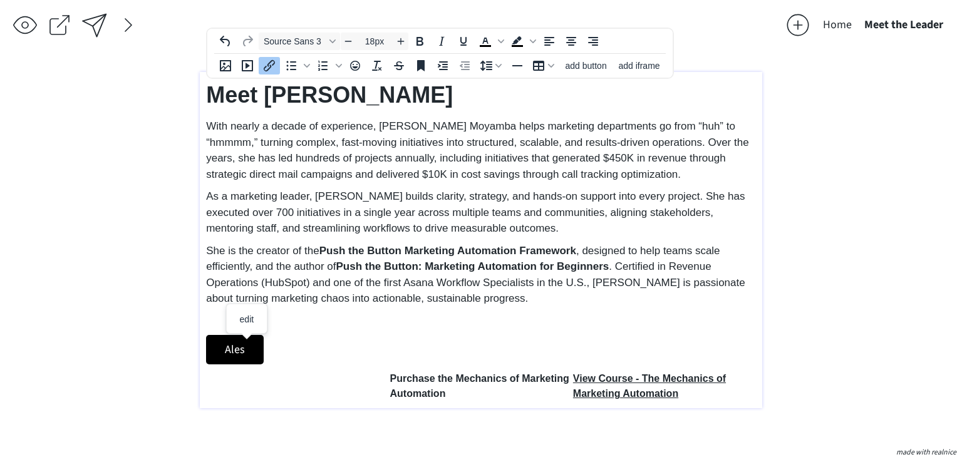
drag, startPoint x: 306, startPoint y: 361, endPoint x: 200, endPoint y: 349, distance: 106.6
click at [200, 349] on div "Meet Aleshia With nearly a decade of experience, Aleshia S. Moyamba helps marke…" at bounding box center [481, 240] width 562 height 336
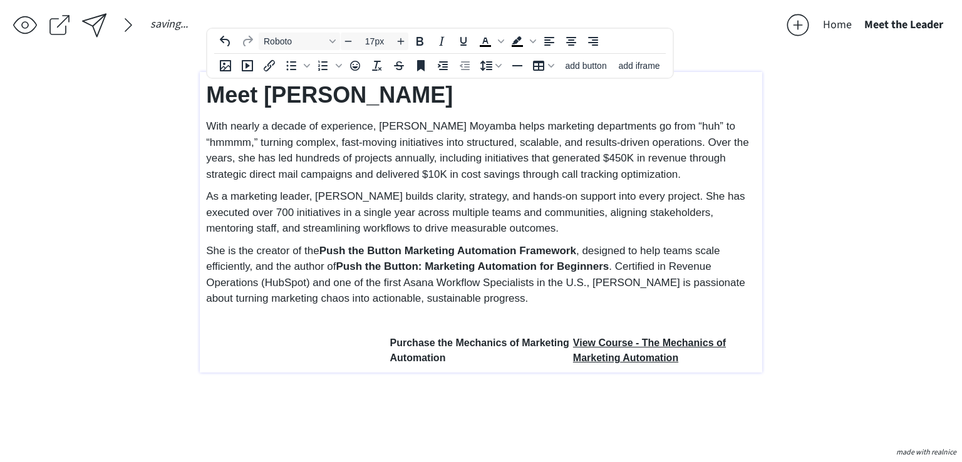
type input "14px"
click at [233, 354] on td at bounding box center [298, 351] width 183 height 31
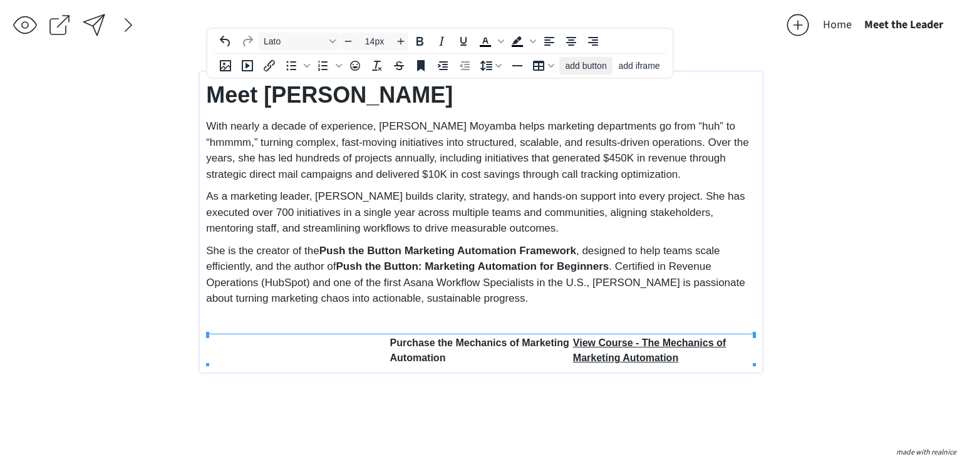
click at [587, 70] on span "add button" at bounding box center [586, 66] width 41 height 10
select select "18px"
select select "5px"
select select "10px"
select select "30px"
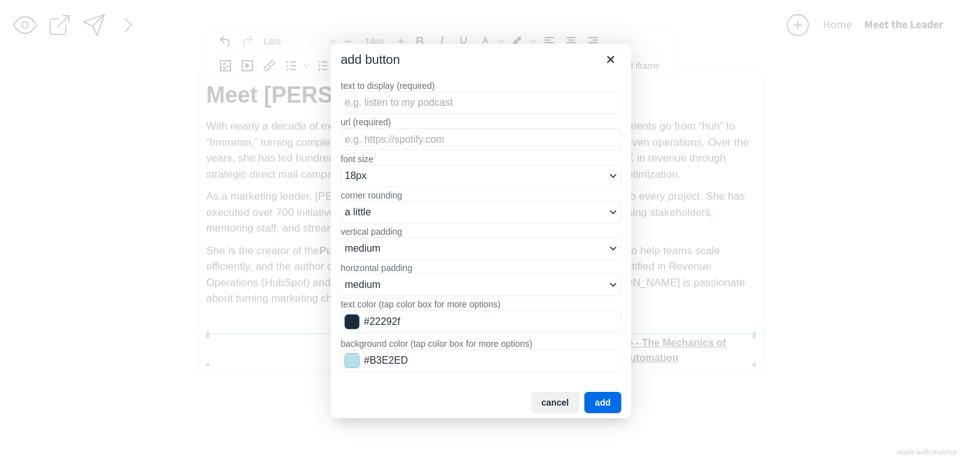
click at [350, 318] on span "Color swatch" at bounding box center [351, 321] width 15 height 15
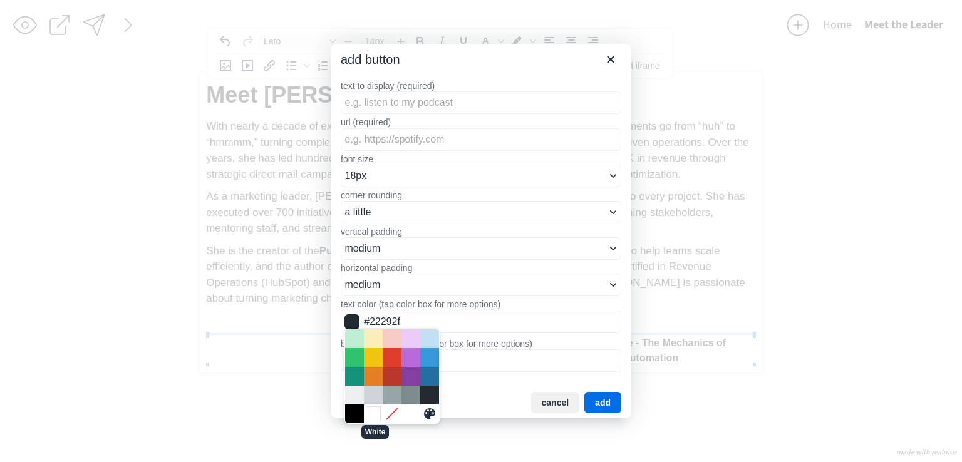
click at [370, 418] on div "White" at bounding box center [373, 413] width 15 height 15
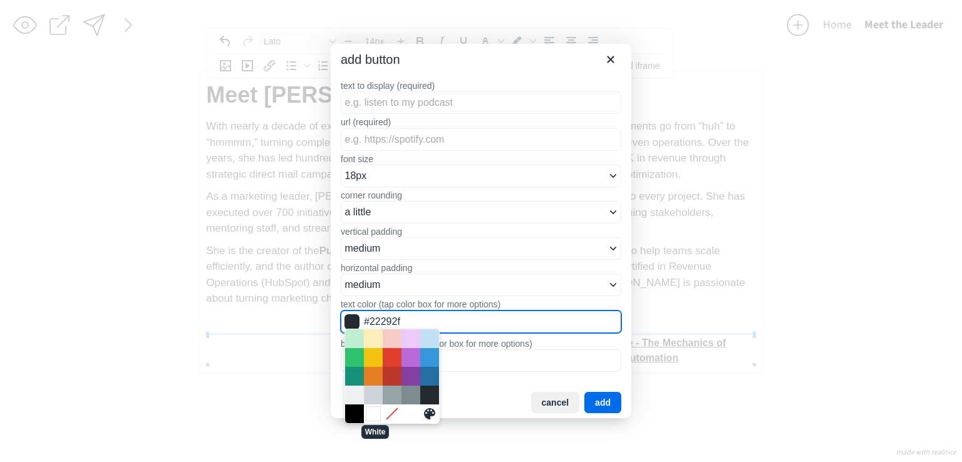
type input "#FFFFFF"
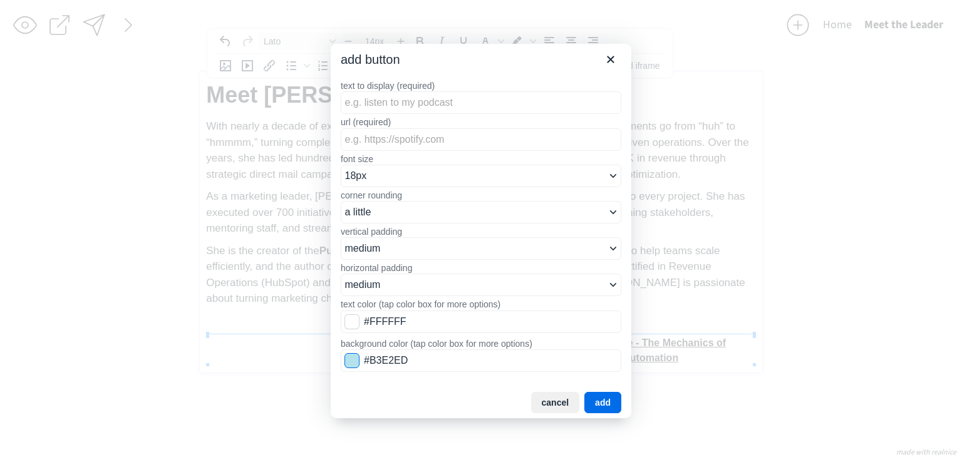
click at [348, 364] on span "Color swatch" at bounding box center [351, 360] width 15 height 15
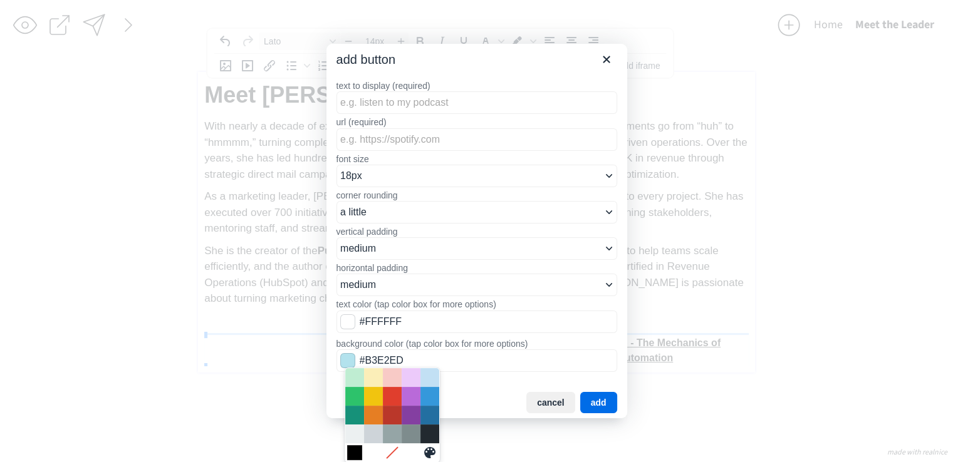
click at [355, 451] on div "Black" at bounding box center [354, 452] width 15 height 15
type input "#000000"
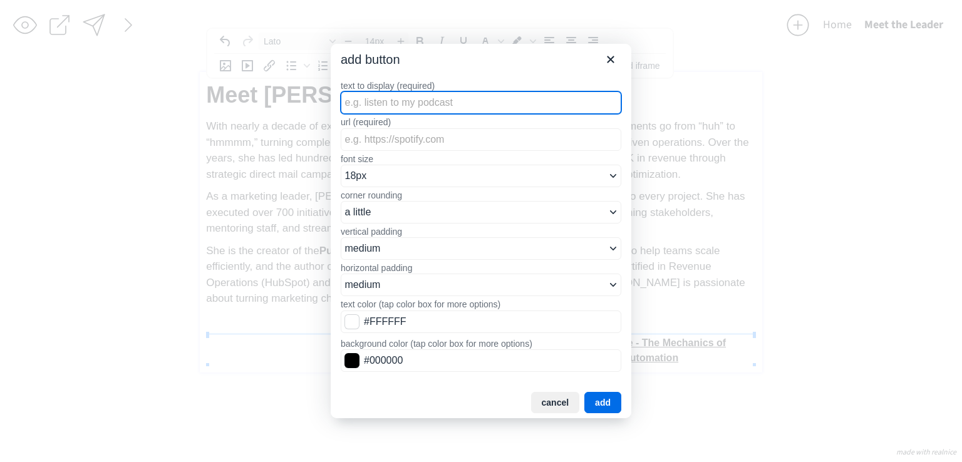
click at [428, 103] on input "text to display (required)" at bounding box center [481, 102] width 281 height 23
type input "A"
type input "Aleshia's Linkedin"
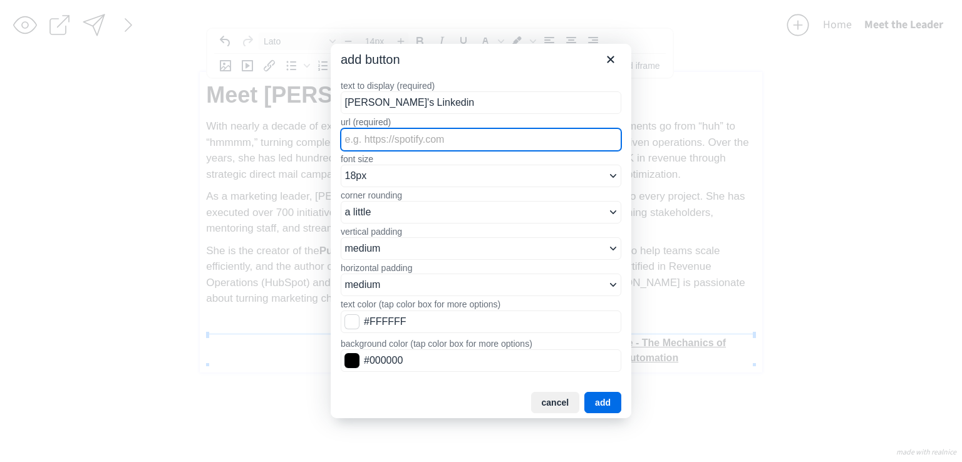
click at [381, 146] on input "url (required)" at bounding box center [481, 139] width 281 height 23
paste input "https://www.linkedin.com/in/aleshiamoyamba/"
type input "https://www.linkedin.com/in/aleshiamoyamba/"
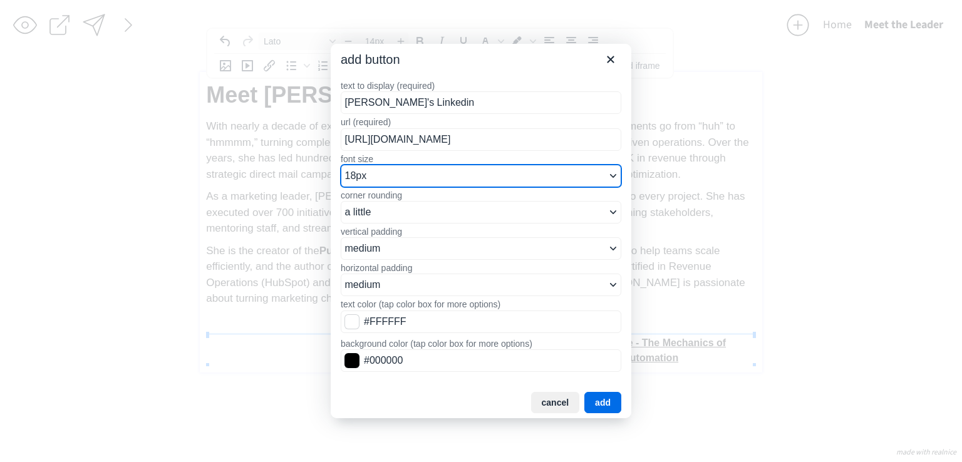
click at [380, 175] on select "8px 10px 12px 14px 16px 18px 24px 36px 48px" at bounding box center [481, 176] width 281 height 23
select select "14px"
click at [341, 165] on select "8px 10px 12px 14px 16px 18px 24px 36px 48px" at bounding box center [481, 176] width 281 height 23
click at [612, 404] on button "add" at bounding box center [602, 402] width 37 height 21
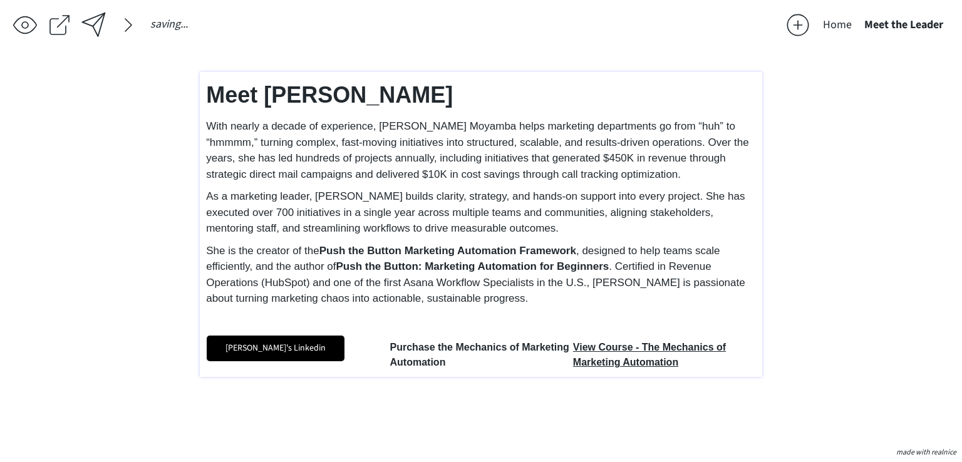
click at [892, 298] on div "saving... Home Meet the Leader click to upload a picture 2181 Consulting ◦ Buil…" at bounding box center [481, 231] width 962 height 462
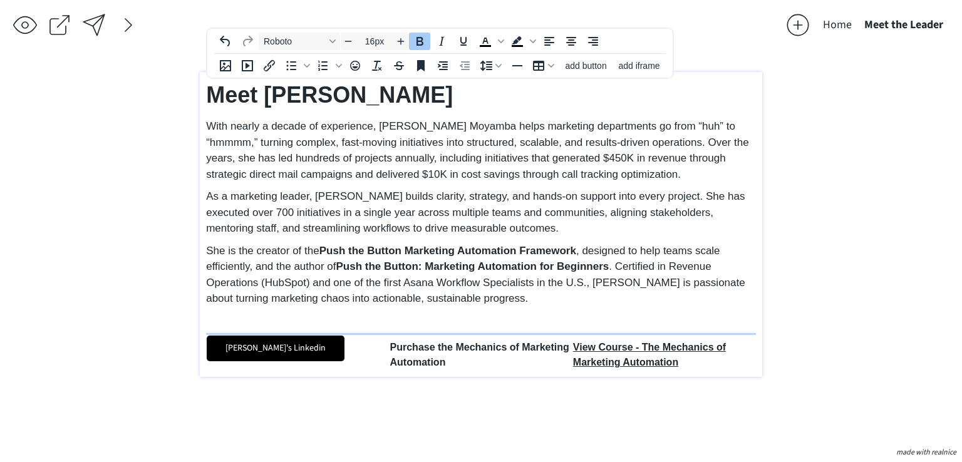
click at [461, 363] on td "Purchase the Mechanics of Marketing Automation" at bounding box center [481, 353] width 183 height 35
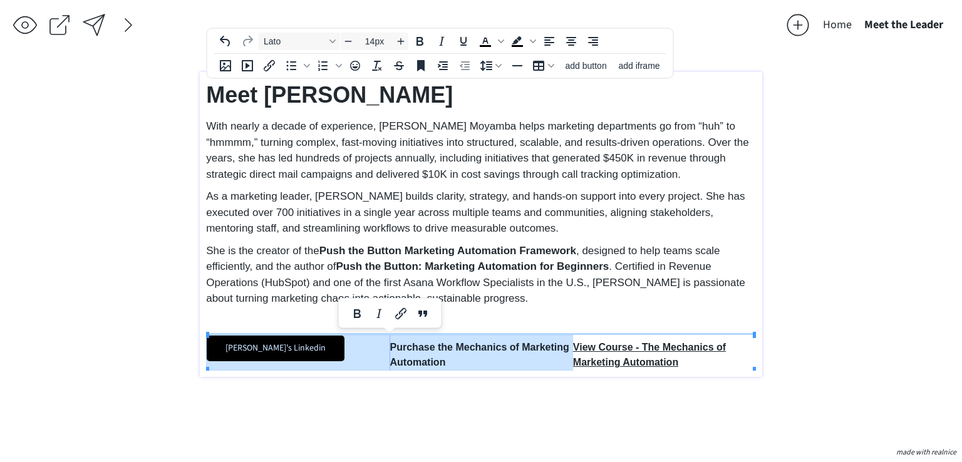
drag, startPoint x: 450, startPoint y: 368, endPoint x: 388, endPoint y: 341, distance: 67.6
click at [388, 341] on tr "Aleshia's Linkedin Purchase the Mechanics of Marketing Automation View Course -…" at bounding box center [481, 353] width 549 height 35
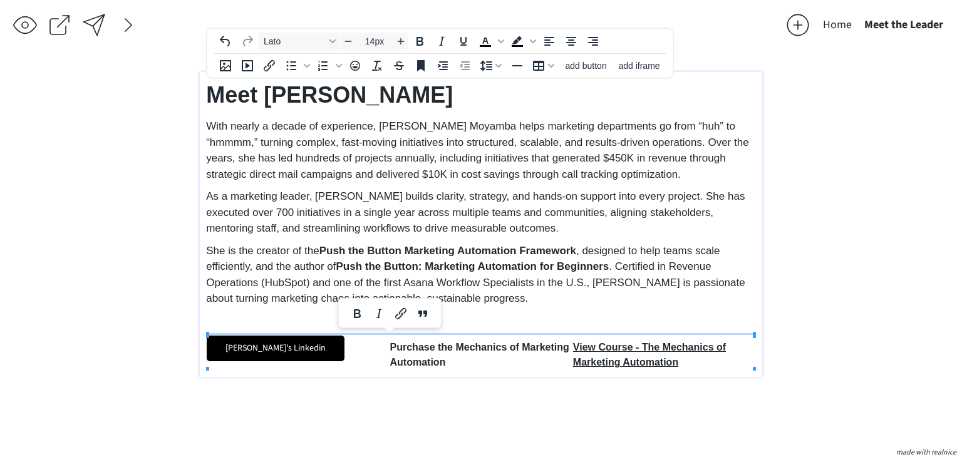
click at [403, 349] on td "Purchase the Mechanics of Marketing Automation" at bounding box center [481, 353] width 183 height 35
click at [452, 358] on td "Purchase the Mechanics of Marketing Automation" at bounding box center [481, 353] width 183 height 35
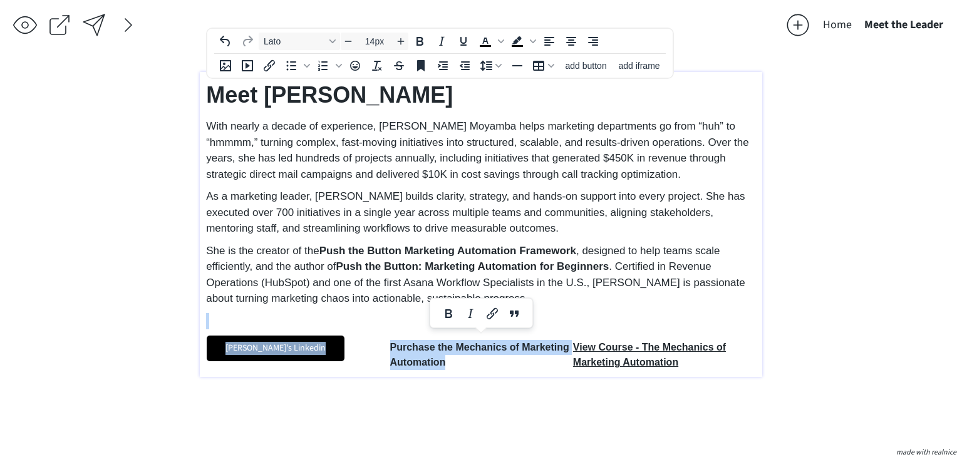
drag, startPoint x: 450, startPoint y: 361, endPoint x: 396, endPoint y: 334, distance: 61.1
click at [396, 334] on div "Meet Aleshia With nearly a decade of experience, Aleshia S. Moyamba helps marke…" at bounding box center [481, 224] width 550 height 292
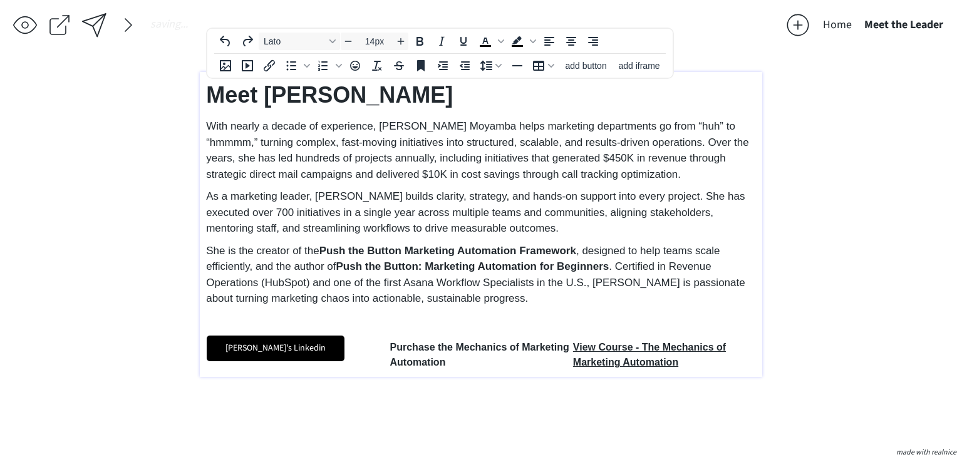
type input "16px"
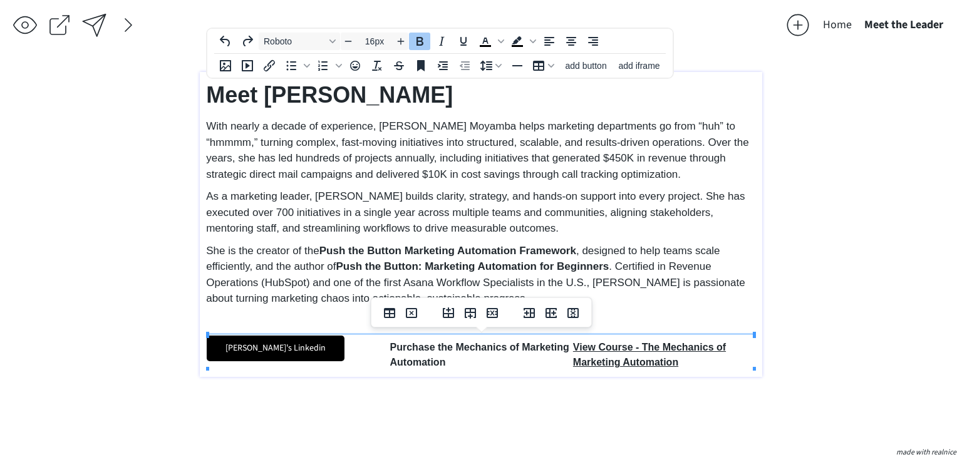
click at [502, 359] on td "Purchase the Mechanics of Marketing Automation" at bounding box center [481, 353] width 183 height 35
click at [587, 66] on span "add button" at bounding box center [586, 66] width 41 height 10
select select "18px"
select select "5px"
select select "10px"
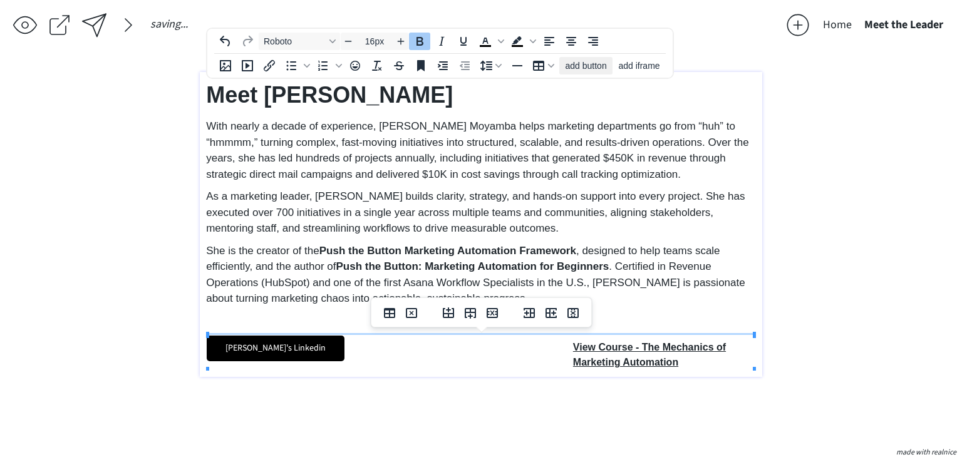
select select "30px"
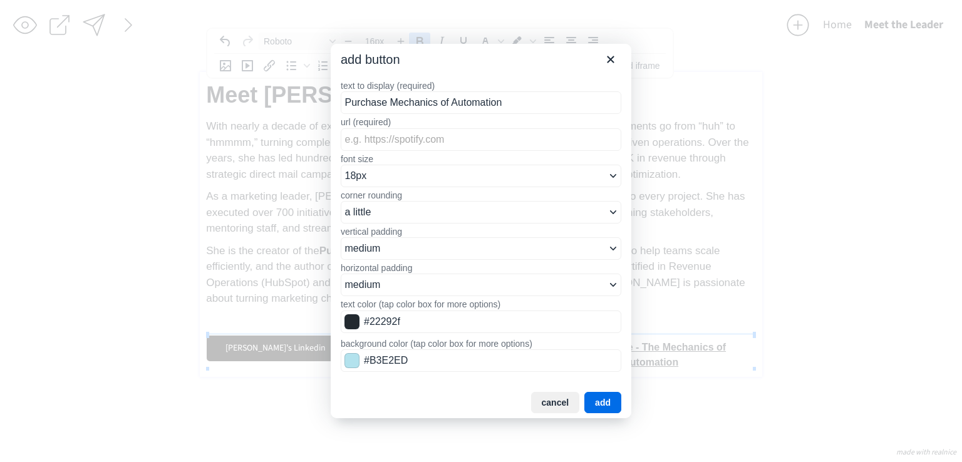
type input "Purchase Mechanics of Automation"
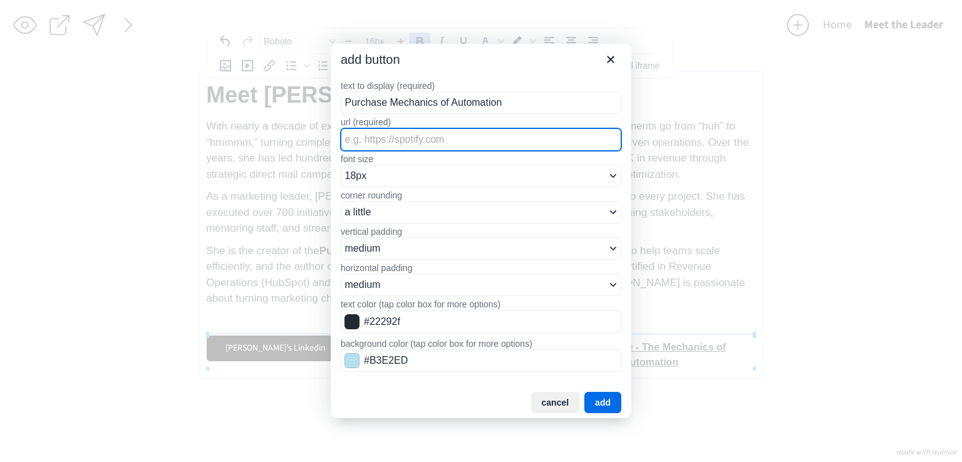
click at [356, 141] on input "url (required)" at bounding box center [481, 139] width 281 height 23
paste input "https://www.lulu.com/shop/aleshia-moyamba/push-the-button-a-beginners-guide-to-…"
type input "https://www.lulu.com/shop/aleshia-moyamba/push-the-button-a-beginners-guide-to-…"
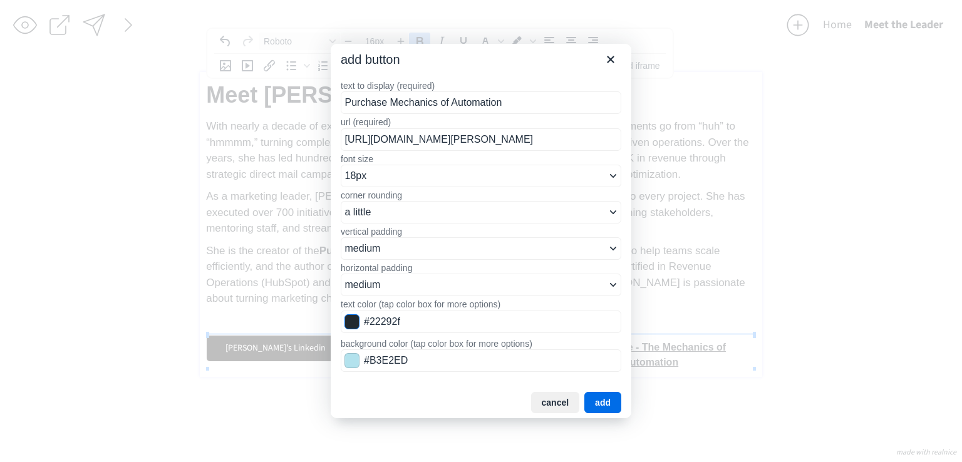
scroll to position [0, 0]
click at [353, 326] on span "Color swatch" at bounding box center [351, 321] width 15 height 15
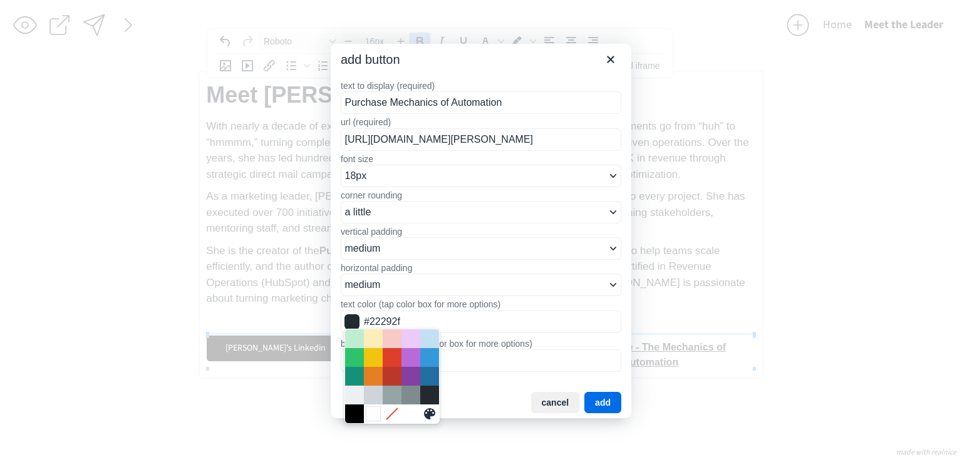
click at [368, 407] on div "White" at bounding box center [373, 413] width 15 height 15
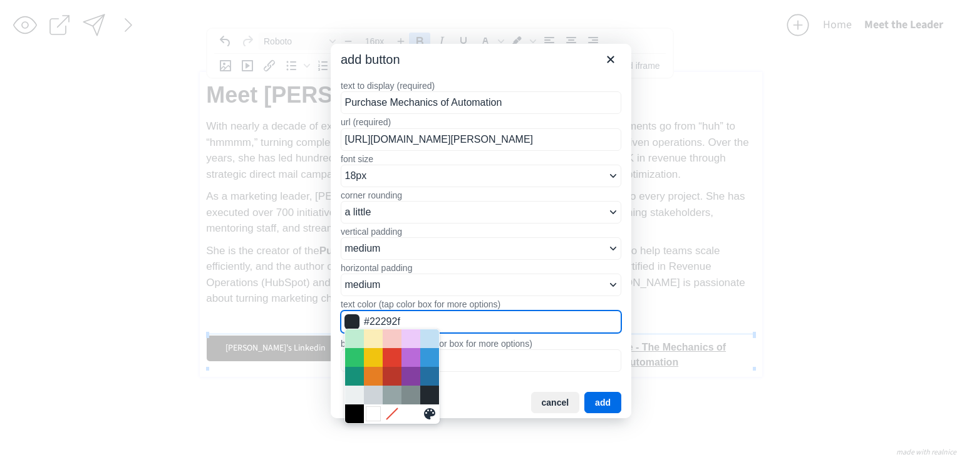
type input "#FFFFFF"
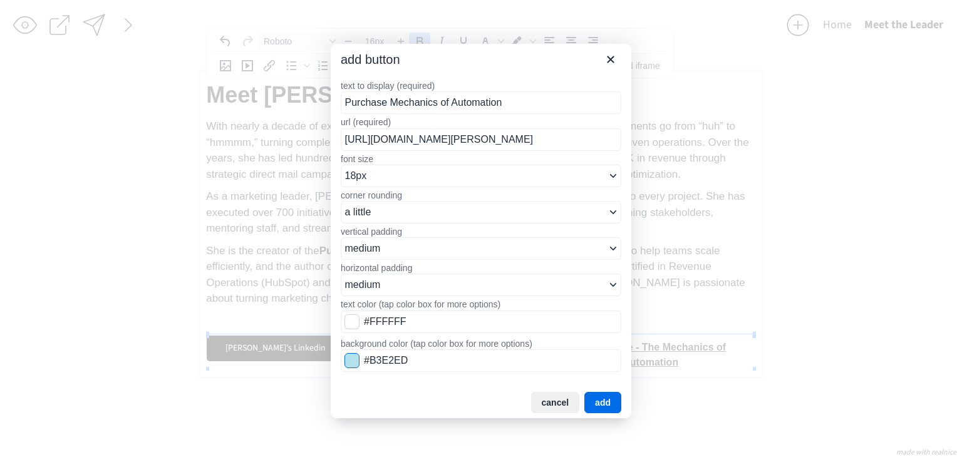
click at [356, 361] on span "Color swatch" at bounding box center [351, 360] width 15 height 15
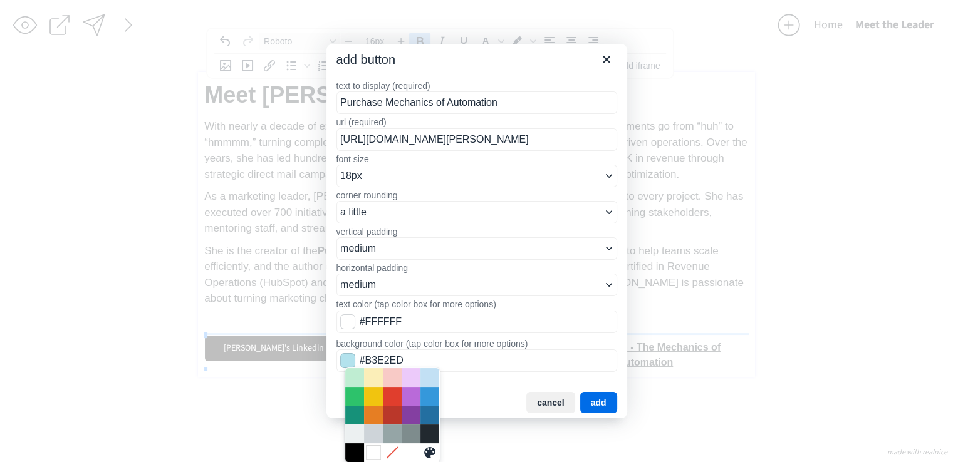
click at [371, 454] on div "White" at bounding box center [373, 452] width 15 height 15
type input "#FFFFFF"
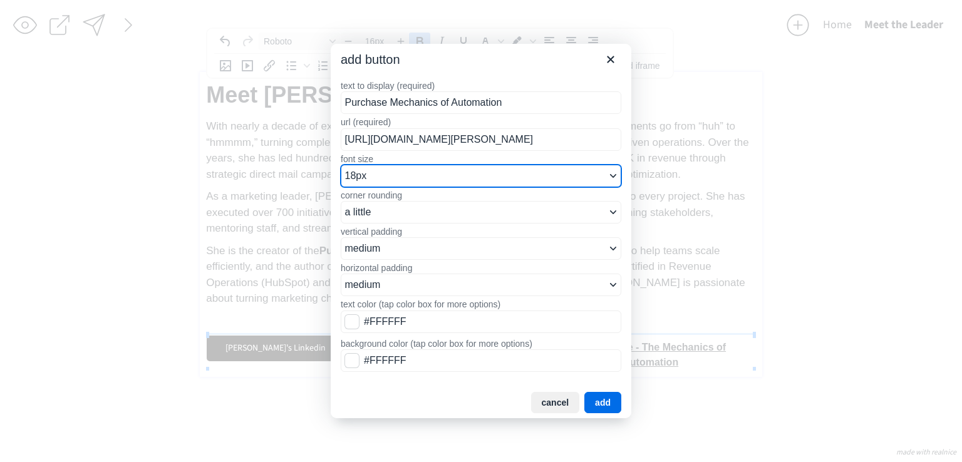
click at [395, 170] on select "8px 10px 12px 14px 16px 18px 24px 36px 48px" at bounding box center [481, 176] width 281 height 23
select select "12px"
click at [341, 165] on select "8px 10px 12px 14px 16px 18px 24px 36px 48px" at bounding box center [481, 176] width 281 height 23
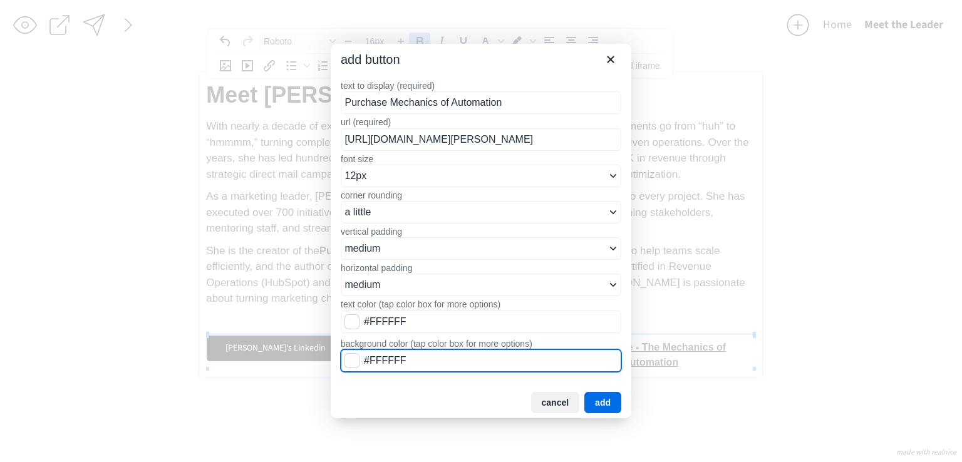
click at [344, 353] on input "#FFFFFF" at bounding box center [481, 360] width 281 height 23
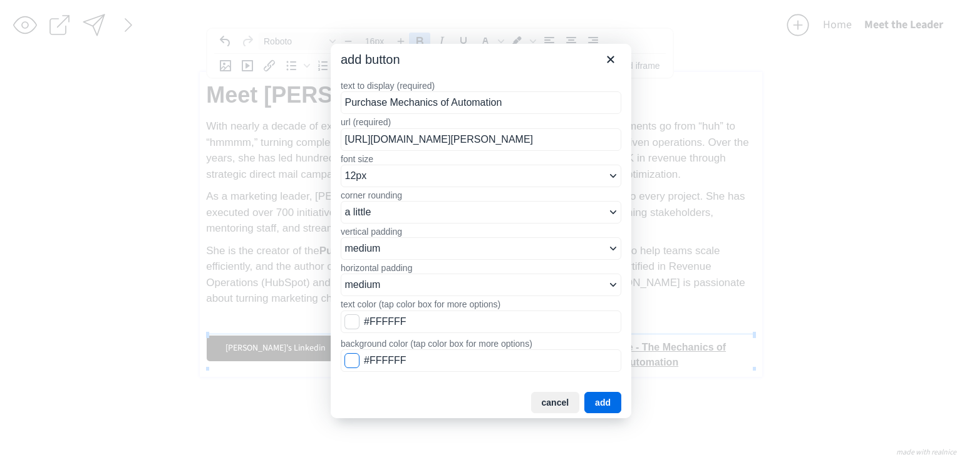
click at [349, 356] on span "Color swatch" at bounding box center [351, 360] width 15 height 15
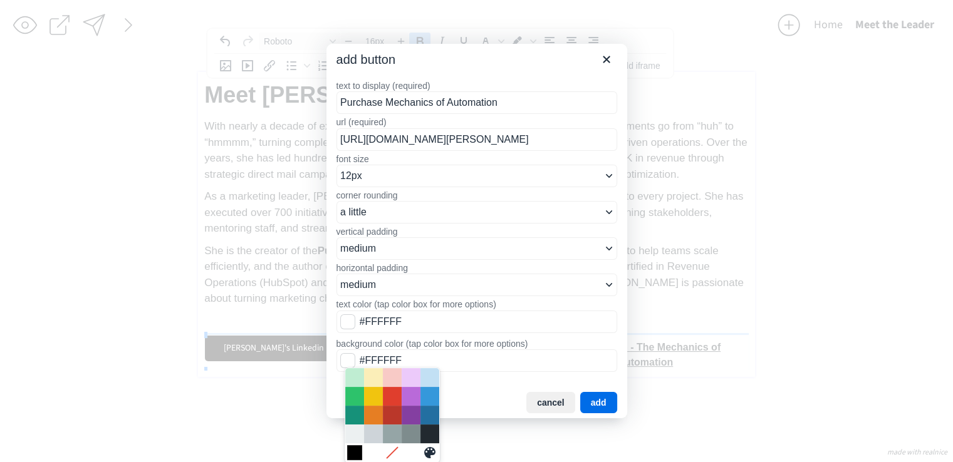
click at [357, 450] on div "Black" at bounding box center [354, 452] width 15 height 15
type input "#000000"
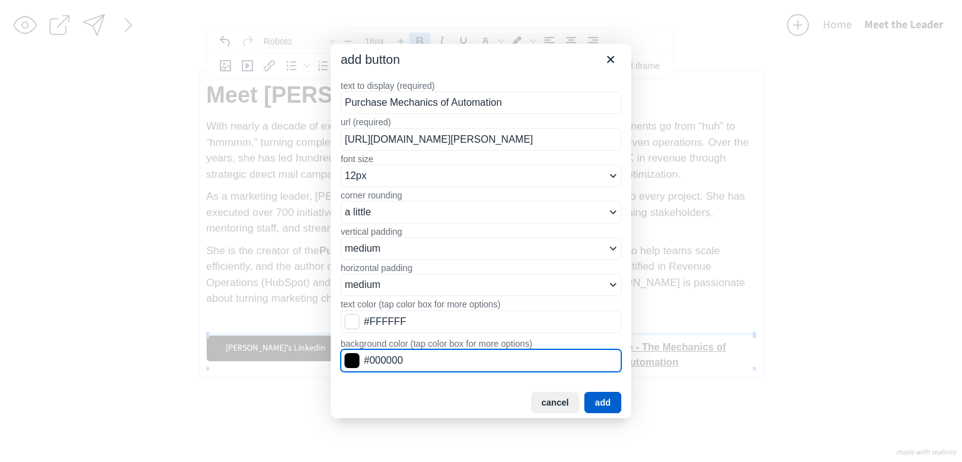
click at [601, 399] on button "add" at bounding box center [602, 402] width 37 height 21
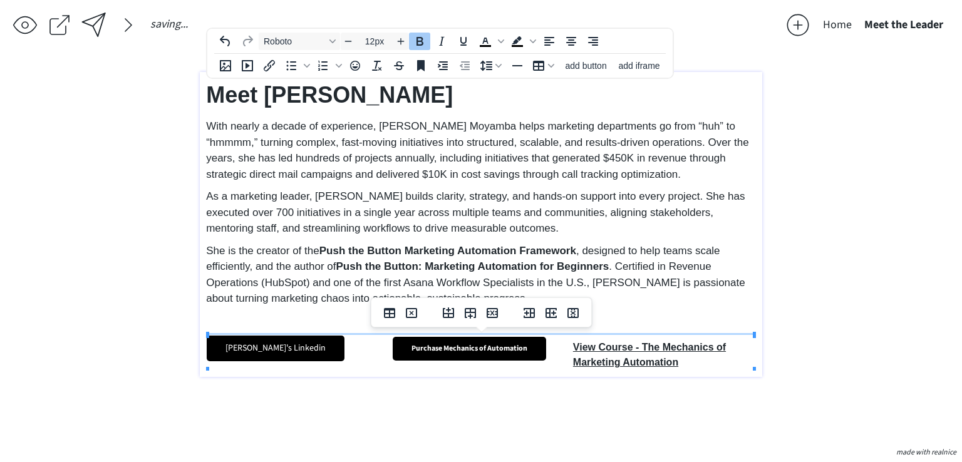
click at [489, 351] on link "Purchase Mechanics of Automation" at bounding box center [469, 349] width 153 height 24
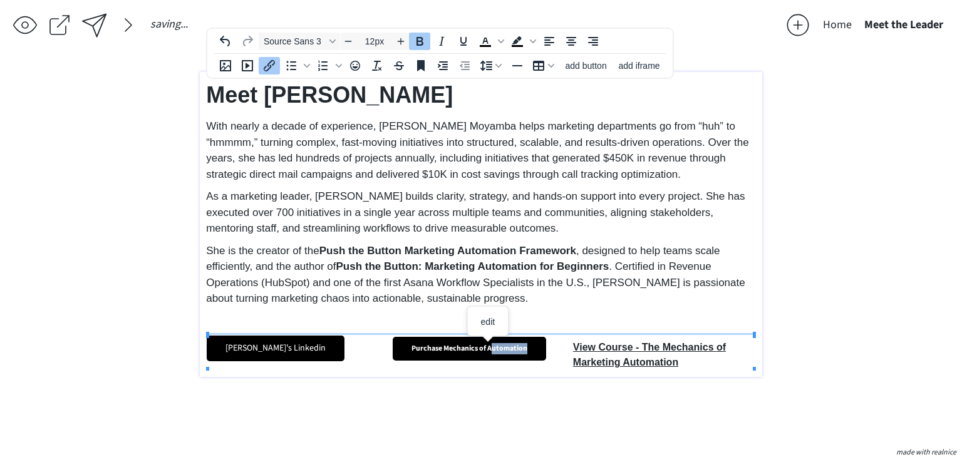
click at [489, 351] on link "Purchase Mechanics of Automation" at bounding box center [469, 349] width 153 height 24
click at [490, 351] on link "Purchase Mechanics of Automation" at bounding box center [469, 349] width 153 height 24
click at [476, 349] on link "Purchase Mechanics of Automation" at bounding box center [469, 349] width 153 height 24
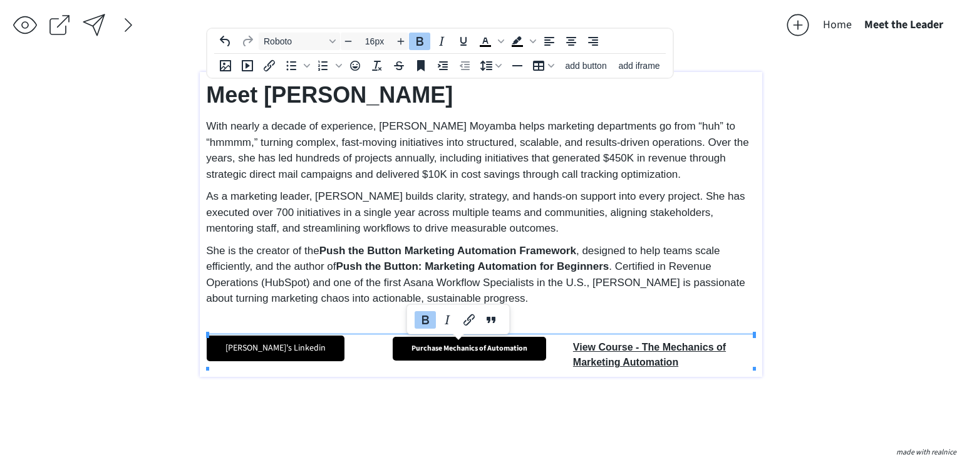
click at [524, 440] on div "click to upload a picture 2181 Consulting ◦ Build. Scale. Measure. 2181 Consult…" at bounding box center [481, 257] width 562 height 371
click at [451, 349] on link "Purchase Mechanics of Automation" at bounding box center [469, 349] width 153 height 24
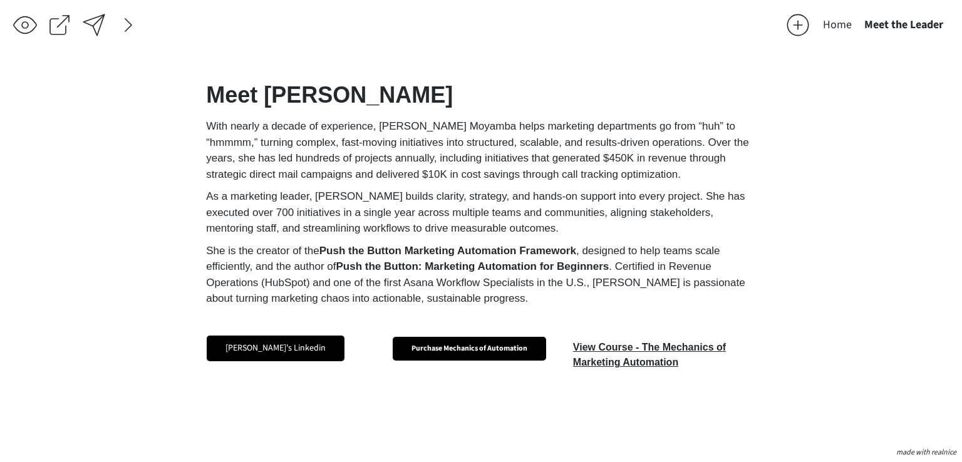
click at [428, 399] on div "click to upload a picture 2181 Consulting ◦ Build. Scale. Measure. 2181 Consult…" at bounding box center [481, 257] width 562 height 371
click at [402, 351] on link "Purchase Mechanics of Automation" at bounding box center [469, 349] width 153 height 24
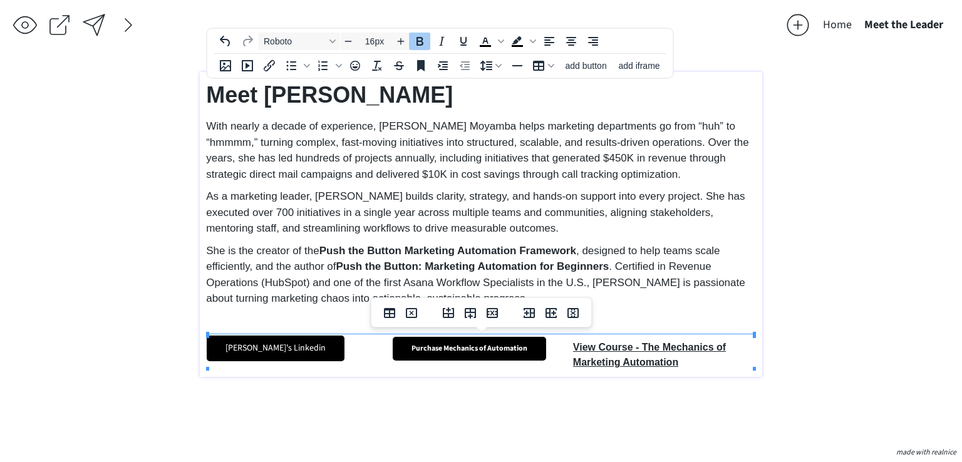
click at [383, 374] on div "Meet Aleshia With nearly a decade of experience, Aleshia S. Moyamba helps marke…" at bounding box center [481, 224] width 562 height 305
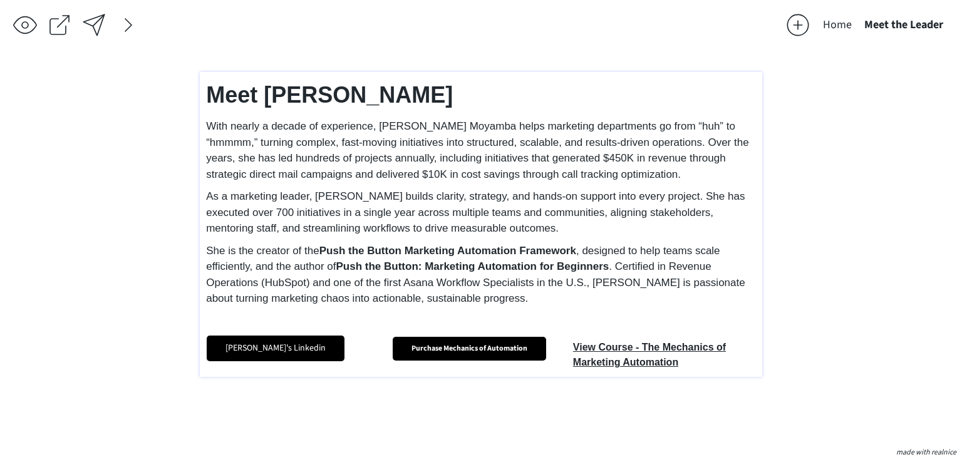
click at [396, 338] on link "Purchase Mechanics of Automation" at bounding box center [469, 349] width 153 height 24
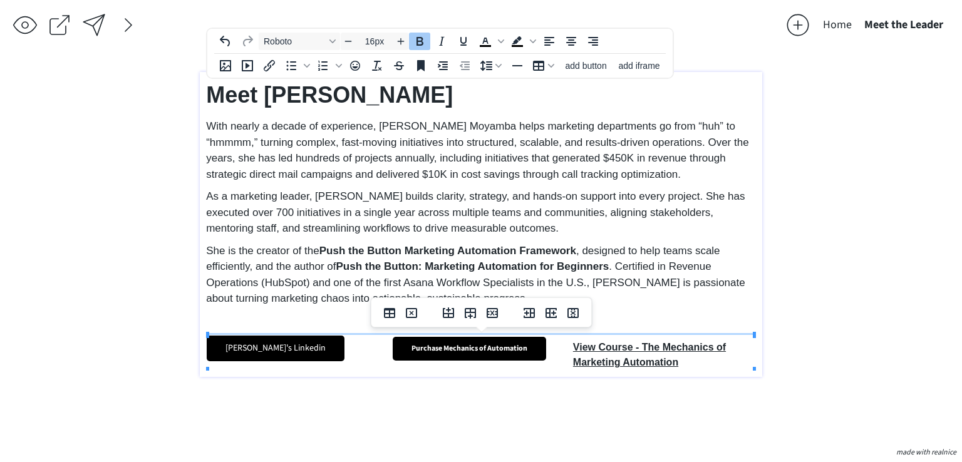
type input "12px"
click at [540, 338] on link "Purchase Mechanics of Automation" at bounding box center [469, 349] width 153 height 24
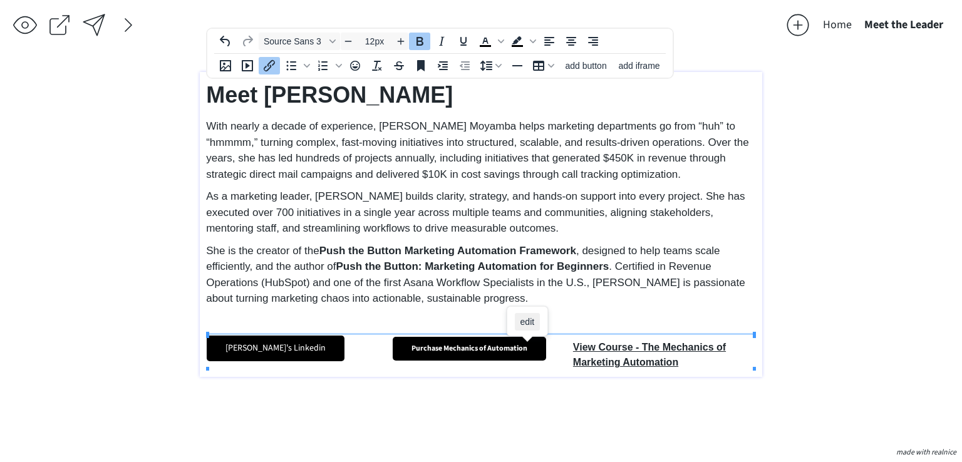
click at [531, 323] on span "edit" at bounding box center [527, 322] width 14 height 10
select select "12px"
select select "5px"
select select "10px"
select select "30px"
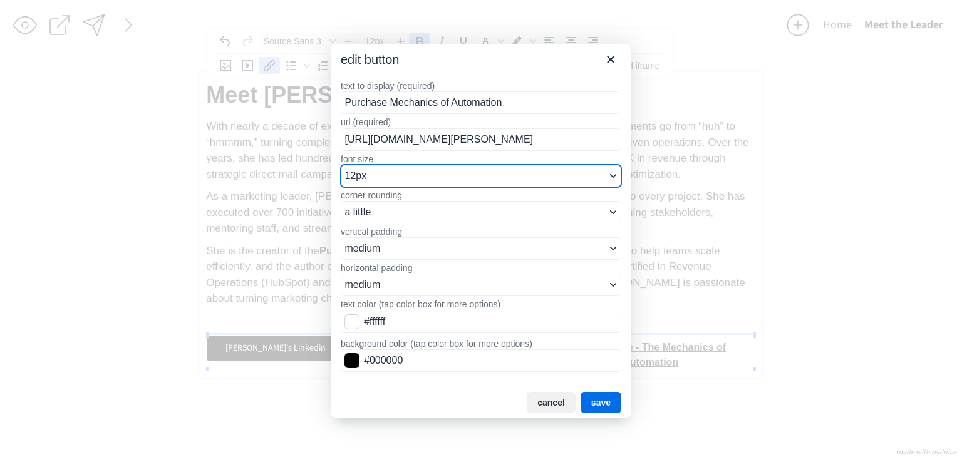
click at [385, 175] on select "8px 10px 12px 14px 16px 18px 24px 36px 48px" at bounding box center [481, 176] width 281 height 23
select select "14px"
click at [341, 165] on select "8px 10px 12px 14px 16px 18px 24px 36px 48px" at bounding box center [481, 176] width 281 height 23
click at [592, 399] on button "save" at bounding box center [601, 402] width 41 height 21
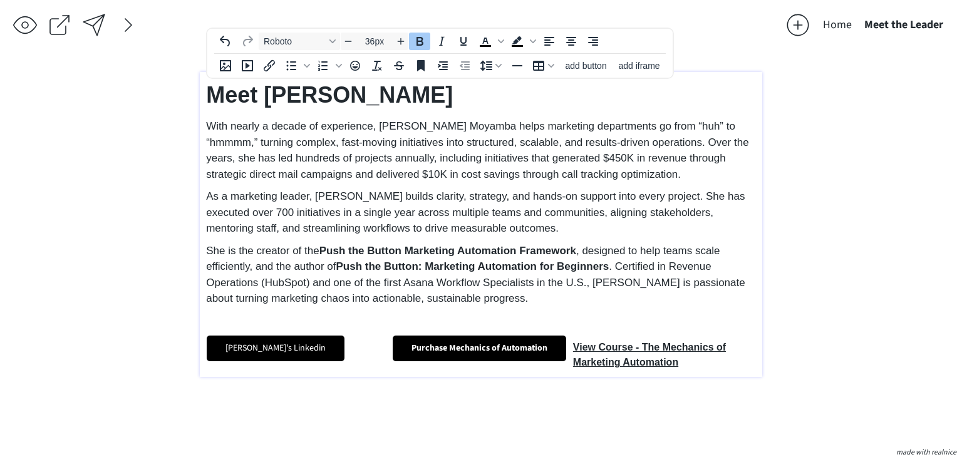
click at [805, 384] on div "saving... Home Meet the Leader click to upload a picture 2181 Consulting ◦ Buil…" at bounding box center [481, 231] width 962 height 462
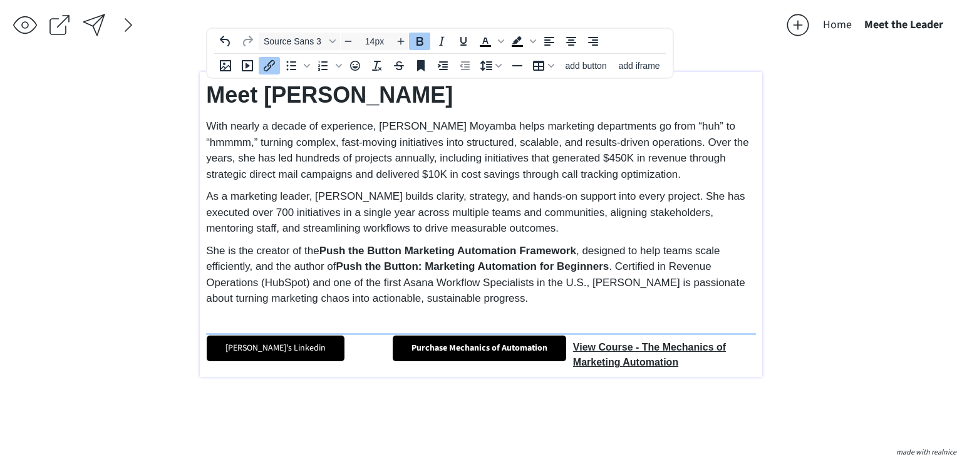
click at [496, 349] on link "Purchase Mechanics of Automation" at bounding box center [479, 349] width 173 height 26
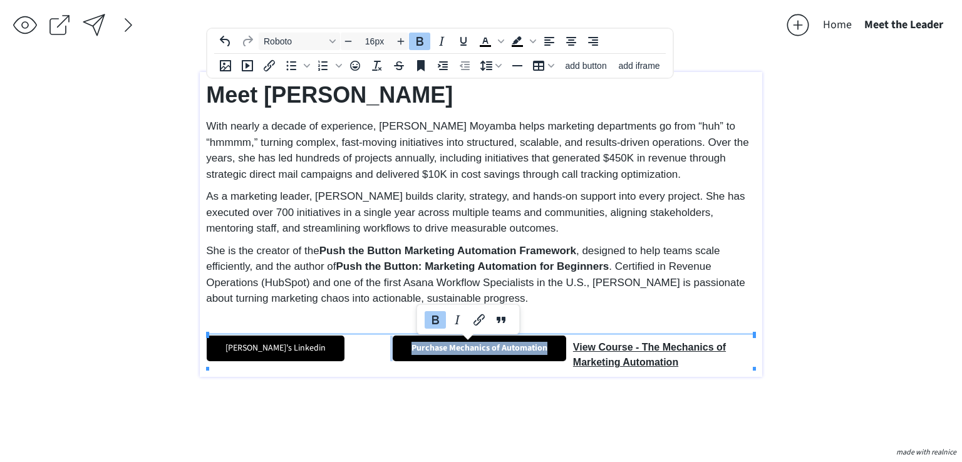
click at [496, 349] on link "Purchase Mechanics of Automation" at bounding box center [479, 349] width 173 height 26
click at [418, 38] on icon "Bold" at bounding box center [419, 41] width 15 height 15
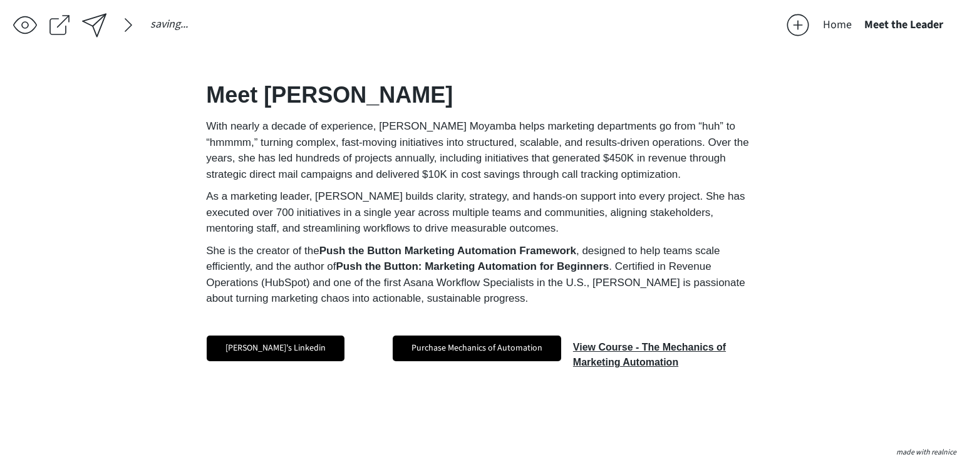
click at [927, 317] on div "saving... Home Meet the Leader click to upload a picture 2181 Consulting ◦ Buil…" at bounding box center [481, 231] width 962 height 462
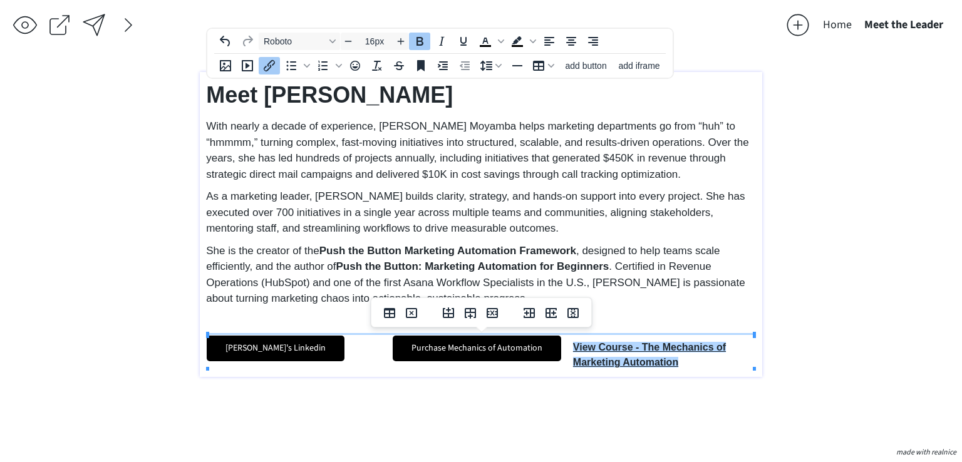
drag, startPoint x: 696, startPoint y: 363, endPoint x: 685, endPoint y: 370, distance: 13.7
click at [668, 361] on td "View Course - The Mechanics of Marketing Automation﻿" at bounding box center [663, 353] width 183 height 35
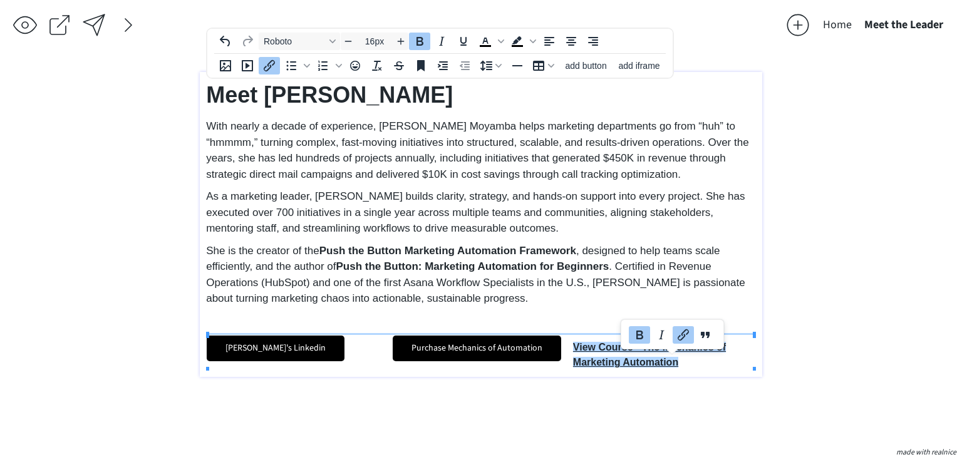
click at [687, 359] on td "View Course - The Mechanics of Marketing Automation﻿" at bounding box center [663, 353] width 183 height 35
click at [836, 286] on div "saving... Home Meet the Leader click to upload a picture 2181 Consulting ◦ Buil…" at bounding box center [481, 231] width 962 height 462
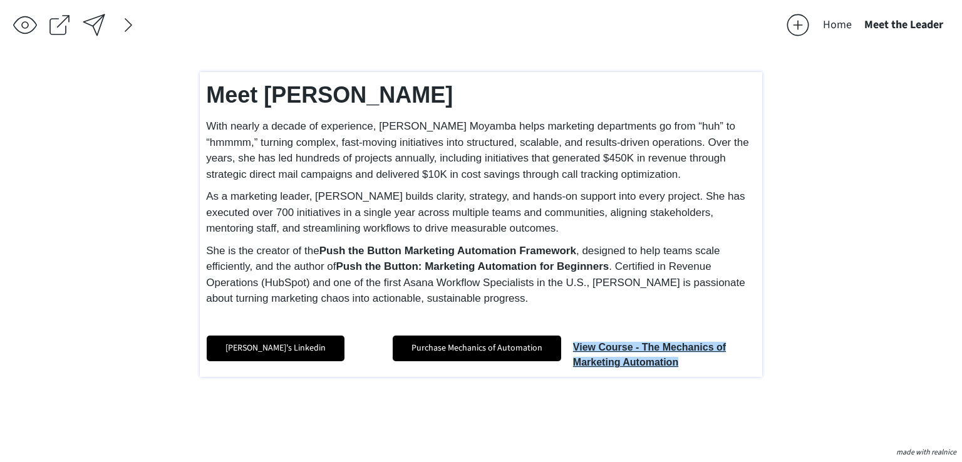
click at [699, 363] on td "View Course - The Mechanics of Marketing Automation﻿" at bounding box center [663, 353] width 183 height 35
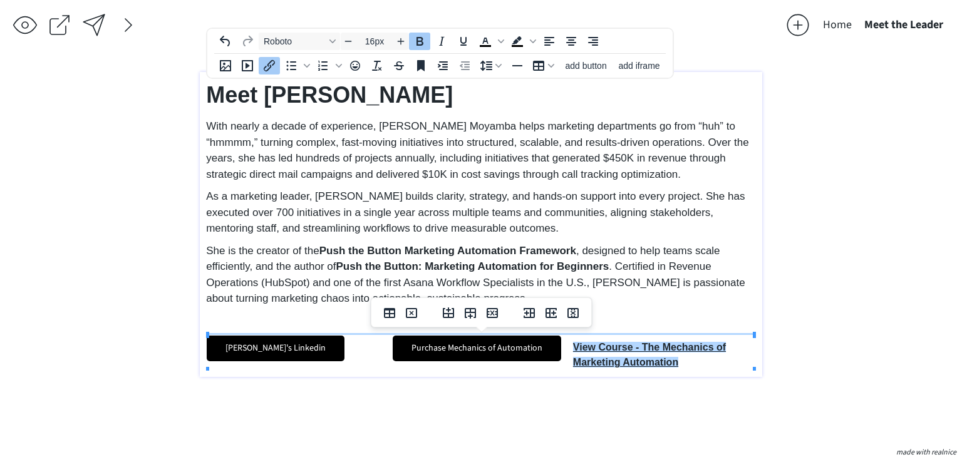
click at [690, 364] on td "View Course - The Mechanics of Marketing Automation﻿" at bounding box center [663, 353] width 183 height 35
click at [692, 364] on td "View Course - The Mechanics of Marketing Automation﻿" at bounding box center [663, 353] width 183 height 35
click at [874, 291] on div "saving... Home Meet the Leader click to upload a picture 2181 Consulting ◦ Buil…" at bounding box center [481, 231] width 962 height 462
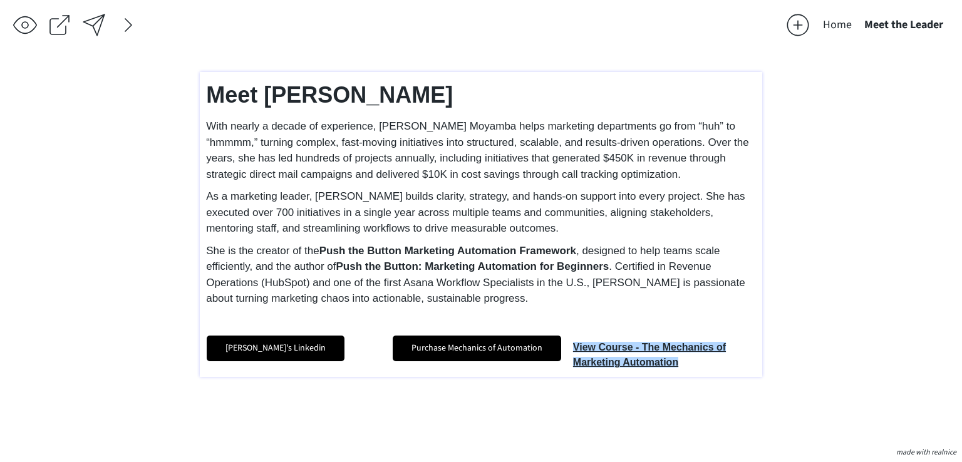
click at [700, 362] on td "View Course - The Mechanics of Marketing Automation﻿" at bounding box center [663, 353] width 183 height 35
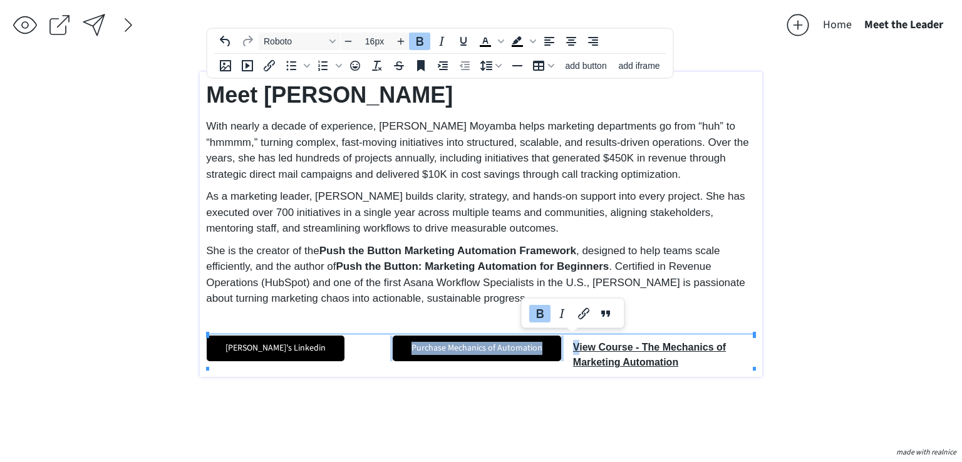
drag, startPoint x: 681, startPoint y: 363, endPoint x: 580, endPoint y: 348, distance: 102.7
click at [580, 348] on td "View Course - The Mechanics of Marketing Automation﻿" at bounding box center [663, 353] width 183 height 35
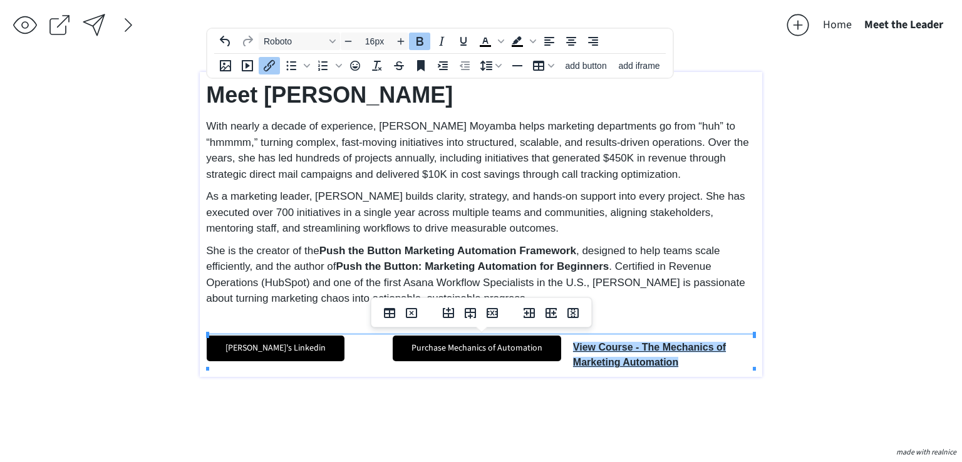
click at [693, 360] on td "View Course - The Mechanics of Marketing Automation﻿" at bounding box center [663, 353] width 183 height 35
type input "14px"
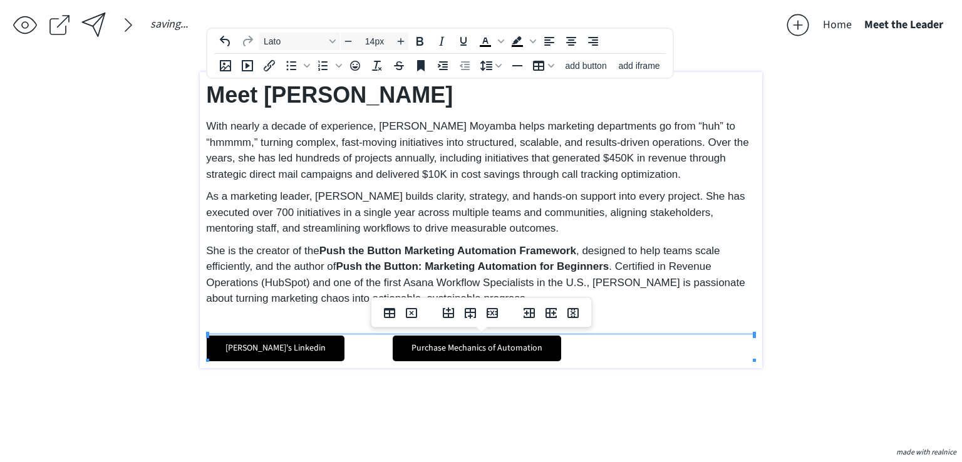
click at [650, 345] on td at bounding box center [663, 349] width 183 height 26
click at [591, 71] on span "add button" at bounding box center [586, 66] width 41 height 10
select select "18px"
select select "5px"
select select "10px"
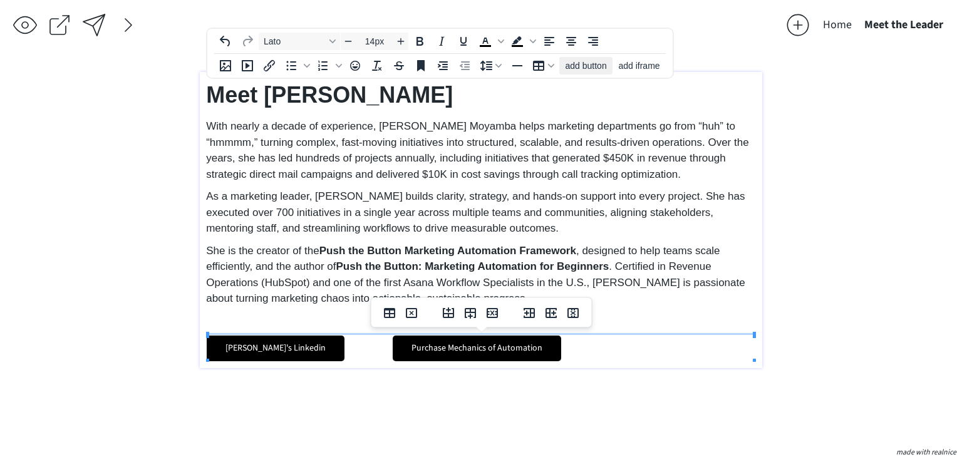
select select "30px"
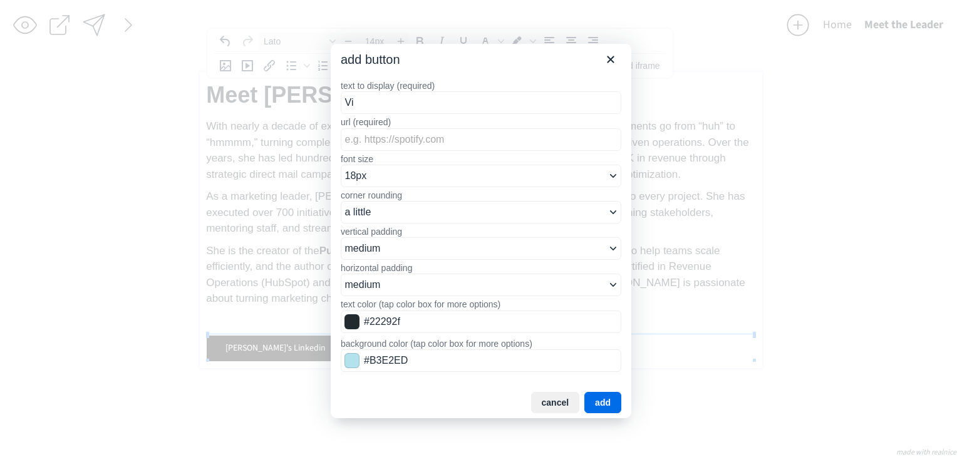
type input "V"
type input "Access Marketing Automation Course"
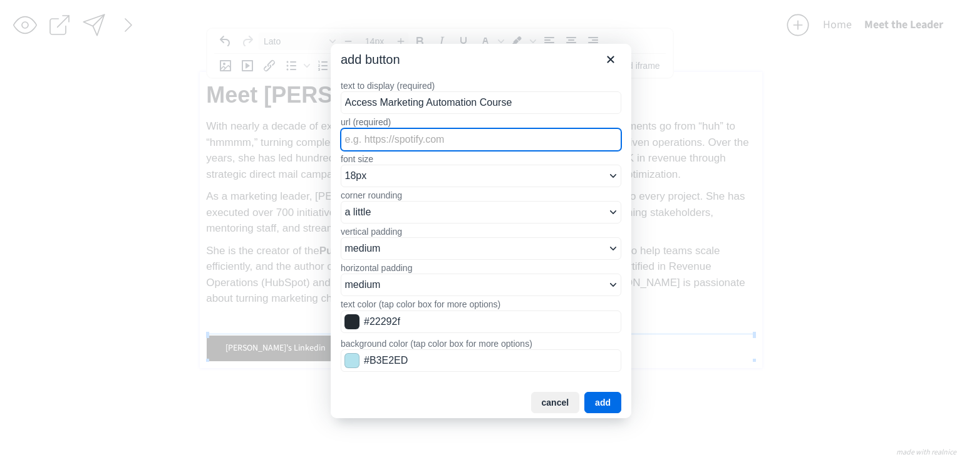
click at [417, 140] on input "url (required)" at bounding box center [481, 139] width 281 height 23
paste input "https://aleshiamoyamba.gumroad.com/l/tnbrb"
type input "https://aleshiamoyamba.gumroad.com/l/tnbrb"
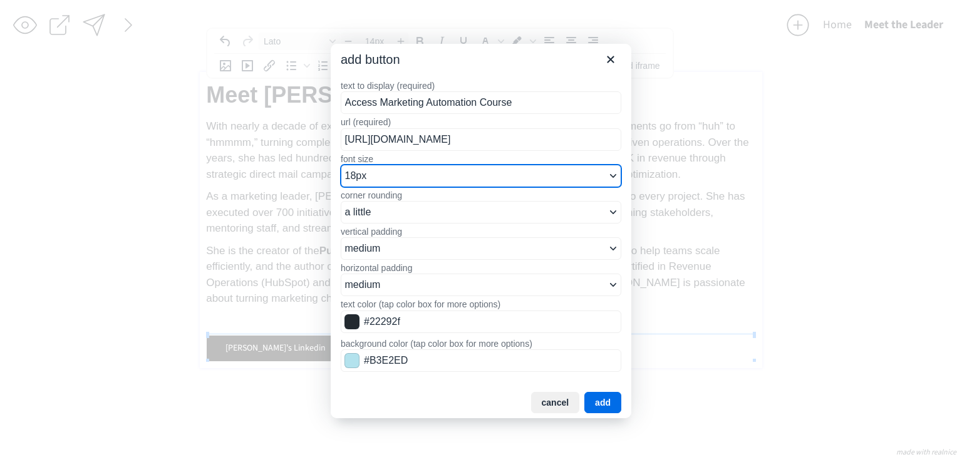
click at [419, 177] on select "8px 10px 12px 14px 16px 18px 24px 36px 48px" at bounding box center [481, 176] width 281 height 23
select select "12px"
click at [341, 165] on select "8px 10px 12px 14px 16px 18px 24px 36px 48px" at bounding box center [481, 176] width 281 height 23
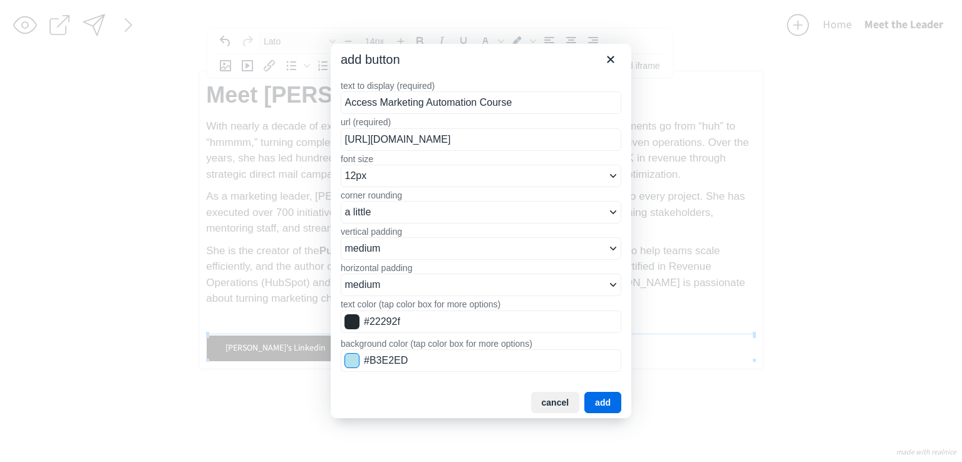
click at [348, 359] on span "Color swatch" at bounding box center [351, 360] width 15 height 15
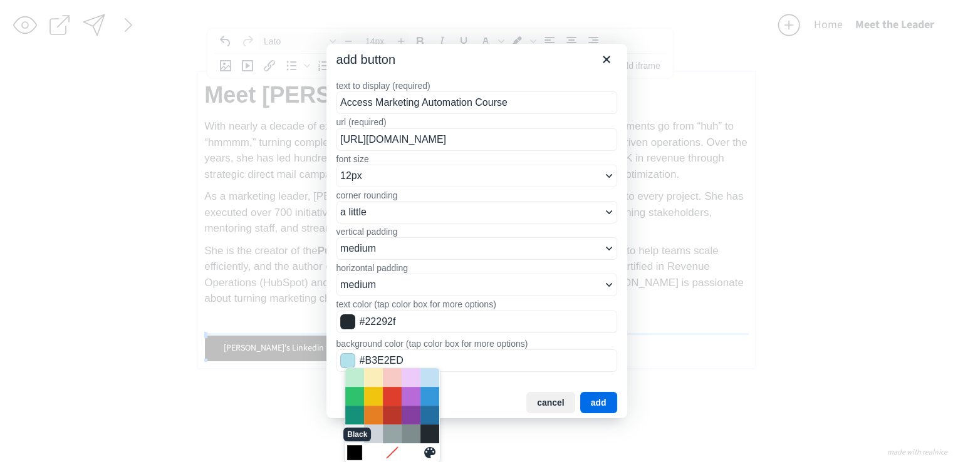
click at [353, 448] on div "Black" at bounding box center [354, 452] width 15 height 15
type input "#000000"
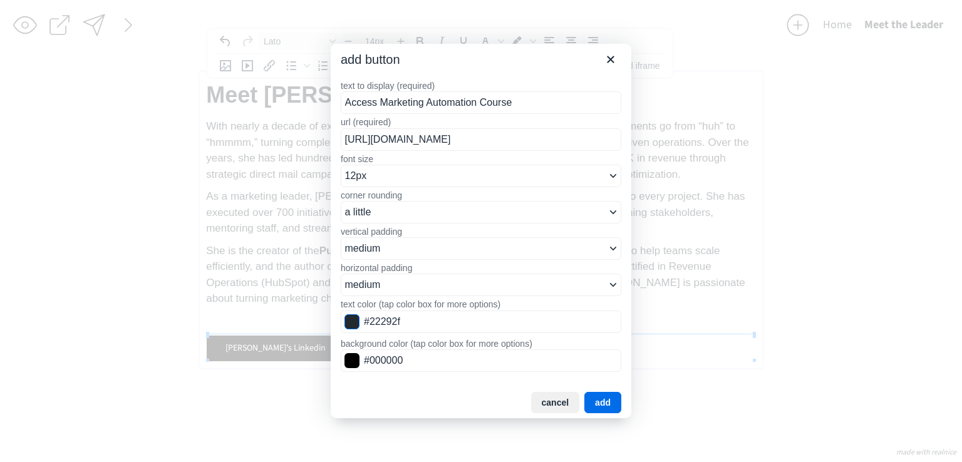
click at [356, 323] on span "Color swatch" at bounding box center [351, 321] width 15 height 15
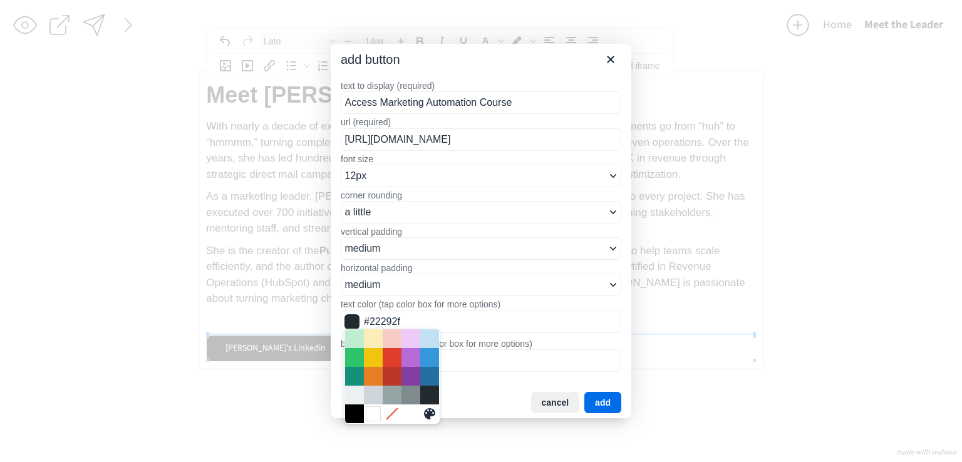
click at [373, 414] on div "White" at bounding box center [373, 413] width 15 height 15
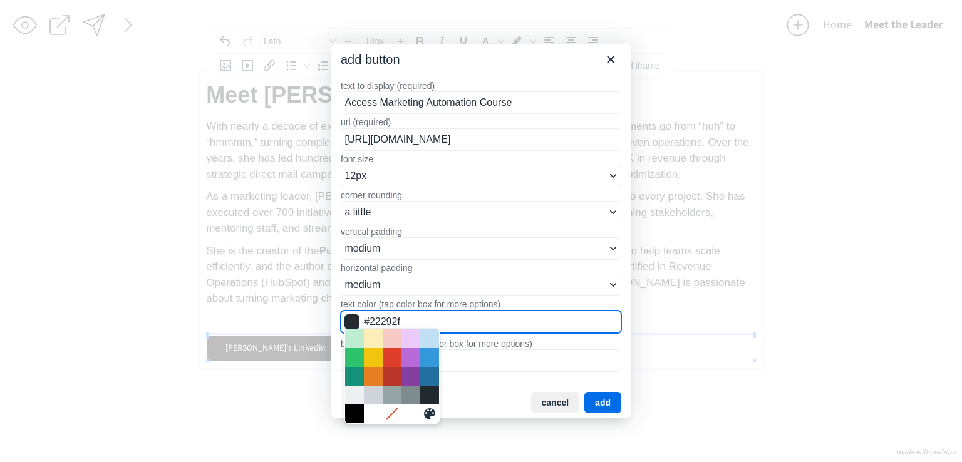
type input "#FFFFFF"
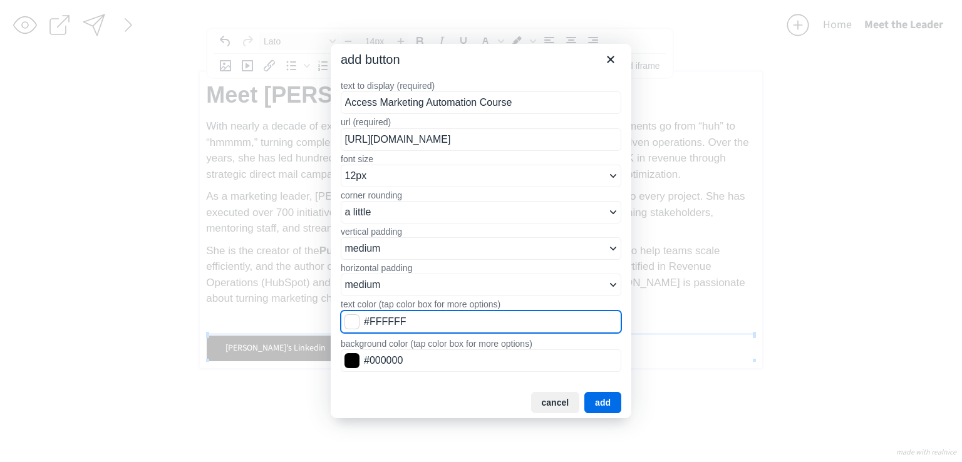
click at [607, 401] on button "add" at bounding box center [602, 402] width 37 height 21
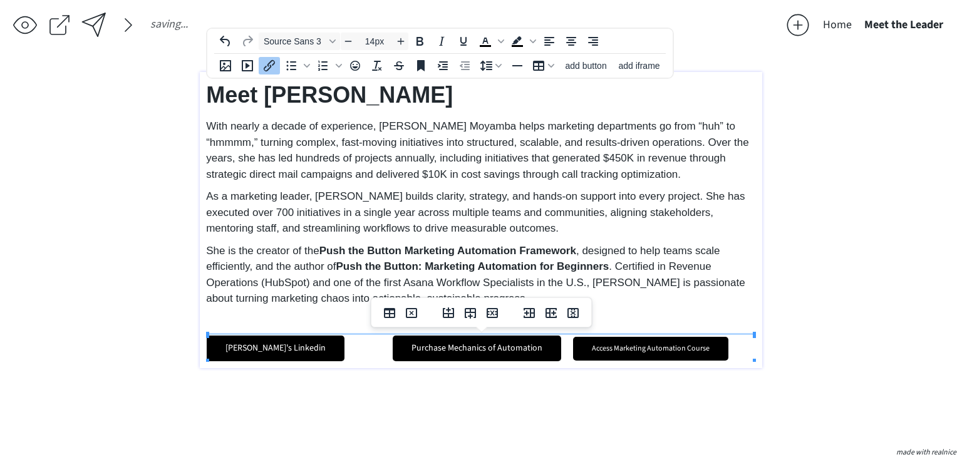
type input "12px"
click at [622, 347] on link "Access Marketing Automation Course" at bounding box center [650, 349] width 155 height 24
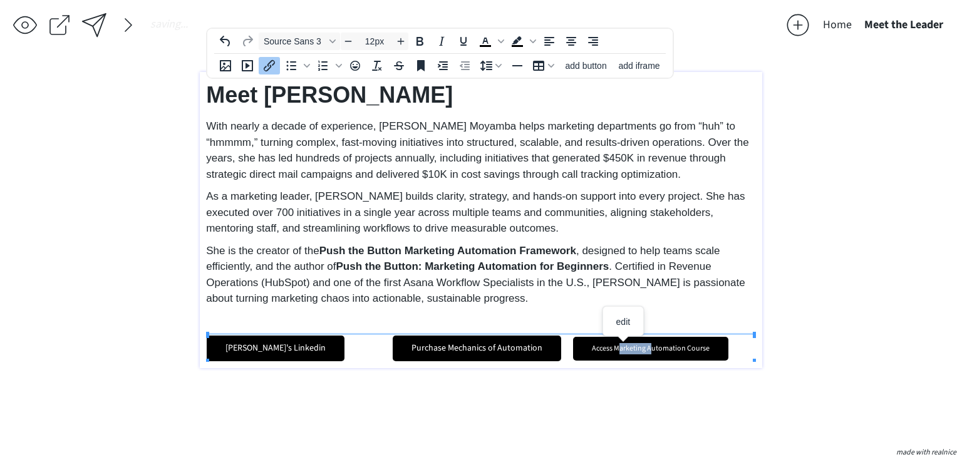
click at [622, 347] on link "Access Marketing Automation Course" at bounding box center [650, 349] width 155 height 24
click at [584, 323] on span "edit" at bounding box center [579, 322] width 14 height 10
select select "12px"
select select "5px"
select select "10px"
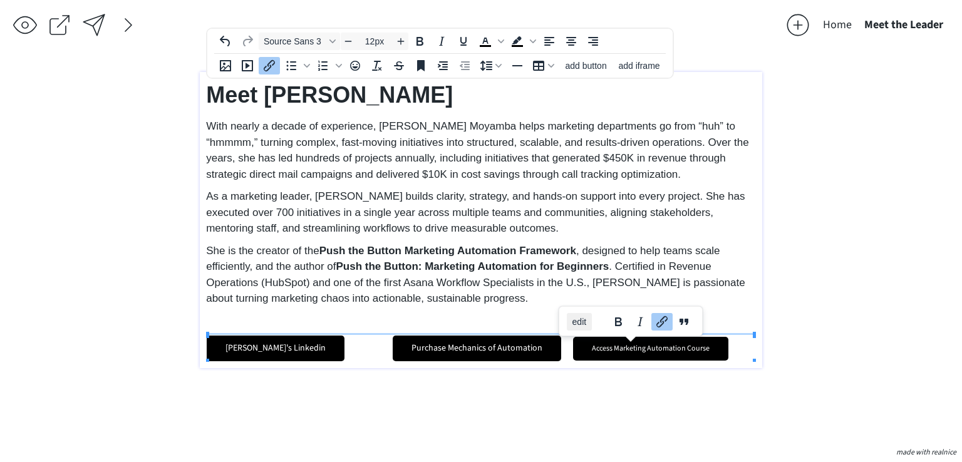
select select "30px"
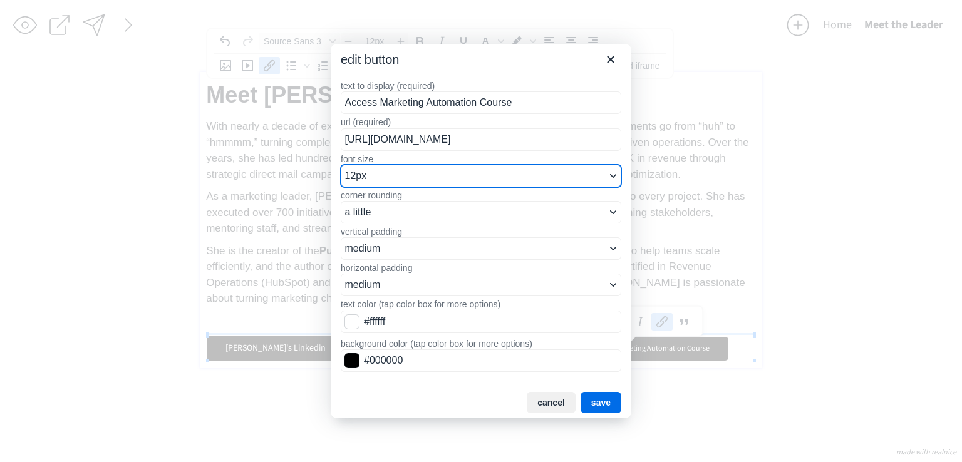
click at [471, 172] on select "8px 10px 12px 14px 16px 18px 24px 36px 48px" at bounding box center [481, 176] width 281 height 23
select select "14px"
click at [341, 165] on select "8px 10px 12px 14px 16px 18px 24px 36px 48px" at bounding box center [481, 176] width 281 height 23
click at [606, 397] on button "save" at bounding box center [601, 402] width 41 height 21
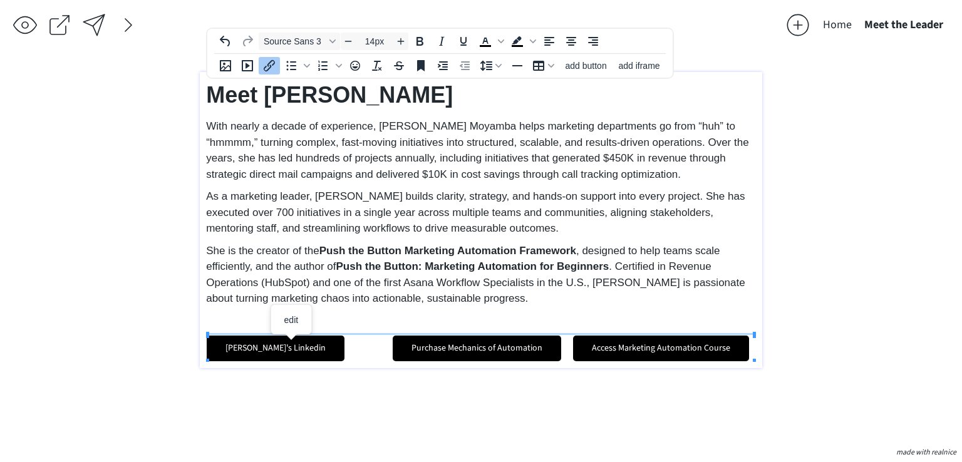
click at [343, 353] on td "Aleshia's Linkedin" at bounding box center [298, 349] width 183 height 26
click at [344, 344] on td "Aleshia's Linkedin" at bounding box center [298, 349] width 183 height 26
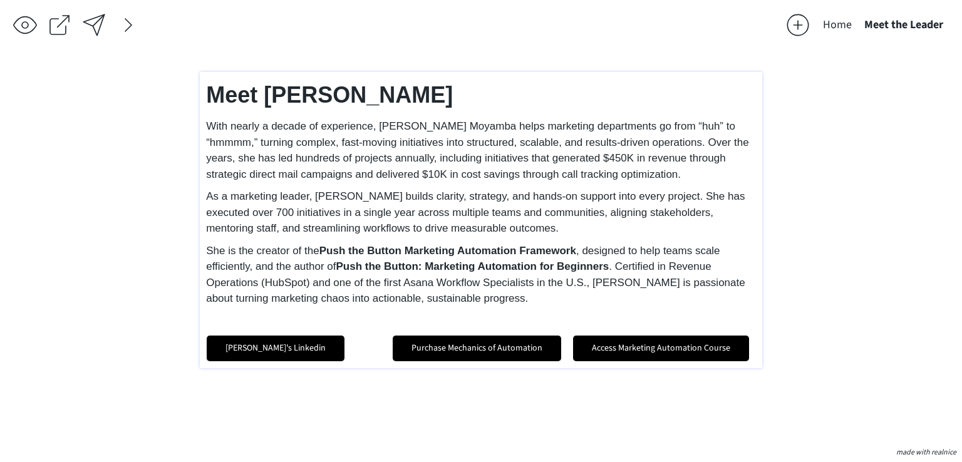
drag, startPoint x: 190, startPoint y: 328, endPoint x: 601, endPoint y: 351, distance: 411.5
click at [601, 351] on div "saving... Home Meet the Leader click to upload a picture 2181 Consulting ◦ Buil…" at bounding box center [481, 231] width 962 height 462
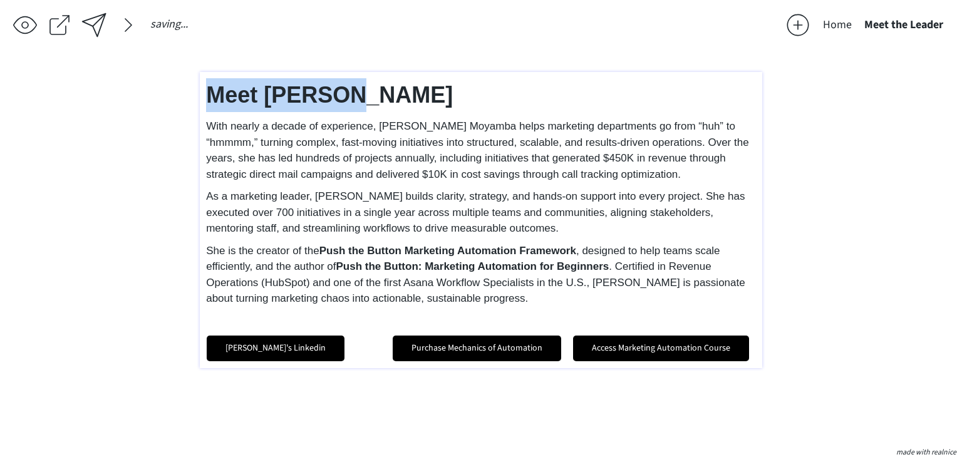
click at [292, 334] on div "Meet Aleshia With nearly a decade of experience, Aleshia S. Moyamba helps marke…" at bounding box center [481, 220] width 550 height 284
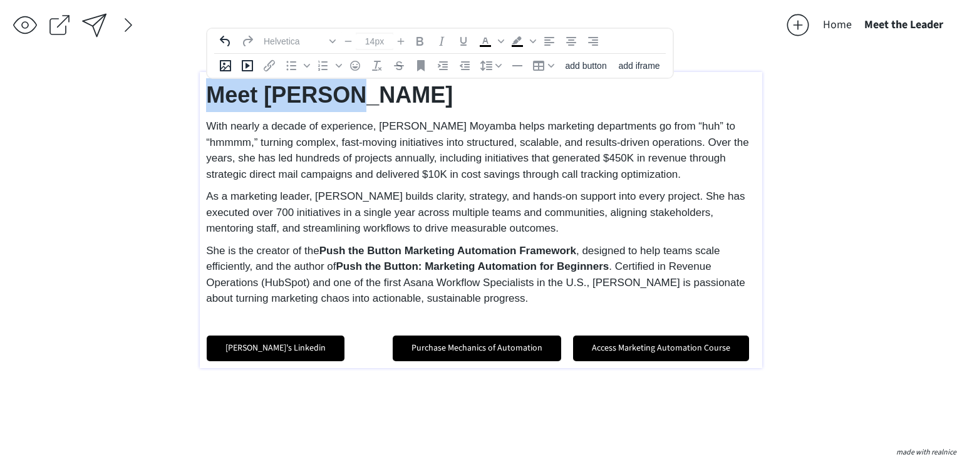
click at [296, 341] on body "saving... Home Meet the Leader click to upload a picture 2181 Consulting ◦ Buil…" at bounding box center [481, 231] width 962 height 462
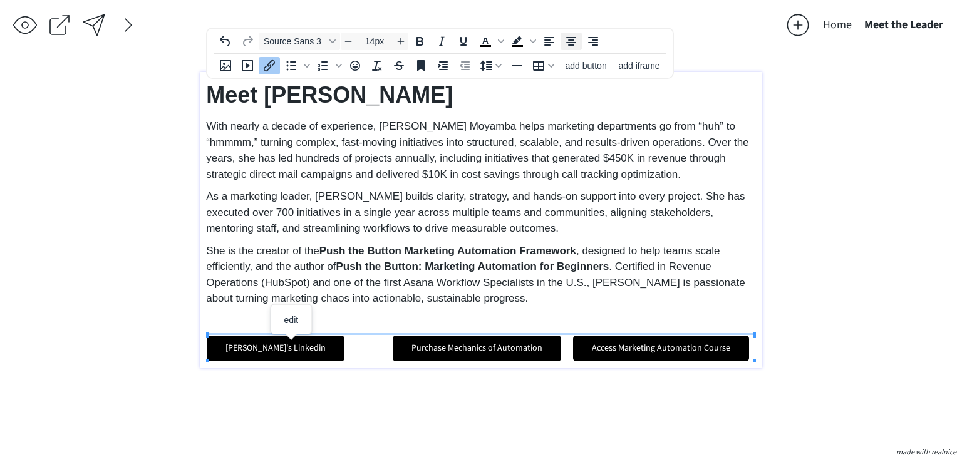
click at [564, 41] on icon "Align center" at bounding box center [571, 41] width 15 height 15
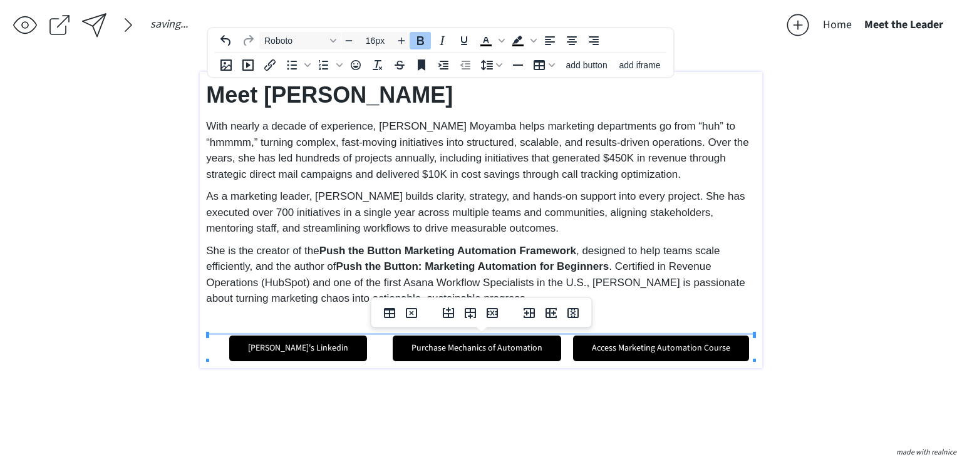
click at [400, 340] on link "Purchase Mechanics of Automation" at bounding box center [477, 349] width 168 height 26
click at [568, 39] on icon "Align center" at bounding box center [571, 40] width 15 height 15
type input "14px"
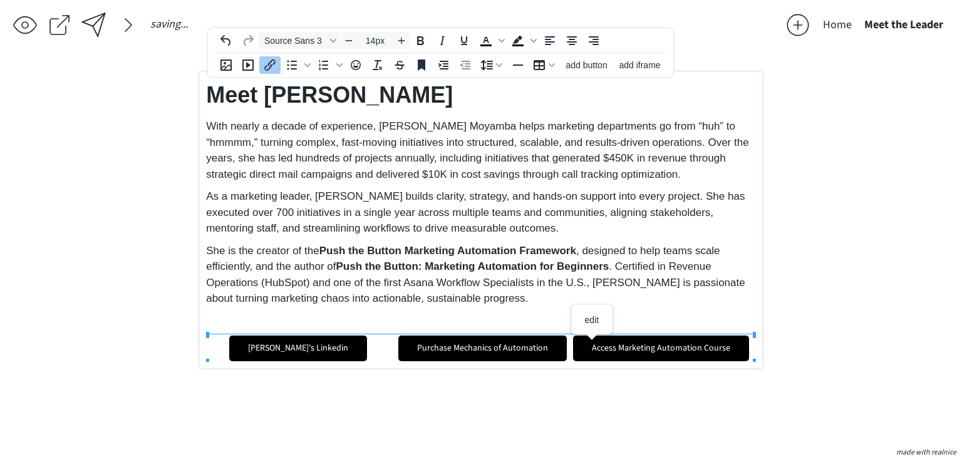
click at [579, 339] on link "﻿Access Marketing Automation Course" at bounding box center [661, 349] width 176 height 26
click at [572, 40] on icon "Align center" at bounding box center [571, 40] width 15 height 15
click at [292, 346] on link "Aleshia's Linkedin" at bounding box center [298, 349] width 138 height 26
click at [266, 342] on link "Aleshia's Linkedin" at bounding box center [298, 349] width 138 height 26
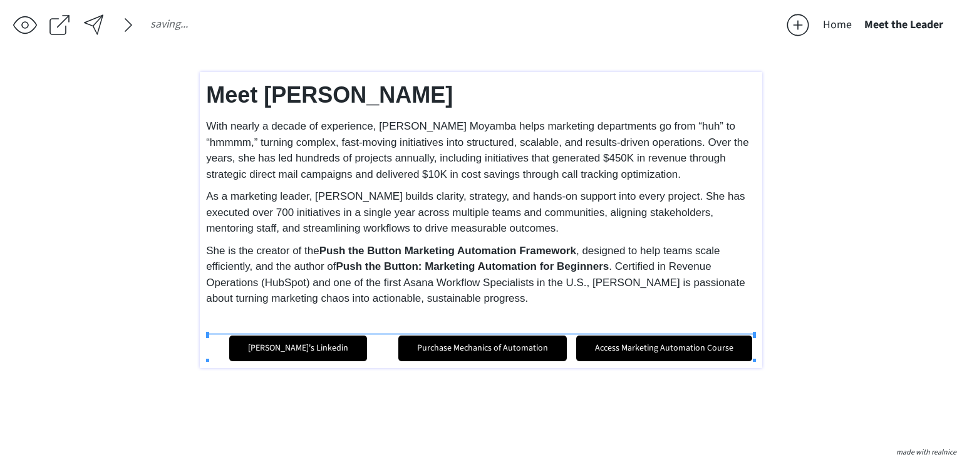
click at [268, 352] on link "﻿Aleshia's Linkedin" at bounding box center [298, 349] width 138 height 26
click at [279, 346] on link "Aleshia's Linkedin" at bounding box center [298, 349] width 138 height 26
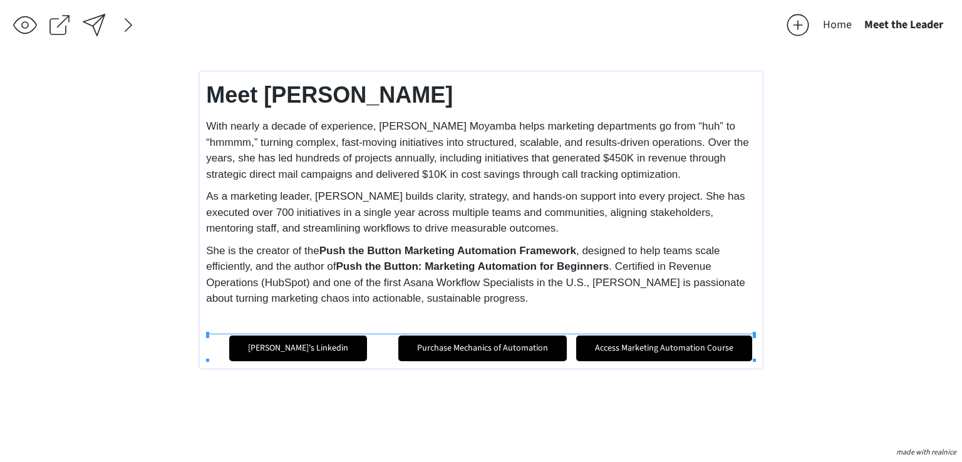
click at [291, 400] on div "click to upload a picture 2181 Consulting ◦ Build. Scale. Measure. 2181 Consult…" at bounding box center [481, 257] width 562 height 371
click at [258, 336] on link "Aleshia's Linkedin" at bounding box center [298, 349] width 138 height 26
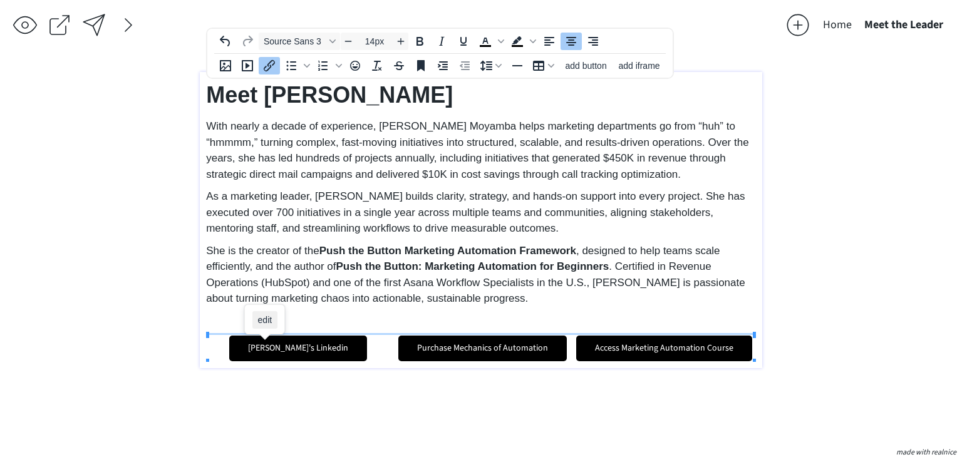
click at [269, 317] on span "edit" at bounding box center [264, 320] width 14 height 10
select select "14px"
select select "5px"
select select "10px"
select select "30px"
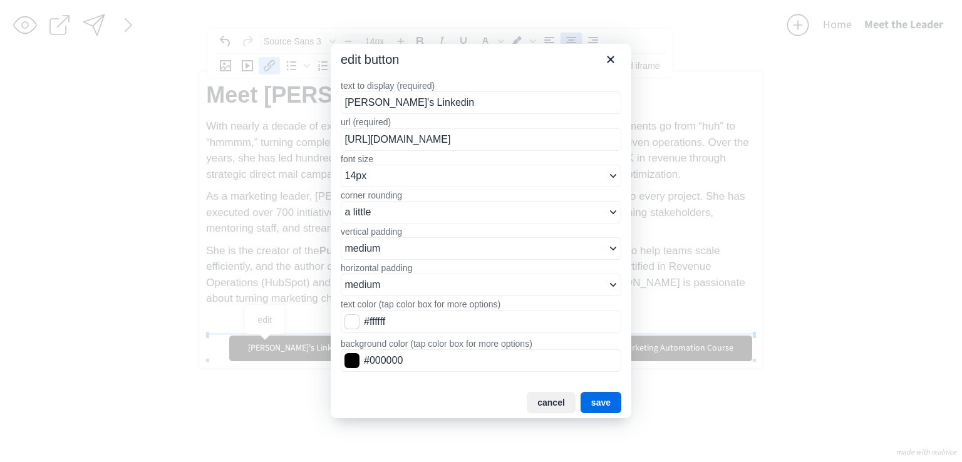
click at [341, 101] on input "﻿Aleshia's Linkedin" at bounding box center [481, 102] width 281 height 23
drag, startPoint x: 492, startPoint y: 100, endPoint x: 406, endPoint y: 95, distance: 85.3
click at [406, 95] on input "Connect with ﻿Aleshia's Linkedin" at bounding box center [481, 102] width 281 height 23
type input "Connect with ﻿on LinkedIn"
click at [595, 394] on button "save" at bounding box center [601, 402] width 41 height 21
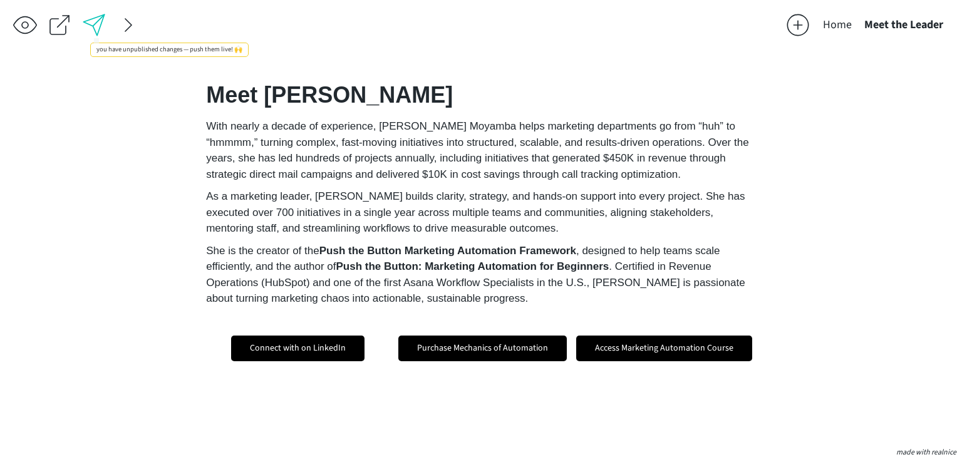
click at [93, 28] on div at bounding box center [93, 25] width 25 height 25
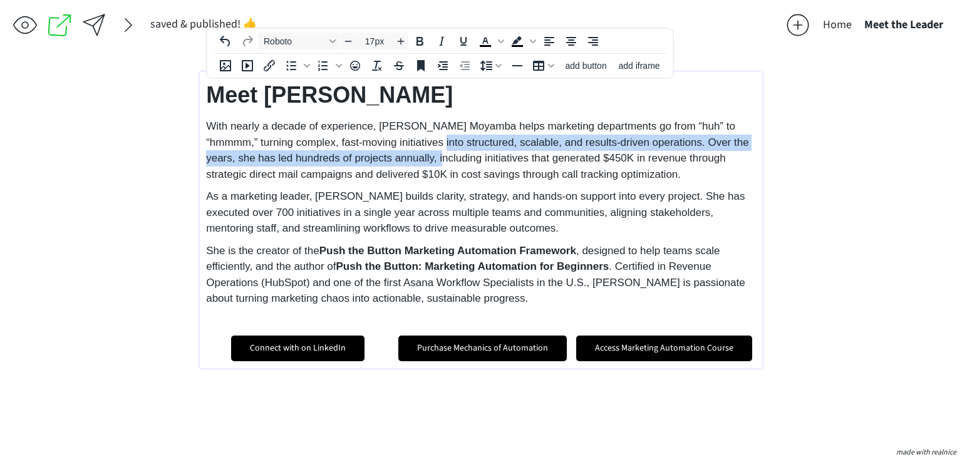
click at [403, 150] on p "With nearly a decade of experience, Aleshia S. Moyamba helps marketing departme…" at bounding box center [481, 150] width 550 height 64
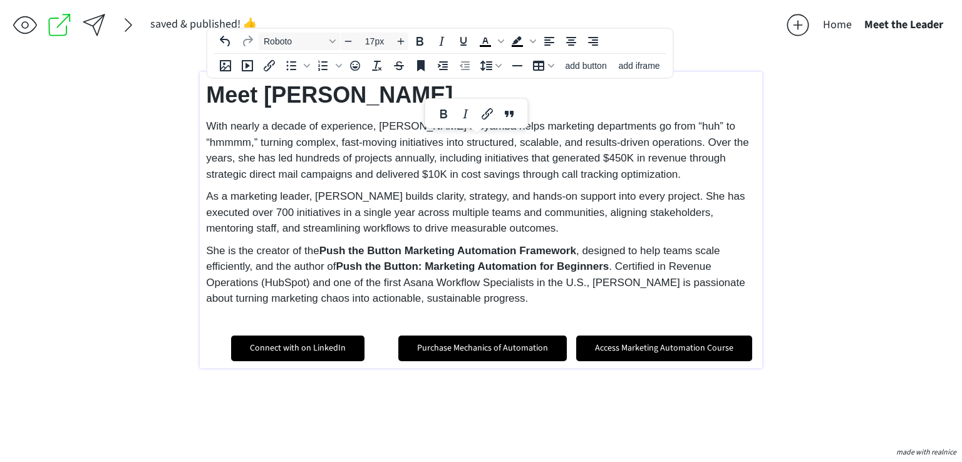
click at [401, 229] on span "As a marketing leader, Aleshia builds clarity, strategy, and hands-on support i…" at bounding box center [475, 212] width 539 height 44
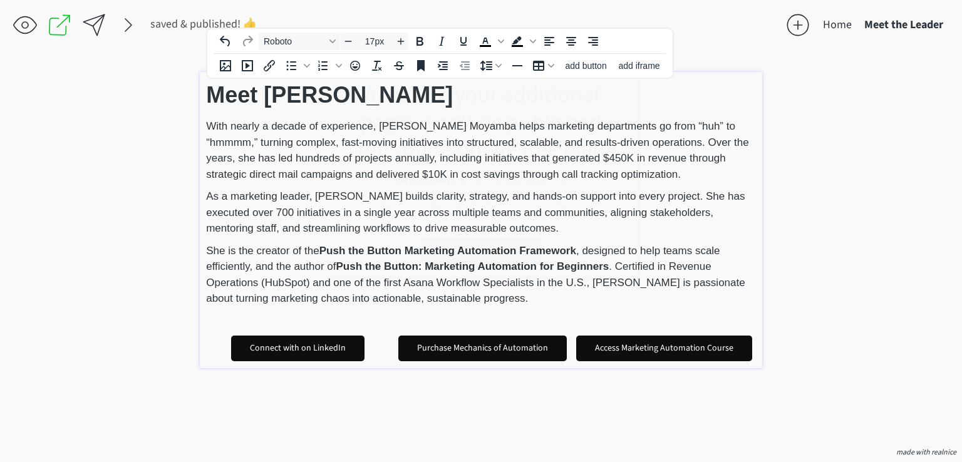
click at [400, 252] on div "heads up: your additional pages won't be published b/c you're on the free plan …" at bounding box center [480, 170] width 313 height 215
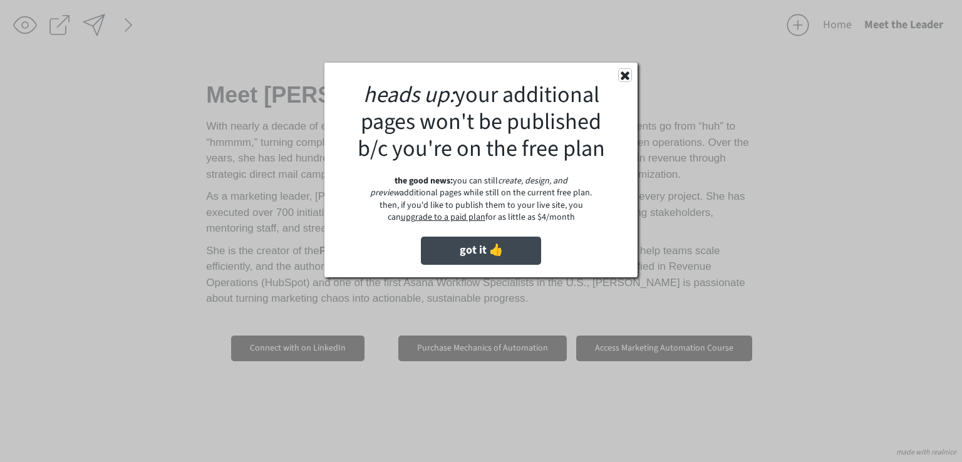
click at [621, 73] on icon at bounding box center [625, 75] width 13 height 13
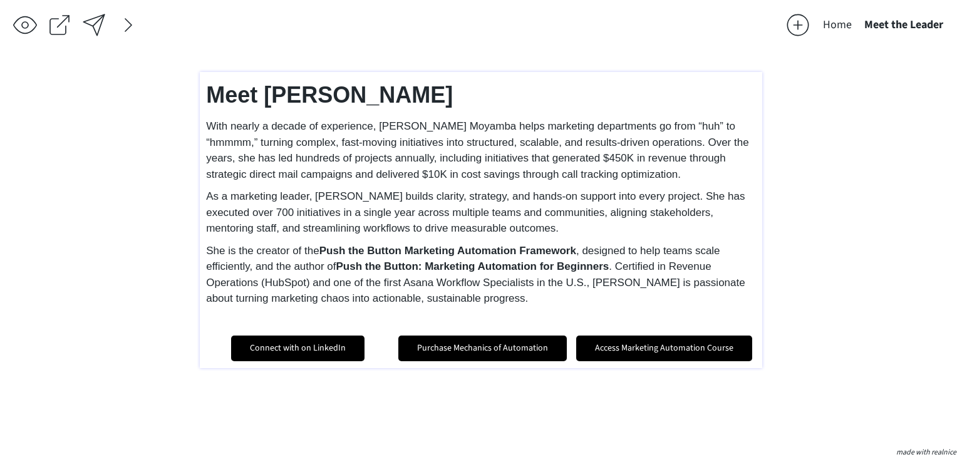
type input "36px"
click at [296, 98] on strong "Meet Aleshia" at bounding box center [329, 95] width 247 height 26
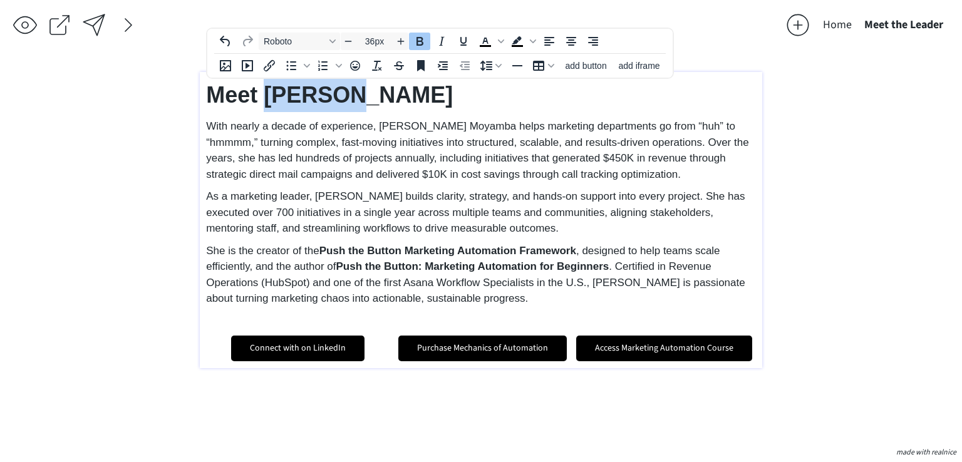
click at [296, 98] on strong "Meet Aleshia" at bounding box center [329, 95] width 247 height 26
click at [472, 96] on p "Meet Aleshia" at bounding box center [481, 95] width 550 height 34
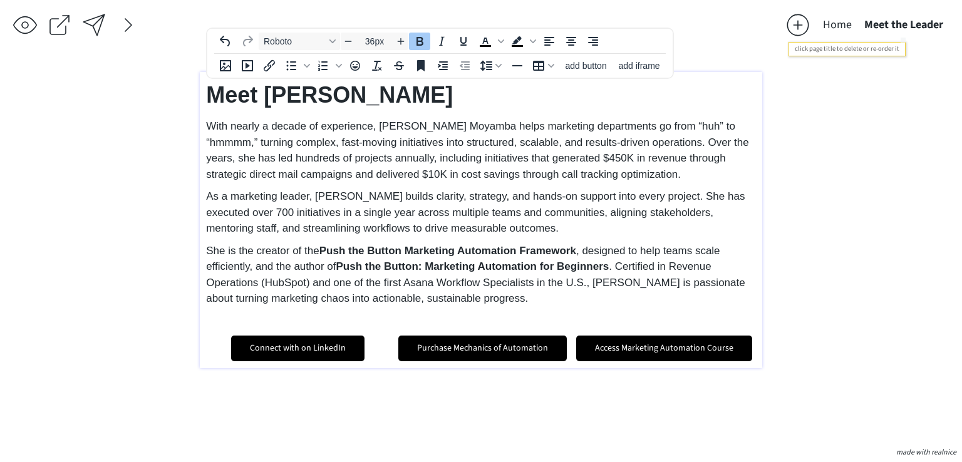
click at [902, 21] on button "Meet the Leader" at bounding box center [903, 25] width 91 height 25
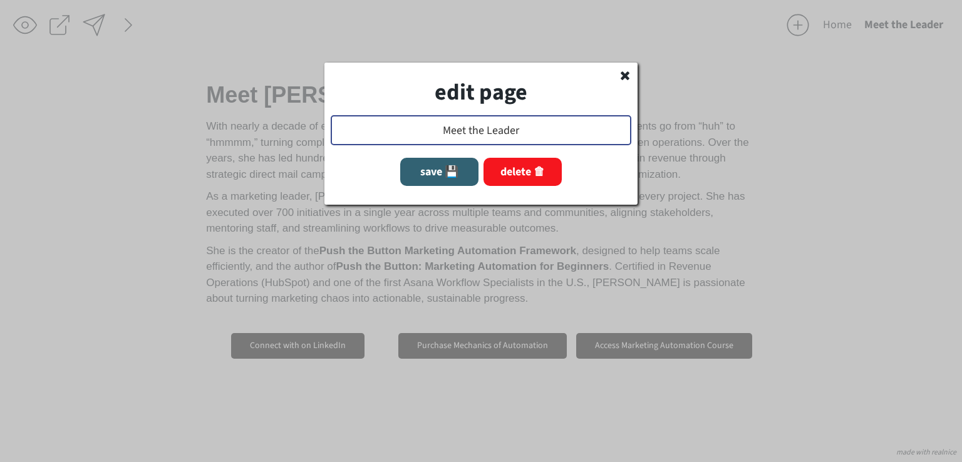
click at [483, 127] on input "input" at bounding box center [481, 130] width 301 height 30
drag, startPoint x: 471, startPoint y: 126, endPoint x: 564, endPoint y: 131, distance: 92.8
click at [564, 131] on input "input" at bounding box center [481, 130] width 301 height 30
type input "Meet Aleshia"
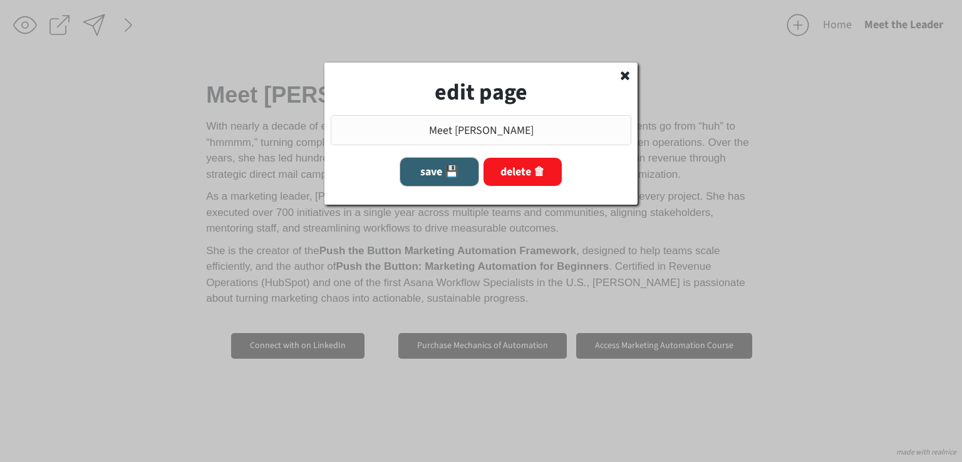
click at [464, 170] on button "save 💾" at bounding box center [439, 172] width 78 height 28
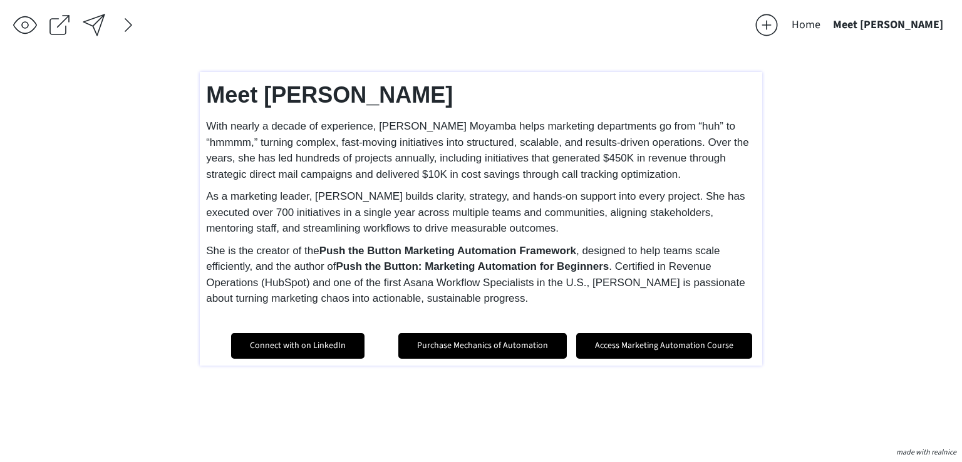
type input "14px"
click at [451, 344] on link "Purchase Mechanics of Automation" at bounding box center [482, 346] width 168 height 26
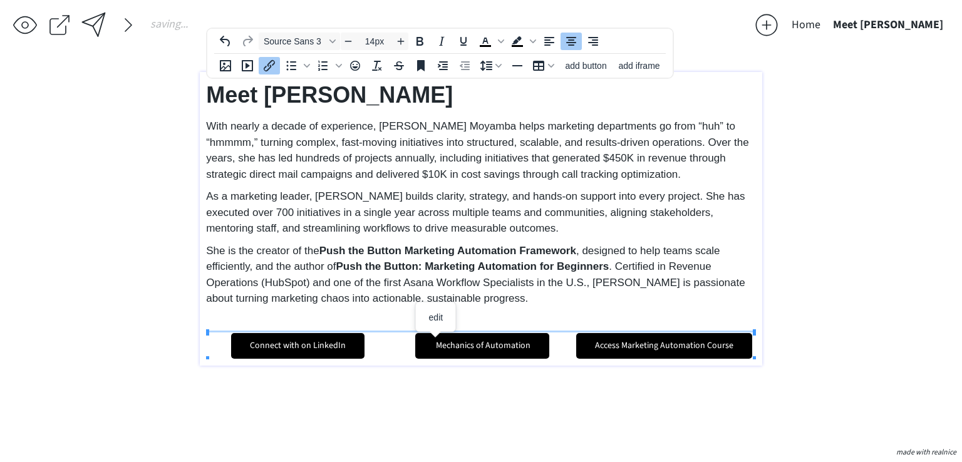
click at [529, 344] on link "﻿ Mechanics of Automation" at bounding box center [482, 346] width 134 height 26
click at [626, 343] on link "Access Marketing Automation Course" at bounding box center [664, 346] width 176 height 26
click at [301, 343] on link "Connect with on LinkedIn" at bounding box center [297, 346] width 133 height 26
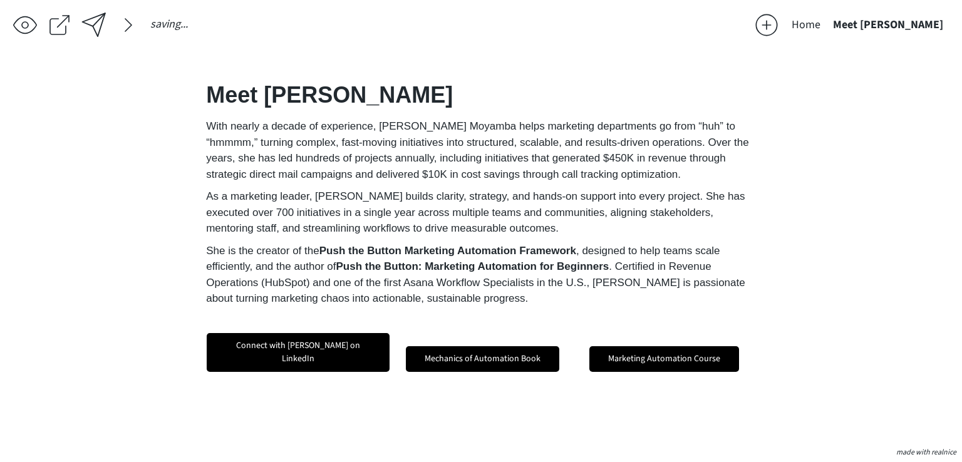
click at [824, 183] on div "saving & publishing saved & published! 👍 saving... Home Meet Aleshia click to u…" at bounding box center [481, 231] width 962 height 462
click at [103, 21] on div at bounding box center [93, 25] width 25 height 25
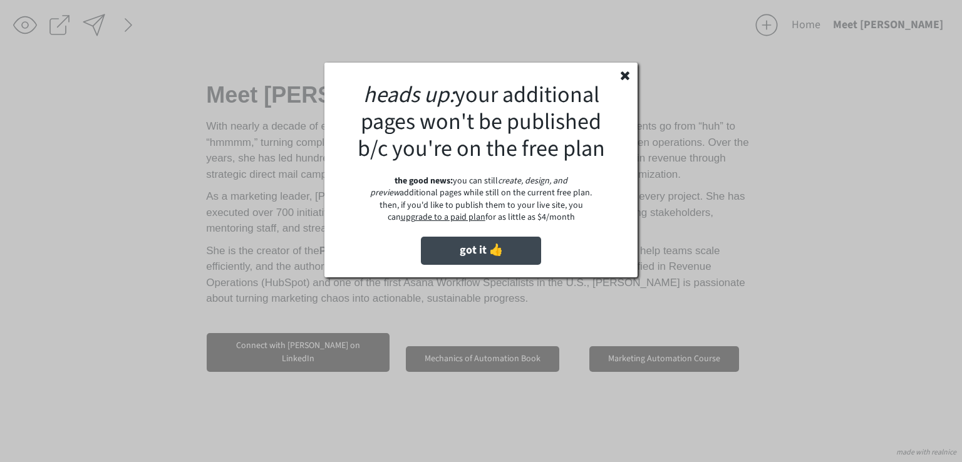
click at [433, 218] on u "upgrade to a paid plan" at bounding box center [443, 217] width 85 height 13
click at [497, 252] on button "got it 👍" at bounding box center [481, 251] width 120 height 28
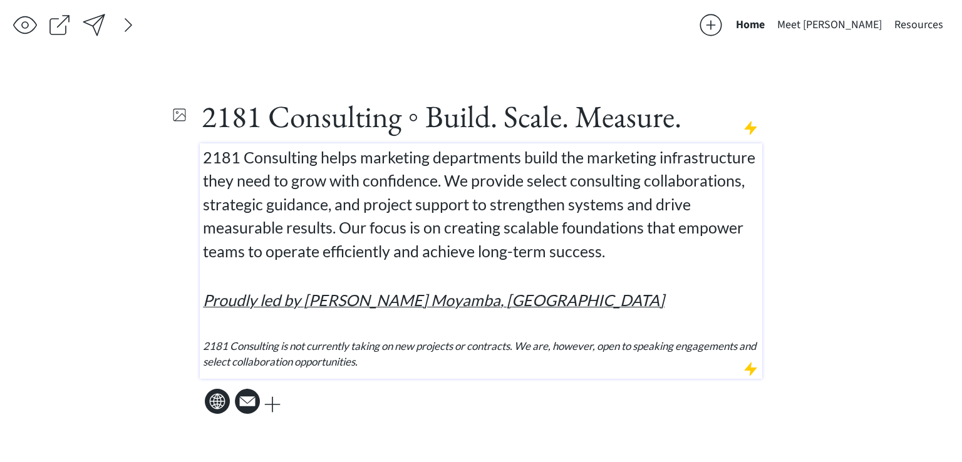
click at [653, 251] on p "2181 Consulting helps marketing departments build the marketing infrastructure …" at bounding box center [481, 205] width 557 height 118
click at [785, 24] on div at bounding box center [772, 25] width 25 height 25
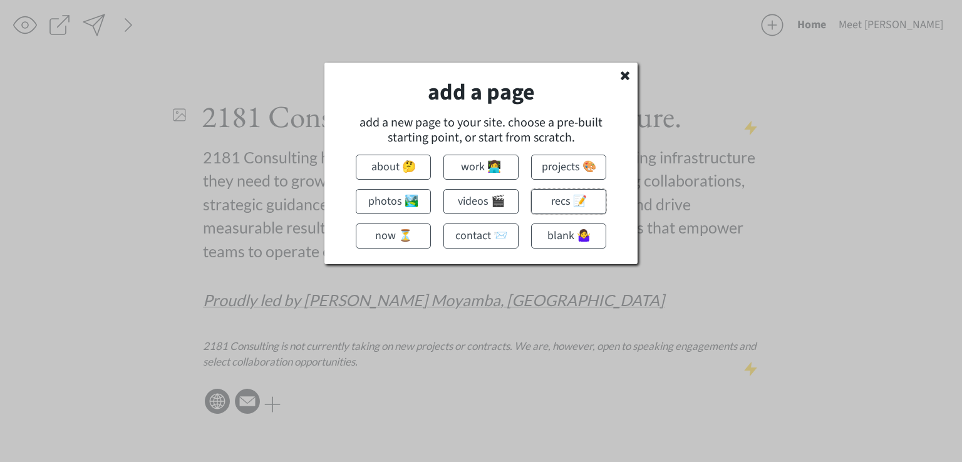
click at [563, 202] on button "recs 📝" at bounding box center [568, 201] width 75 height 25
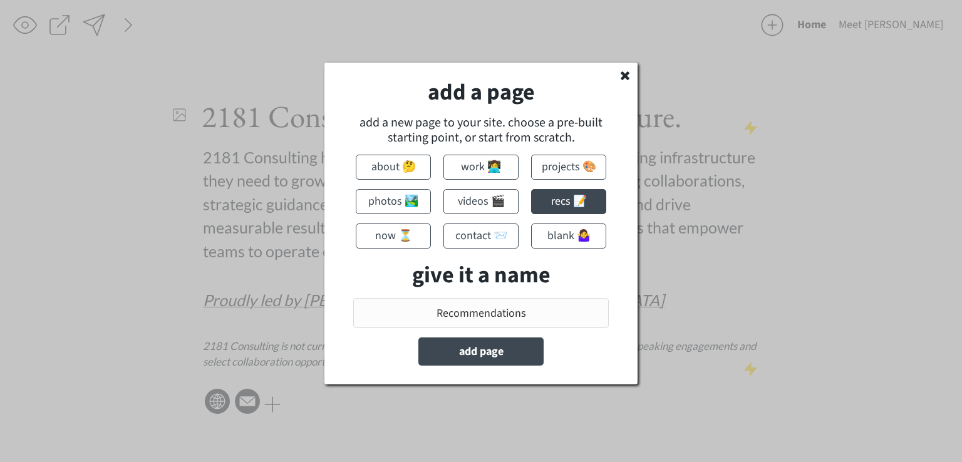
click at [548, 302] on input "input" at bounding box center [481, 313] width 256 height 30
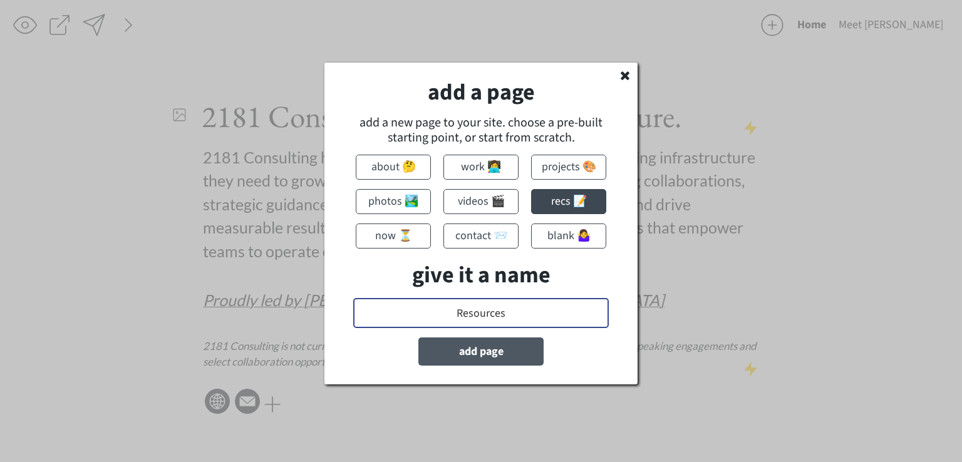
click at [509, 349] on button "add page" at bounding box center [480, 352] width 125 height 28
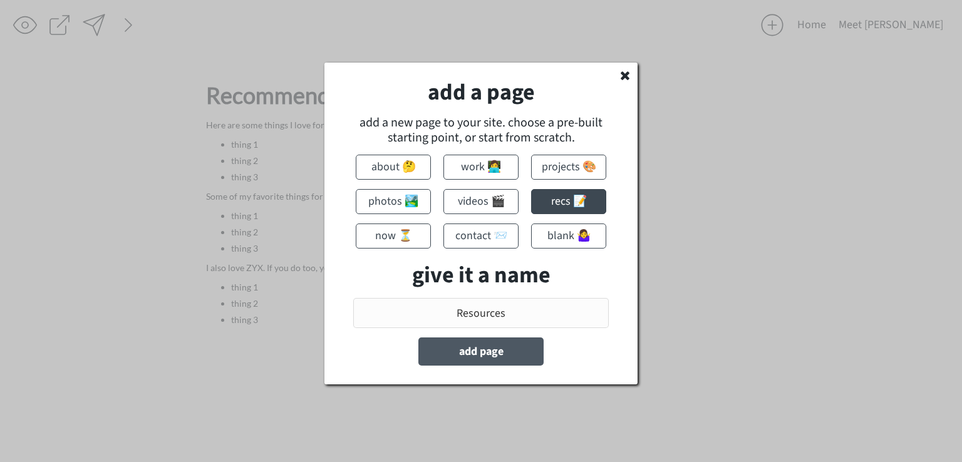
type input "Recommendations"
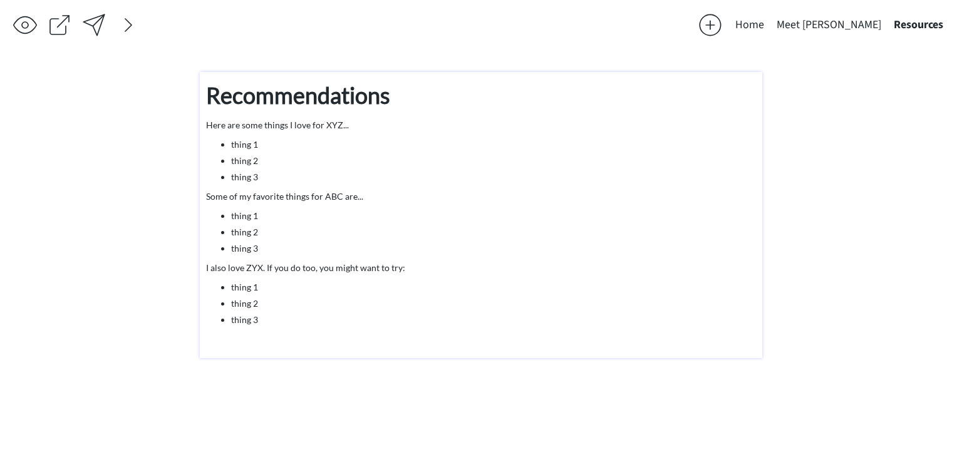
click at [245, 125] on p "Here are some things I love for XYZ..." at bounding box center [481, 124] width 550 height 13
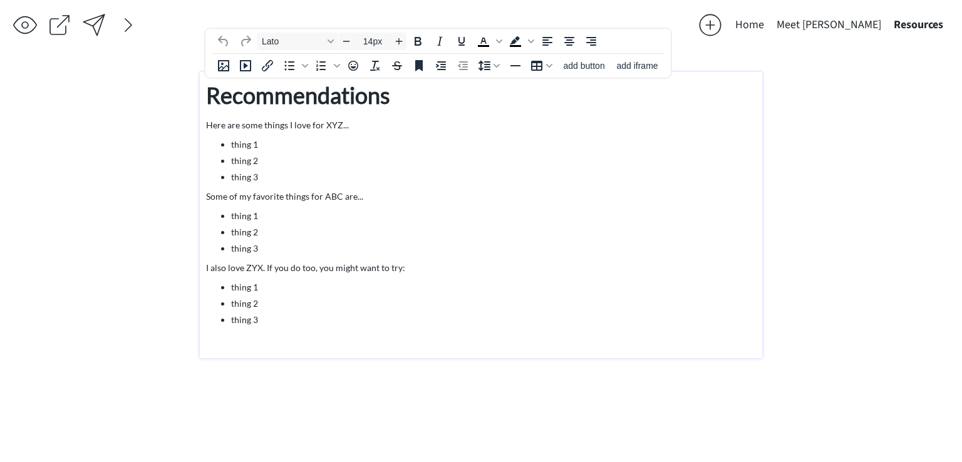
type input "36px"
click at [261, 90] on strong "Recommendations" at bounding box center [298, 95] width 184 height 28
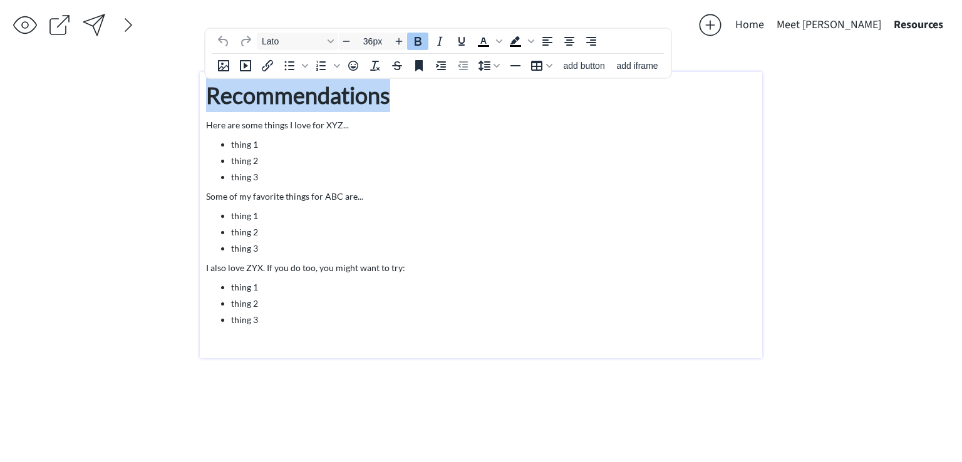
click at [261, 90] on strong "Recommendations" at bounding box center [298, 95] width 184 height 28
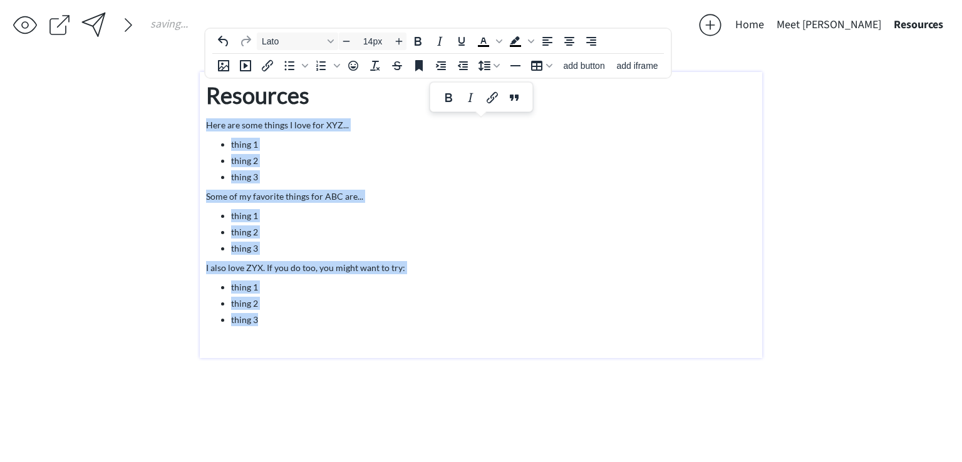
drag, startPoint x: 269, startPoint y: 321, endPoint x: 205, endPoint y: 127, distance: 205.0
click at [206, 127] on div "Resources Here are some things I love for XYZ... thing 1 thing 2 thing 3 Some o…" at bounding box center [481, 211] width 550 height 267
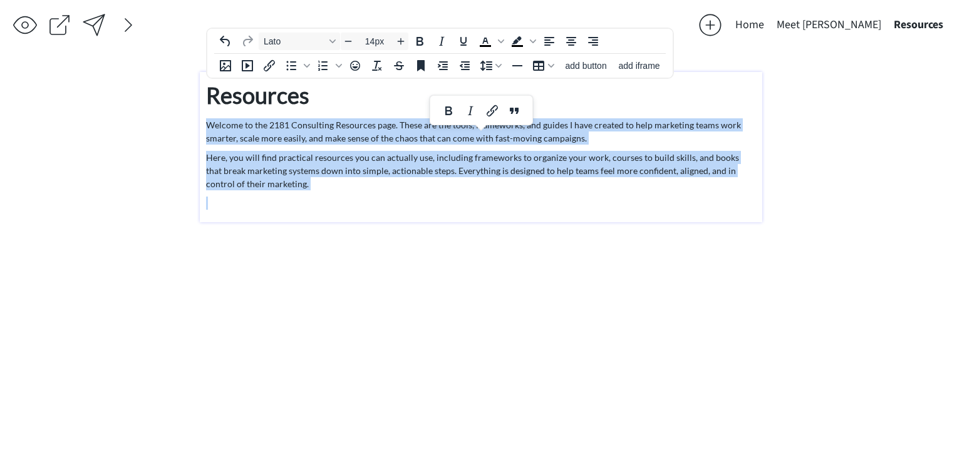
drag, startPoint x: 289, startPoint y: 199, endPoint x: 207, endPoint y: 128, distance: 107.9
click at [207, 128] on div "Resources Welcome to the 2181 Consulting Resources page. These are the tools, f…" at bounding box center [481, 144] width 550 height 132
click at [400, 43] on icon "Increase font size" at bounding box center [401, 41] width 10 height 10
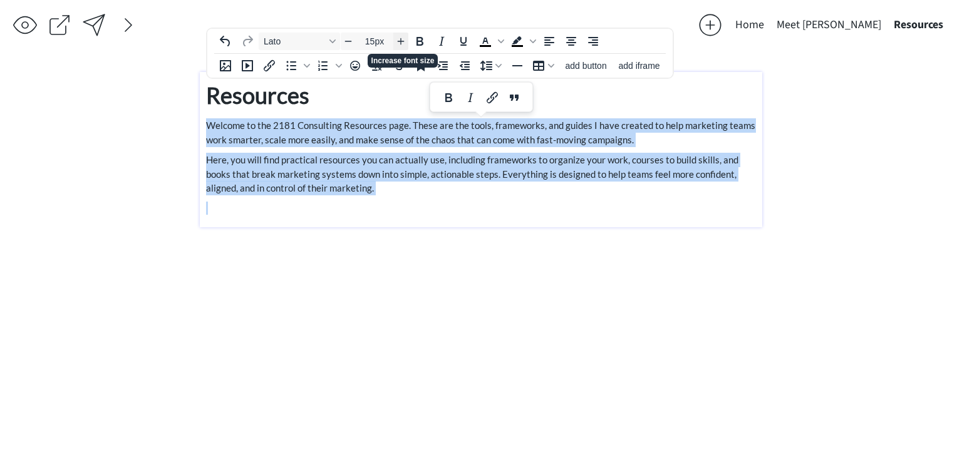
click at [400, 43] on icon "Increase font size" at bounding box center [401, 41] width 10 height 10
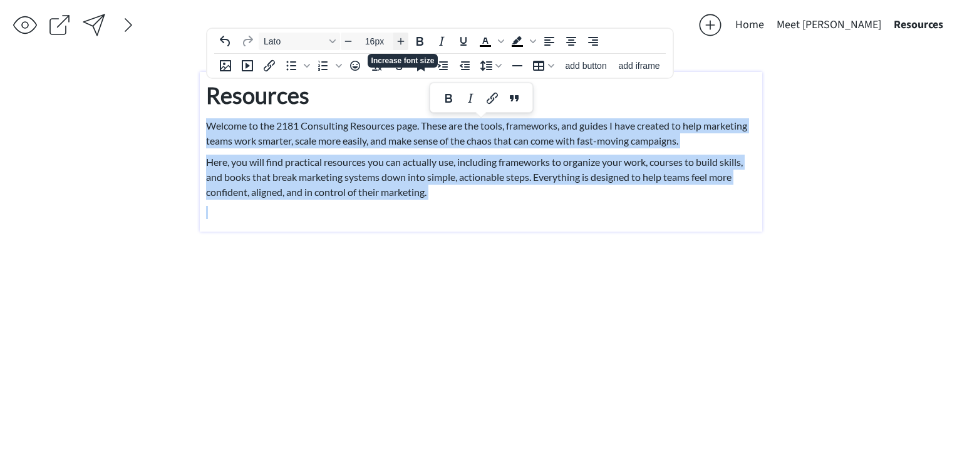
click at [400, 43] on icon "Increase font size" at bounding box center [401, 41] width 10 height 10
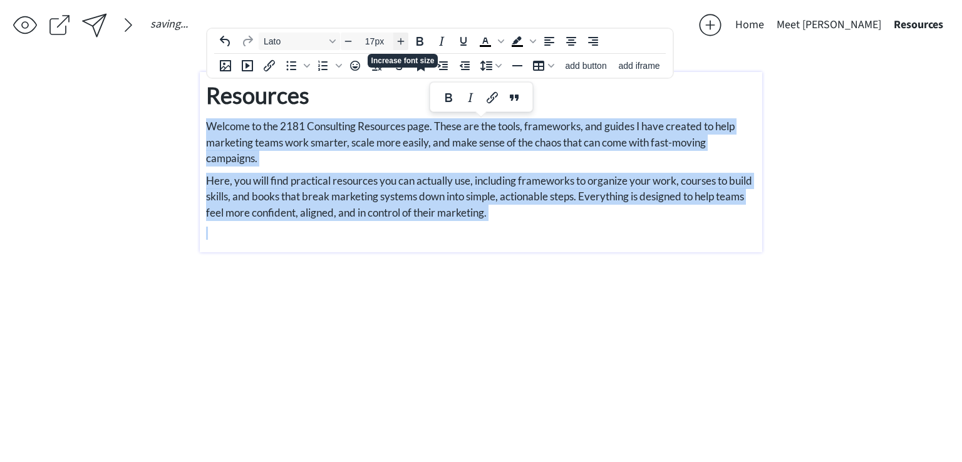
click at [400, 43] on icon "Increase font size" at bounding box center [401, 41] width 10 height 10
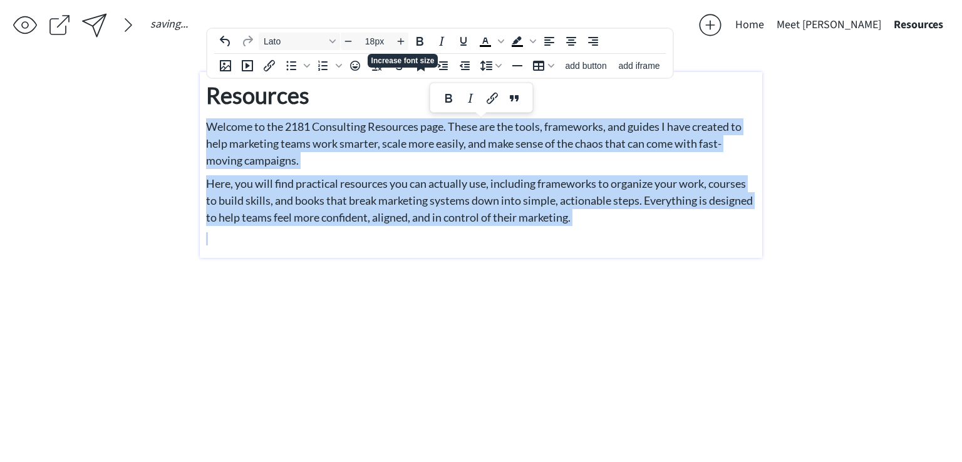
click at [479, 195] on span "Here, you will find practical resources you can actually use, including framewo…" at bounding box center [479, 201] width 547 height 48
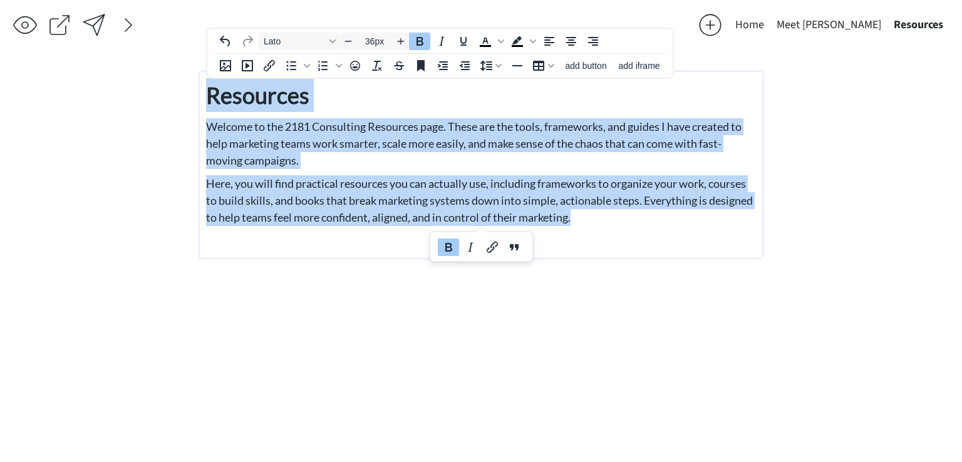
drag, startPoint x: 634, startPoint y: 220, endPoint x: 145, endPoint y: 73, distance: 510.6
click at [145, 73] on div "saving... Home Meet Aleshia Resources 2181 Consulting ◦ Build. Scale. Measure. …" at bounding box center [481, 231] width 962 height 462
click at [305, 41] on span "Lato" at bounding box center [294, 41] width 61 height 10
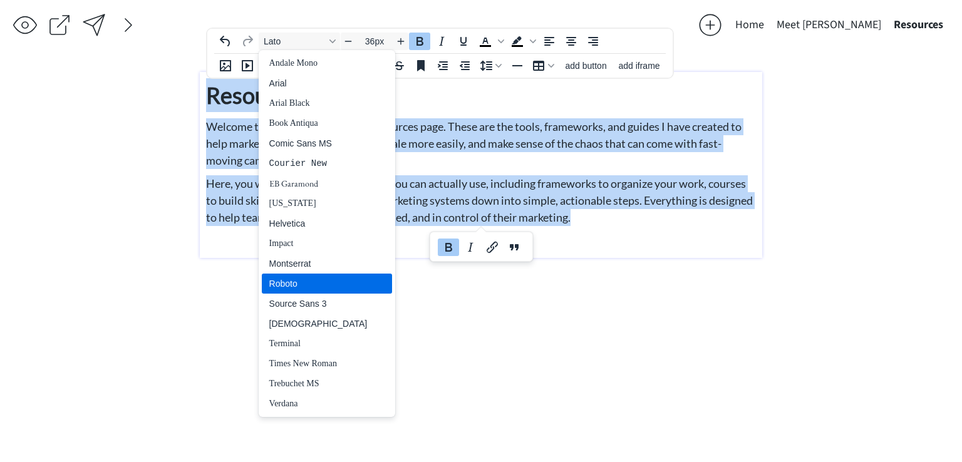
click at [297, 280] on div "Roboto" at bounding box center [318, 283] width 98 height 15
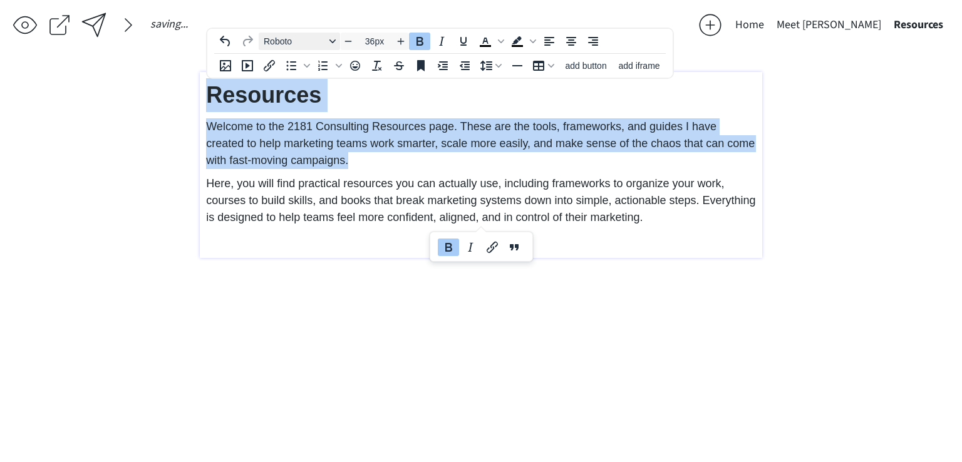
click at [300, 41] on span "Roboto" at bounding box center [294, 41] width 61 height 10
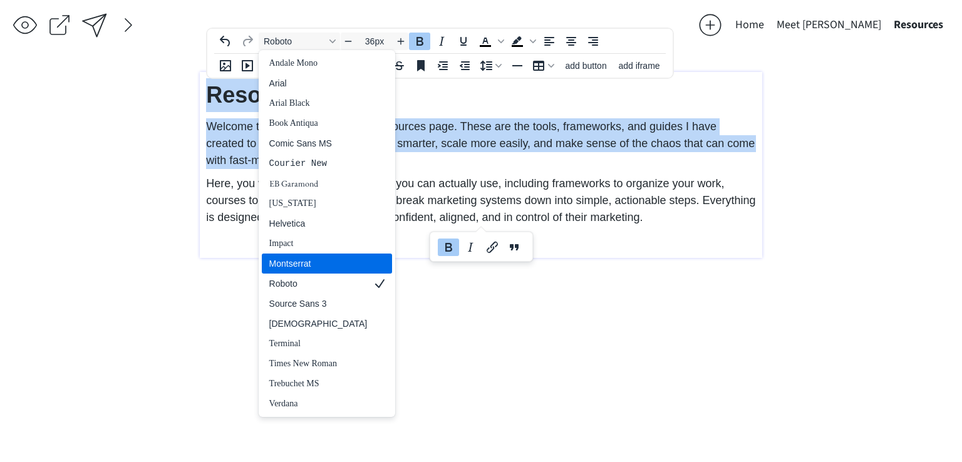
click at [330, 268] on div "Montserrat" at bounding box center [318, 263] width 98 height 15
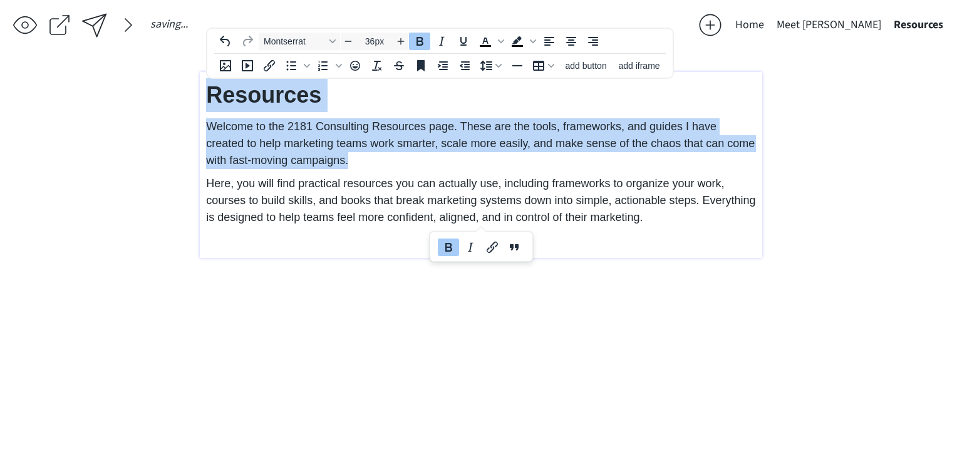
click at [701, 197] on span "Here, you will find practical resources you can actually use, including framewo…" at bounding box center [480, 200] width 549 height 46
click at [654, 212] on p "Here, you will find practical resources you can actually use, including framewo…" at bounding box center [481, 200] width 550 height 51
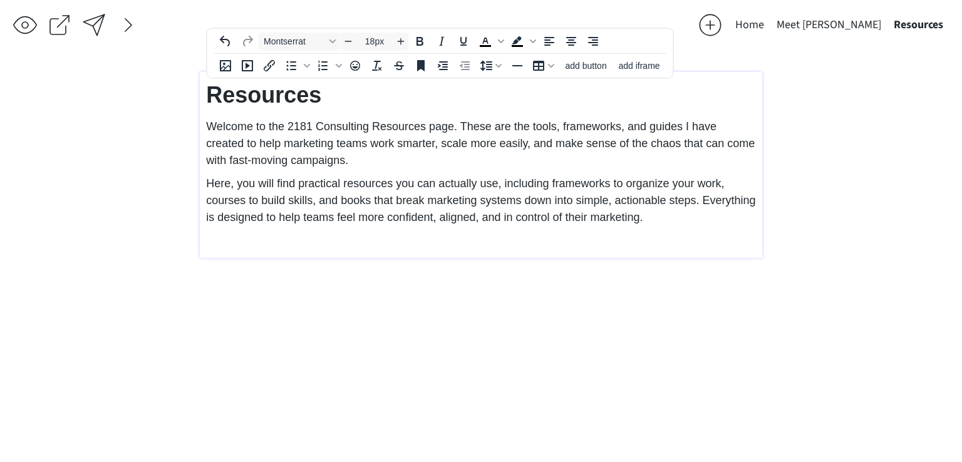
click at [587, 206] on p "Here, you will find practical resources you can actually use, including framewo…" at bounding box center [481, 200] width 550 height 51
click at [642, 214] on span "Here, you will find practical resources you can actually use, including framewo…" at bounding box center [480, 200] width 549 height 46
click at [599, 199] on span "Here, you will find practical resources you can actually use, including framewo…" at bounding box center [480, 200] width 549 height 46
click at [649, 216] on p "Here, you will find practical resources you can actually use, including framewo…" at bounding box center [481, 200] width 550 height 51
click at [544, 72] on icon "Table" at bounding box center [538, 65] width 15 height 15
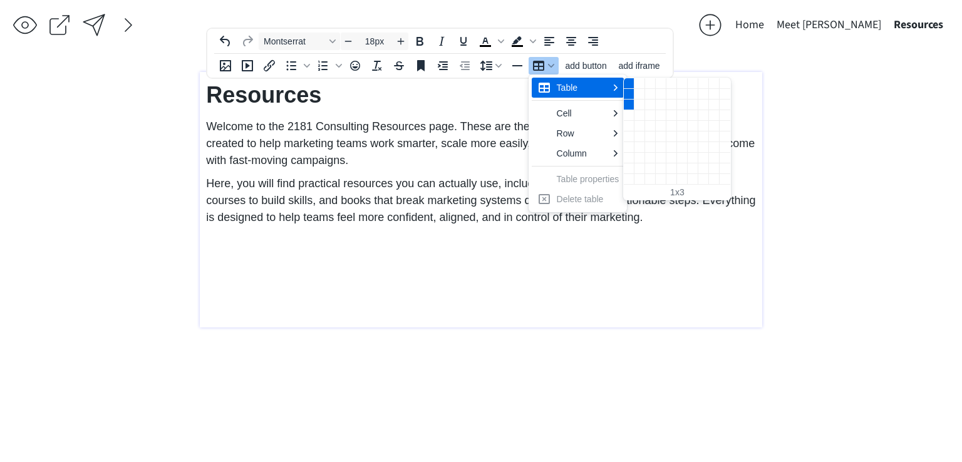
click at [630, 107] on div "1 columns, 3 rows" at bounding box center [629, 105] width 11 height 11
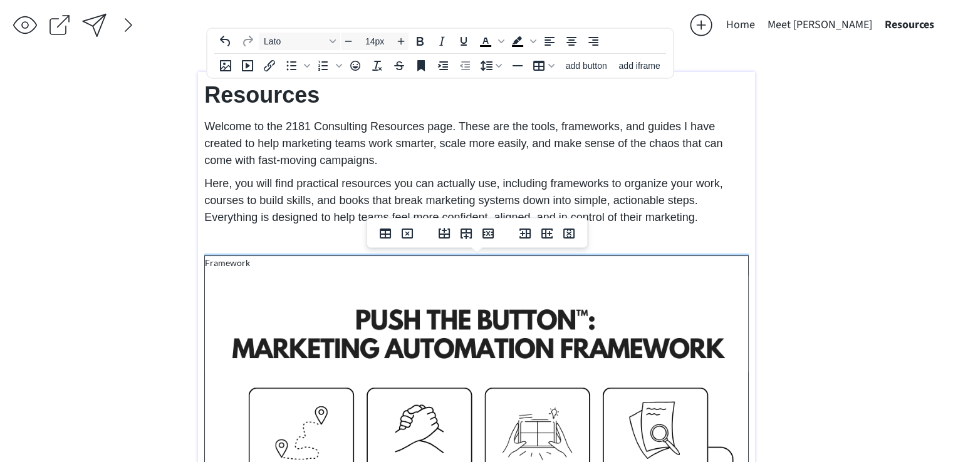
drag, startPoint x: 335, startPoint y: 262, endPoint x: 323, endPoint y: 262, distance: 11.9
click at [334, 262] on p "Framework" at bounding box center [476, 262] width 543 height 13
drag, startPoint x: 251, startPoint y: 266, endPoint x: 202, endPoint y: 272, distance: 49.2
click at [203, 271] on div "Resources Welcome to the 2181 Consulting Resources page. These are the tools, f…" at bounding box center [476, 420] width 557 height 697
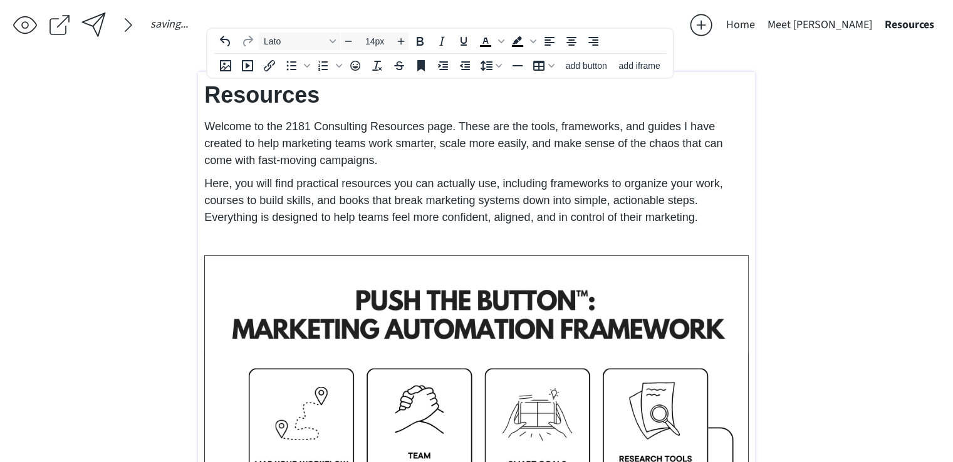
click at [338, 271] on img at bounding box center [476, 459] width 543 height 407
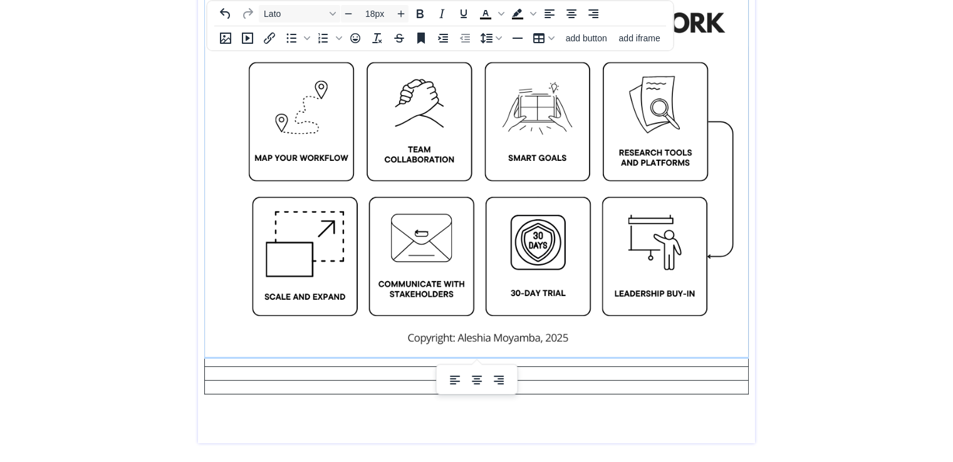
click at [633, 402] on p at bounding box center [476, 403] width 544 height 17
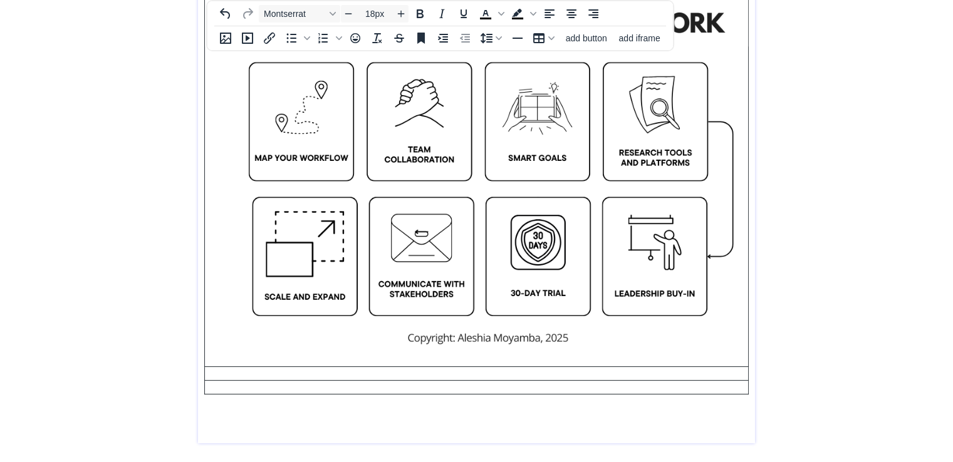
type input "14px"
click at [617, 367] on td at bounding box center [477, 374] width 544 height 14
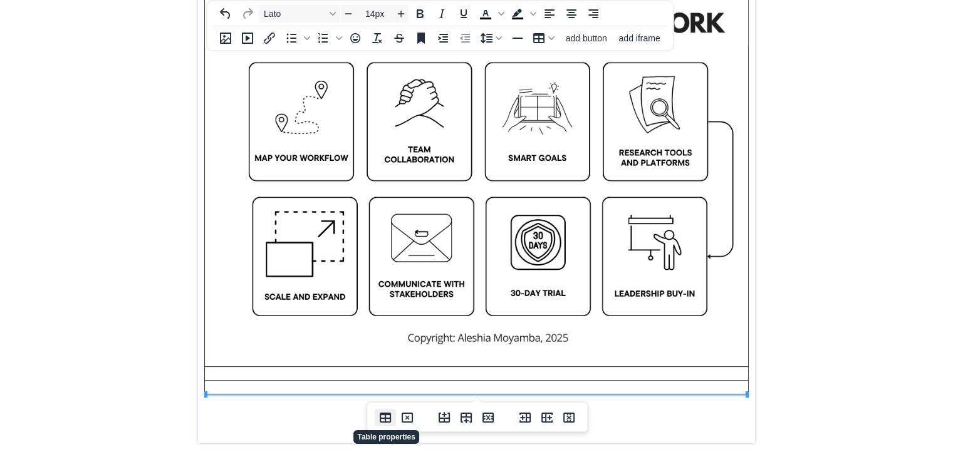
click at [378, 418] on icon "Table properties" at bounding box center [385, 417] width 15 height 15
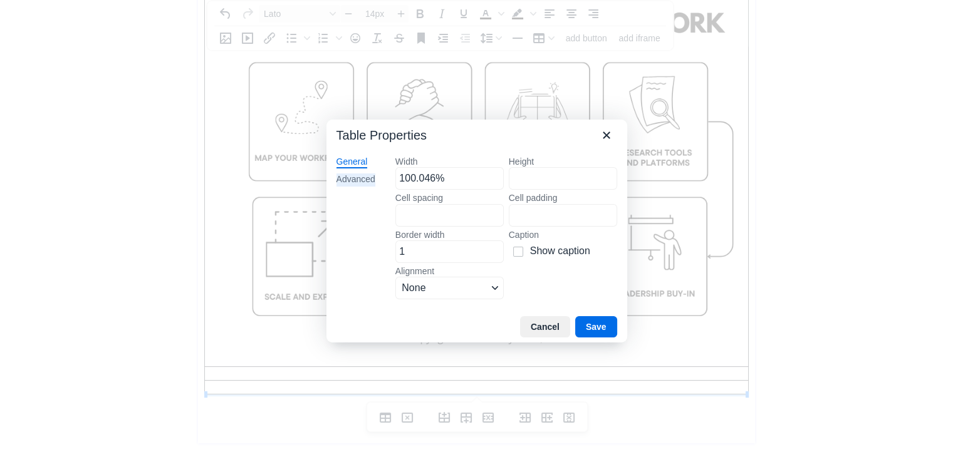
click at [369, 177] on div "Advanced" at bounding box center [355, 179] width 39 height 13
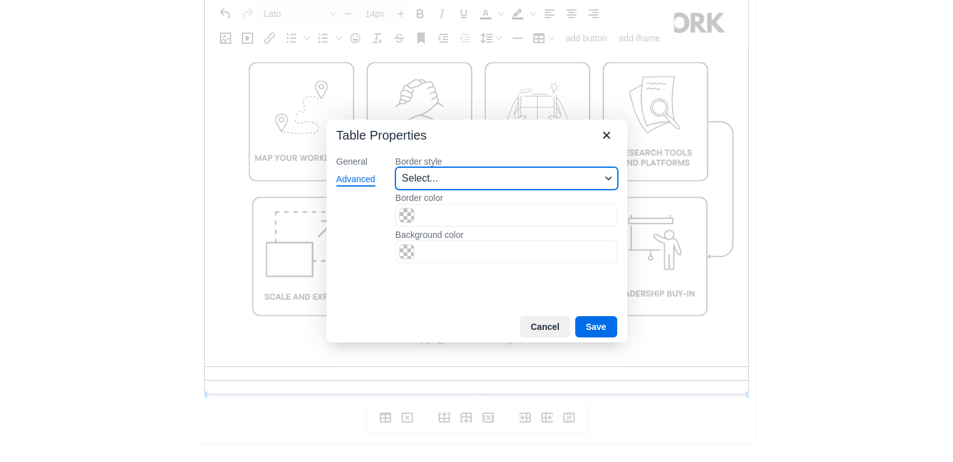
click at [415, 187] on button "Select..." at bounding box center [506, 178] width 222 height 23
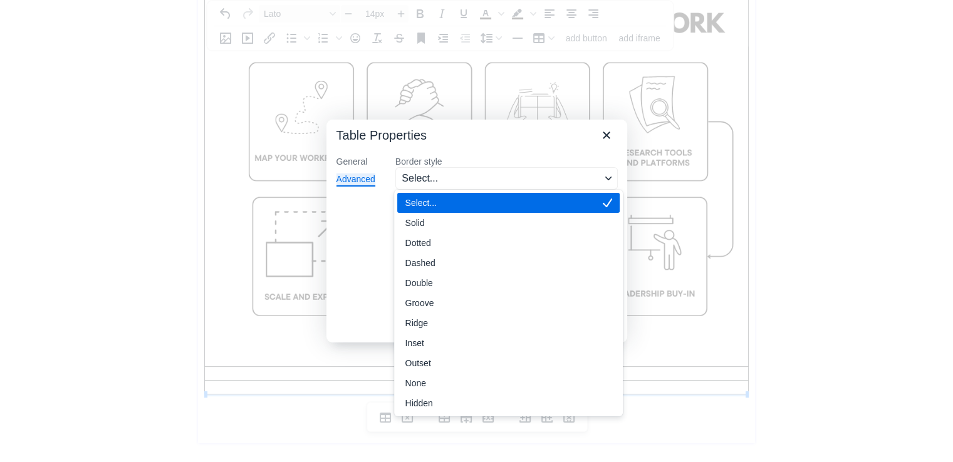
click at [574, 156] on label "Border style" at bounding box center [506, 161] width 222 height 11
click at [574, 167] on button "Select..." at bounding box center [506, 178] width 222 height 23
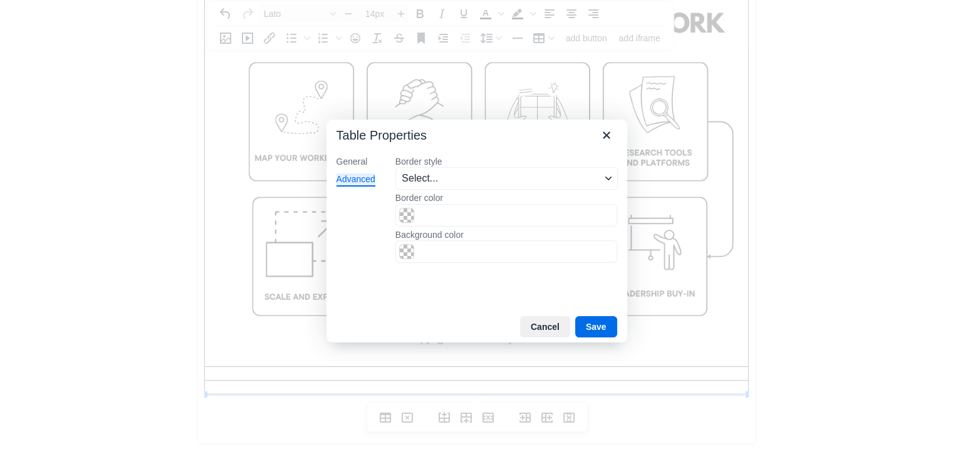
click at [373, 237] on div "General Advanced" at bounding box center [355, 228] width 59 height 165
click at [408, 216] on span "Color swatch" at bounding box center [406, 215] width 15 height 15
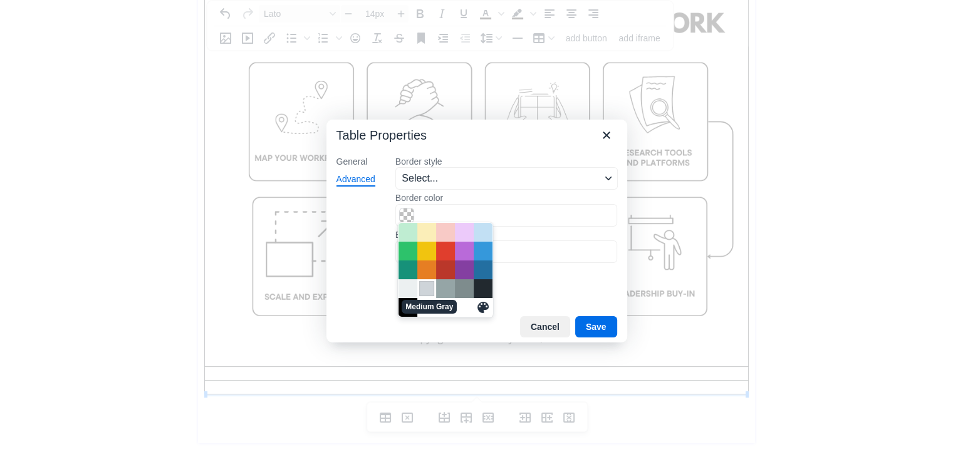
click at [422, 294] on div "Medium Gray" at bounding box center [426, 288] width 15 height 15
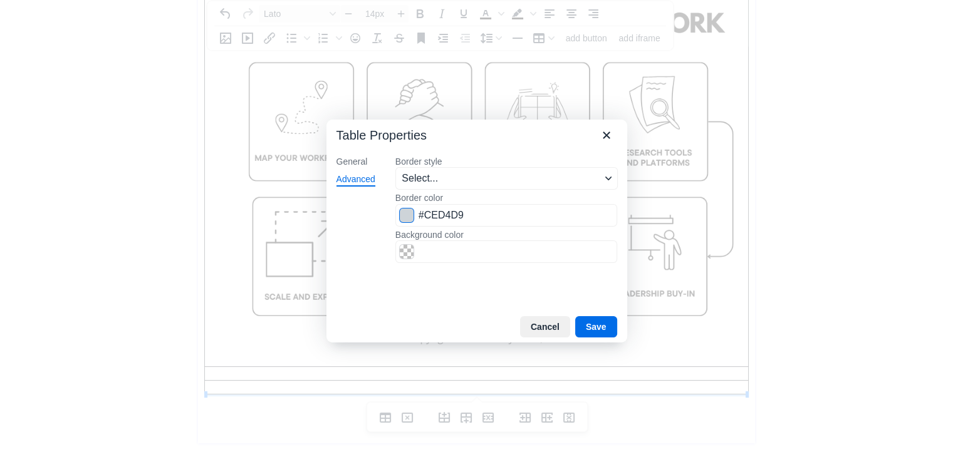
click at [406, 213] on span "Color swatch" at bounding box center [406, 215] width 15 height 15
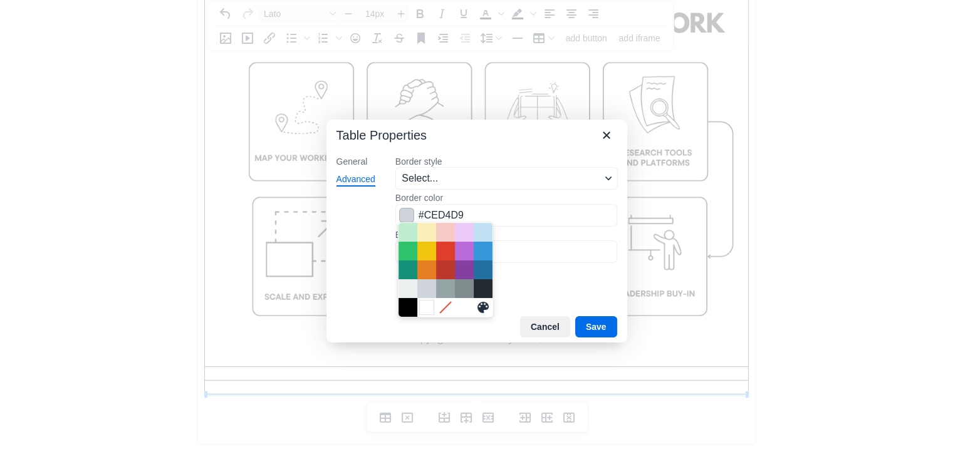
click at [426, 308] on div "White" at bounding box center [426, 307] width 15 height 15
type input "#FFFFFF"
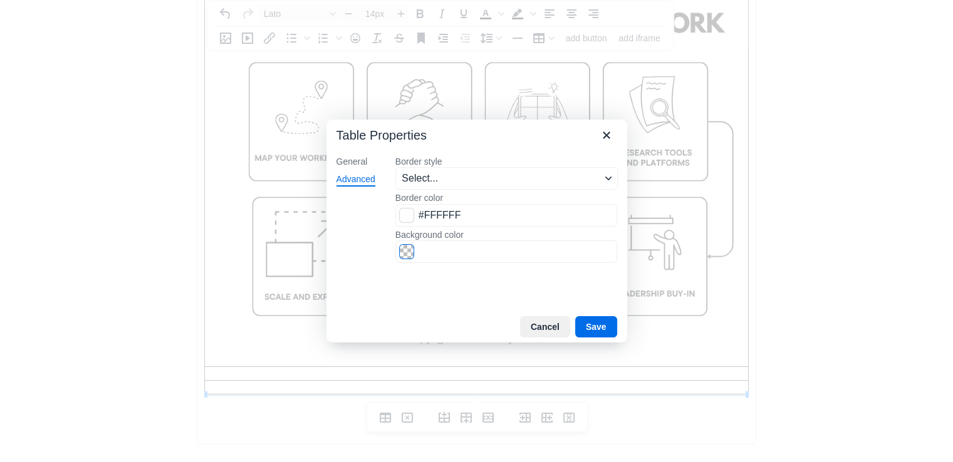
click at [406, 253] on span "Color swatch" at bounding box center [406, 251] width 15 height 15
click at [559, 329] on button "Cancel" at bounding box center [545, 326] width 50 height 21
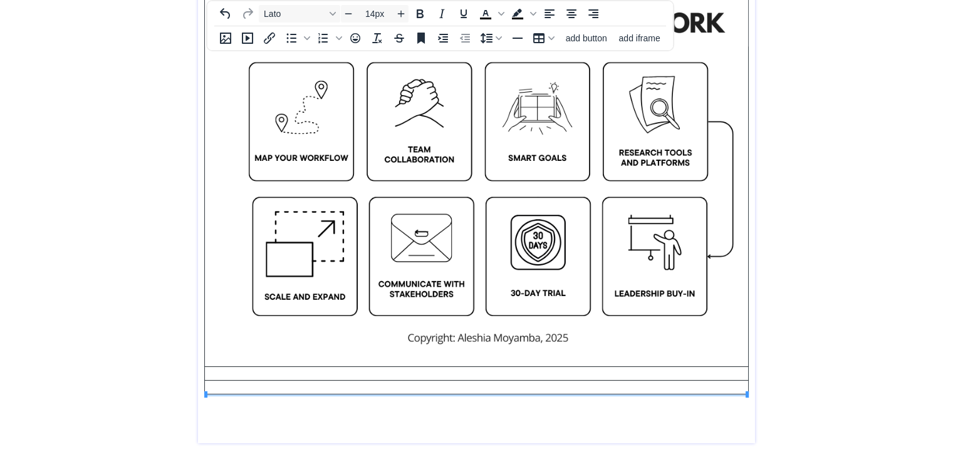
click at [875, 323] on div "saving... Home Meet Aleshia Resources 2181 Consulting ◦ Build. Scale. Measure. …" at bounding box center [476, 78] width 953 height 768
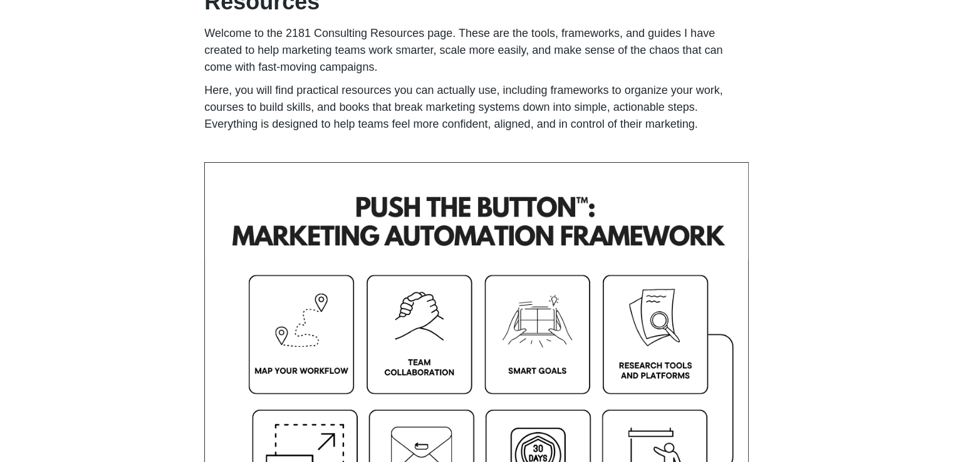
scroll to position [90, 0]
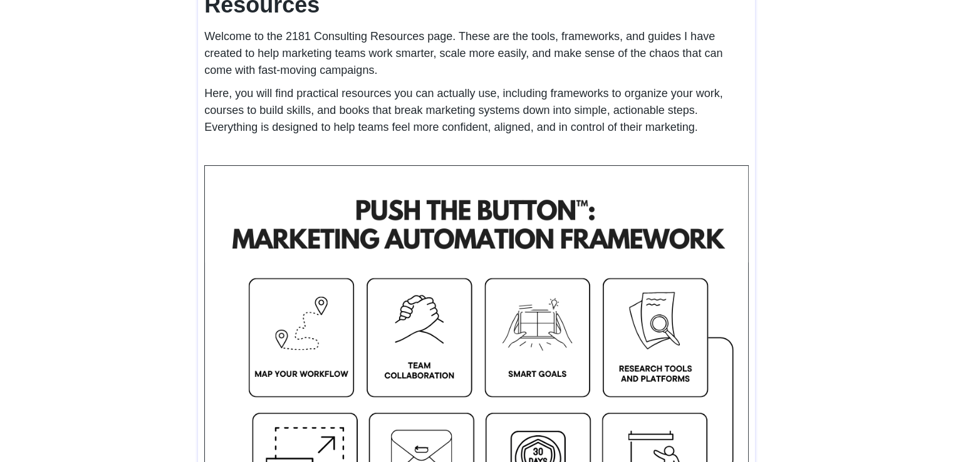
click at [406, 173] on img at bounding box center [476, 369] width 543 height 407
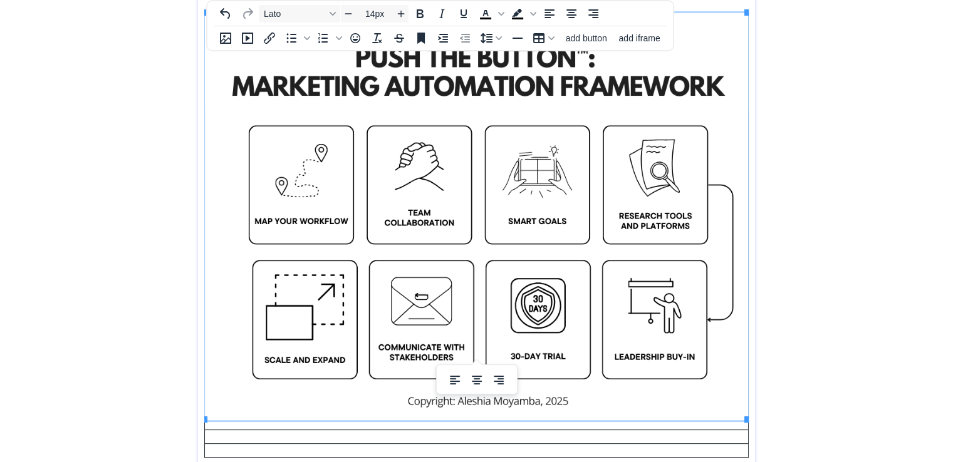
scroll to position [306, 0]
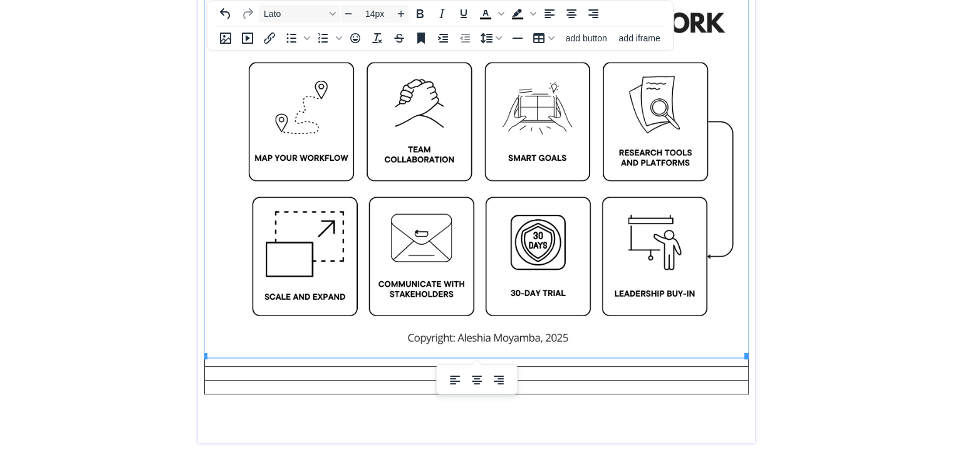
click at [609, 306] on img at bounding box center [476, 153] width 543 height 407
click at [736, 294] on img at bounding box center [476, 153] width 543 height 407
click at [844, 224] on div "saving... Home Meet Aleshia Resources 2181 Consulting ◦ Build. Scale. Measure. …" at bounding box center [476, 78] width 953 height 768
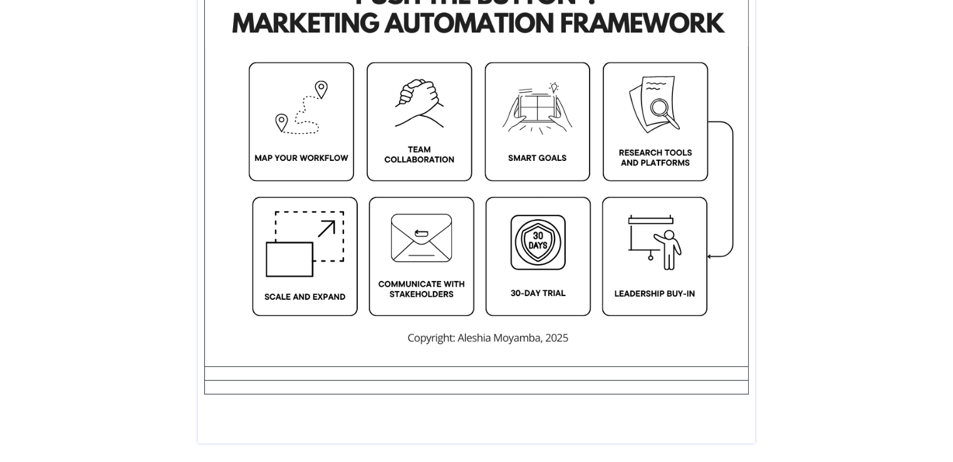
click at [622, 196] on img at bounding box center [476, 153] width 543 height 407
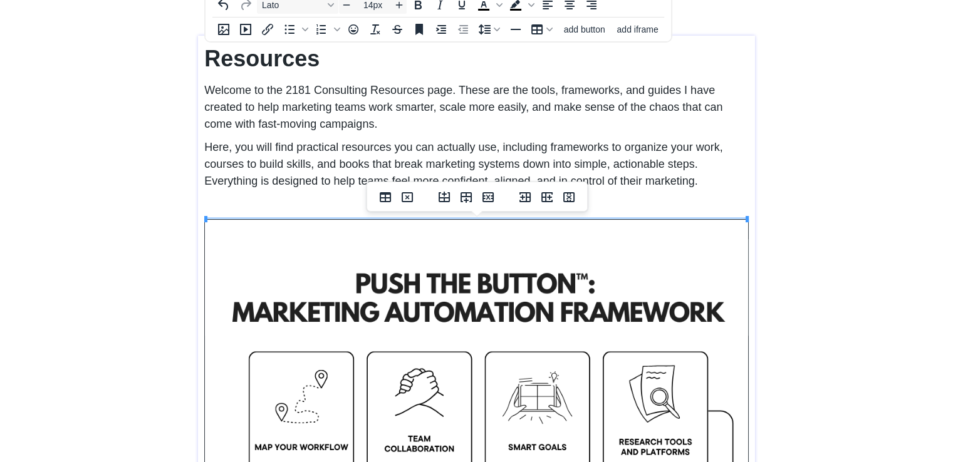
scroll to position [13, 0]
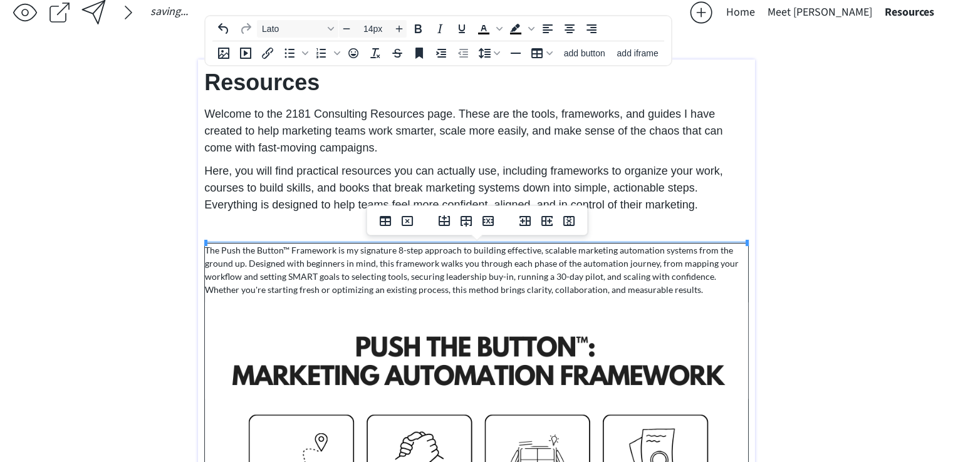
click at [301, 280] on p "The Push the Button™ Framework is my signature 8-step approach to building effe…" at bounding box center [476, 270] width 543 height 53
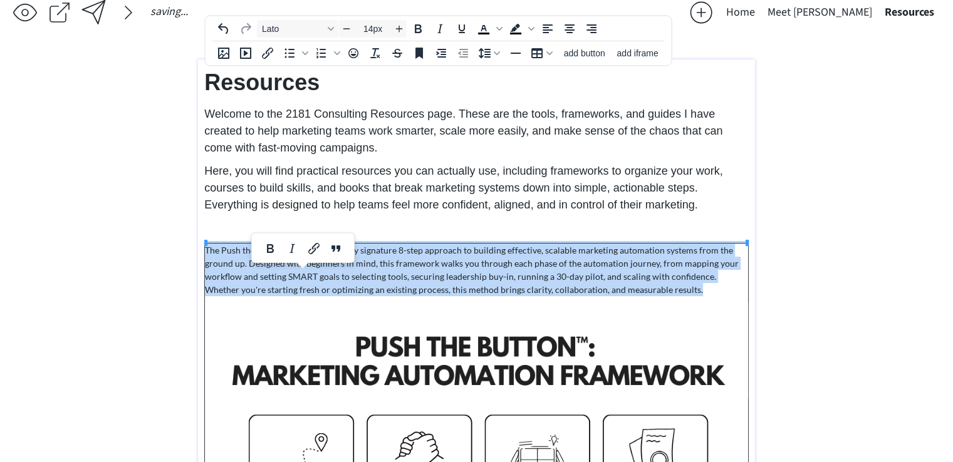
click at [301, 280] on p "The Push the Button™ Framework is my signature 8-step approach to building effe…" at bounding box center [476, 270] width 543 height 53
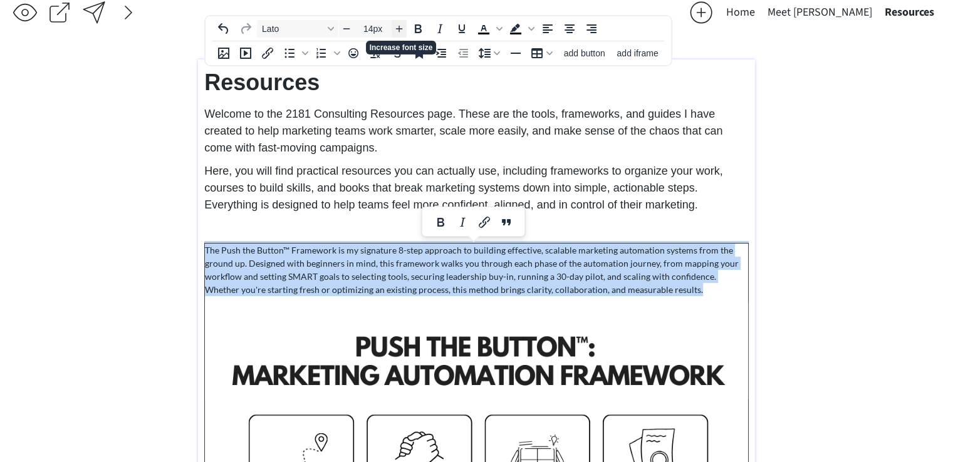
click at [403, 26] on icon "Increase font size" at bounding box center [399, 29] width 10 height 10
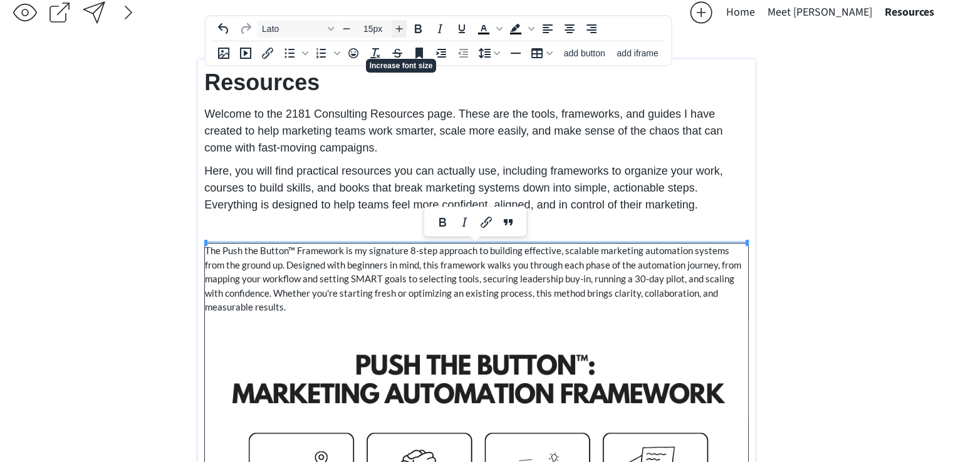
click at [403, 26] on icon "Increase font size" at bounding box center [399, 29] width 10 height 10
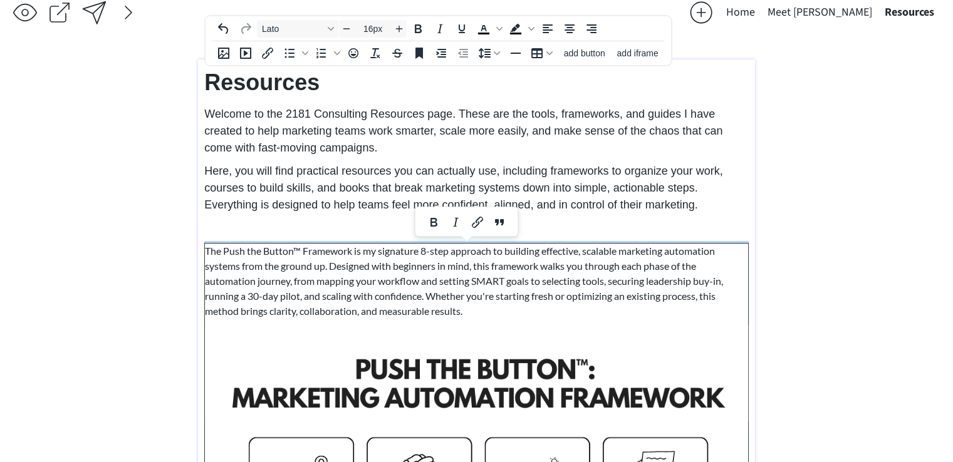
click at [894, 262] on div "saving... Home Meet Aleshia Resources 2181 Consulting ◦ Build. Scale. Measure. …" at bounding box center [476, 412] width 953 height 850
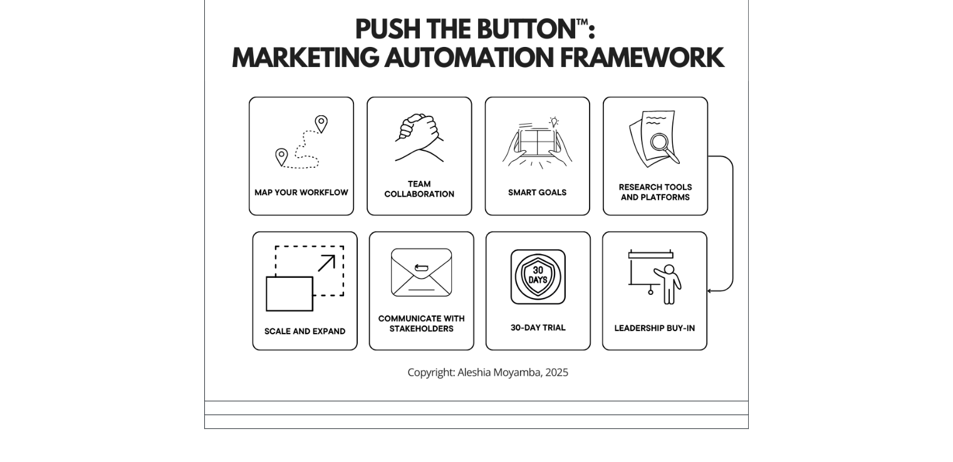
scroll to position [388, 0]
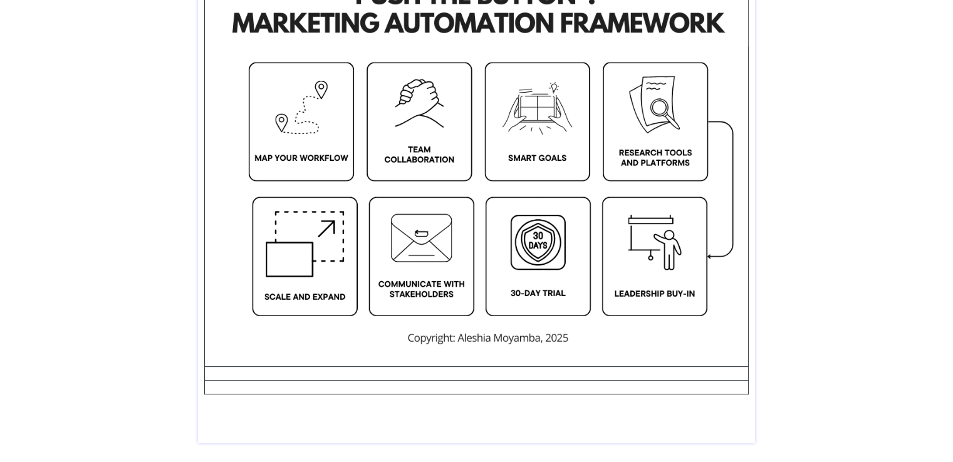
click at [421, 371] on td at bounding box center [477, 374] width 544 height 14
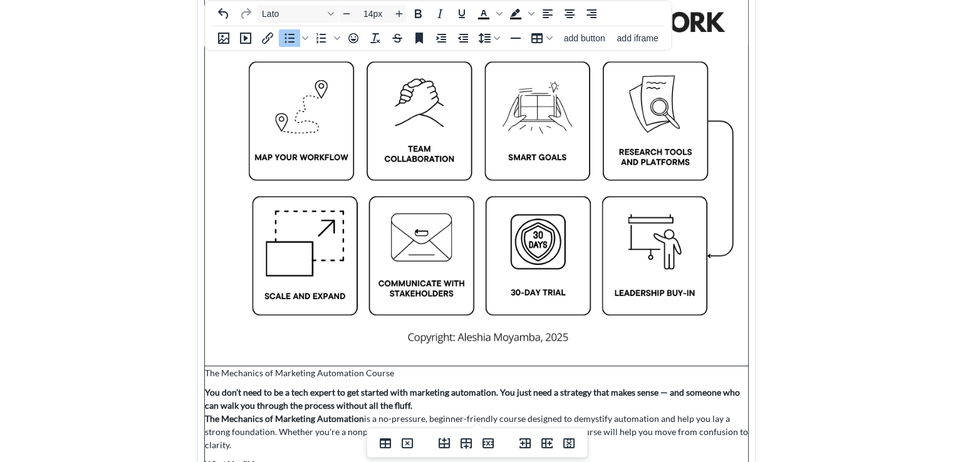
scroll to position [596, 0]
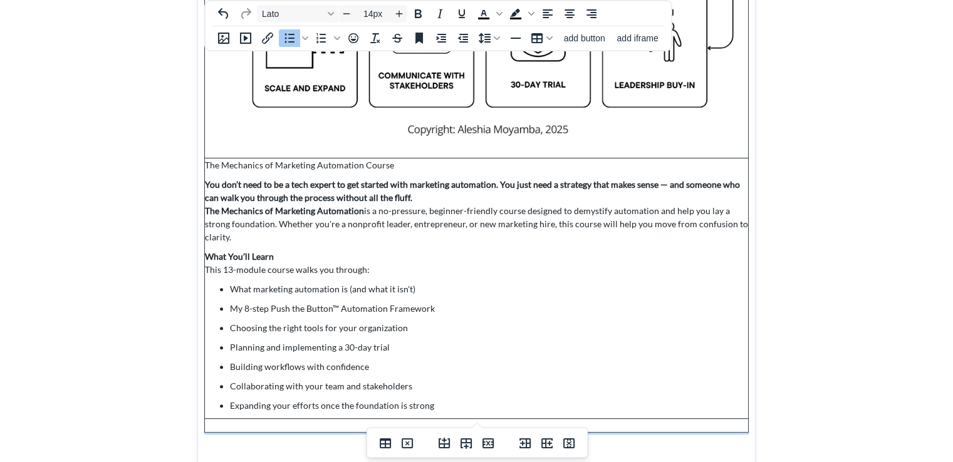
click at [391, 177] on td "The Mechanics of Marketing Automation Course You don’t need to be a tech expert…" at bounding box center [477, 288] width 544 height 261
drag, startPoint x: 406, startPoint y: 163, endPoint x: 228, endPoint y: 163, distance: 178.5
click at [228, 163] on p "The Mechanics of Marketing Automation Course" at bounding box center [476, 164] width 543 height 13
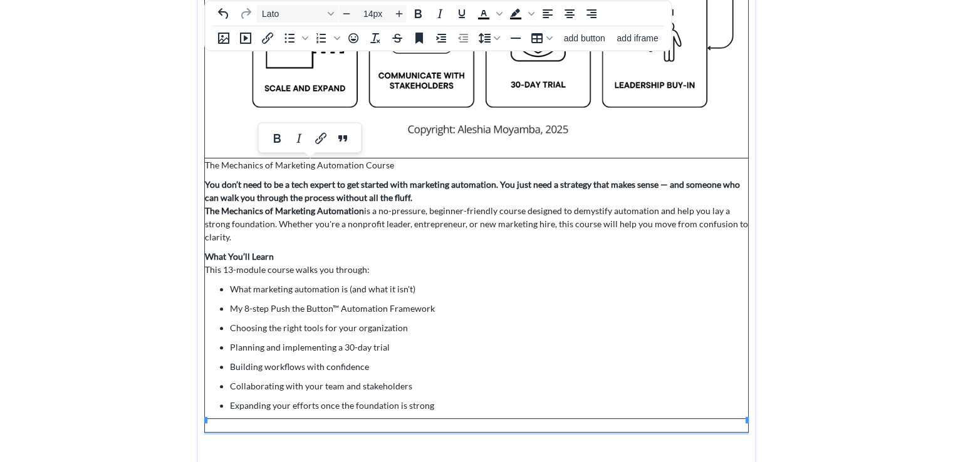
click at [394, 341] on ul "What marketing automation is (and what it isn't) My 8-step Push the Button™ Aut…" at bounding box center [476, 347] width 543 height 130
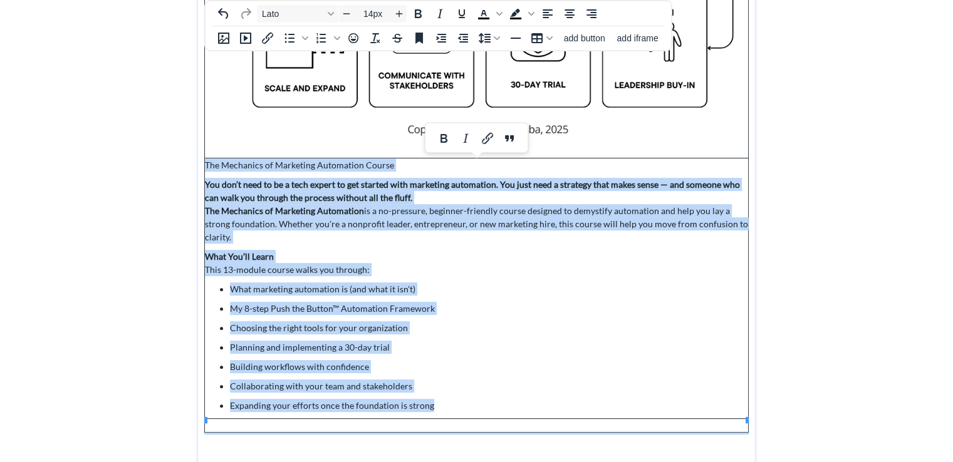
drag, startPoint x: 447, startPoint y: 395, endPoint x: 205, endPoint y: 161, distance: 336.6
click at [205, 161] on td "The Mechanics of Marketing Automation Course You don’t need to be a tech expert…" at bounding box center [477, 288] width 544 height 261
click at [399, 6] on span "Increase font size" at bounding box center [398, 13] width 15 height 15
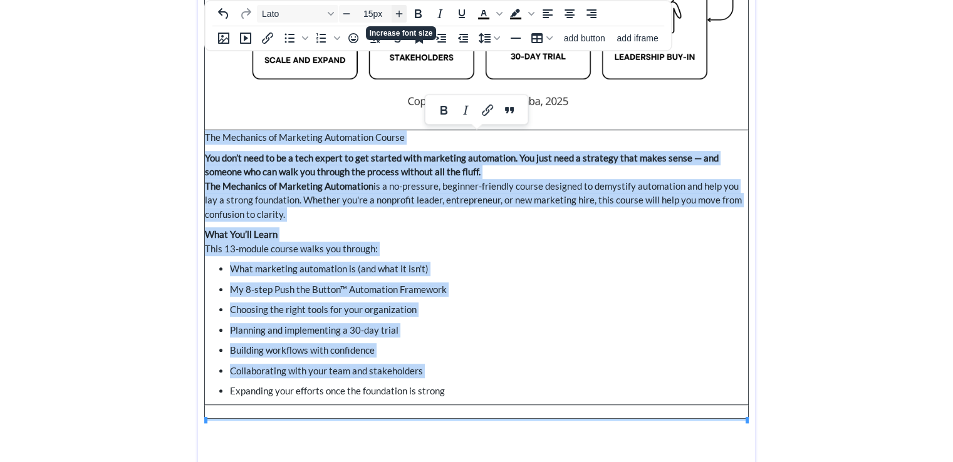
click at [399, 6] on span "Increase font size" at bounding box center [398, 13] width 15 height 15
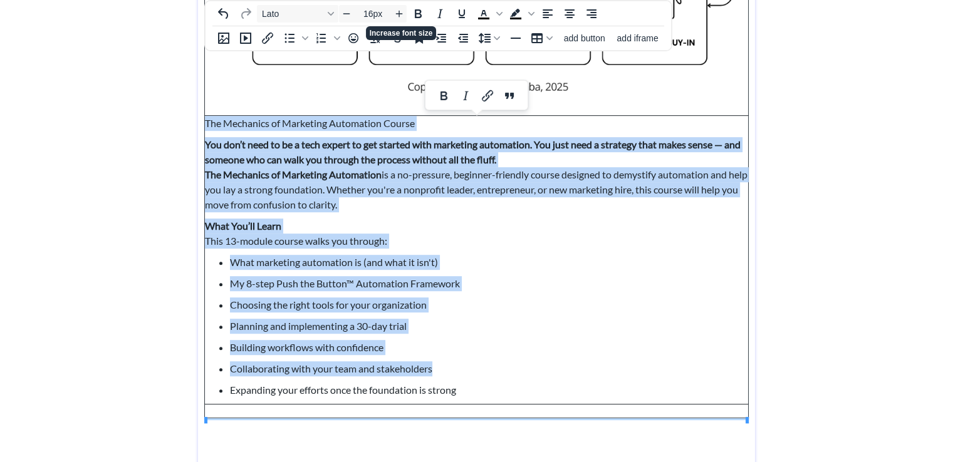
click at [529, 340] on ul "What marketing automation is (and what it isn't) My 8-step Push the Button™ Aut…" at bounding box center [476, 326] width 543 height 143
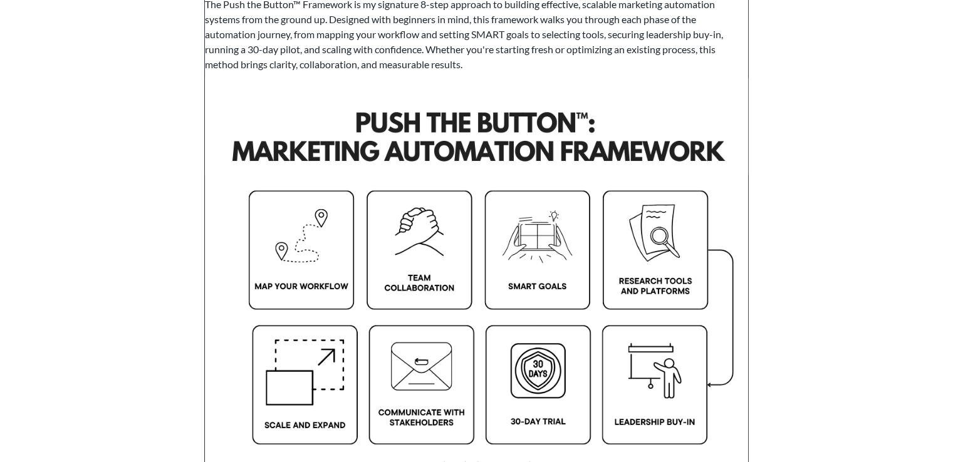
scroll to position [183, 0]
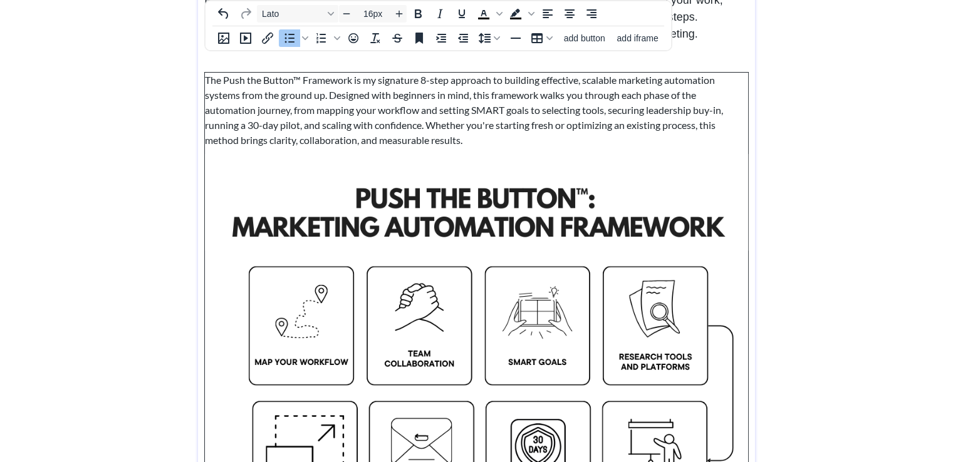
click at [561, 341] on img at bounding box center [476, 357] width 543 height 407
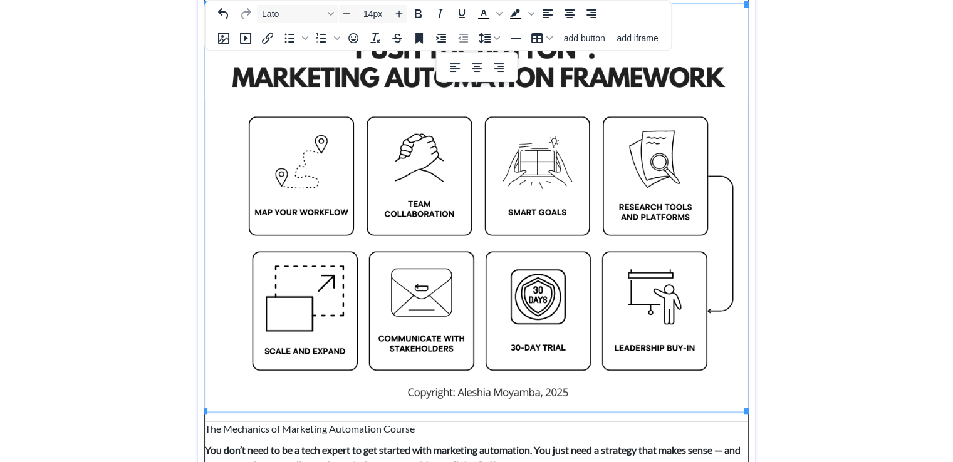
scroll to position [452, 0]
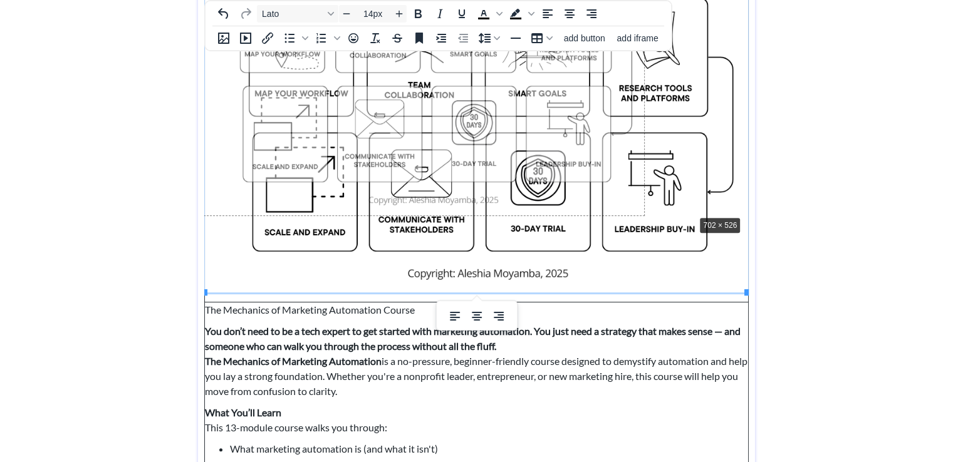
drag, startPoint x: 745, startPoint y: 291, endPoint x: 684, endPoint y: 209, distance: 102.1
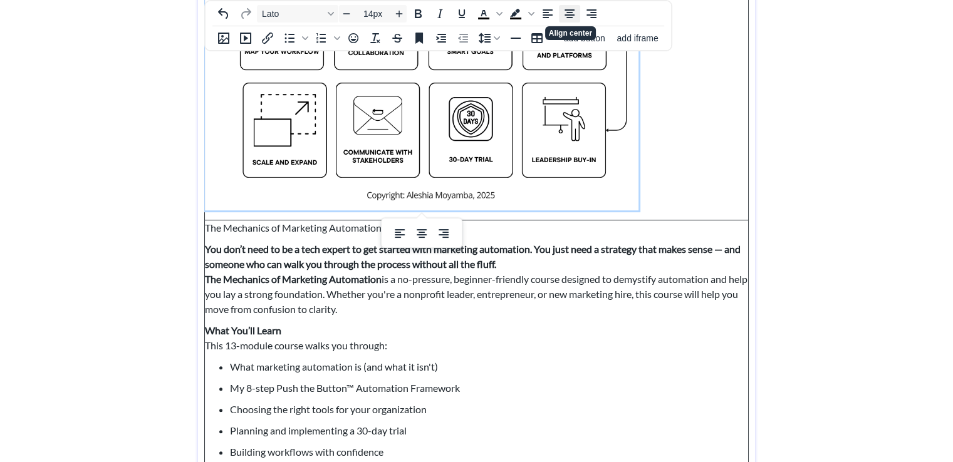
click at [559, 11] on button "Align center" at bounding box center [569, 14] width 21 height 18
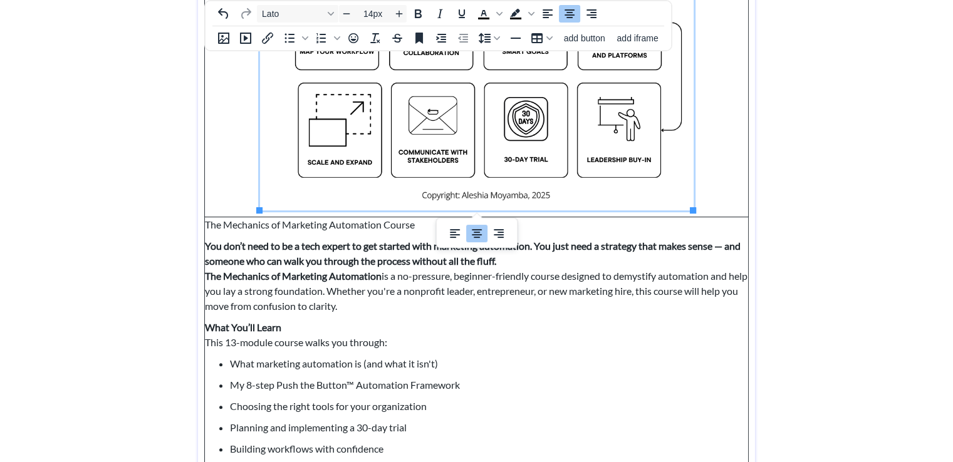
click at [822, 216] on div "saving... Home Meet Aleshia Resources 2181 Consulting ◦ Build. Scale. Measure. …" at bounding box center [476, 68] width 953 height 1040
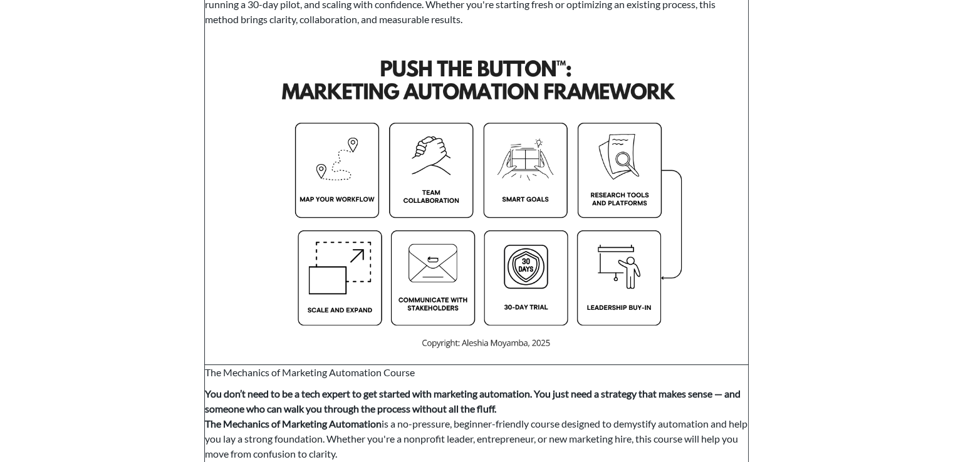
scroll to position [131, 0]
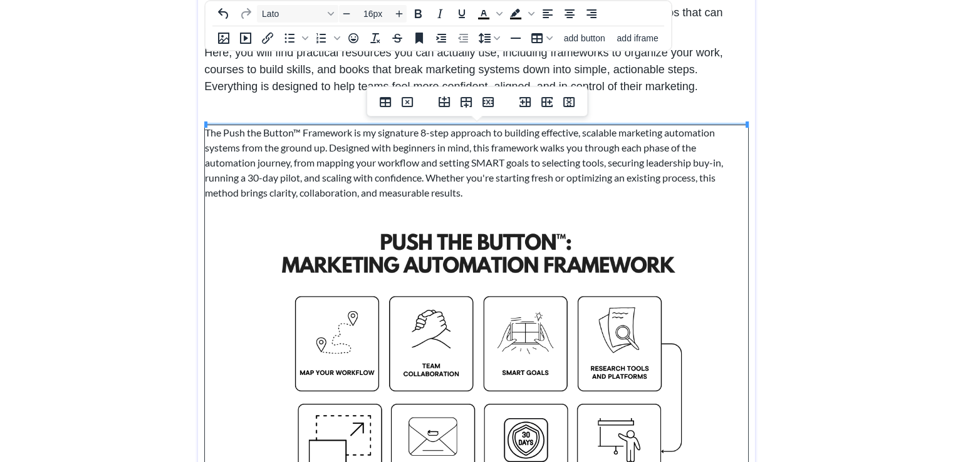
click at [626, 175] on span "The Push the Button™ Framework is my signature 8-step approach to building effe…" at bounding box center [464, 163] width 518 height 72
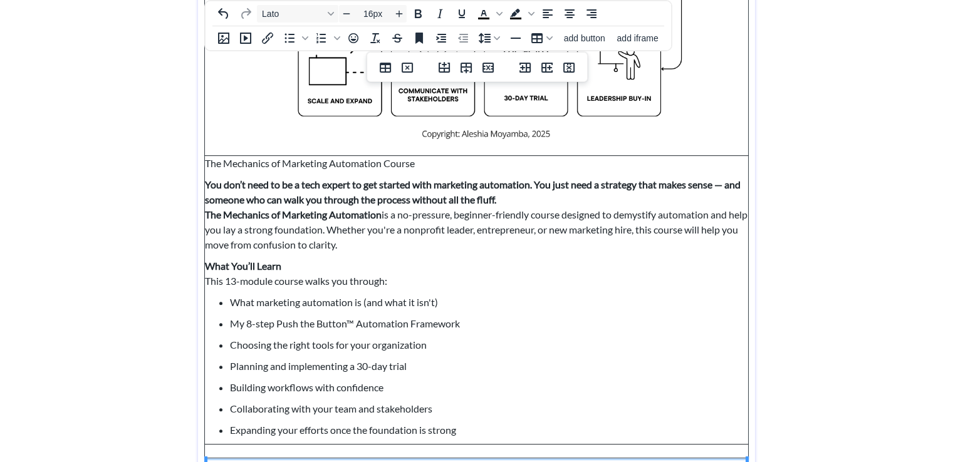
scroll to position [579, 0]
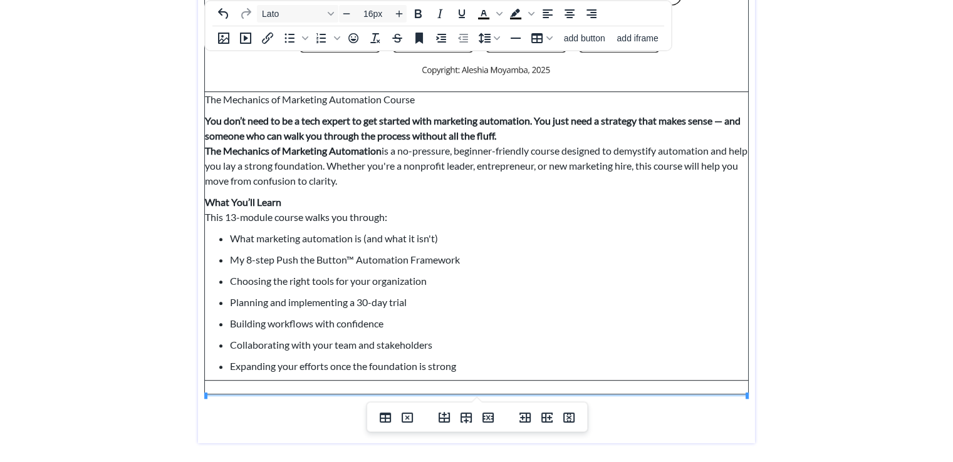
type input "14px"
click at [537, 388] on td at bounding box center [477, 388] width 544 height 14
click at [416, 387] on td at bounding box center [477, 388] width 544 height 14
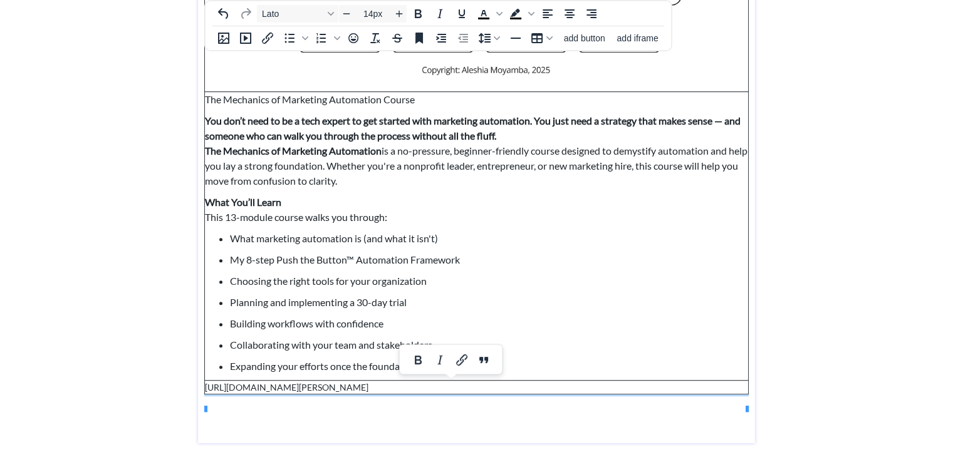
drag, startPoint x: 366, startPoint y: 401, endPoint x: 205, endPoint y: 385, distance: 161.2
click at [205, 385] on td "https://www.lulu.com/shop/aleshia-moyamba/push-the-button-a-beginners-guide-to-…" at bounding box center [477, 388] width 544 height 14
copy td "https://www.lulu.com/shop/aleshia-moyamba/push-the-button-a-beginners-guide-to-…"
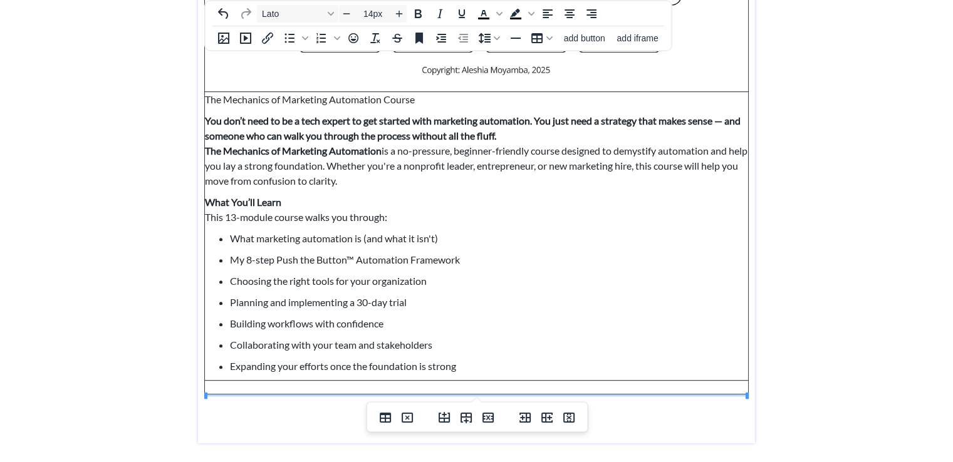
click at [279, 386] on td at bounding box center [477, 388] width 544 height 14
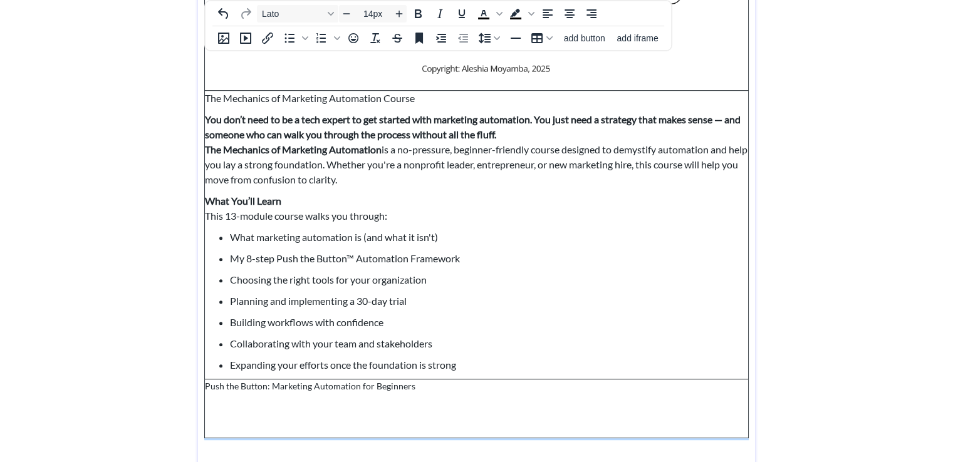
click at [225, 413] on td "Push the Button: Marketing Automation for Beginners" at bounding box center [477, 409] width 544 height 59
click at [220, 411] on p at bounding box center [476, 405] width 543 height 13
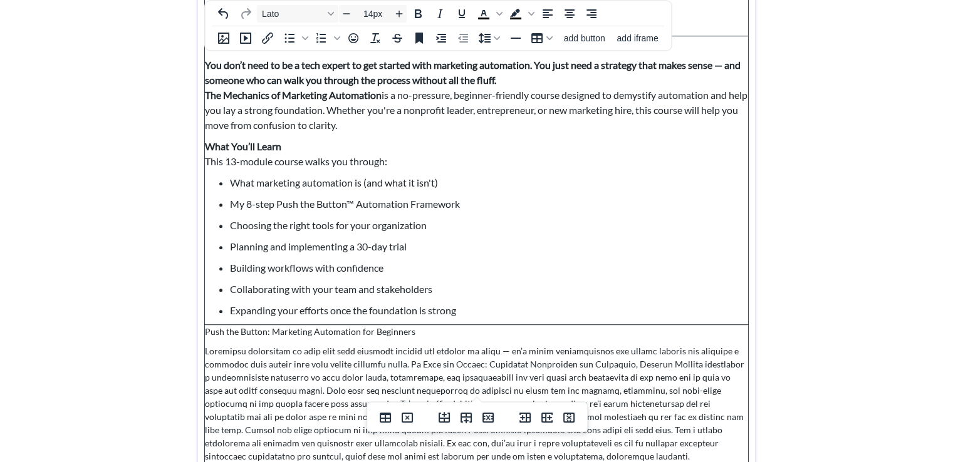
scroll to position [729, 0]
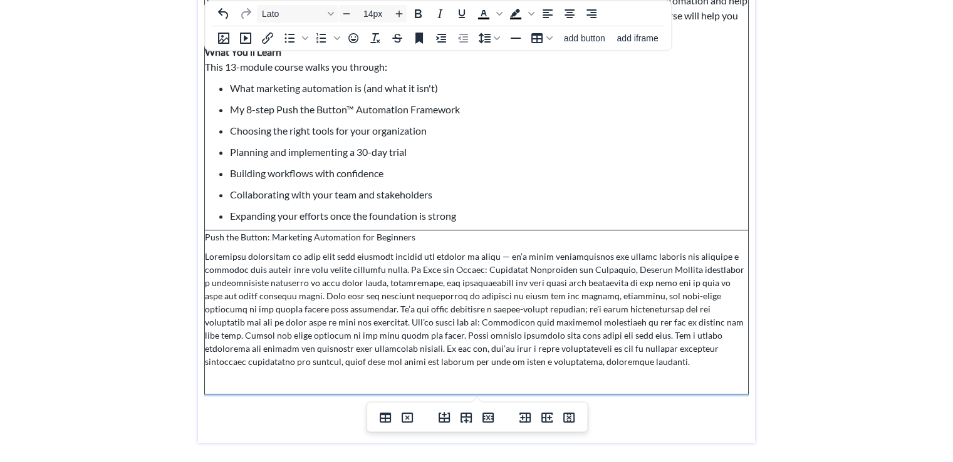
click at [479, 310] on p at bounding box center [476, 309] width 543 height 118
click at [318, 323] on p at bounding box center [476, 309] width 543 height 118
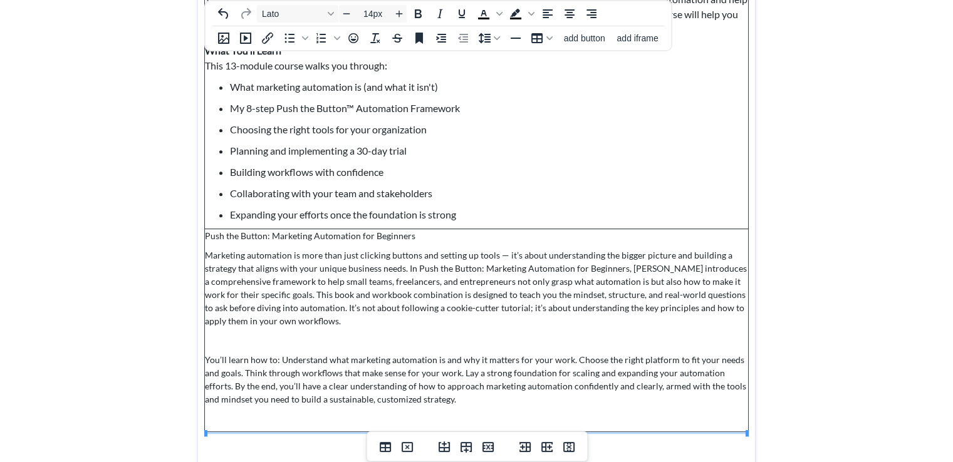
click at [280, 358] on p "You’ll learn how to: Understand what marketing automation is and why it matters…" at bounding box center [476, 379] width 543 height 53
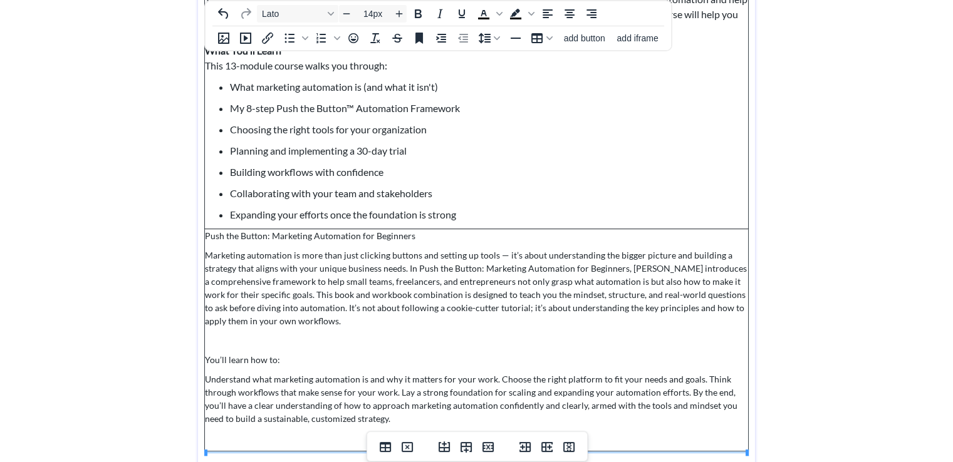
click at [294, 364] on p "You’ll learn how to:" at bounding box center [476, 359] width 543 height 13
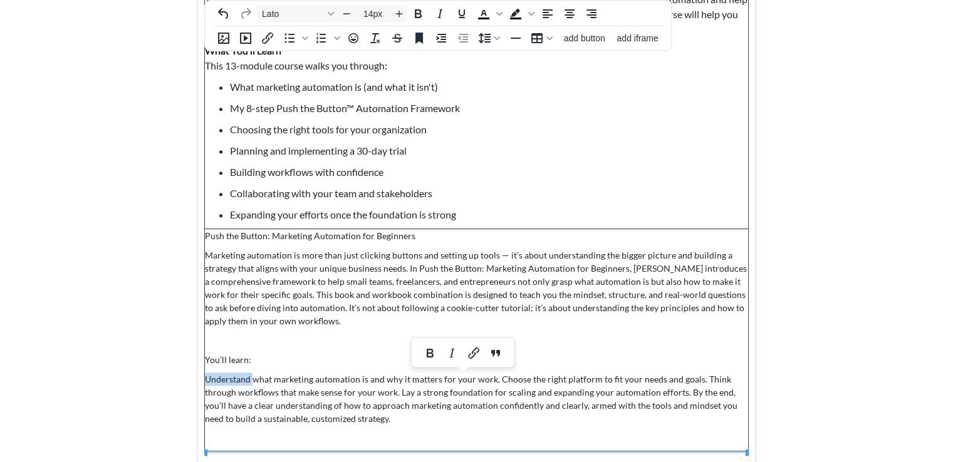
drag, startPoint x: 253, startPoint y: 376, endPoint x: 205, endPoint y: 379, distance: 47.7
click at [205, 379] on p "Understand what marketing automation is and why it matters for your work. Choos…" at bounding box center [476, 399] width 543 height 53
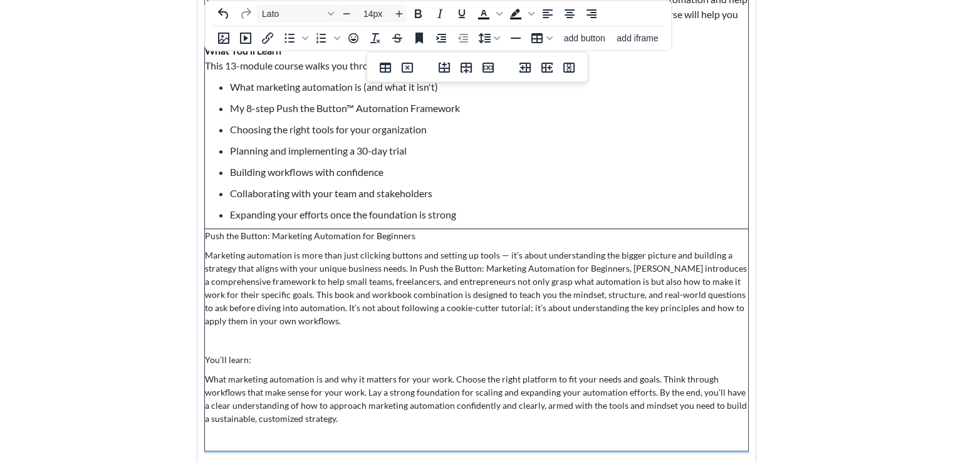
click at [453, 380] on p "What marketing automation is and why it matters for your work. Choose the right…" at bounding box center [476, 399] width 543 height 53
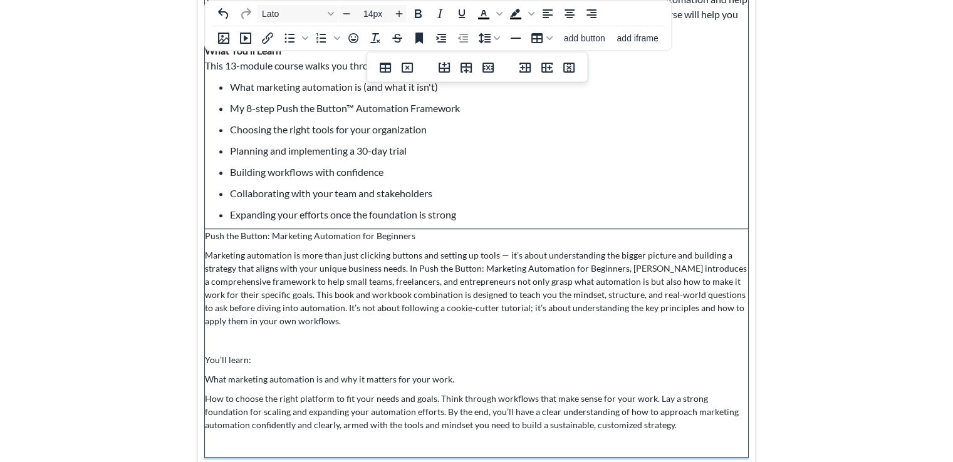
click at [440, 400] on p "How to choose the right platform to fit your needs and goals. Think through wor…" at bounding box center [476, 411] width 543 height 39
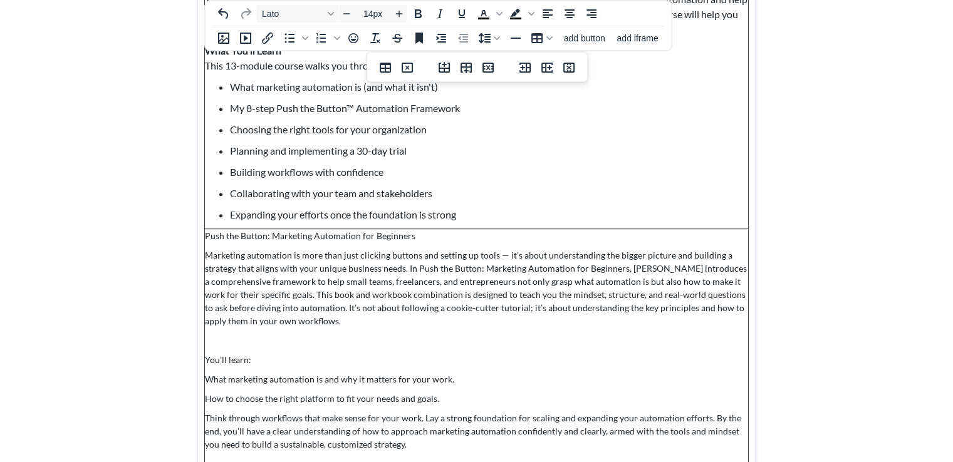
click at [423, 415] on p "Think through workflows that make sense for your work. Lay a strong foundation …" at bounding box center [476, 430] width 543 height 39
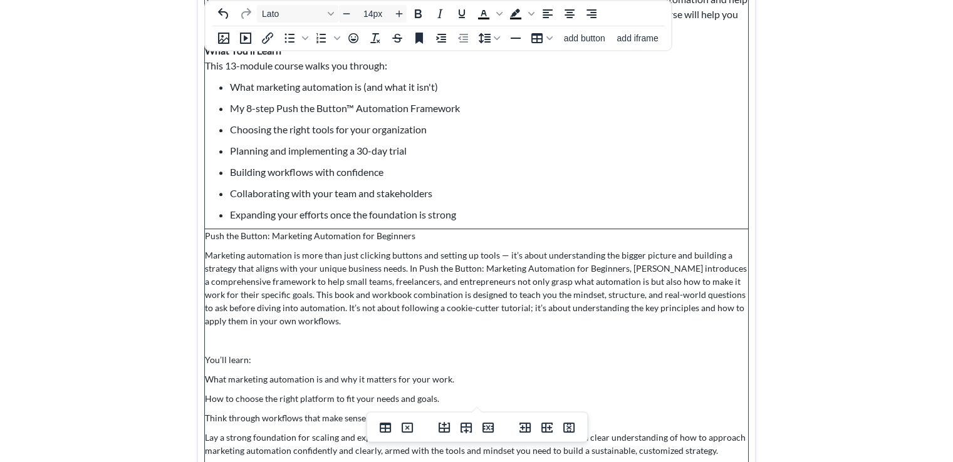
scroll to position [819, 0]
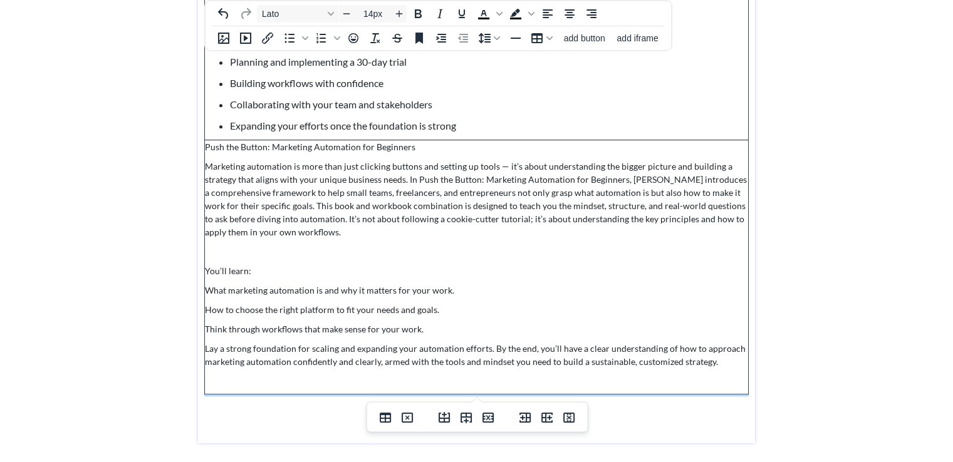
click at [556, 365] on p "Lay a strong foundation for scaling and expanding your automation efforts. By t…" at bounding box center [476, 355] width 543 height 26
click at [488, 351] on p "Lay a strong foundation for scaling and expanding your automation efforts. By t…" at bounding box center [476, 355] width 543 height 26
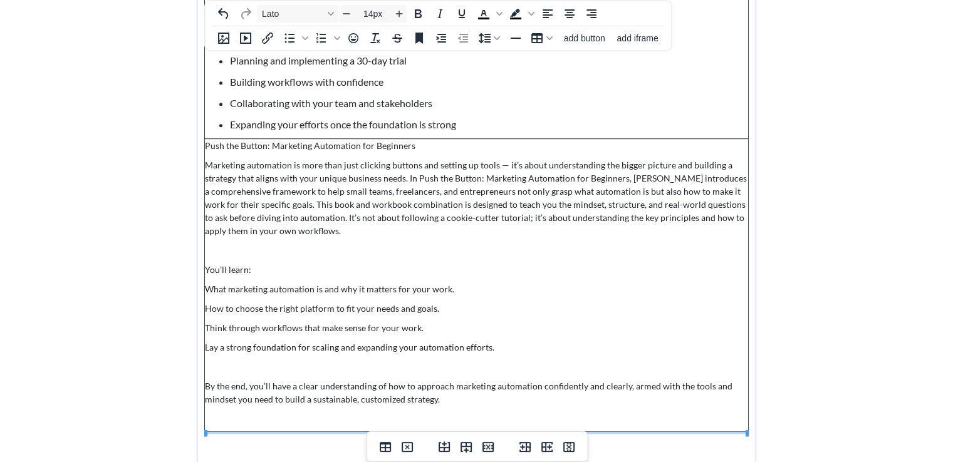
click at [611, 419] on p at bounding box center [476, 418] width 543 height 13
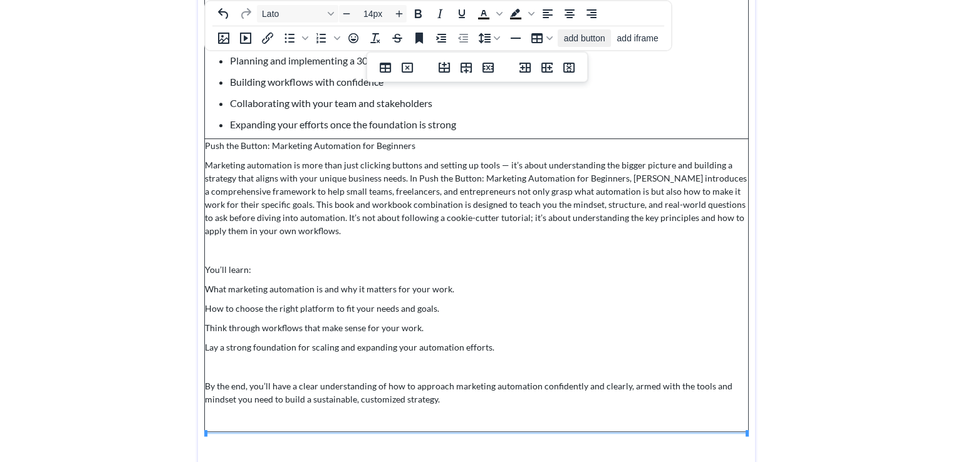
click at [581, 41] on span "add button" at bounding box center [584, 38] width 41 height 10
select select "18px"
select select "5px"
select select "10px"
select select "30px"
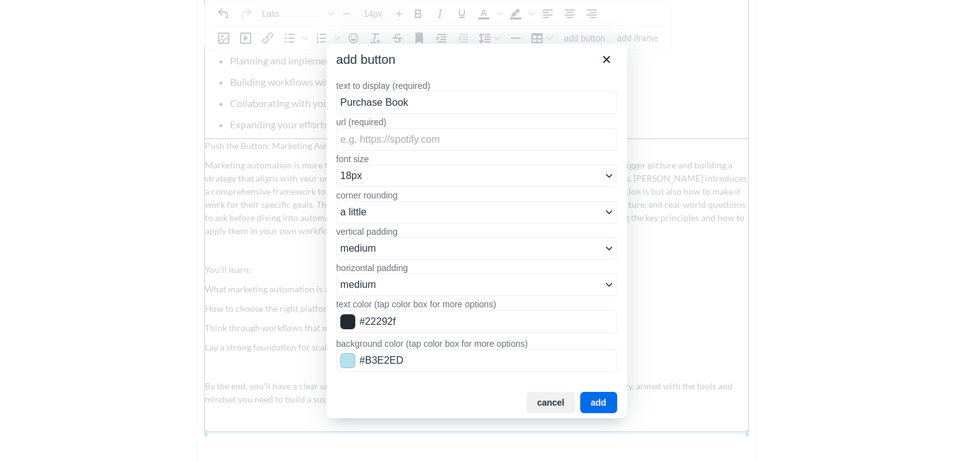
type input "Purchase Book"
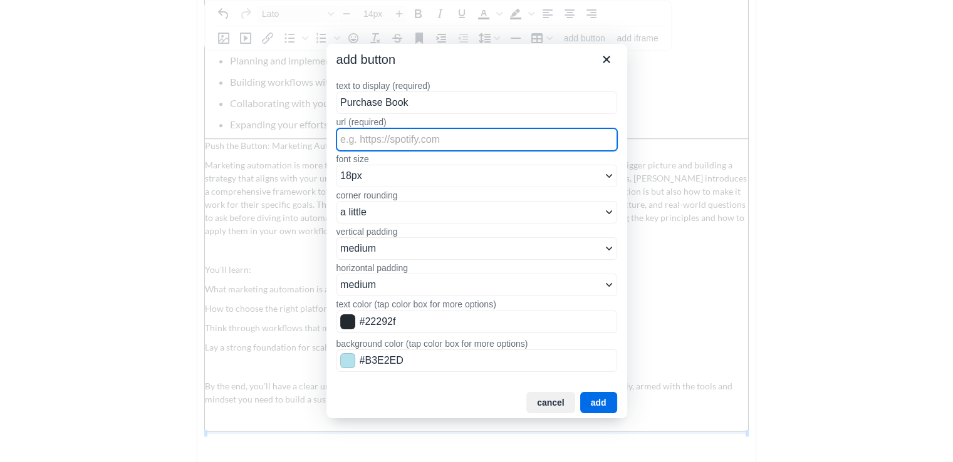
click at [390, 137] on input "url (required)" at bounding box center [476, 139] width 281 height 23
paste input "https://www.lulu.com/shop/aleshia-moyamba/push-the-button-a-beginners-guide-to-…"
type input "https://www.lulu.com/shop/aleshia-moyamba/push-the-button-a-beginners-guide-to-…"
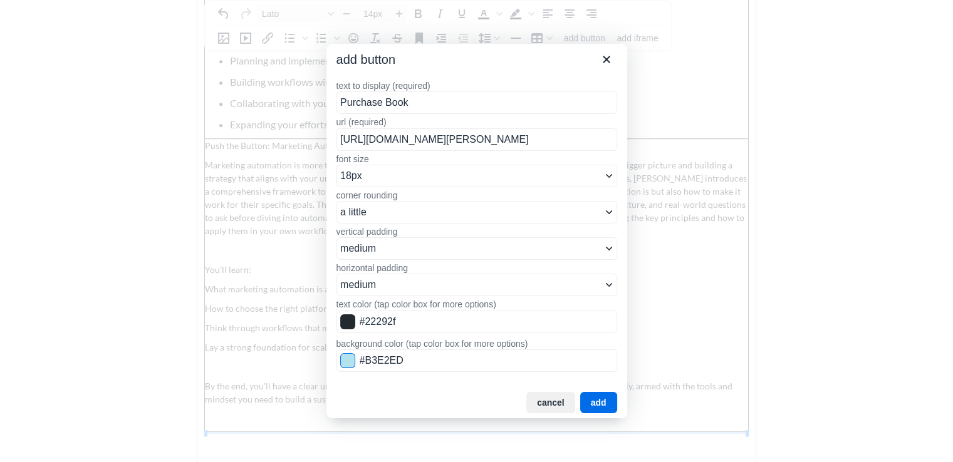
click at [346, 359] on span "Color swatch" at bounding box center [347, 360] width 15 height 15
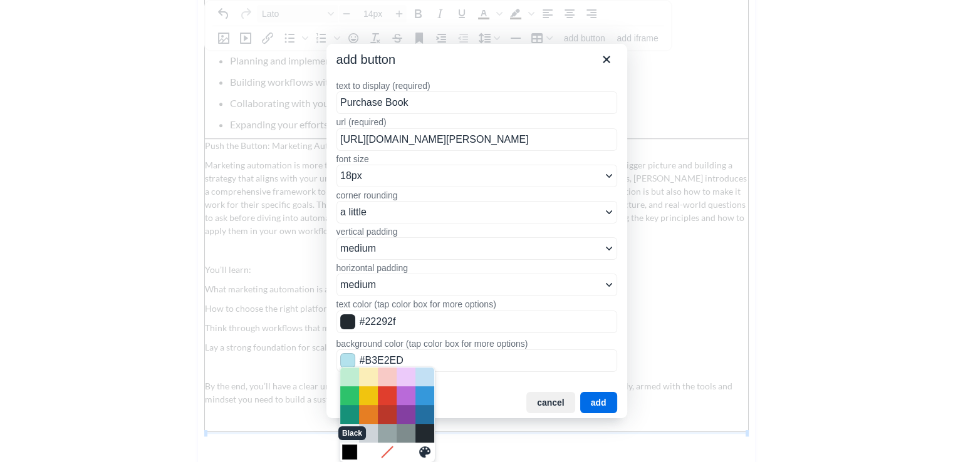
click at [344, 448] on div "Black" at bounding box center [349, 452] width 15 height 15
type input "#000000"
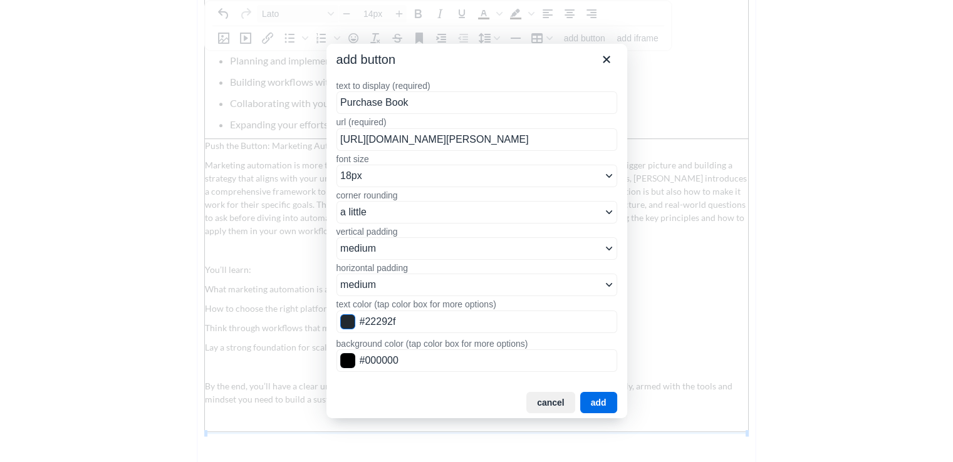
click at [348, 316] on span "Color swatch" at bounding box center [347, 321] width 15 height 15
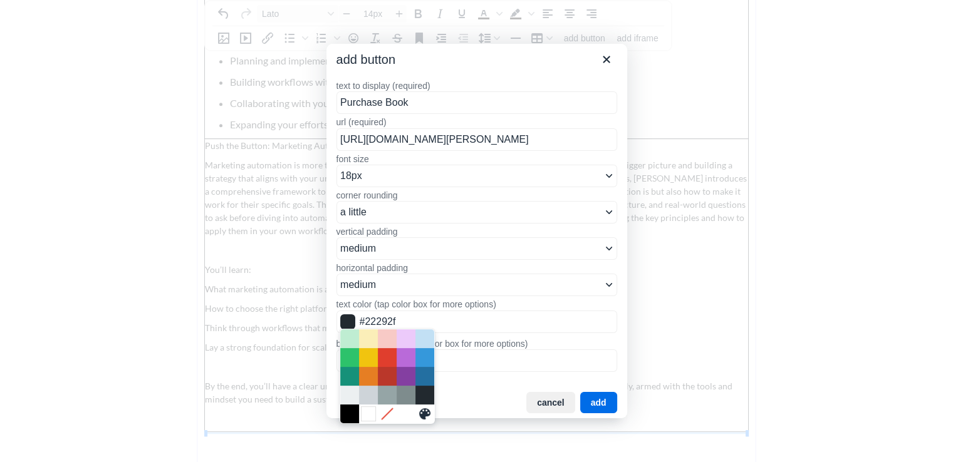
click at [364, 411] on div "White" at bounding box center [368, 413] width 15 height 15
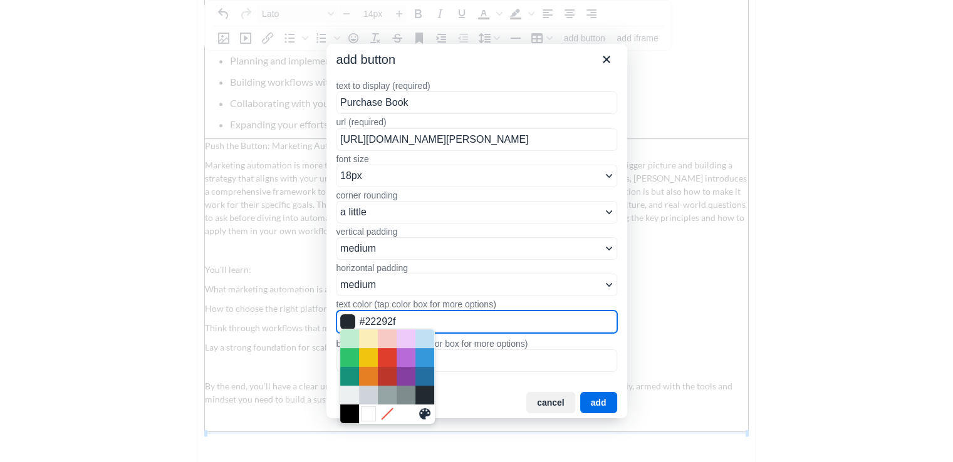
type input "#FFFFFF"
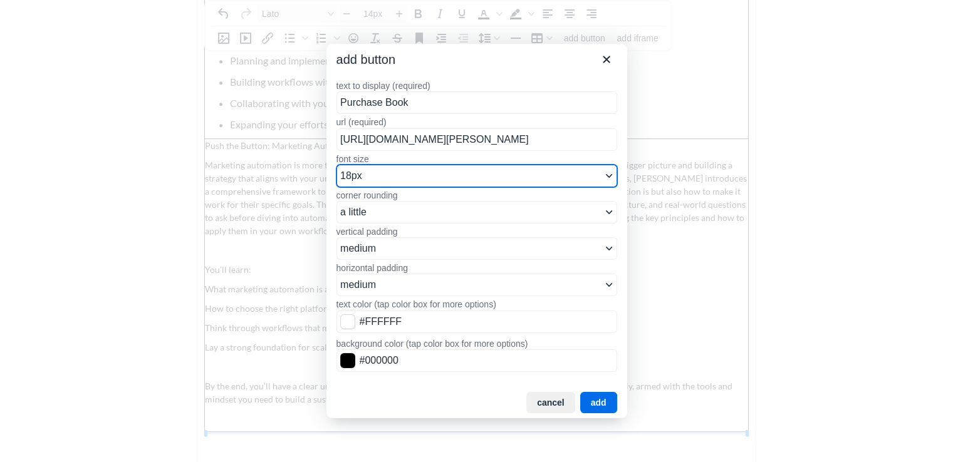
click at [379, 181] on select "8px 10px 12px 14px 16px 18px 24px 36px 48px" at bounding box center [476, 176] width 281 height 23
select select "14px"
click at [336, 165] on select "8px 10px 12px 14px 16px 18px 24px 36px 48px" at bounding box center [476, 176] width 281 height 23
click at [600, 400] on button "add" at bounding box center [598, 402] width 37 height 21
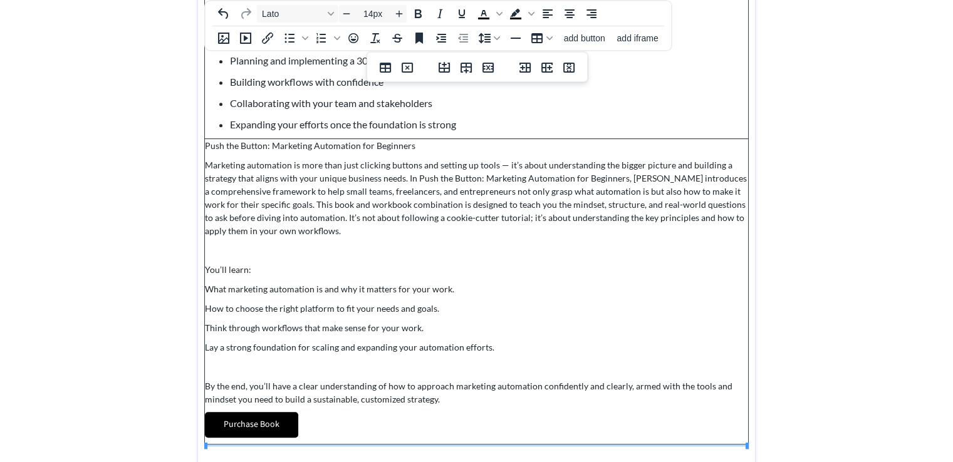
click at [554, 297] on td "Push the Button: Marketing Automation for Beginners Marketing automation is mor…" at bounding box center [477, 292] width 544 height 306
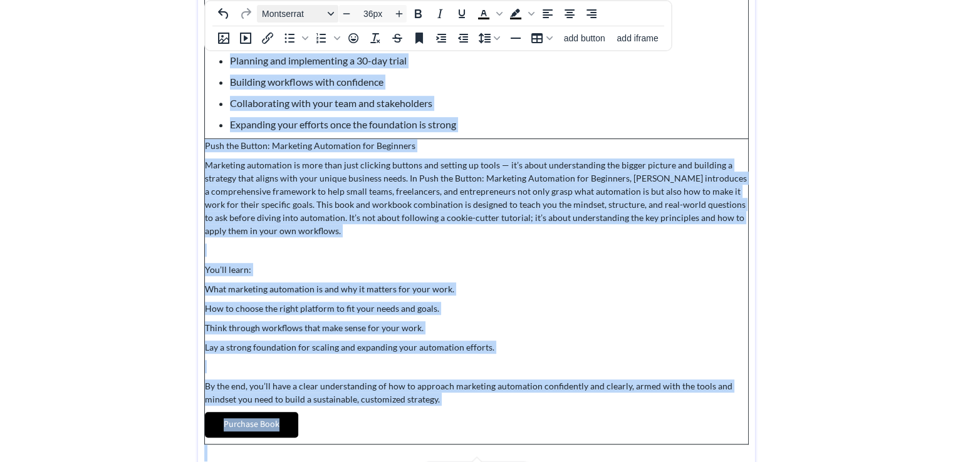
click at [286, 11] on span "Montserrat" at bounding box center [292, 14] width 61 height 10
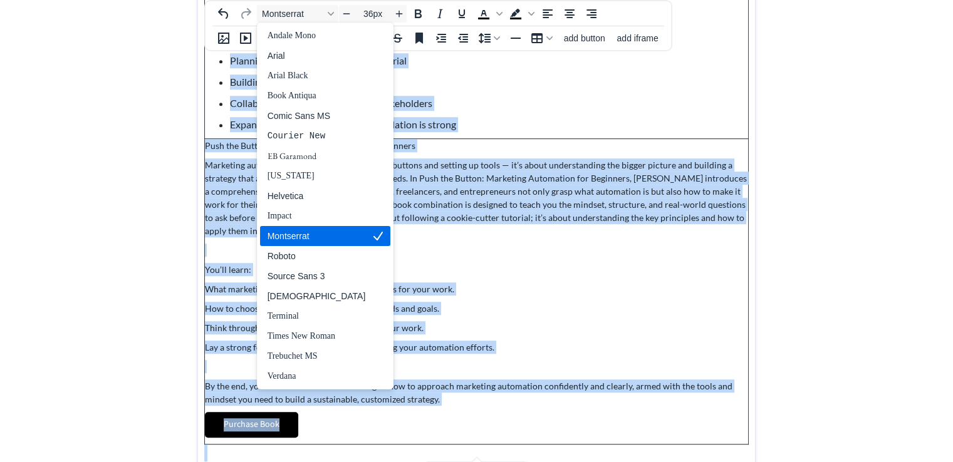
click at [301, 233] on div "Montserrat" at bounding box center [316, 236] width 98 height 15
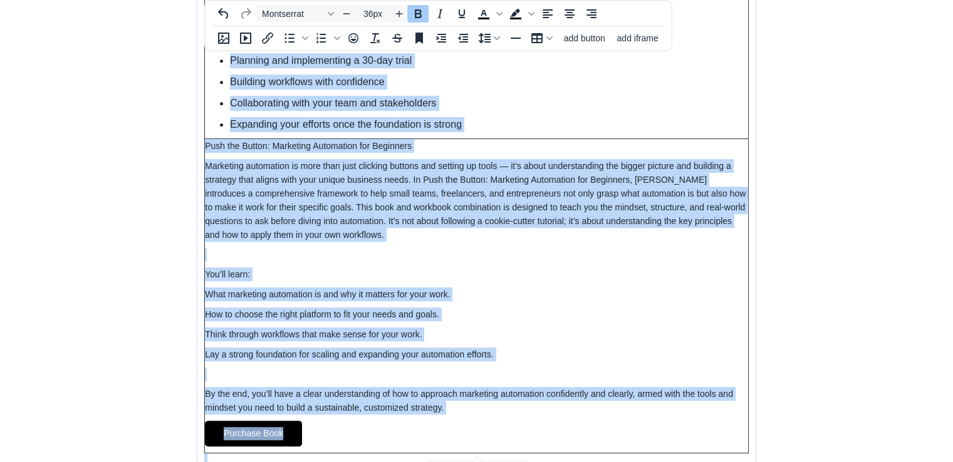
click at [544, 248] on p at bounding box center [476, 254] width 543 height 13
type input "14px"
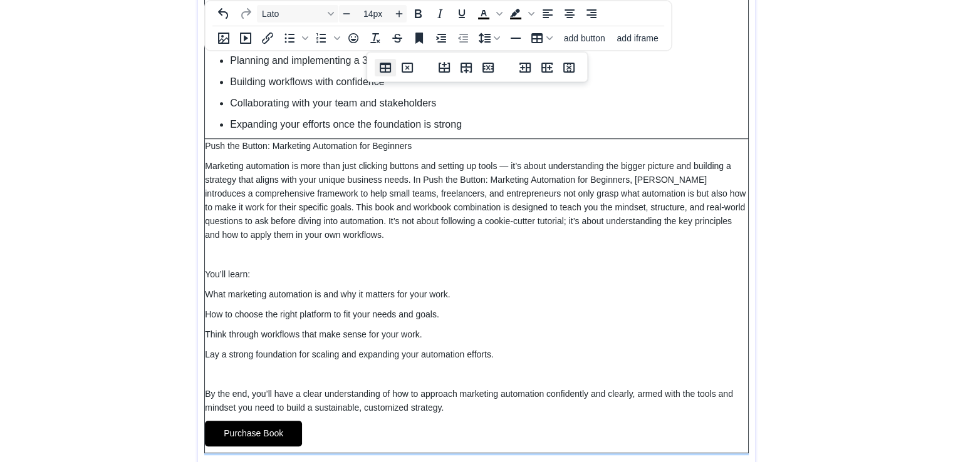
click at [383, 68] on icon "Table properties" at bounding box center [385, 68] width 11 height 10
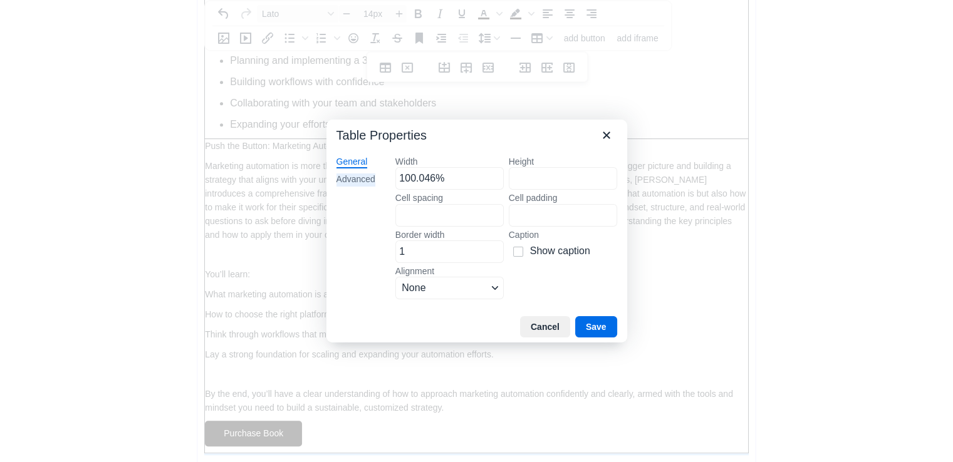
click at [356, 178] on div "Advanced" at bounding box center [355, 179] width 39 height 13
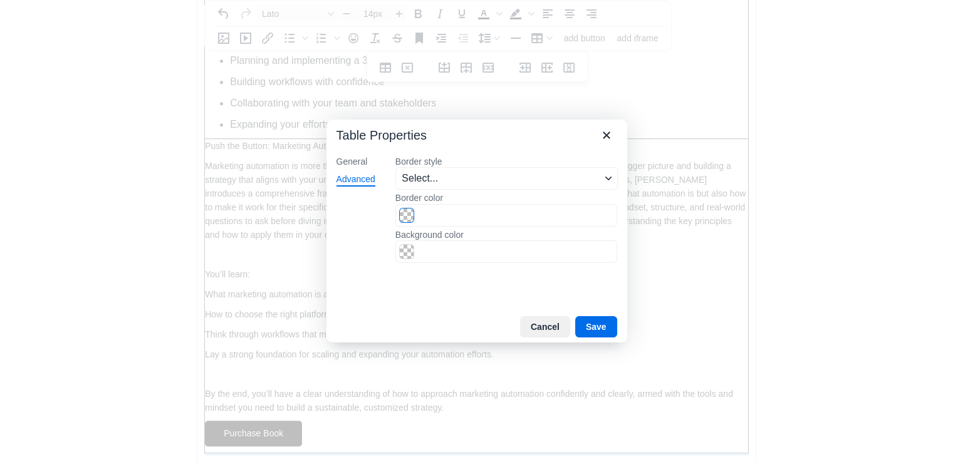
click at [411, 218] on span "Color swatch" at bounding box center [406, 215] width 15 height 15
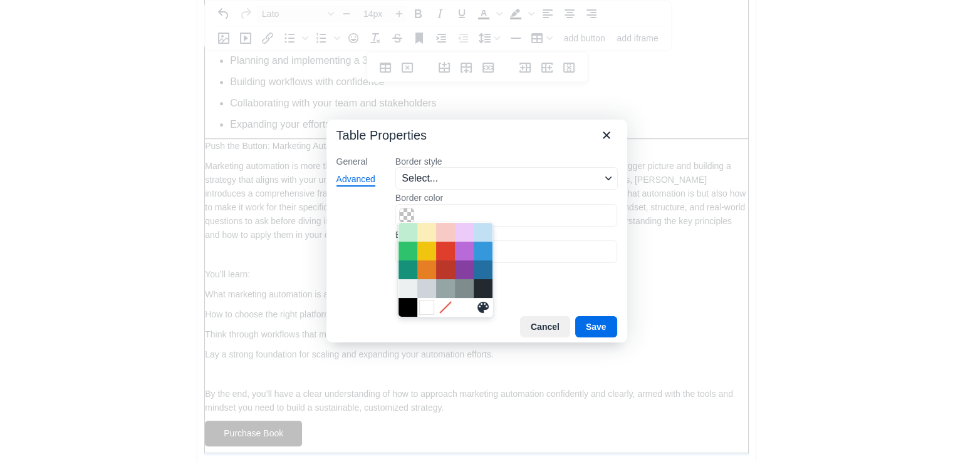
click at [419, 304] on div "White" at bounding box center [426, 307] width 15 height 15
type input "#FFFFFF"
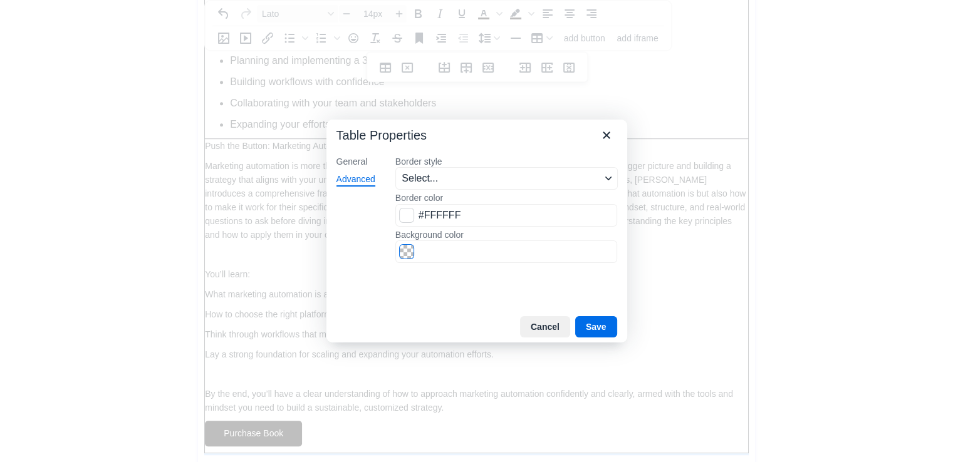
click at [401, 253] on span "Color swatch" at bounding box center [406, 251] width 15 height 15
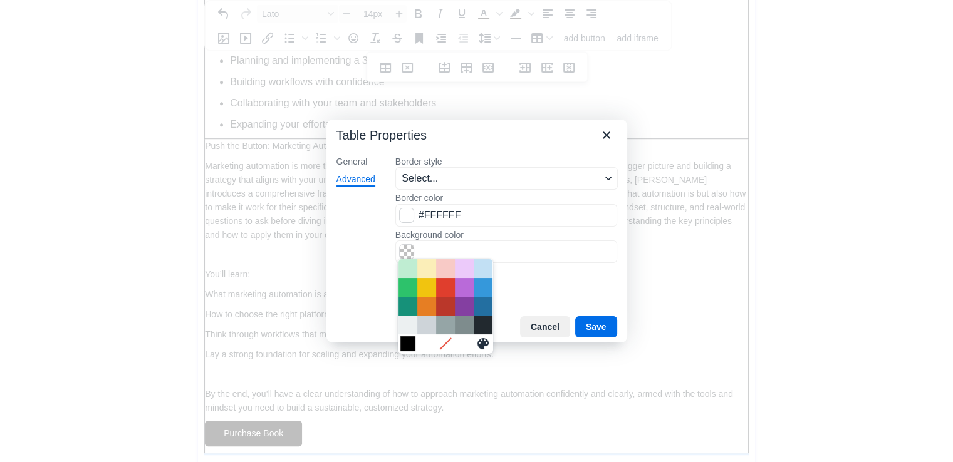
click at [414, 344] on div "Black" at bounding box center [407, 343] width 15 height 15
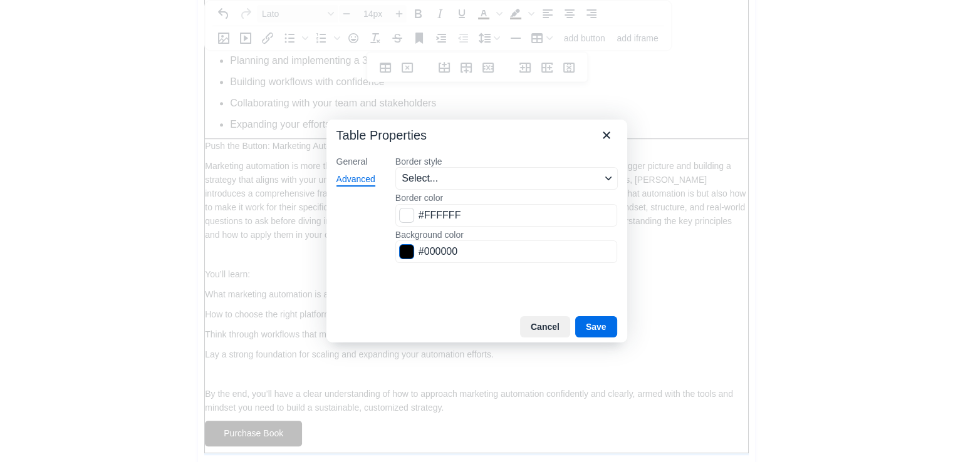
click at [406, 249] on span "Color swatch" at bounding box center [406, 251] width 15 height 15
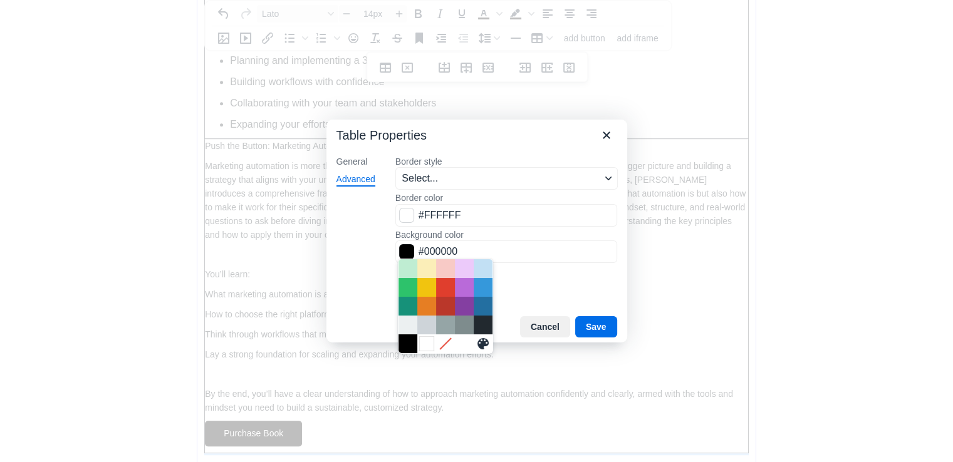
click at [424, 346] on div "White" at bounding box center [426, 343] width 15 height 15
type input "#FFFFFF"
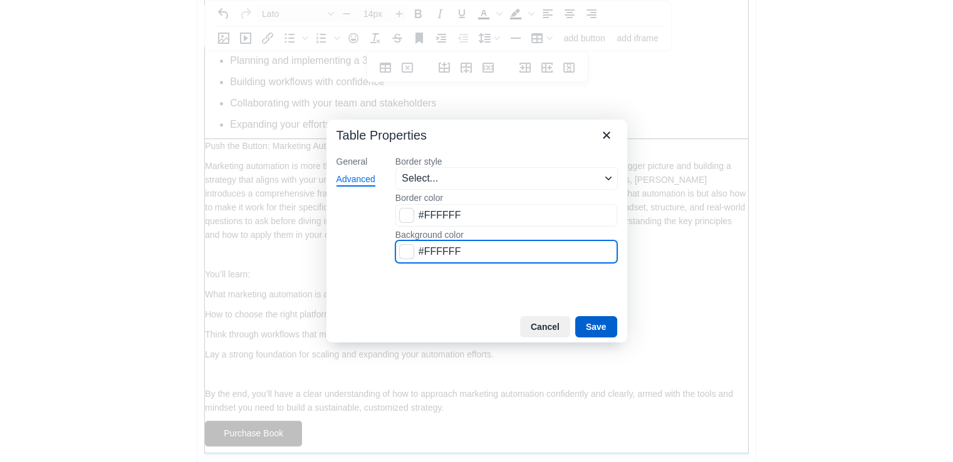
click at [594, 326] on button "Save" at bounding box center [596, 326] width 42 height 21
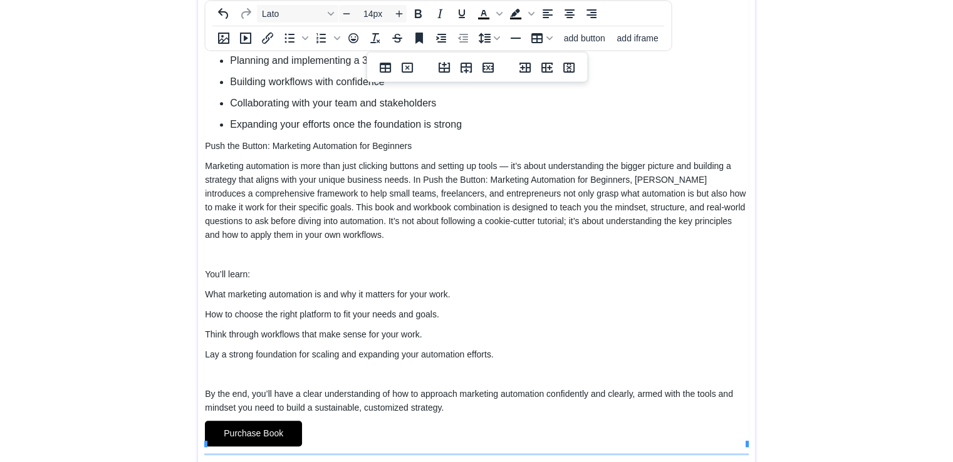
click at [617, 348] on p "Lay a strong foundation for scaling and expanding your automation efforts." at bounding box center [476, 355] width 543 height 14
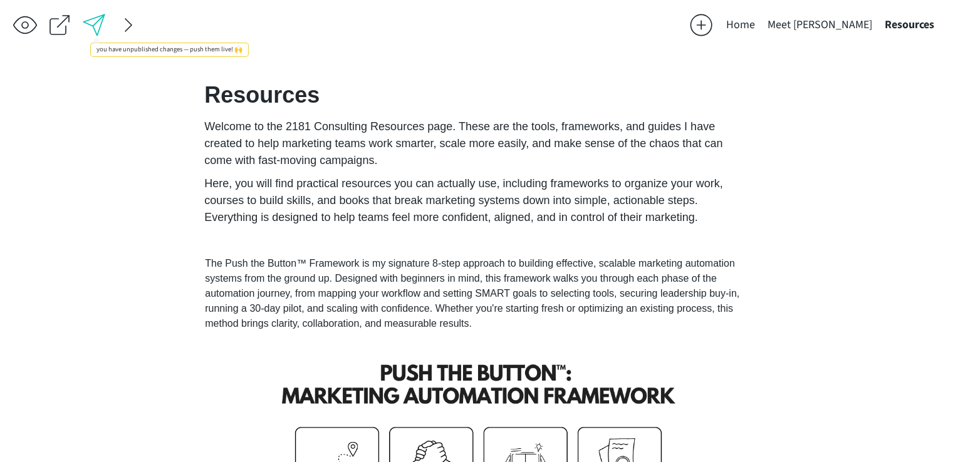
click at [95, 29] on div at bounding box center [93, 25] width 25 height 25
drag, startPoint x: 464, startPoint y: 57, endPoint x: 488, endPoint y: 49, distance: 25.0
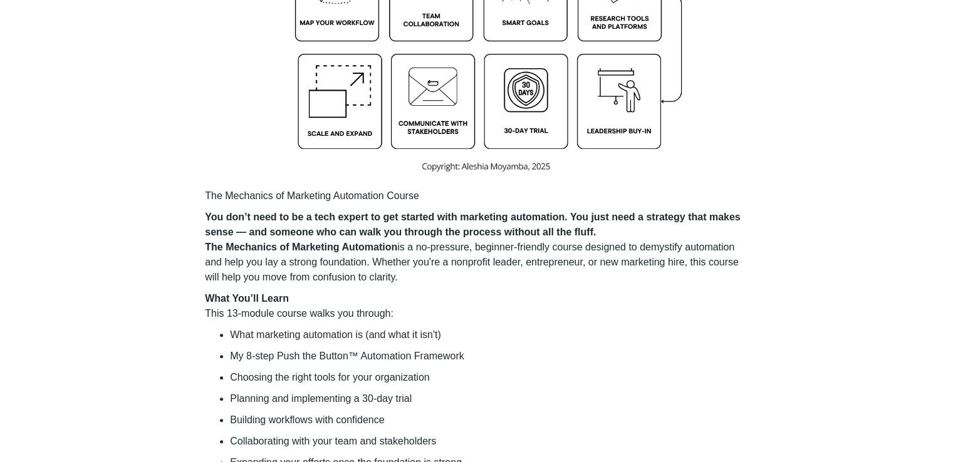
scroll to position [562, 0]
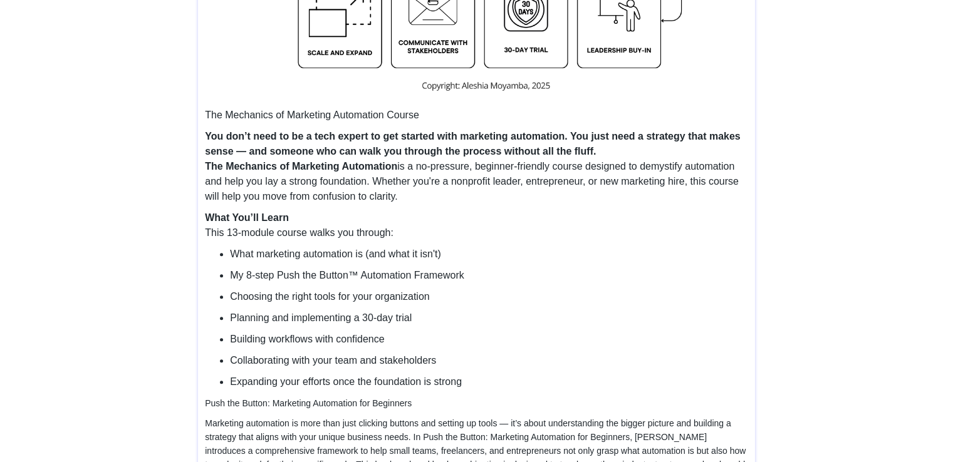
click at [411, 178] on span "The Mechanics of Marketing Automation is a no-pressure, beginner-friendly cours…" at bounding box center [472, 181] width 534 height 41
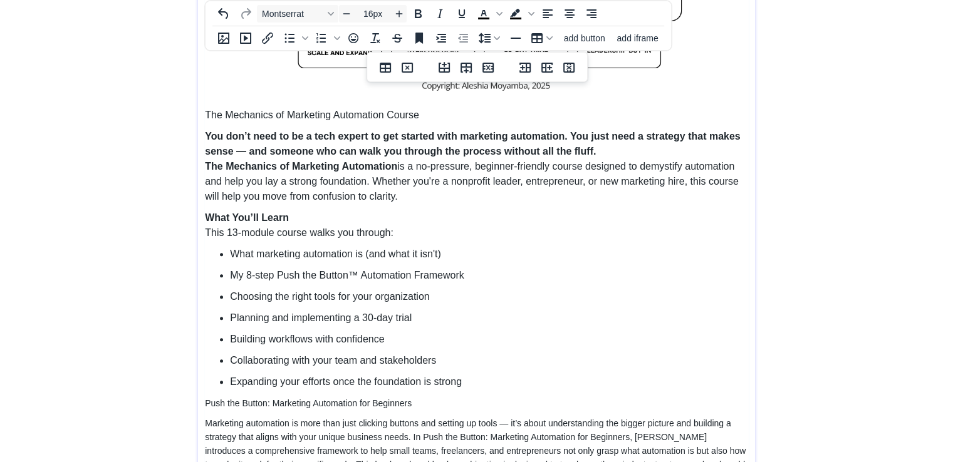
click at [361, 116] on span "The Mechanics of Marketing Automation Course" at bounding box center [312, 115] width 214 height 11
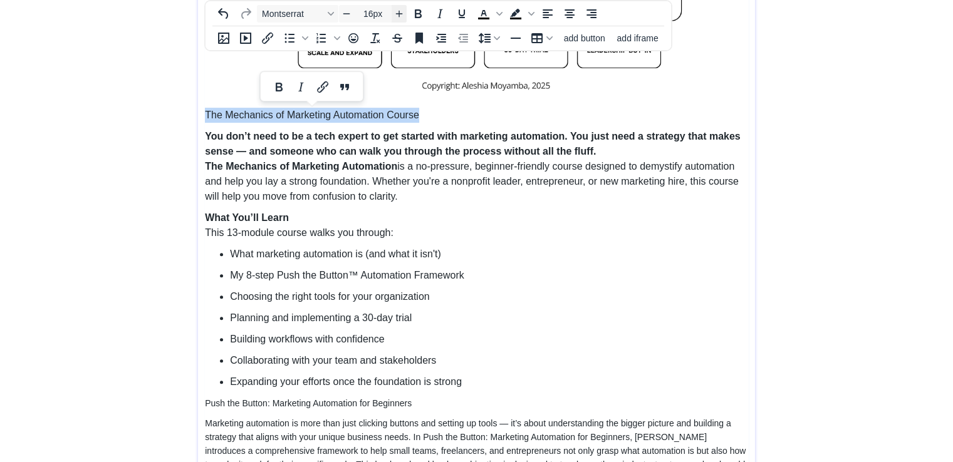
click at [399, 13] on icon "Increase font size" at bounding box center [399, 14] width 7 height 7
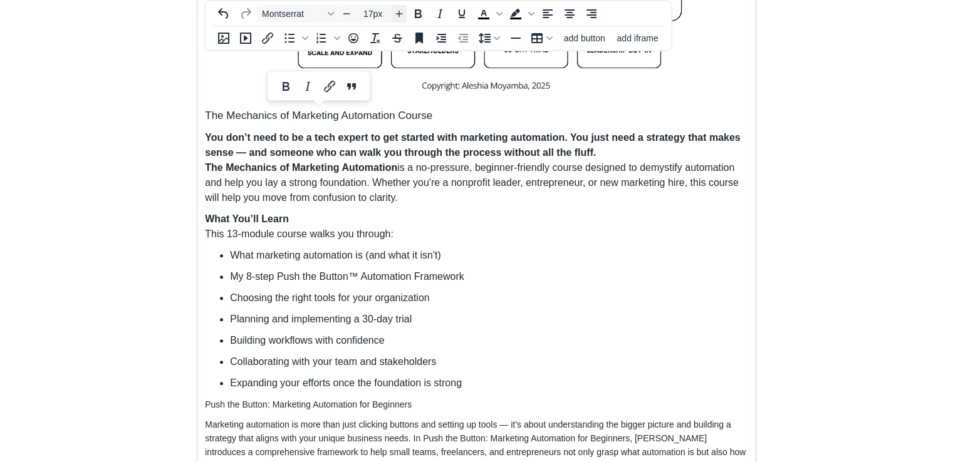
click at [399, 13] on icon "Increase font size" at bounding box center [399, 14] width 7 height 7
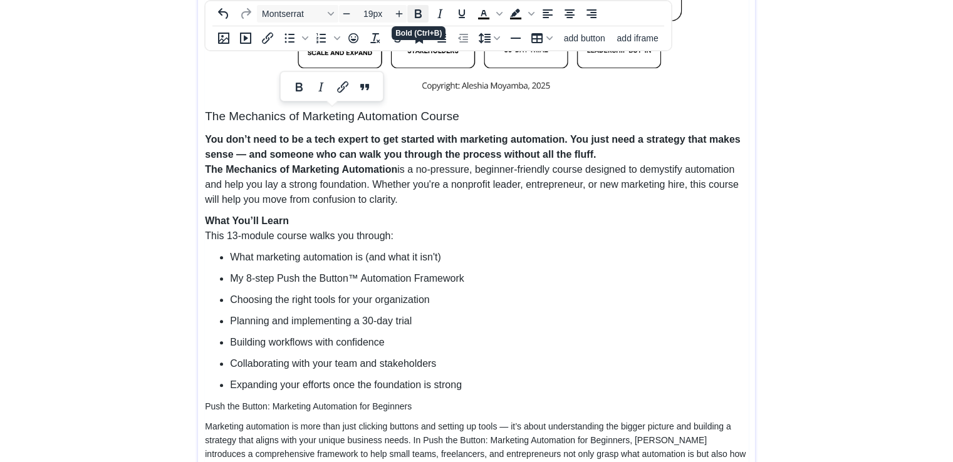
click at [416, 21] on button "Bold" at bounding box center [417, 14] width 21 height 18
click at [402, 183] on span "The Mechanics of Marketing Automation is a no-pressure, beginner-friendly cours…" at bounding box center [472, 184] width 534 height 41
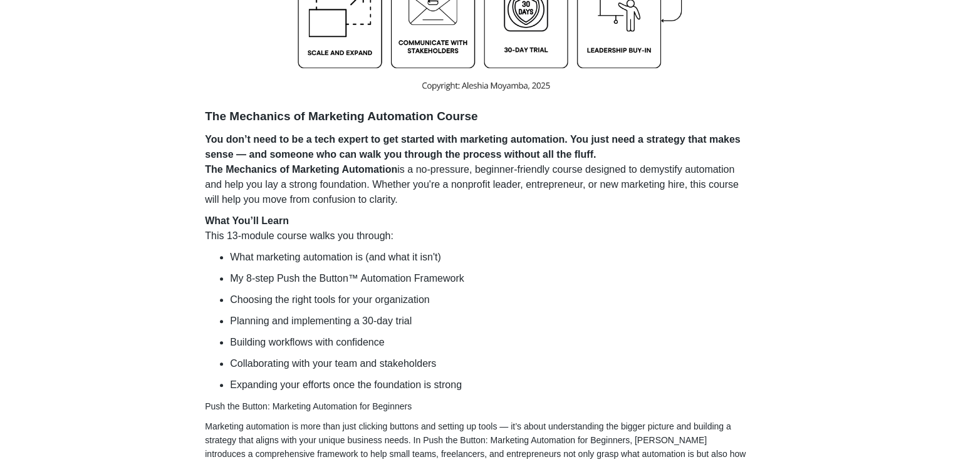
drag, startPoint x: 952, startPoint y: 235, endPoint x: 958, endPoint y: 155, distance: 80.4
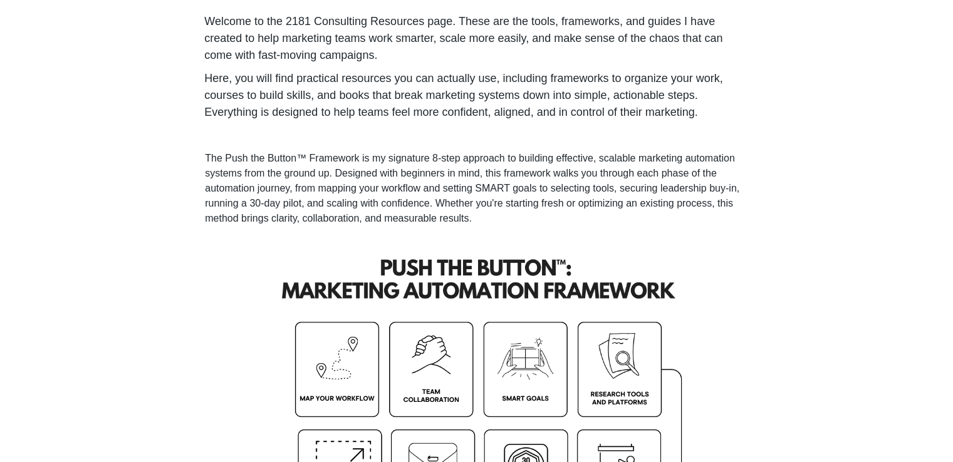
scroll to position [0, 0]
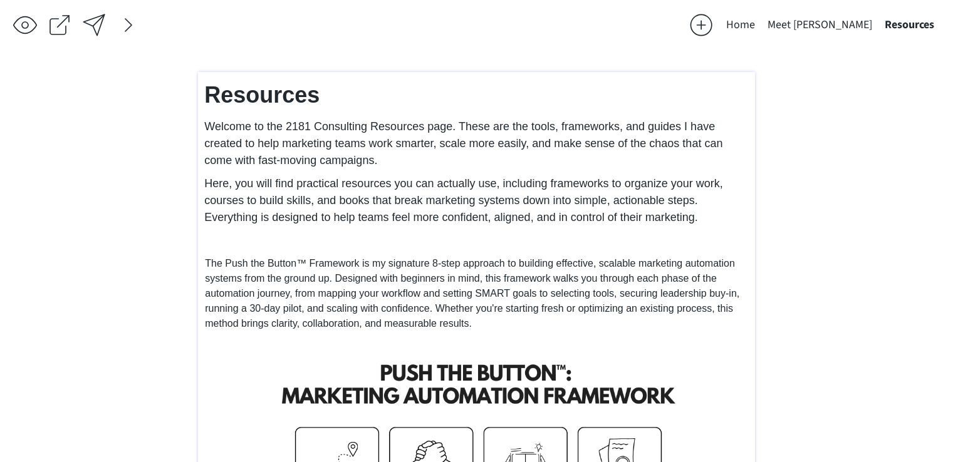
click at [328, 197] on span "Here, you will find practical resources you can actually use, including framewo…" at bounding box center [463, 200] width 518 height 46
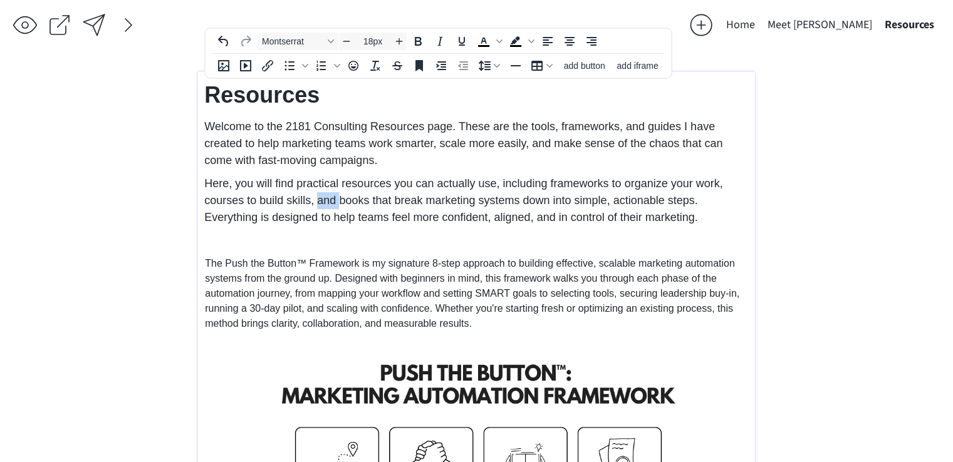
click at [328, 197] on span "Here, you will find practical resources you can actually use, including framewo…" at bounding box center [463, 200] width 518 height 46
click at [701, 219] on p "Here, you will find practical resources you can actually use, including framewo…" at bounding box center [476, 200] width 544 height 51
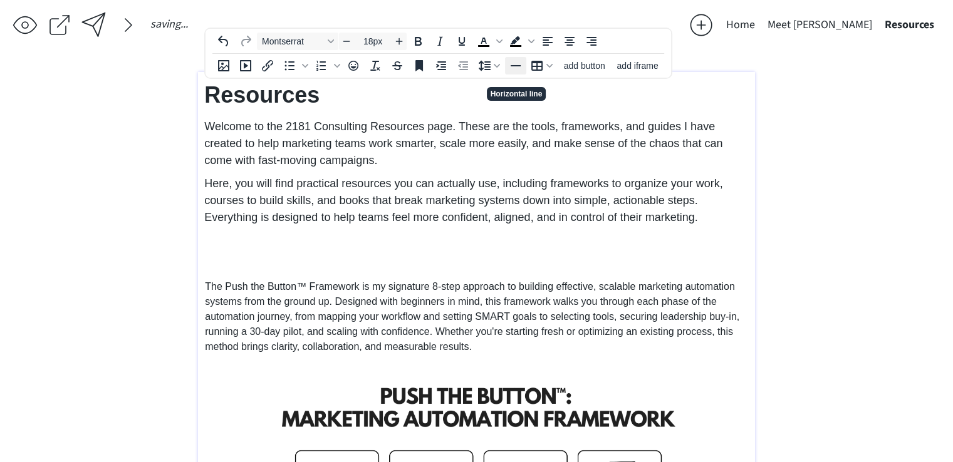
click at [516, 60] on icon "Horizontal line" at bounding box center [515, 65] width 15 height 15
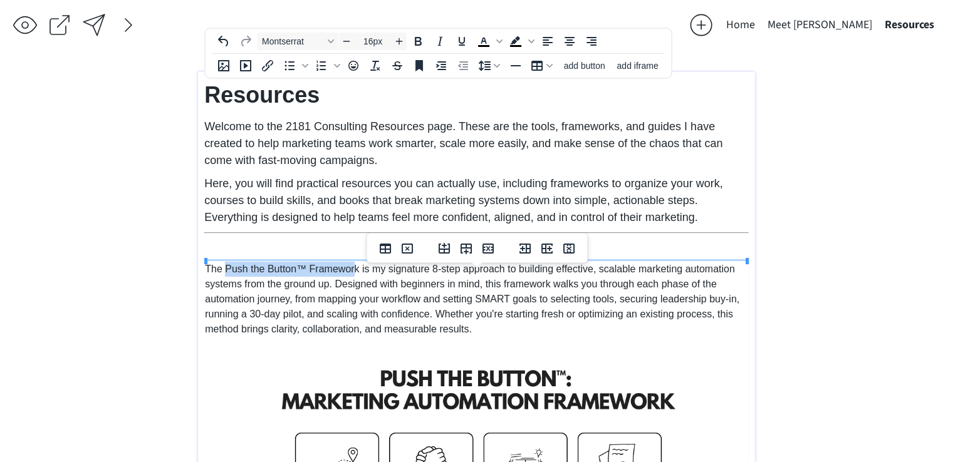
drag, startPoint x: 356, startPoint y: 269, endPoint x: 225, endPoint y: 269, distance: 130.3
click at [225, 269] on span "The Push the Button™ Framework is my signature 8-step approach to building effe…" at bounding box center [472, 299] width 534 height 71
copy span "Push the Button™ Framewor"
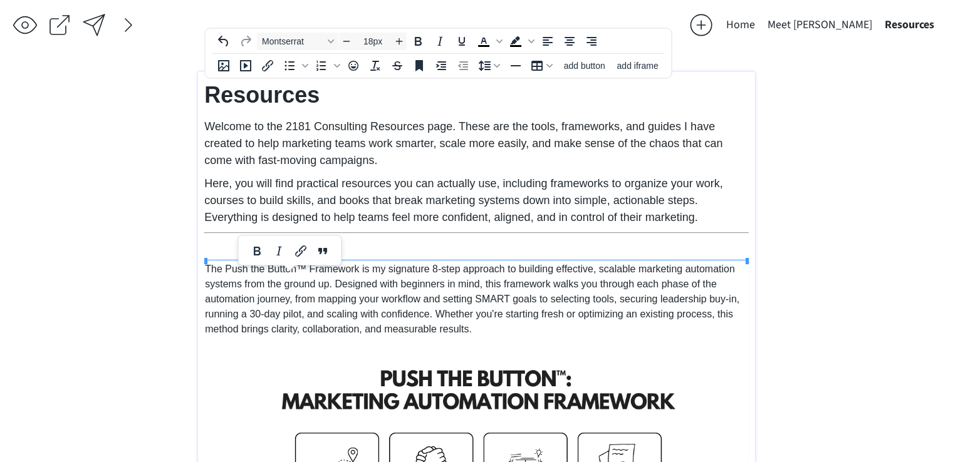
click at [229, 242] on p at bounding box center [476, 246] width 544 height 17
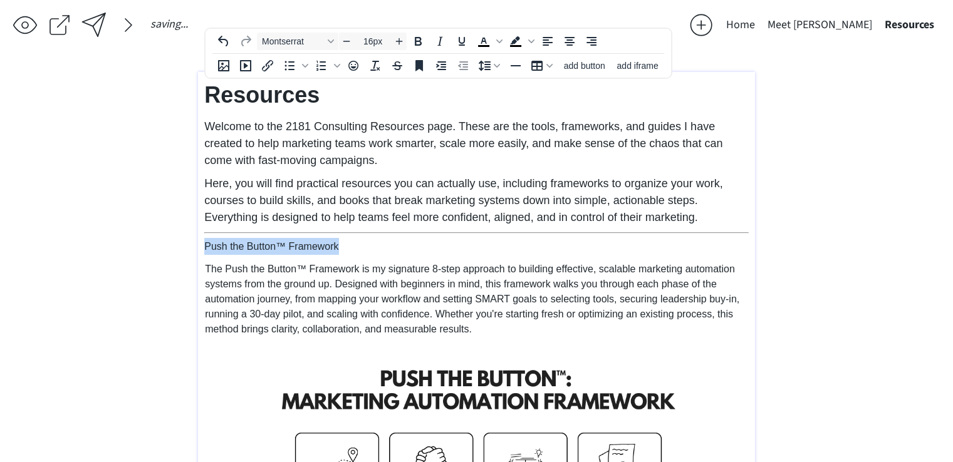
drag, startPoint x: 355, startPoint y: 248, endPoint x: 207, endPoint y: 240, distance: 148.0
click at [207, 240] on p "Push the Button™ Framework" at bounding box center [476, 246] width 544 height 17
click at [401, 31] on div "Montserrat 16px To open the popup, press Shift+Enter To open the popup, press S…" at bounding box center [407, 41] width 404 height 24
click at [398, 44] on icon "Increase font size" at bounding box center [399, 41] width 10 height 10
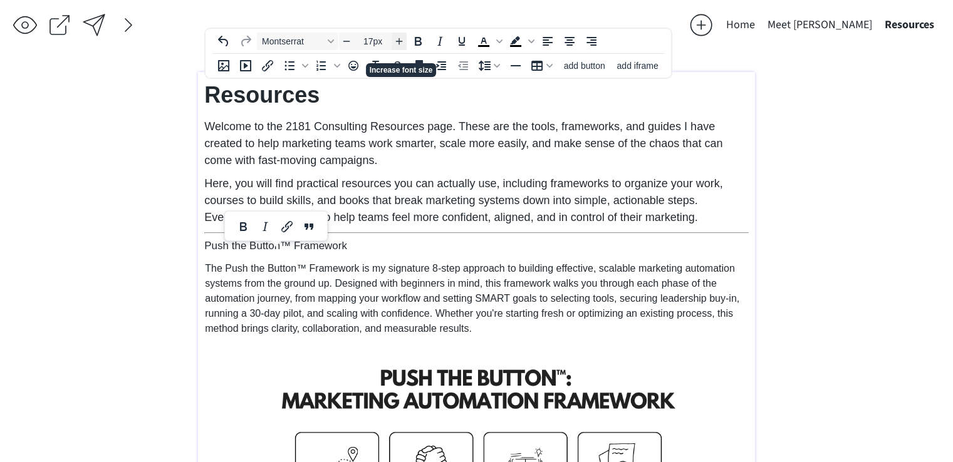
click at [398, 44] on icon "Increase font size" at bounding box center [399, 41] width 10 height 10
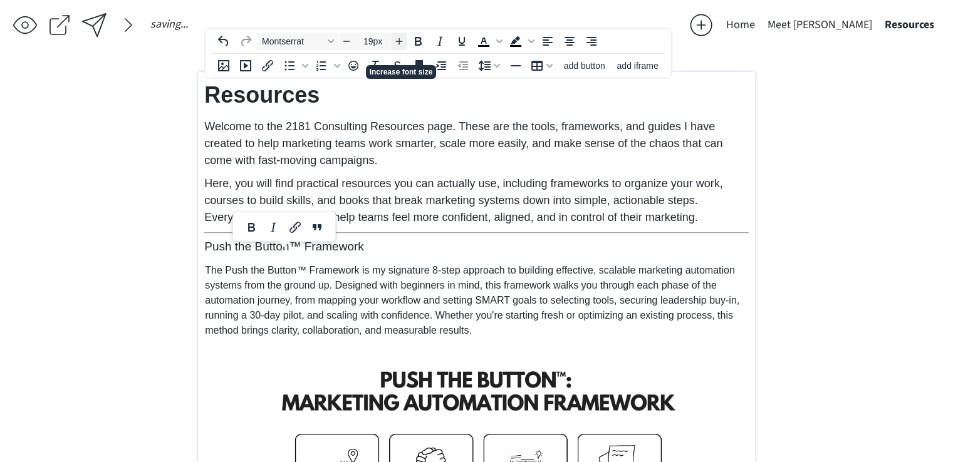
click at [398, 44] on icon "Increase font size" at bounding box center [399, 41] width 10 height 10
click at [410, 276] on span "The Push the Button™ Framework is my signature 8-step approach to building effe…" at bounding box center [472, 301] width 534 height 71
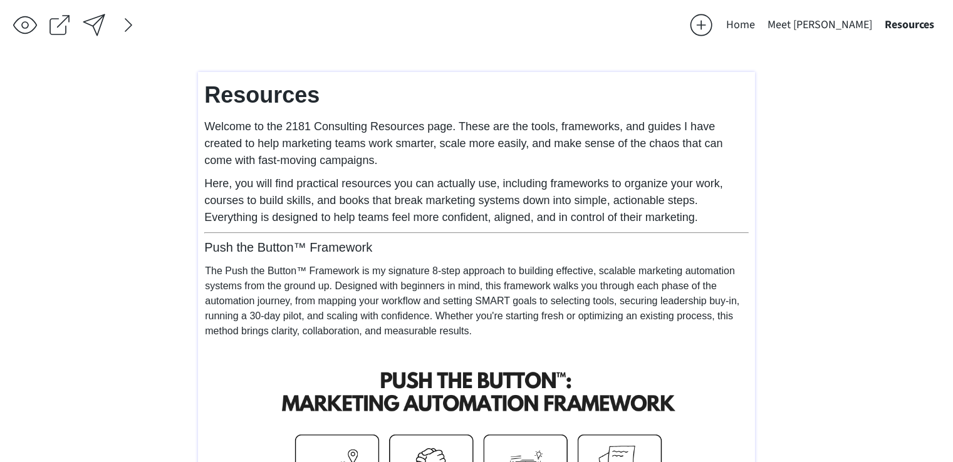
click at [356, 253] on span "Push the Button™ Framework" at bounding box center [288, 247] width 168 height 14
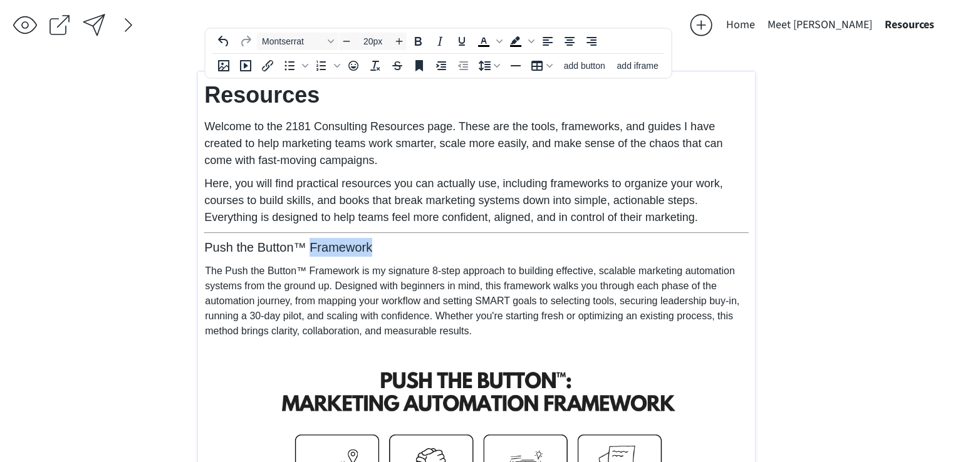
click at [356, 253] on span "Push the Button™ Framework" at bounding box center [288, 247] width 168 height 14
click at [419, 38] on icon "Bold" at bounding box center [418, 41] width 7 height 9
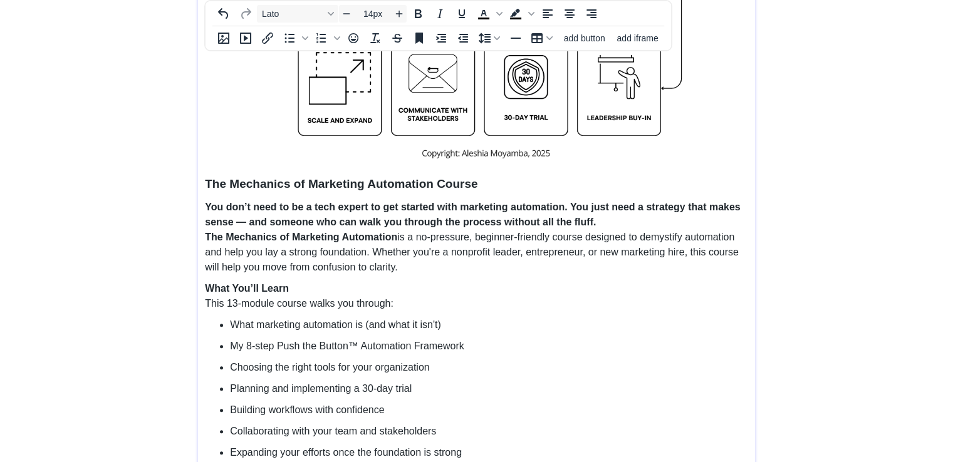
scroll to position [505, 0]
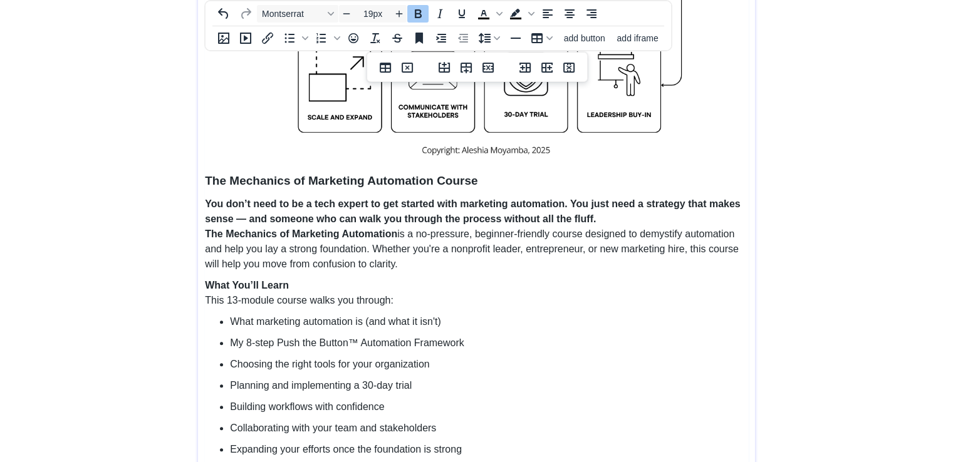
click at [401, 174] on span "The Mechanics of Marketing Automation Course" at bounding box center [341, 180] width 272 height 13
click at [406, 180] on span "The Mechanics of Marketing Automation Course" at bounding box center [341, 180] width 272 height 13
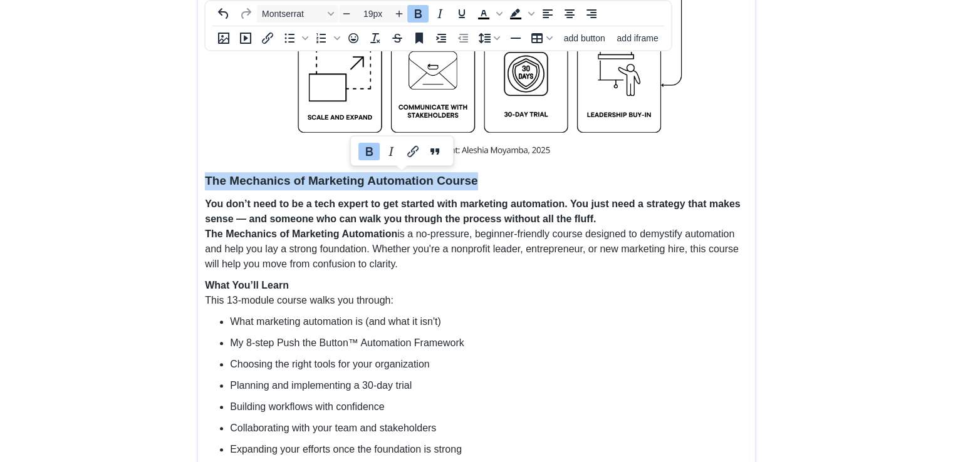
click at [406, 180] on span "The Mechanics of Marketing Automation Course" at bounding box center [341, 180] width 272 height 13
click at [398, 17] on icon "Increase font size" at bounding box center [399, 14] width 10 height 10
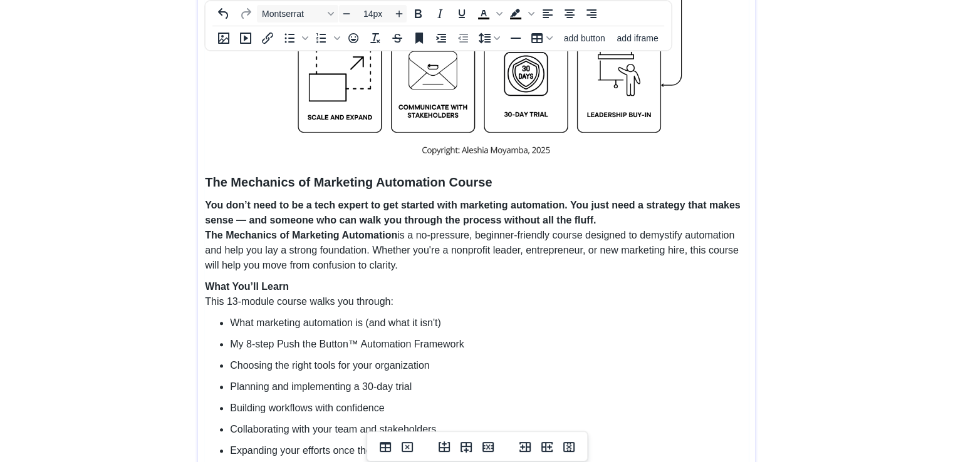
click at [256, 130] on span at bounding box center [476, 2] width 543 height 325
drag, startPoint x: 696, startPoint y: 153, endPoint x: 689, endPoint y: 153, distance: 6.9
click at [693, 153] on span at bounding box center [476, 2] width 543 height 325
click at [207, 177] on span "The Mechanics of Marketing Automation Course" at bounding box center [348, 182] width 287 height 14
click at [519, 31] on icon "Horizontal line" at bounding box center [515, 38] width 15 height 15
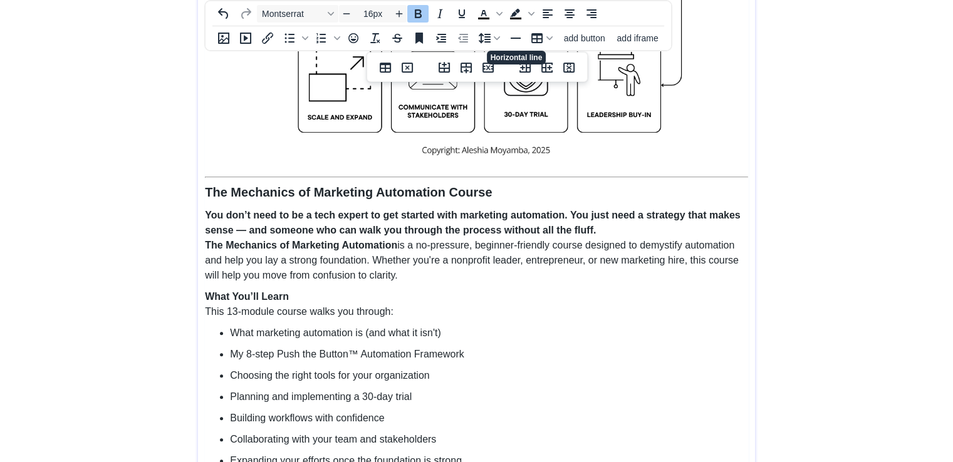
click at [464, 215] on strong "You don’t need to be a tech expert to get started with marketing automation. Yo…" at bounding box center [472, 223] width 535 height 26
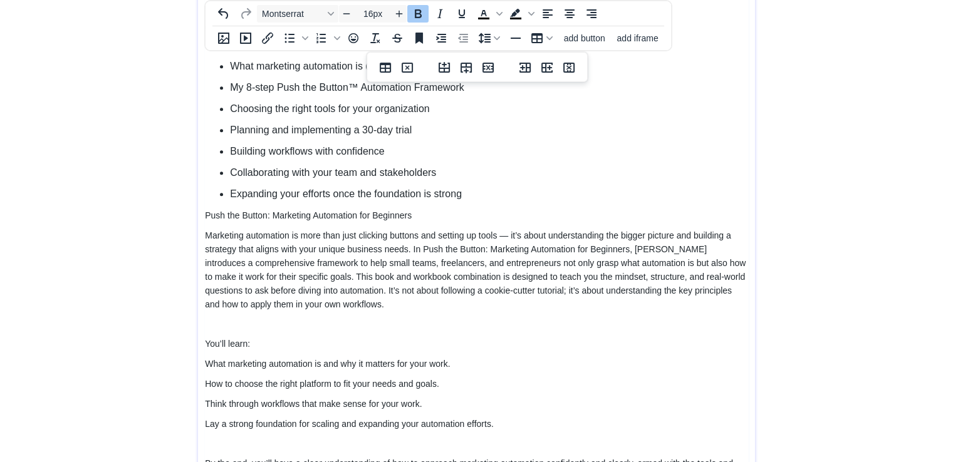
scroll to position [807, 0]
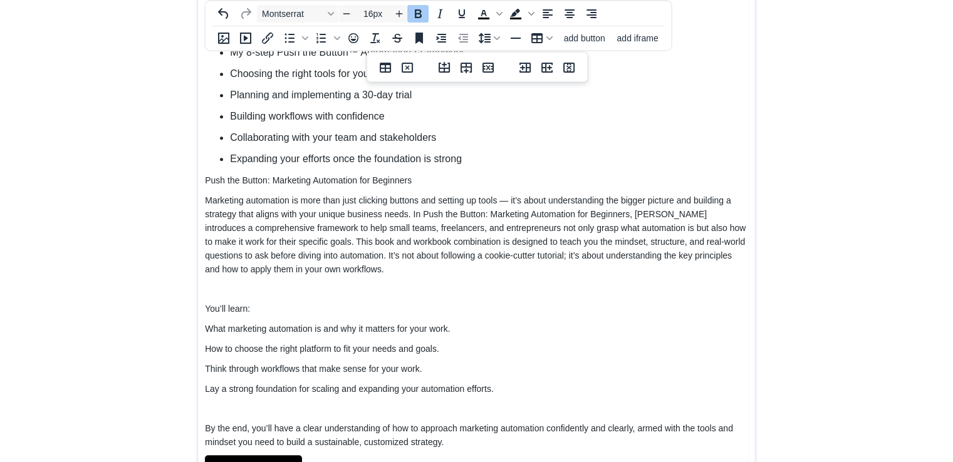
click at [358, 162] on span "Expanding your efforts once the foundation is strong" at bounding box center [346, 158] width 232 height 11
click at [470, 162] on p "Expanding your efforts once the foundation is strong" at bounding box center [489, 159] width 518 height 15
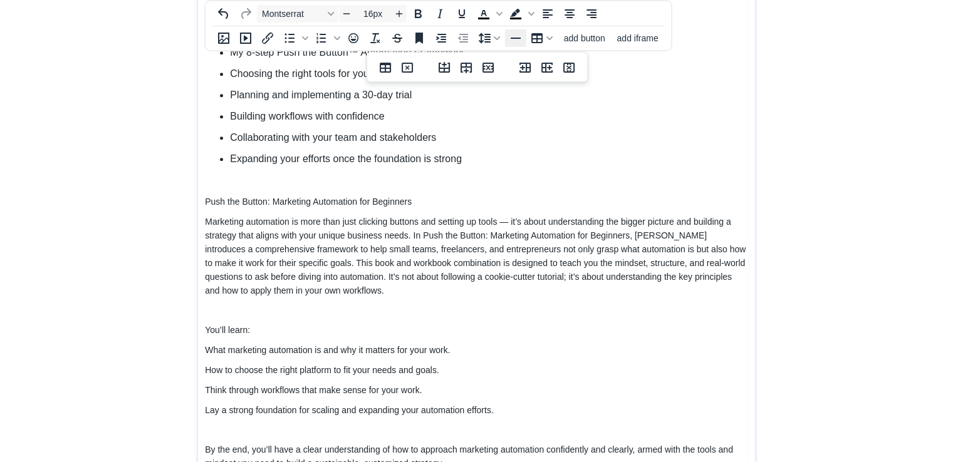
click at [512, 42] on icon "Horizontal line" at bounding box center [515, 38] width 15 height 15
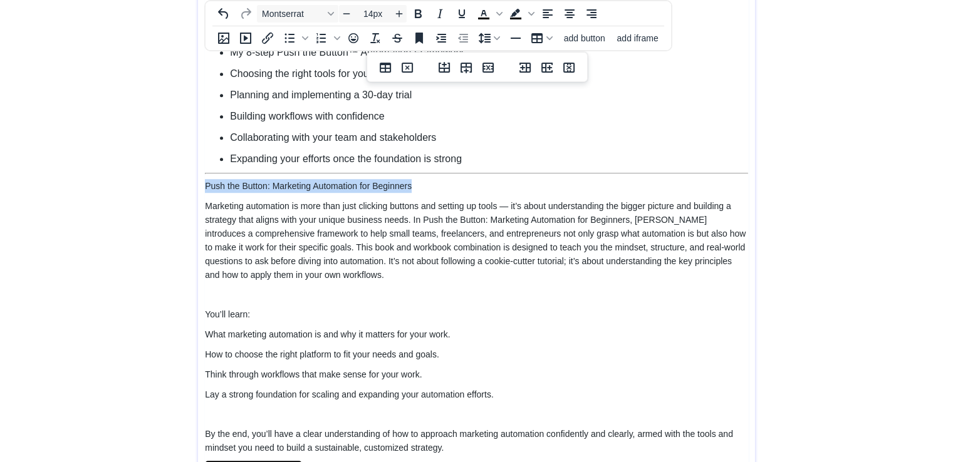
drag, startPoint x: 418, startPoint y: 181, endPoint x: 206, endPoint y: 181, distance: 212.3
click at [206, 181] on p "Push the Button: Marketing Automation for Beginners" at bounding box center [476, 186] width 543 height 14
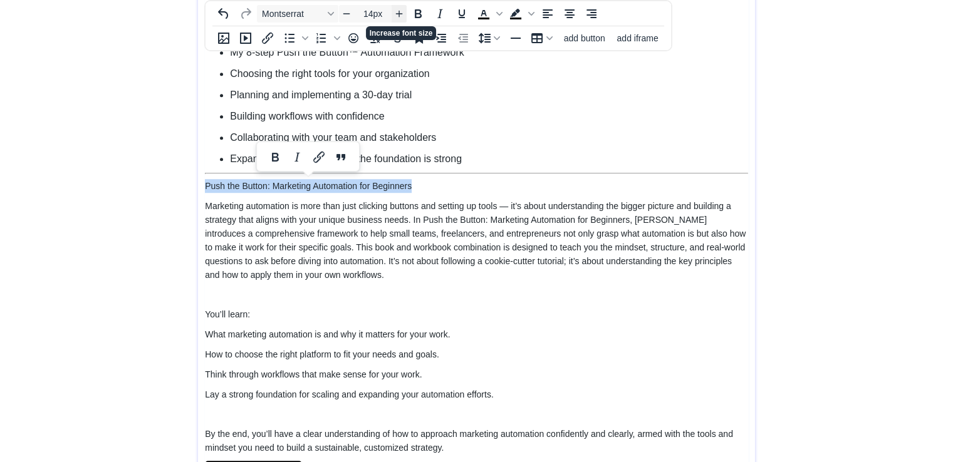
click at [397, 20] on span "Increase font size" at bounding box center [398, 13] width 15 height 15
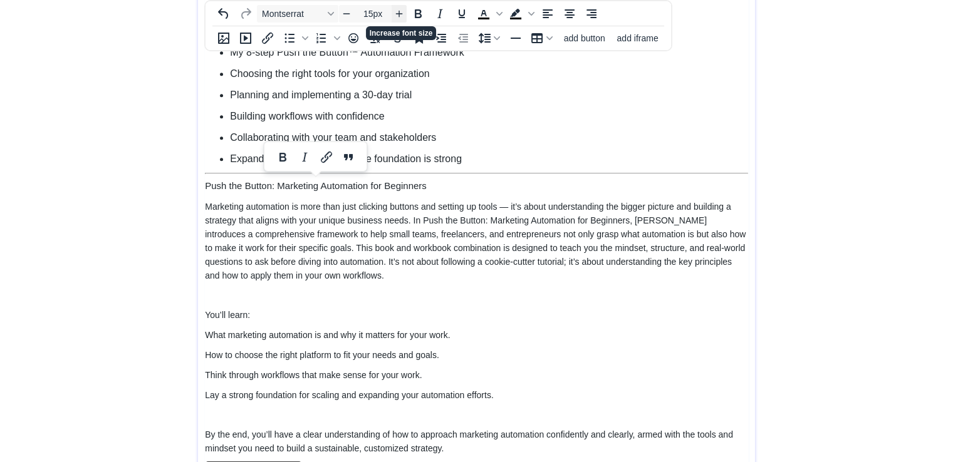
click at [397, 20] on span "Increase font size" at bounding box center [398, 13] width 15 height 15
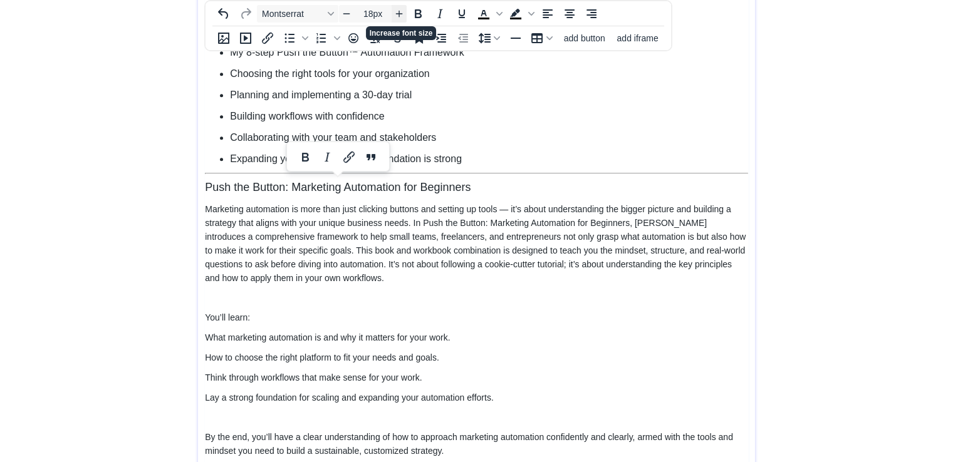
click at [397, 20] on span "Increase font size" at bounding box center [398, 13] width 15 height 15
click at [399, 18] on icon "Increase font size" at bounding box center [399, 14] width 10 height 10
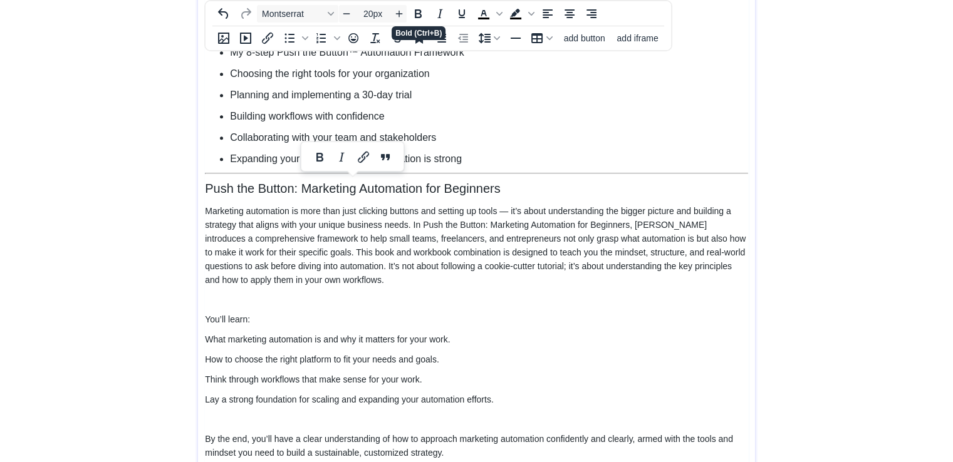
click at [411, 23] on div "Montserrat 20px To open the popup, press Shift+Enter To open the popup, press S…" at bounding box center [407, 13] width 404 height 24
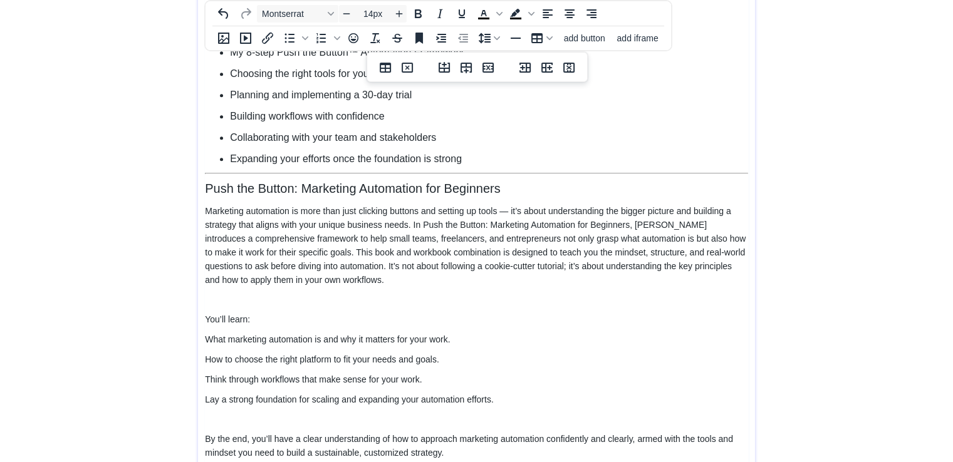
click at [368, 200] on td "Push the Button: Marketing Automation for Beginners Marketing automation is mor…" at bounding box center [477, 338] width 544 height 319
click at [360, 235] on span "Marketing automation is more than just clicking buttons and setting up tools — …" at bounding box center [475, 245] width 540 height 79
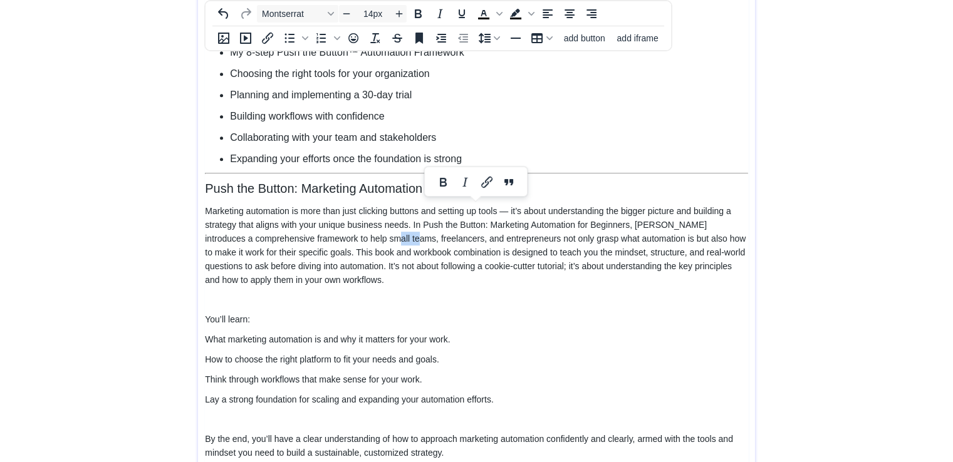
click at [355, 375] on span "Think through workflows that make sense for your work." at bounding box center [313, 380] width 217 height 10
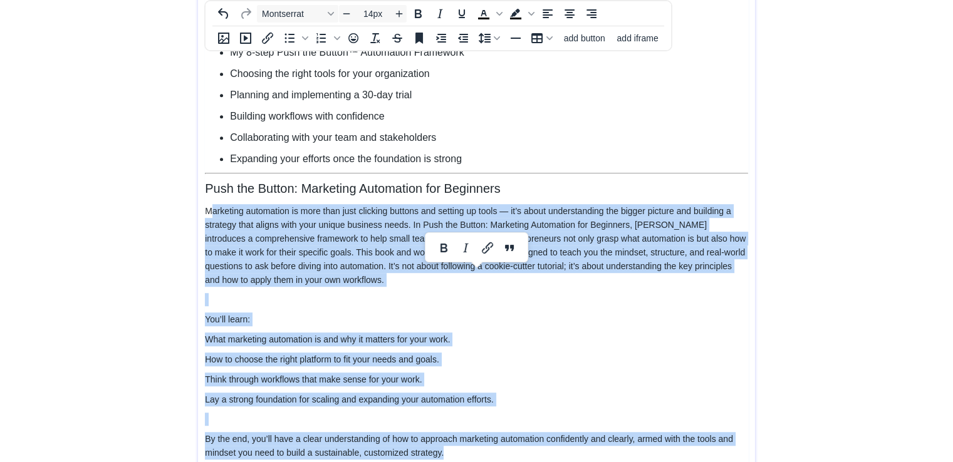
drag, startPoint x: 458, startPoint y: 440, endPoint x: 208, endPoint y: 204, distance: 343.8
click at [208, 204] on td "Push the Button: Marketing Automation for Beginners Marketing automation is mor…" at bounding box center [477, 338] width 544 height 319
click at [403, 6] on span "Increase font size" at bounding box center [398, 13] width 15 height 15
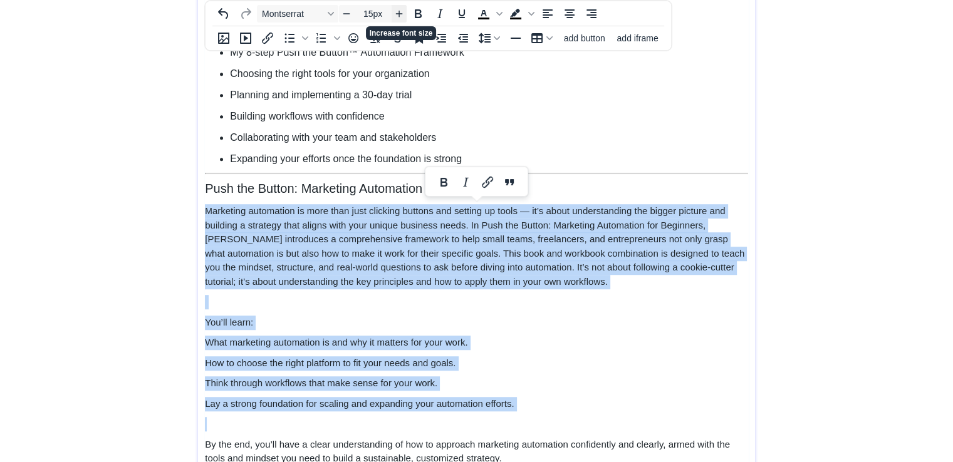
click at [403, 6] on span "Increase font size" at bounding box center [398, 13] width 15 height 15
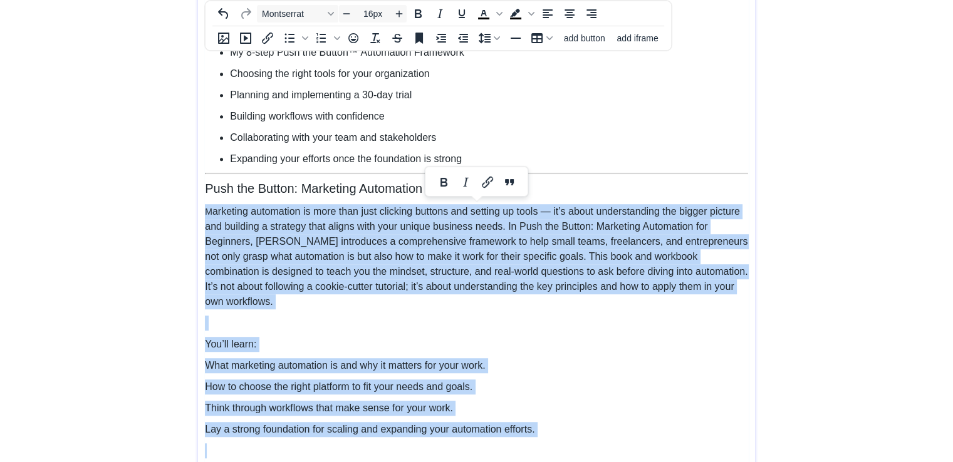
click at [494, 293] on p "M arketing automation is more than just clicking buttons and setting up tools —…" at bounding box center [476, 256] width 543 height 105
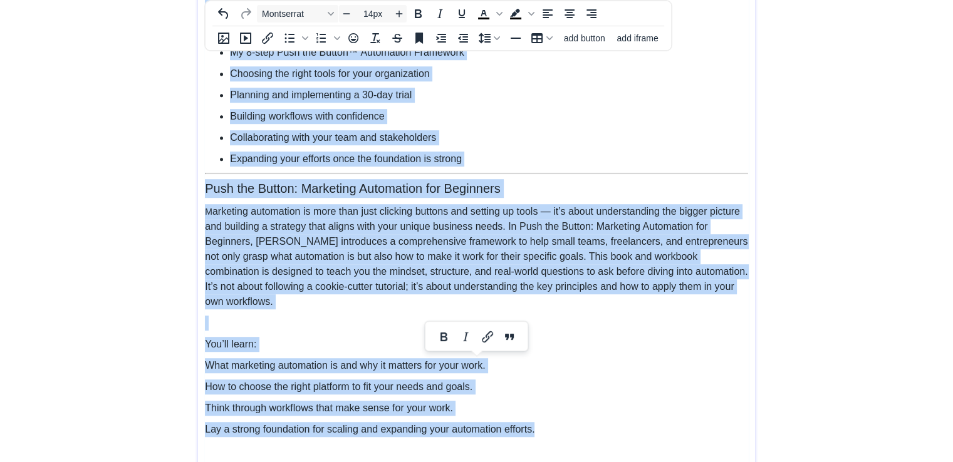
drag, startPoint x: 549, startPoint y: 433, endPoint x: 204, endPoint y: 357, distance: 353.9
drag, startPoint x: 215, startPoint y: 370, endPoint x: 209, endPoint y: 371, distance: 7.0
click at [215, 370] on p "What marketing automation is and why it matters for your work." at bounding box center [476, 365] width 543 height 15
click at [207, 361] on span "What marketing automation is and why it matters for your work." at bounding box center [345, 365] width 280 height 11
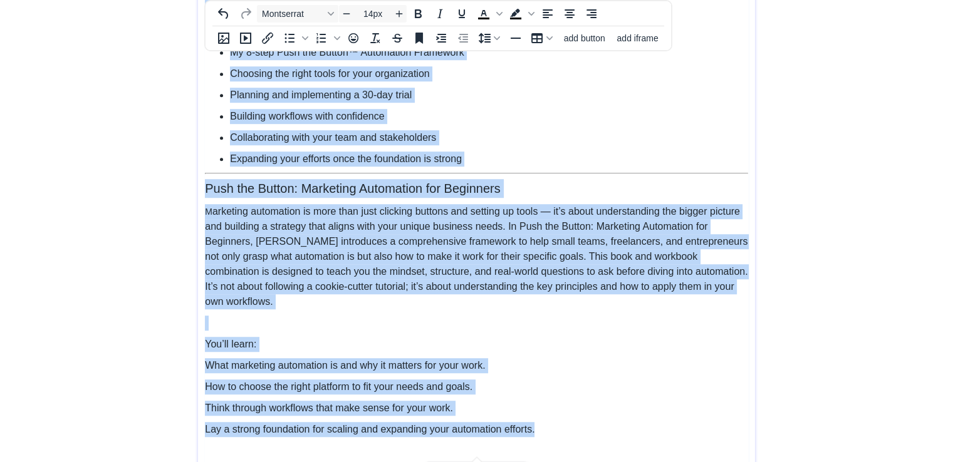
type input "16px"
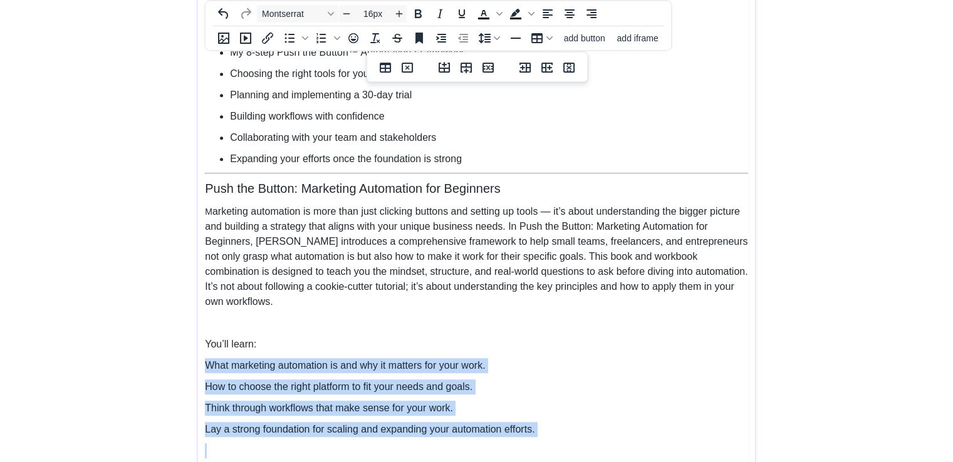
drag, startPoint x: 205, startPoint y: 362, endPoint x: 580, endPoint y: 436, distance: 381.7
click at [580, 436] on td "Push the Button: Marketing Automation for Beginners M arketing automation is mo…" at bounding box center [477, 356] width 544 height 354
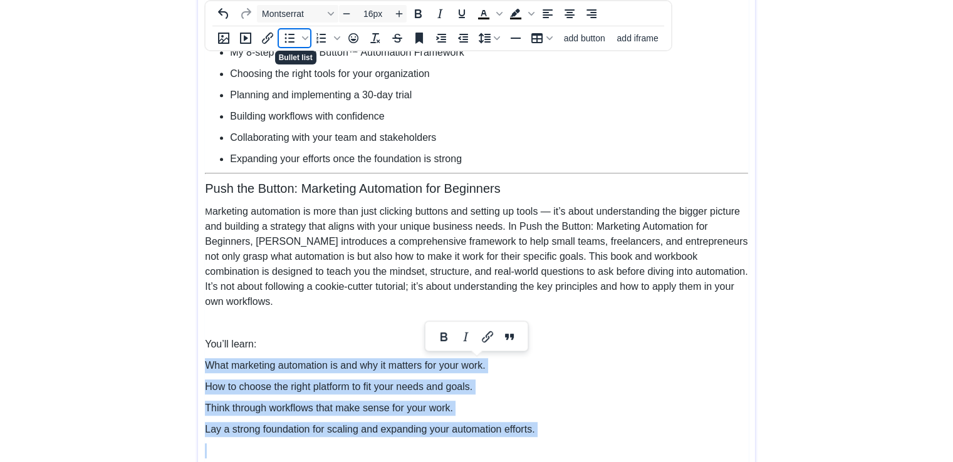
click at [286, 42] on icon "Bullet list" at bounding box center [290, 38] width 10 height 9
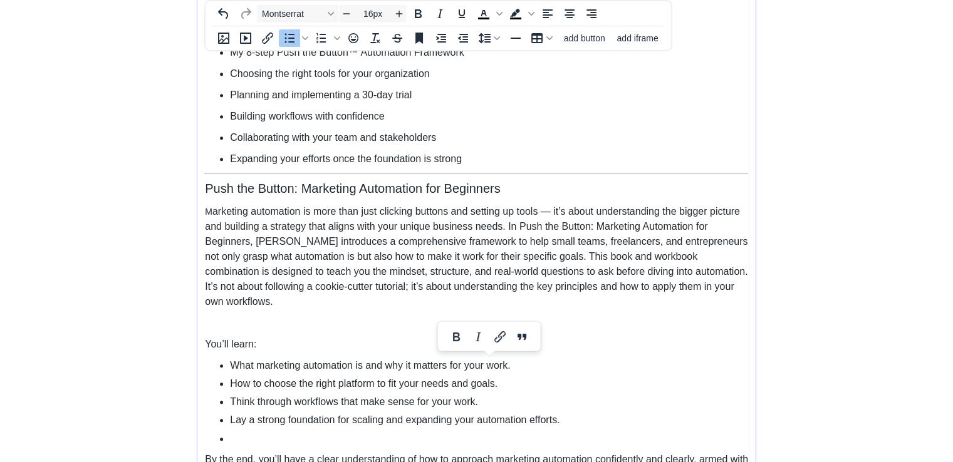
click at [230, 434] on span at bounding box center [231, 438] width 2 height 12
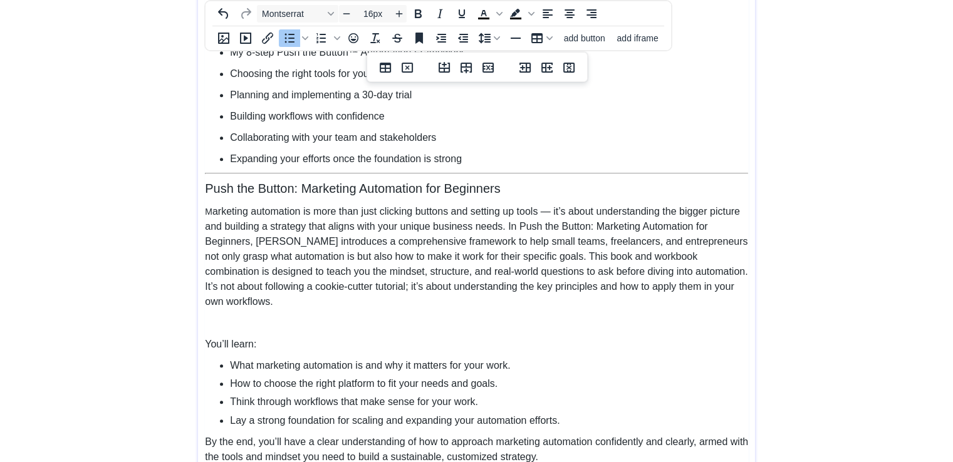
click at [336, 318] on p at bounding box center [476, 323] width 543 height 15
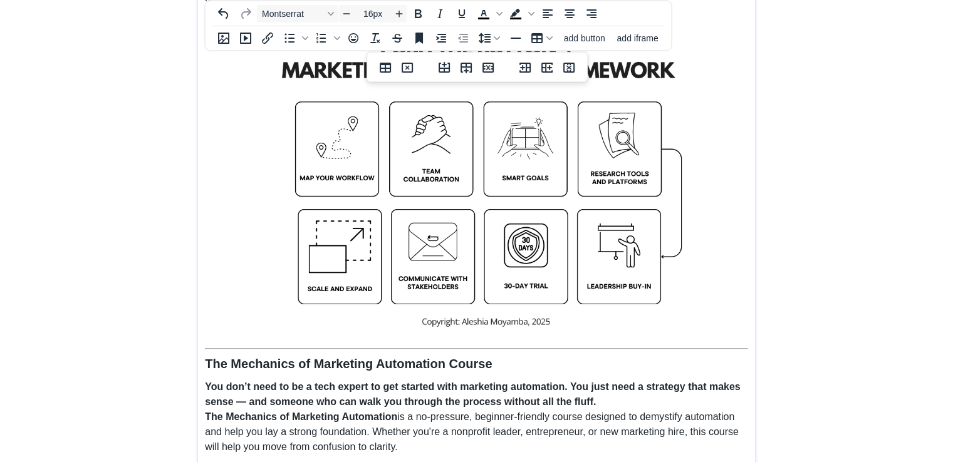
scroll to position [0, 0]
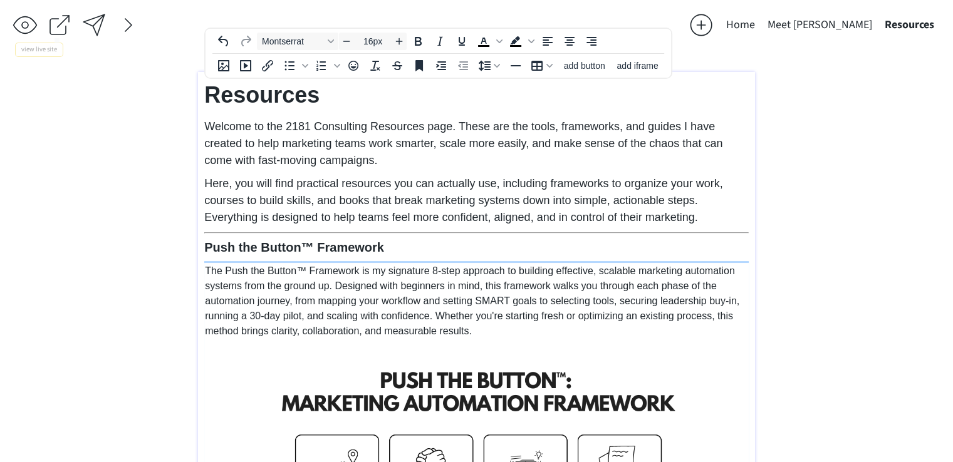
click at [95, 31] on div at bounding box center [93, 25] width 25 height 25
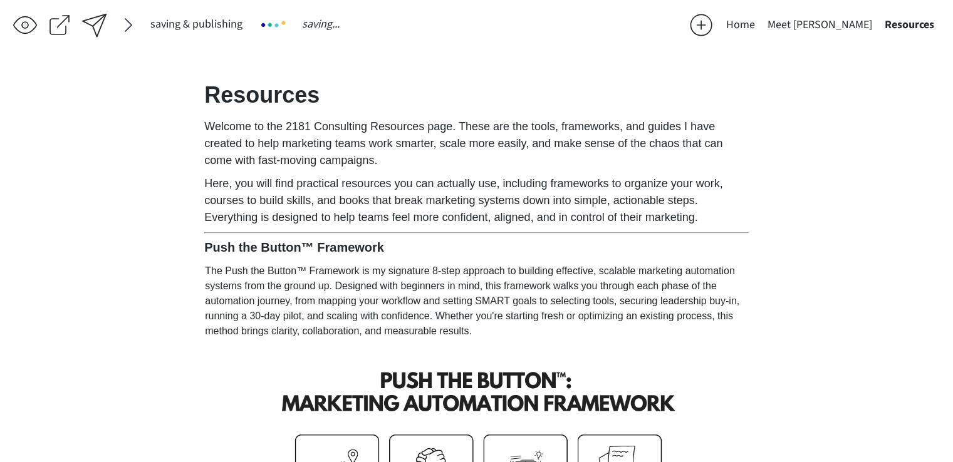
click at [761, 26] on button "Home" at bounding box center [740, 25] width 41 height 25
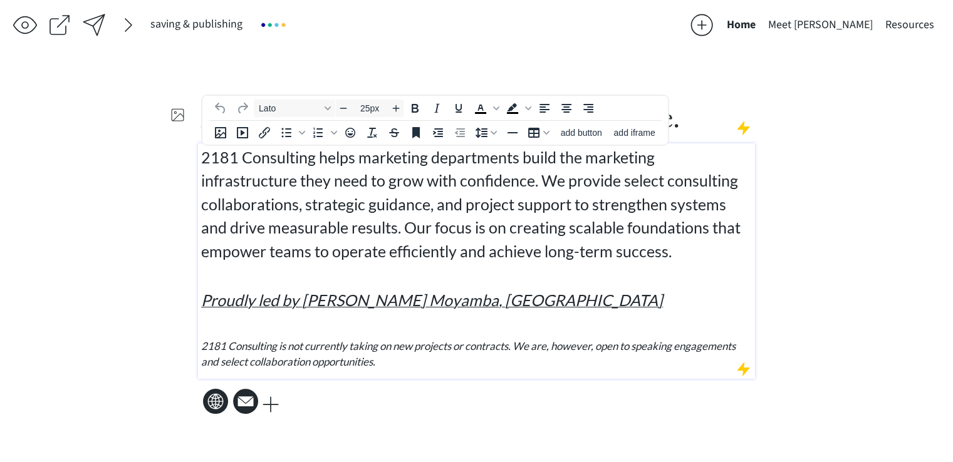
click at [531, 260] on span "2181 Consulting helps marketing departments build the marketing infrastructure …" at bounding box center [470, 204] width 539 height 113
click at [502, 312] on div "2181 Consulting helps marketing departments build the marketing infrastructure …" at bounding box center [476, 258] width 551 height 224
click at [509, 281] on p at bounding box center [476, 275] width 551 height 13
click at [576, 197] on span "2181 Consulting helps marketing departments build the marketing infrastructure …" at bounding box center [470, 204] width 539 height 113
click at [589, 235] on span "2181 Consulting helps marketing departments build the marketing infrastructure …" at bounding box center [470, 204] width 539 height 113
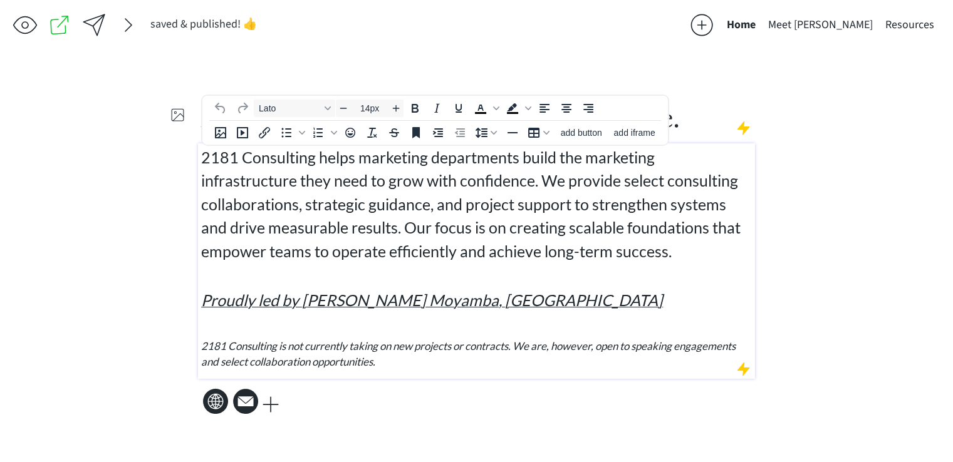
click at [593, 270] on p at bounding box center [476, 275] width 551 height 13
type input "25px"
click at [581, 305] on p "Proudly led by Aleshia S. Moyamba, MA" at bounding box center [476, 301] width 551 height 24
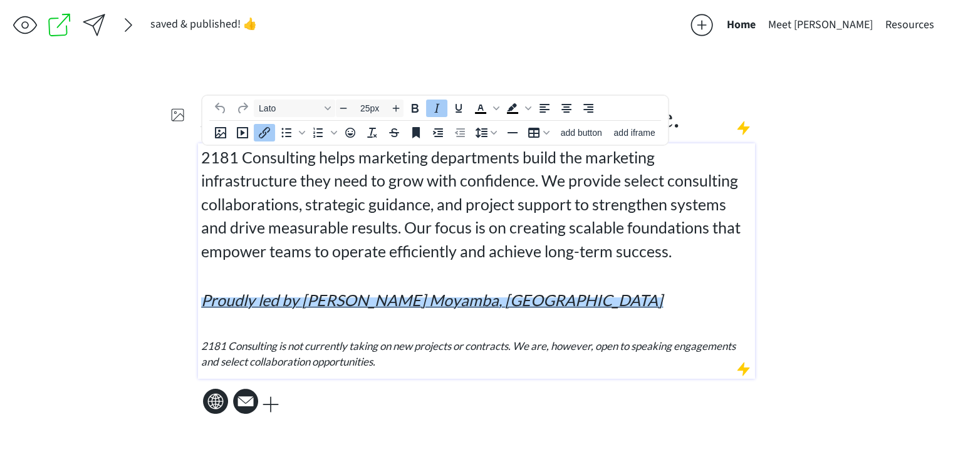
click at [611, 244] on span "2181 Consulting helps marketing departments build the marketing infrastructure …" at bounding box center [470, 204] width 539 height 113
